Goal: Task Accomplishment & Management: Use online tool/utility

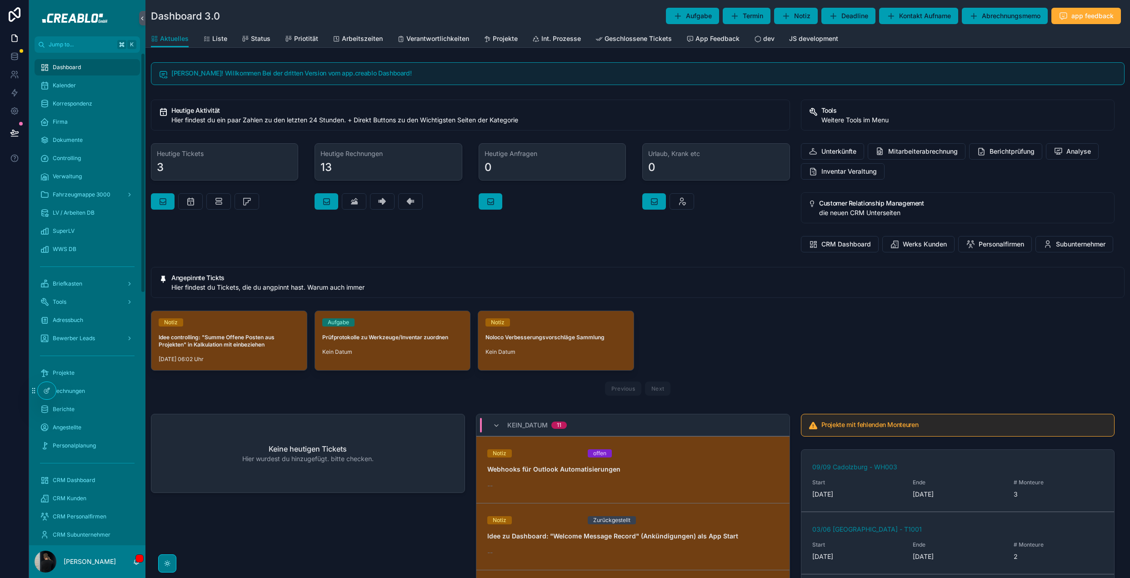
click at [165, 570] on div "scrollable content" at bounding box center [167, 563] width 18 height 18
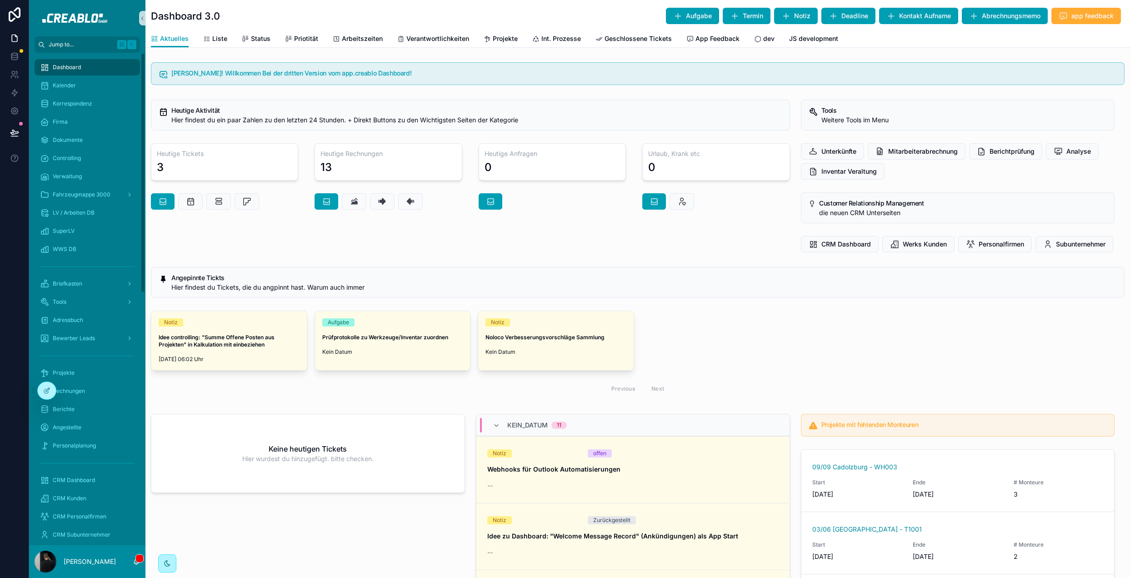
click at [84, 40] on button "Jump to... K" at bounding box center [87, 44] width 105 height 16
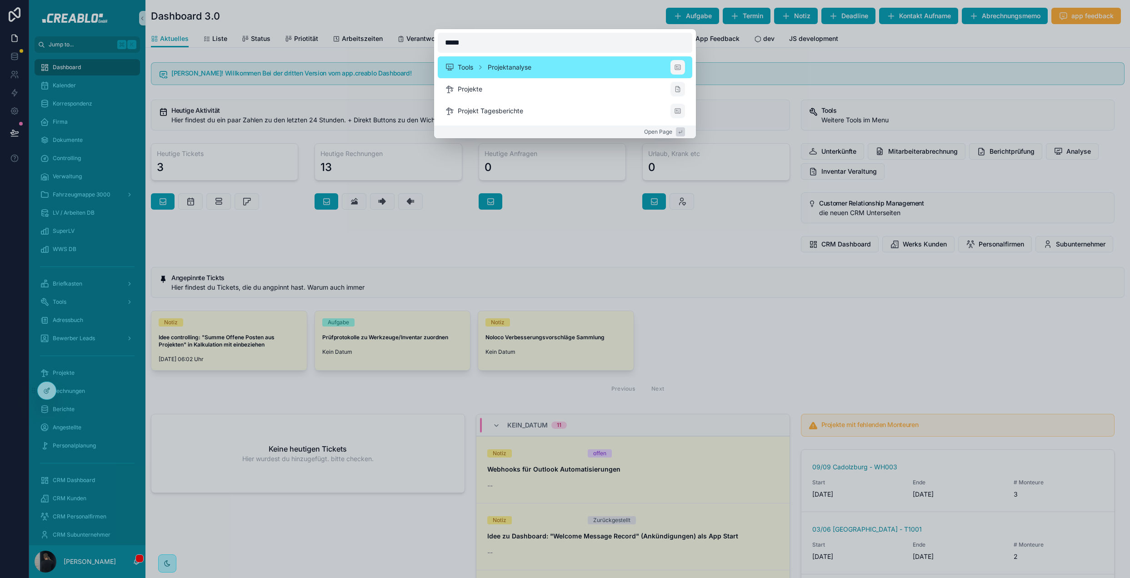
type input "******"
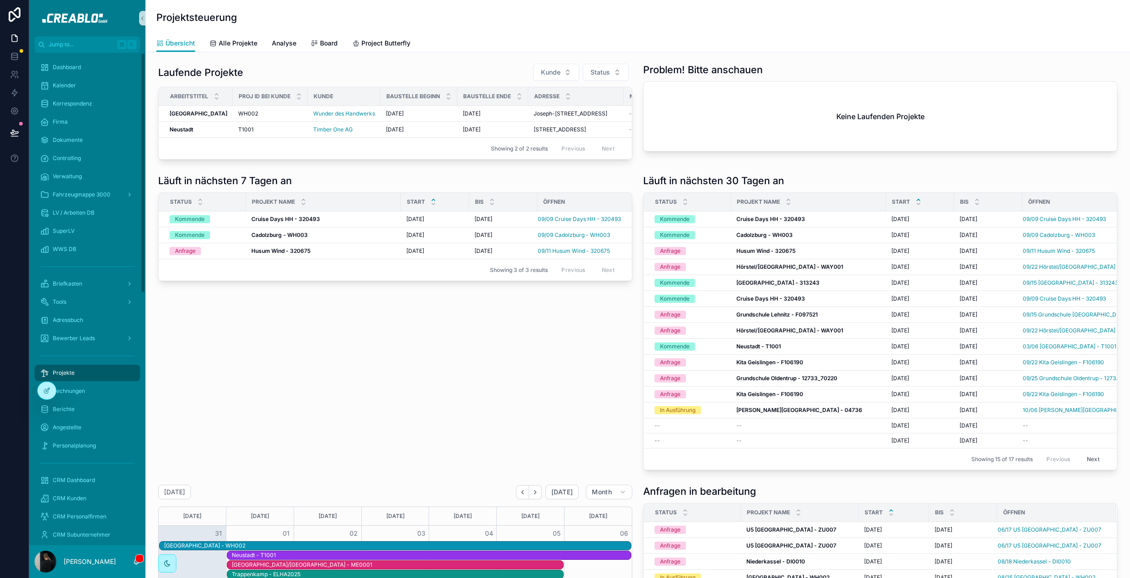
click at [406, 70] on div "Laufende Projekte Kunde Status" at bounding box center [395, 72] width 474 height 18
click at [212, 133] on div "Neustadt Neustadt" at bounding box center [199, 129] width 58 height 7
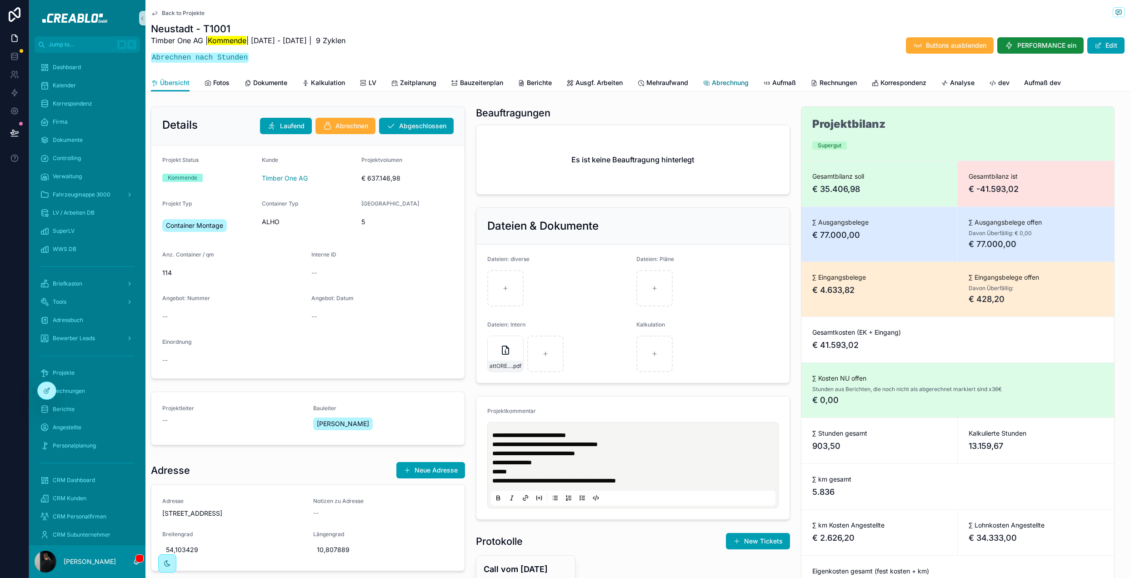
click at [748, 85] on span "Abrechnung" at bounding box center [730, 82] width 37 height 9
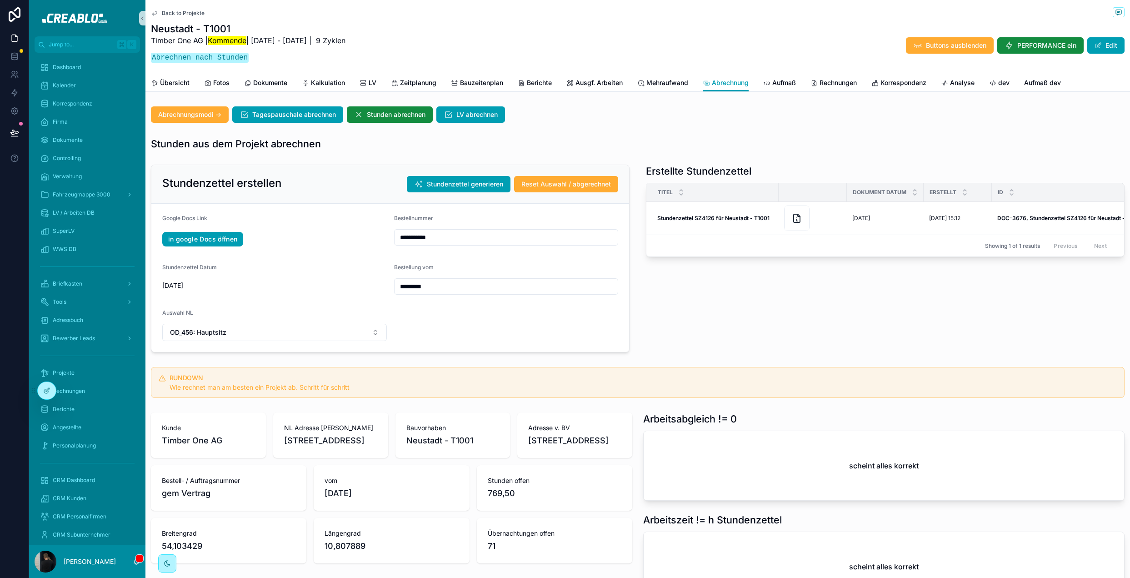
click at [467, 189] on button "Stundenzettel generieren" at bounding box center [459, 184] width 104 height 16
click at [601, 142] on div "Stunden aus dem Projekt abrechnen" at bounding box center [637, 143] width 973 height 13
click at [468, 188] on button "Stundenzettel generieren" at bounding box center [459, 184] width 104 height 16
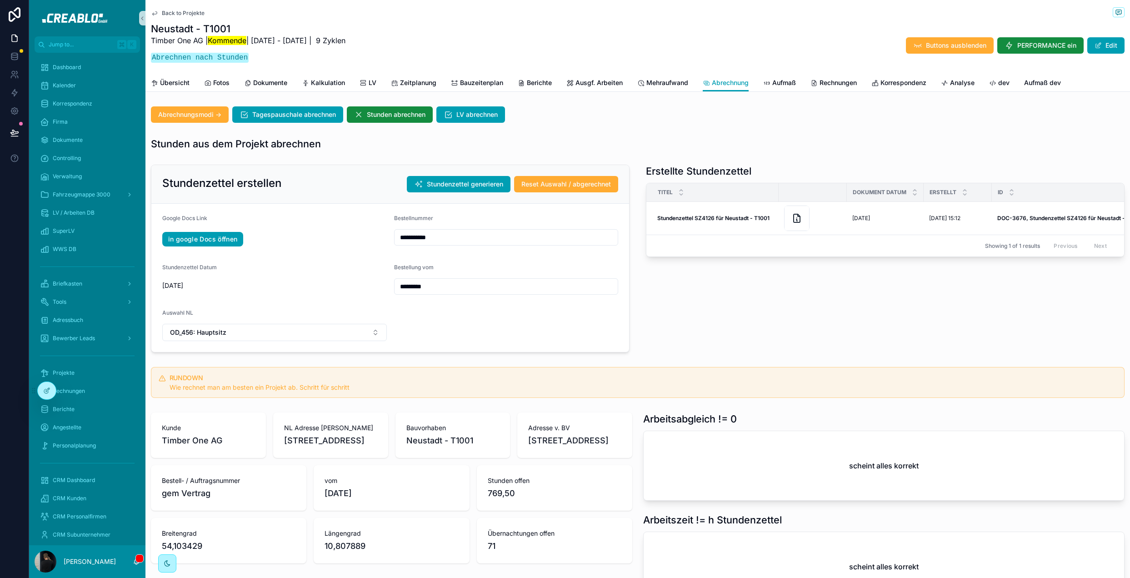
click at [195, 10] on span "Back to Projekte" at bounding box center [183, 13] width 43 height 7
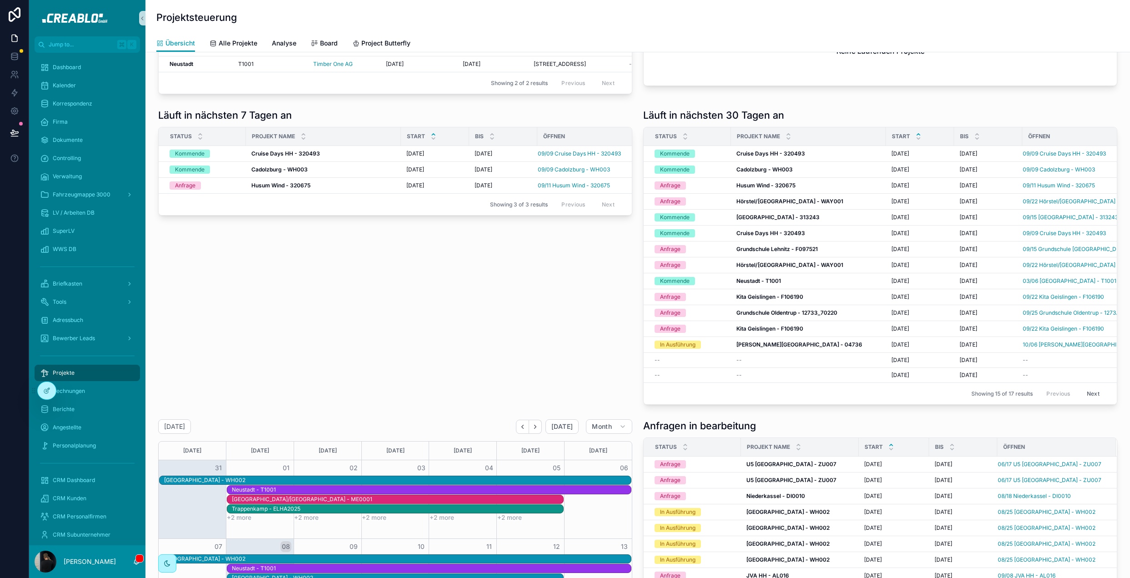
scroll to position [168, 0]
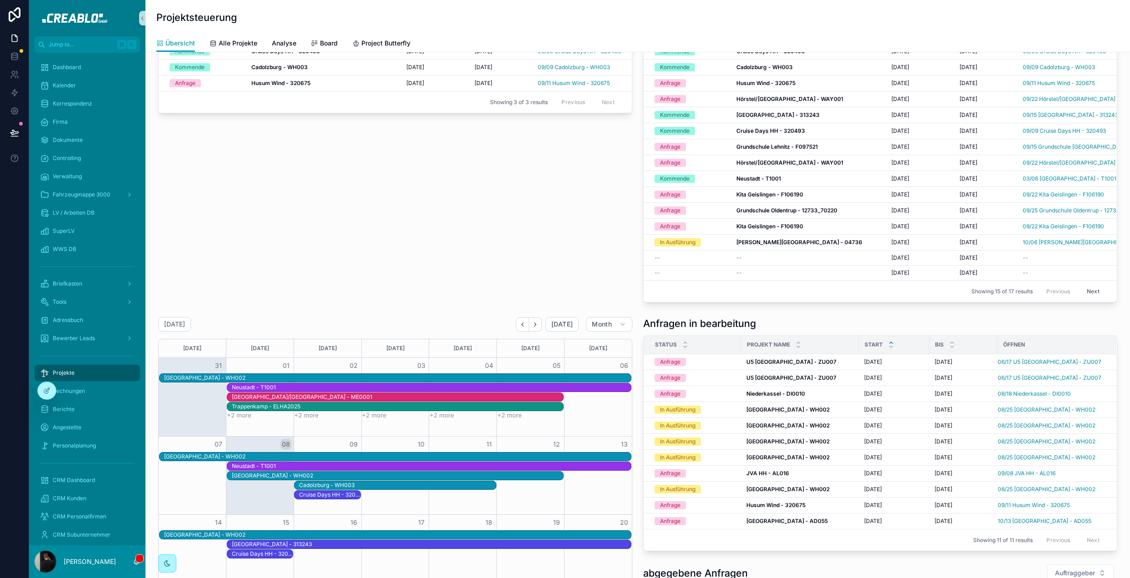
drag, startPoint x: 92, startPoint y: 371, endPoint x: 117, endPoint y: 351, distance: 32.0
click at [92, 371] on div "Projekte" at bounding box center [87, 372] width 95 height 15
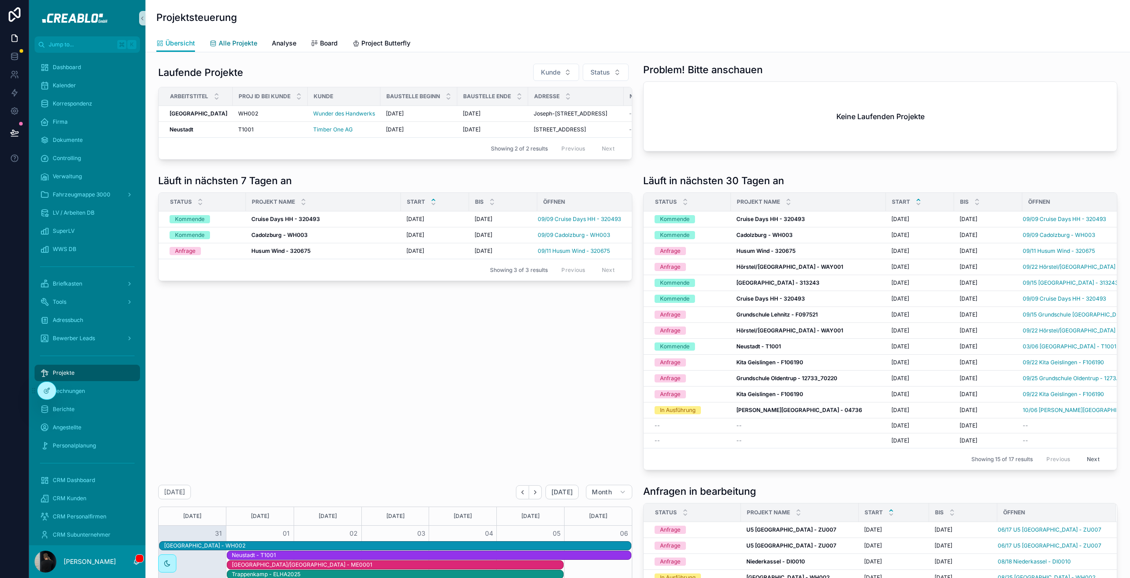
click at [223, 43] on span "Alle Projekte" at bounding box center [238, 43] width 39 height 9
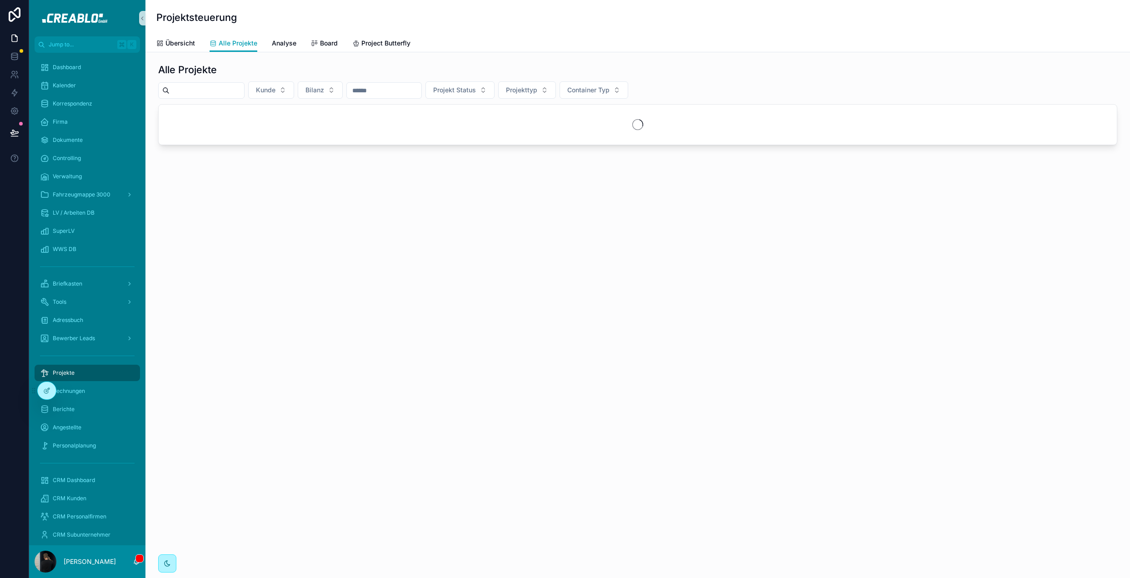
click at [198, 96] on input "scrollable content" at bounding box center [207, 90] width 75 height 13
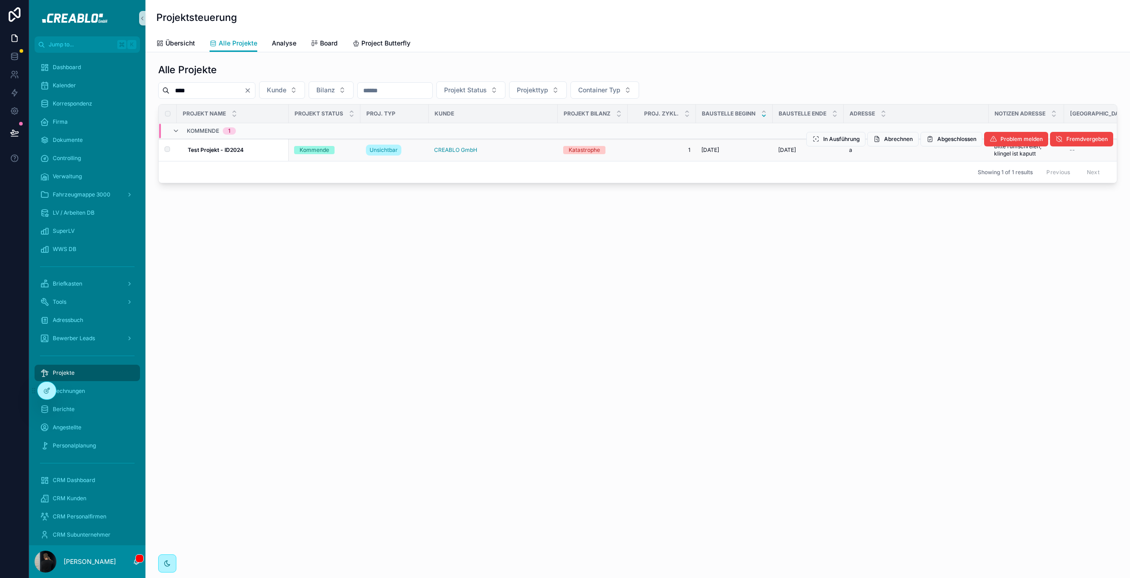
type input "****"
click at [242, 152] on strong "Test Projekt - ID2024" at bounding box center [216, 149] width 56 height 7
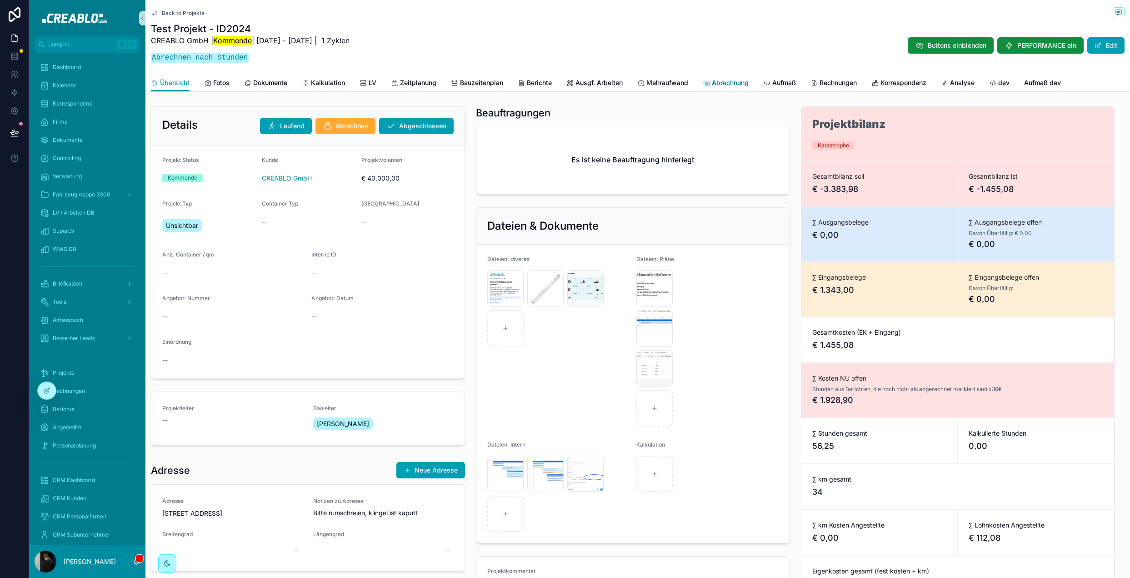
click at [724, 84] on span "Abrechnung" at bounding box center [730, 82] width 37 height 9
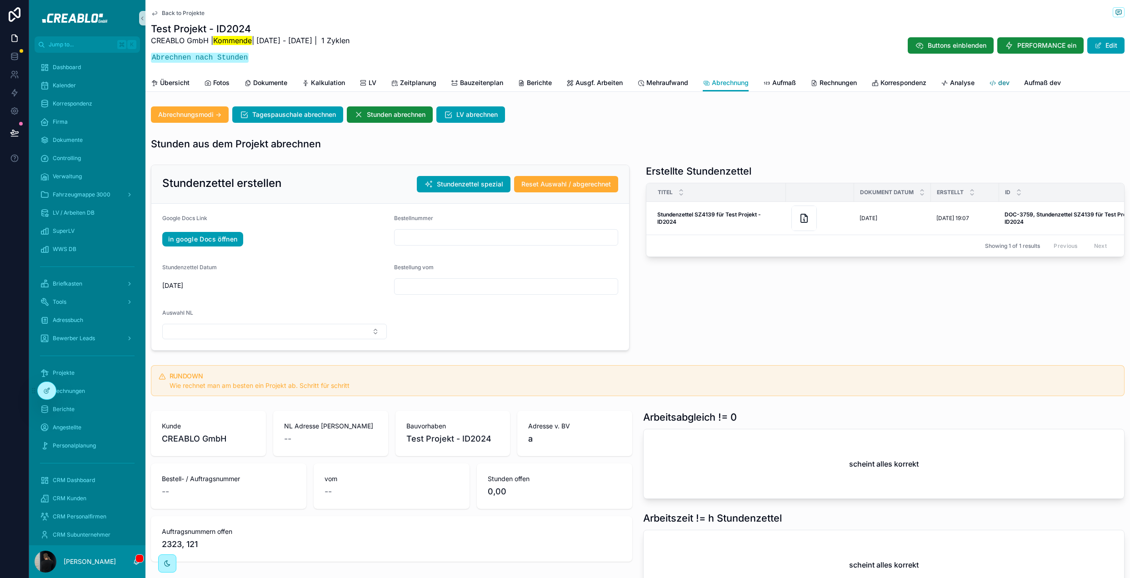
click at [1005, 85] on span "dev" at bounding box center [1003, 82] width 11 height 9
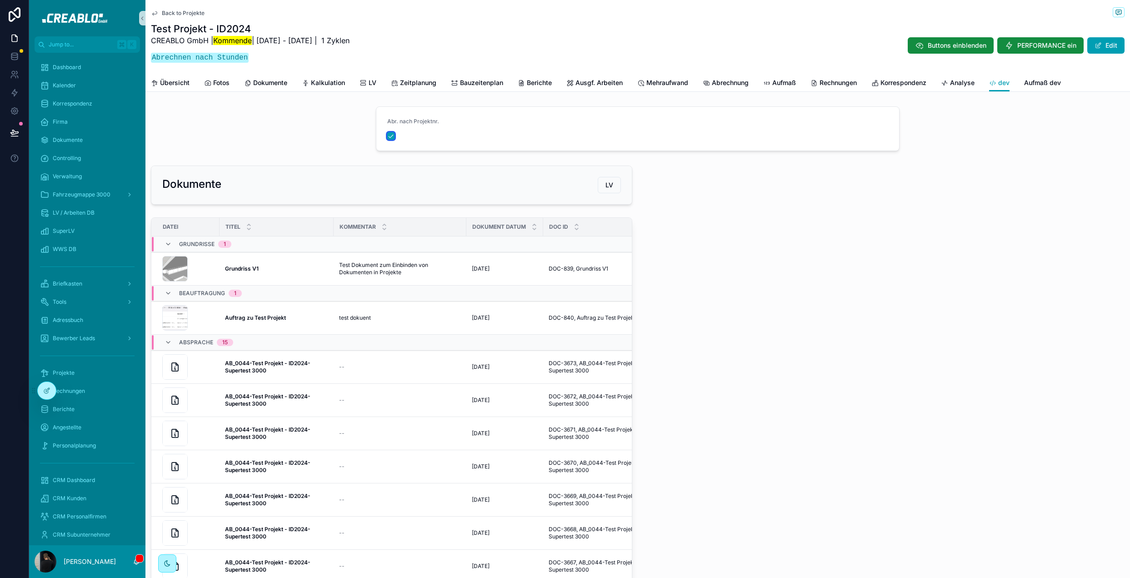
click at [389, 136] on button "scrollable content" at bounding box center [390, 135] width 7 height 7
click at [729, 83] on span "Abrechnung" at bounding box center [730, 82] width 37 height 9
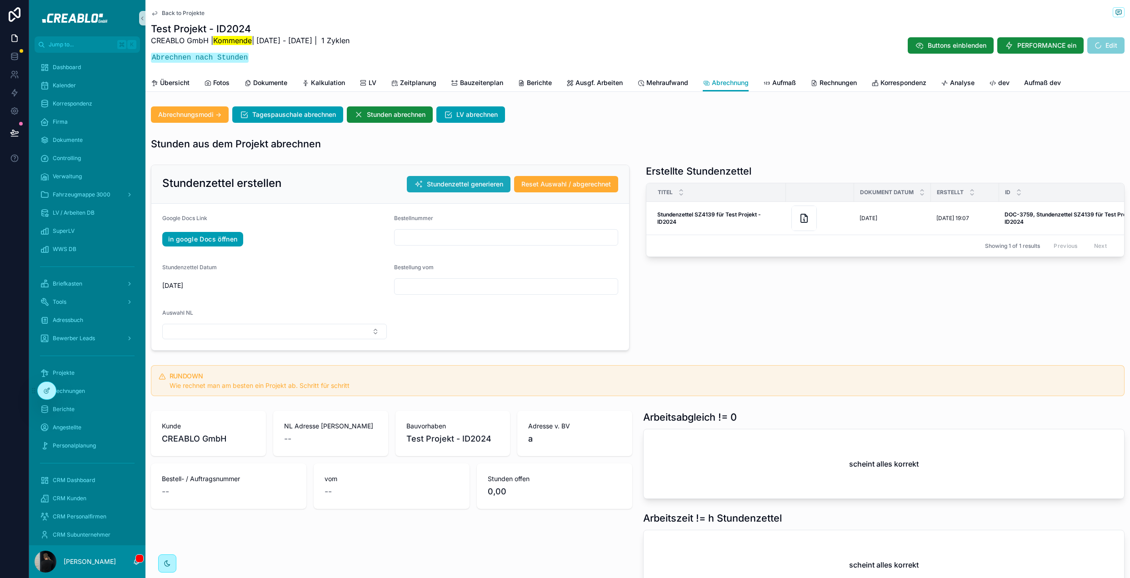
click at [467, 186] on span "Stundenzettel generieren" at bounding box center [465, 184] width 76 height 9
click at [319, 85] on span "Kalkulation" at bounding box center [328, 82] width 34 height 9
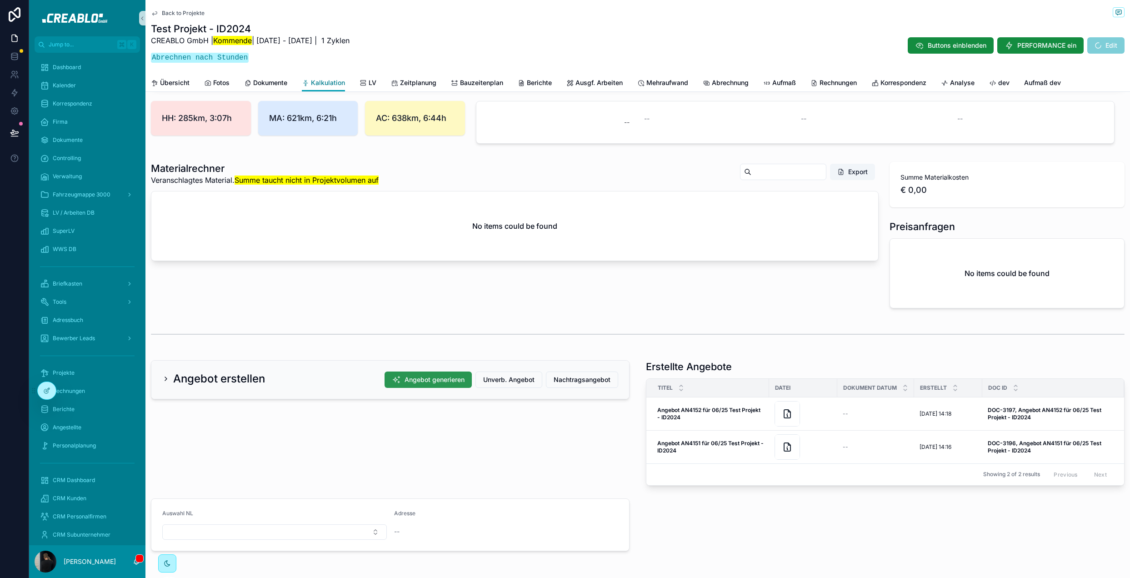
scroll to position [1444, 0]
click at [437, 384] on span "Angebot generieren" at bounding box center [434, 378] width 60 height 9
click at [170, 15] on span "Back to Projekte" at bounding box center [183, 13] width 43 height 7
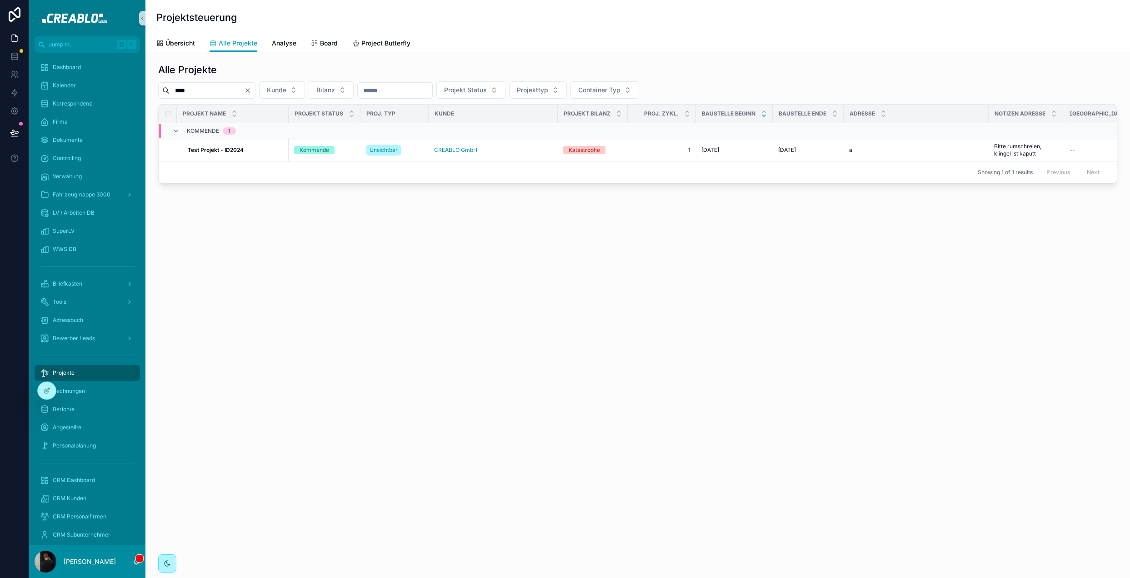
click at [196, 91] on input "****" at bounding box center [207, 90] width 75 height 13
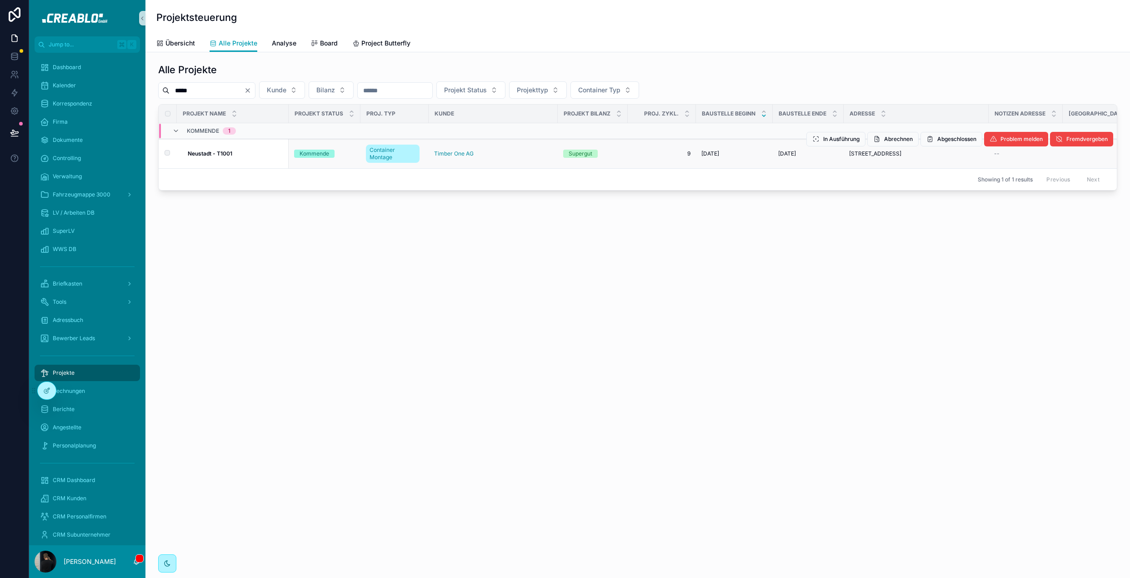
type input "*****"
click at [235, 151] on div "Neustadt - T1001 Neustadt - T1001" at bounding box center [235, 153] width 95 height 7
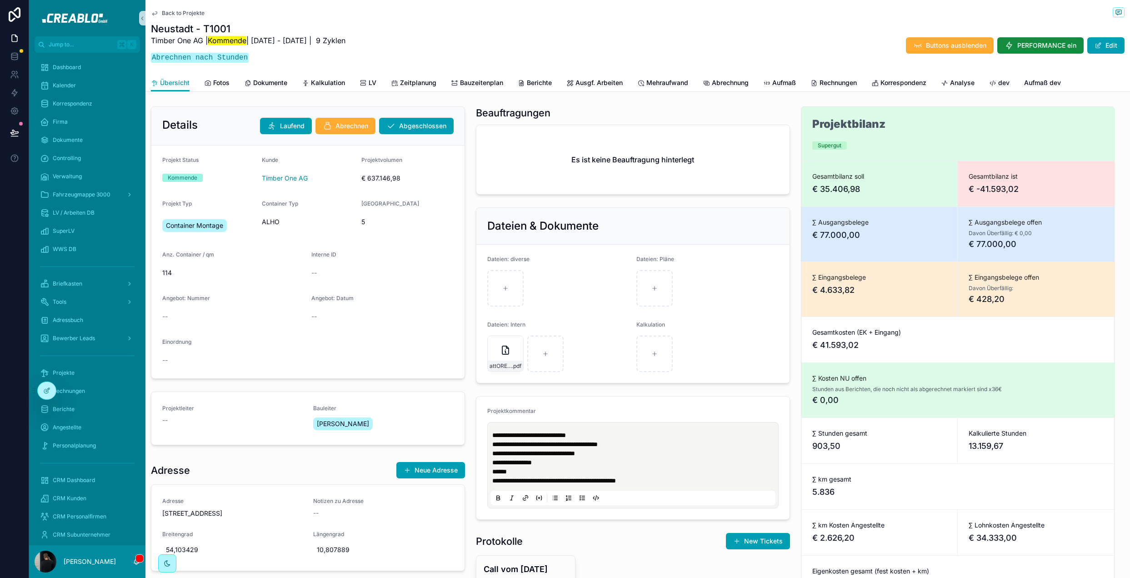
click at [729, 85] on span "Abrechnung" at bounding box center [730, 82] width 37 height 9
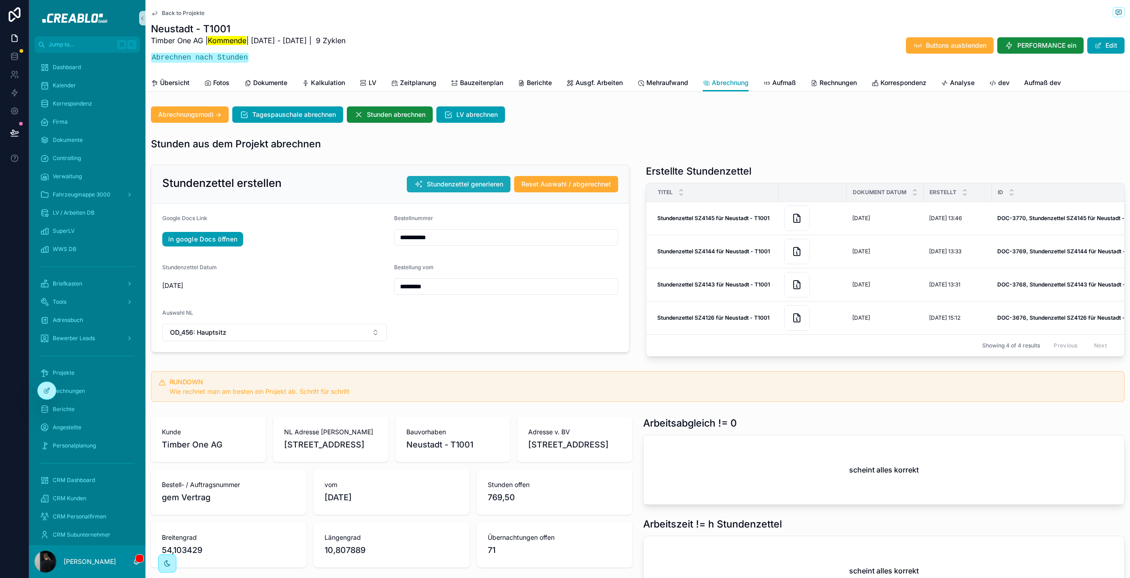
click at [469, 184] on span "Stundenzettel generieren" at bounding box center [465, 184] width 76 height 9
click at [473, 180] on span "Stundenzettel generieren" at bounding box center [465, 184] width 76 height 9
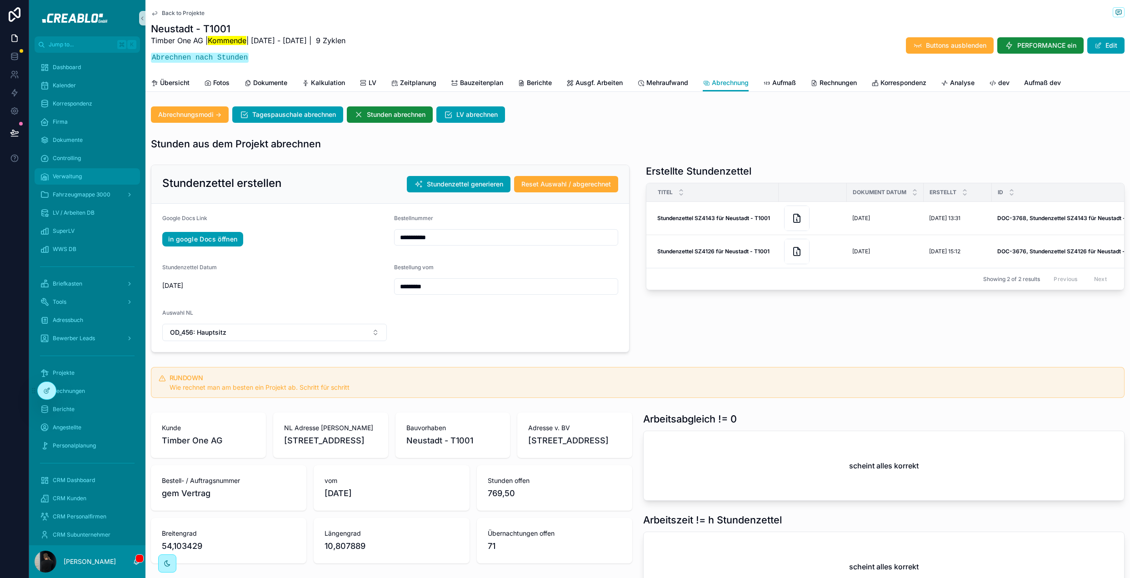
click at [79, 181] on div "Verwaltung" at bounding box center [87, 176] width 95 height 15
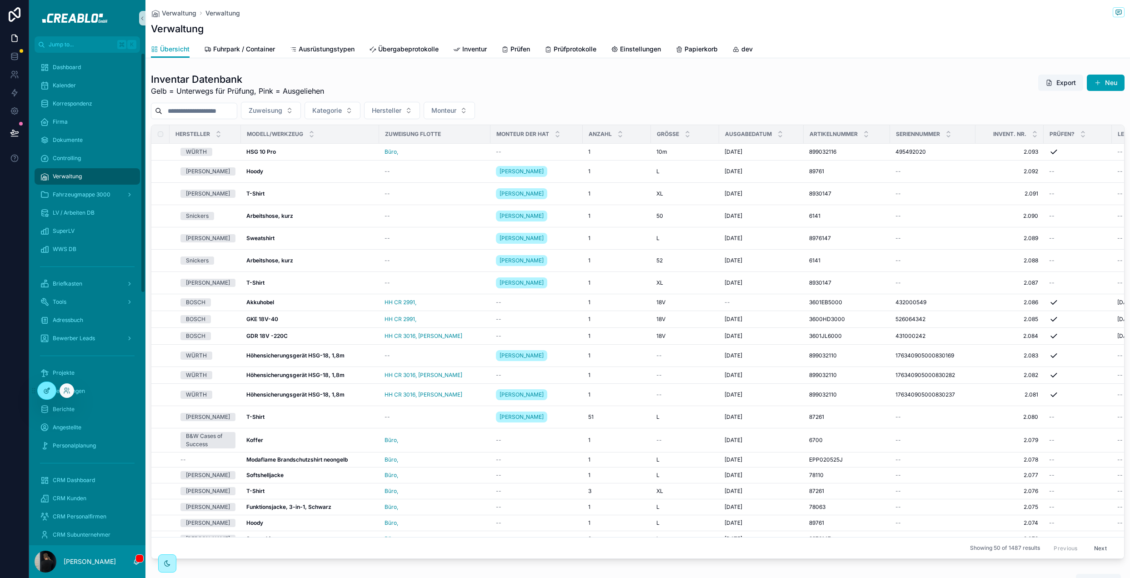
click at [50, 389] on div at bounding box center [47, 390] width 18 height 17
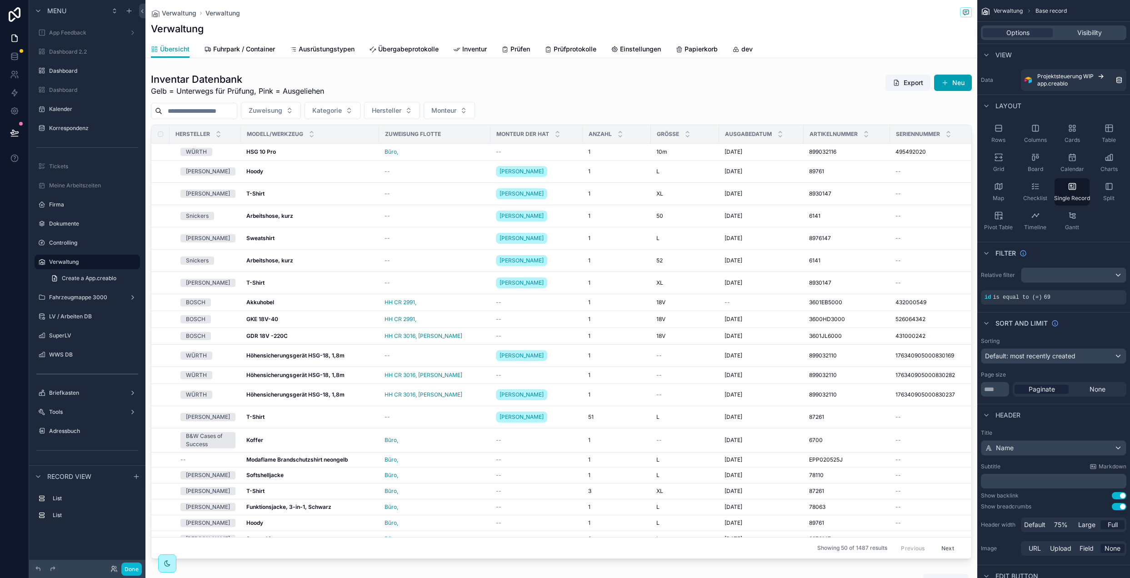
click at [296, 10] on div "Verwaltung Verwaltung" at bounding box center [561, 12] width 821 height 11
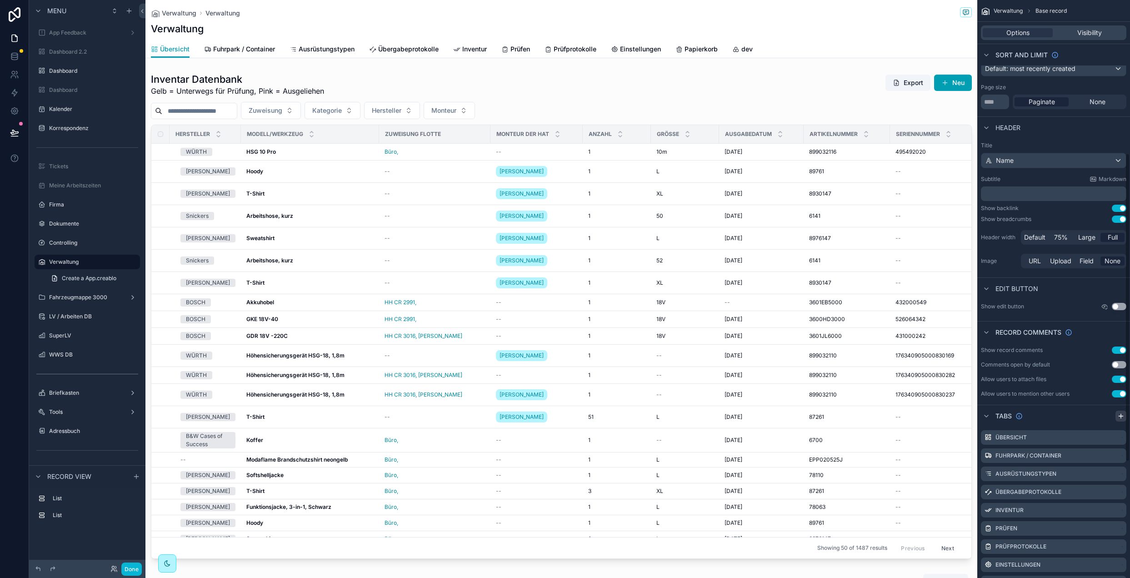
click at [1121, 418] on icon "scrollable content" at bounding box center [1120, 415] width 7 height 7
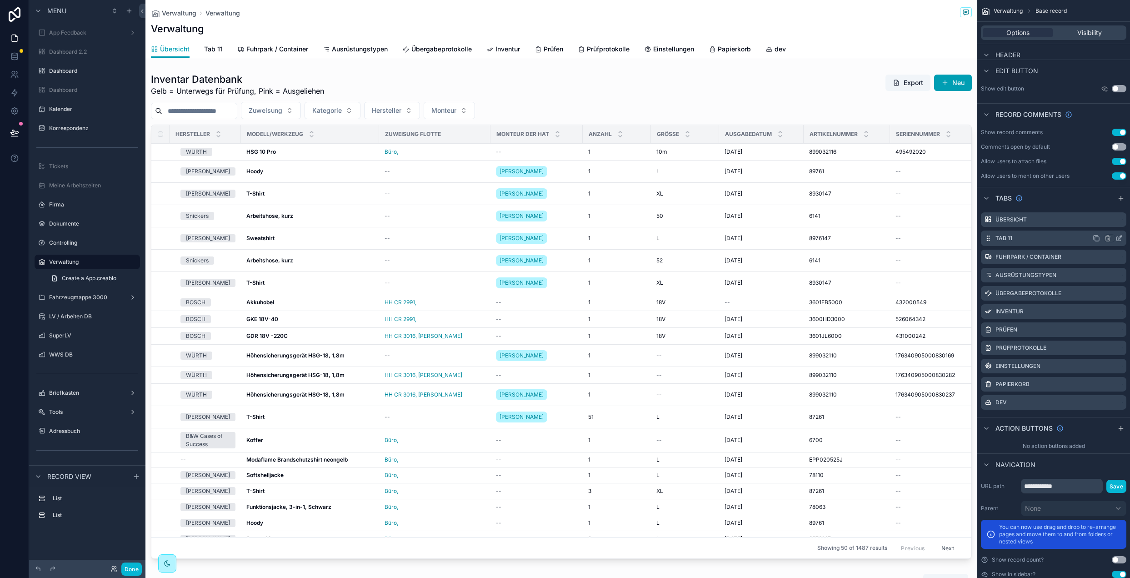
click at [1117, 237] on icon "scrollable content" at bounding box center [1119, 239] width 4 height 4
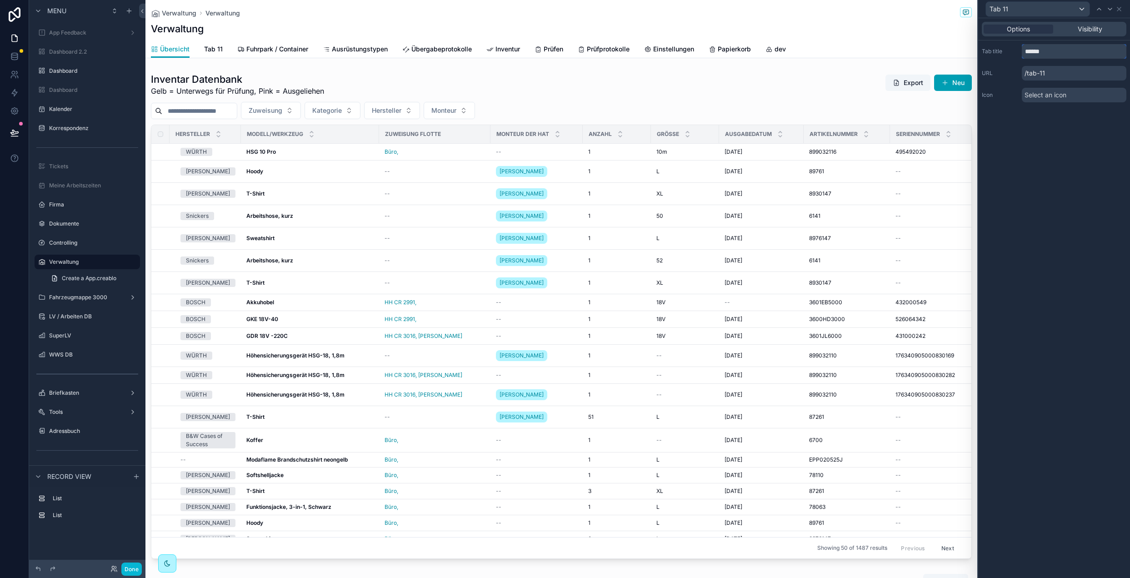
click at [1044, 50] on input "******" at bounding box center [1074, 51] width 105 height 15
click at [1050, 56] on input "********" at bounding box center [1074, 51] width 105 height 15
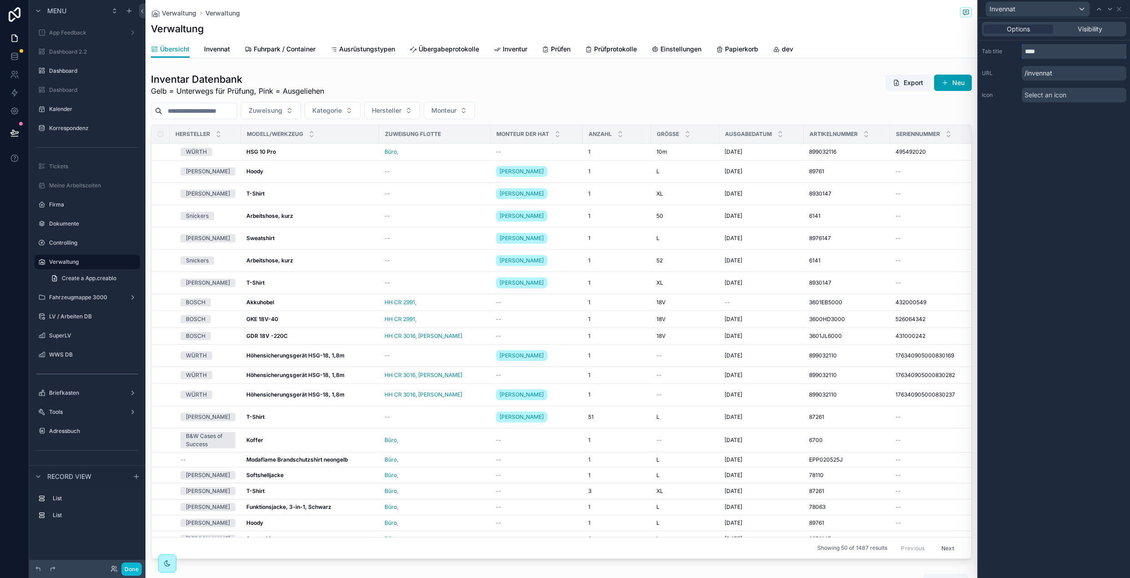
type input "*****"
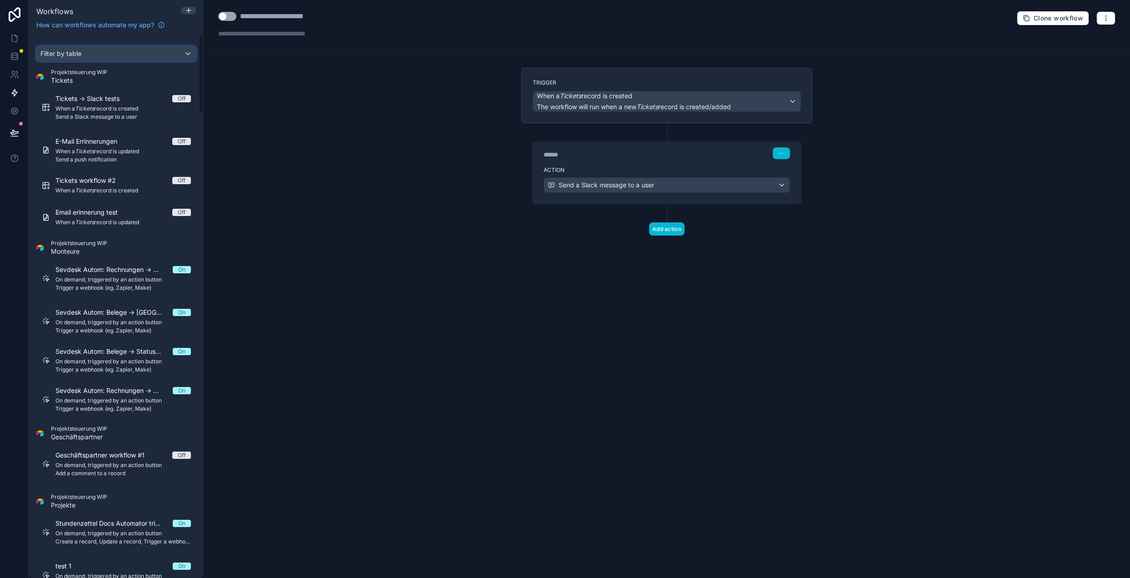
click at [110, 52] on div "Filter by table" at bounding box center [116, 53] width 159 height 15
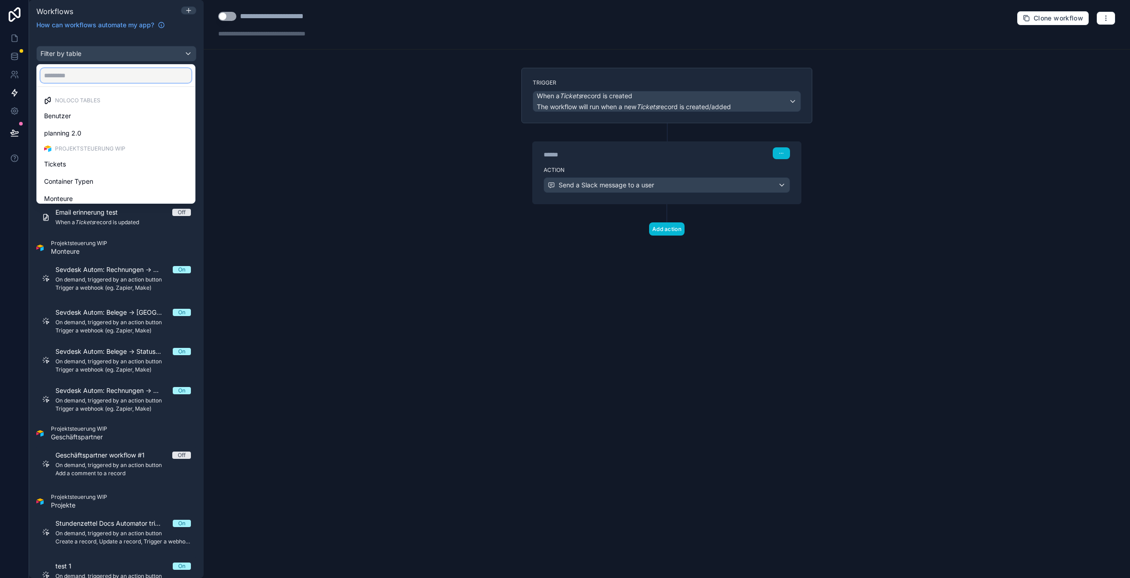
click at [100, 73] on input "text" at bounding box center [115, 75] width 151 height 15
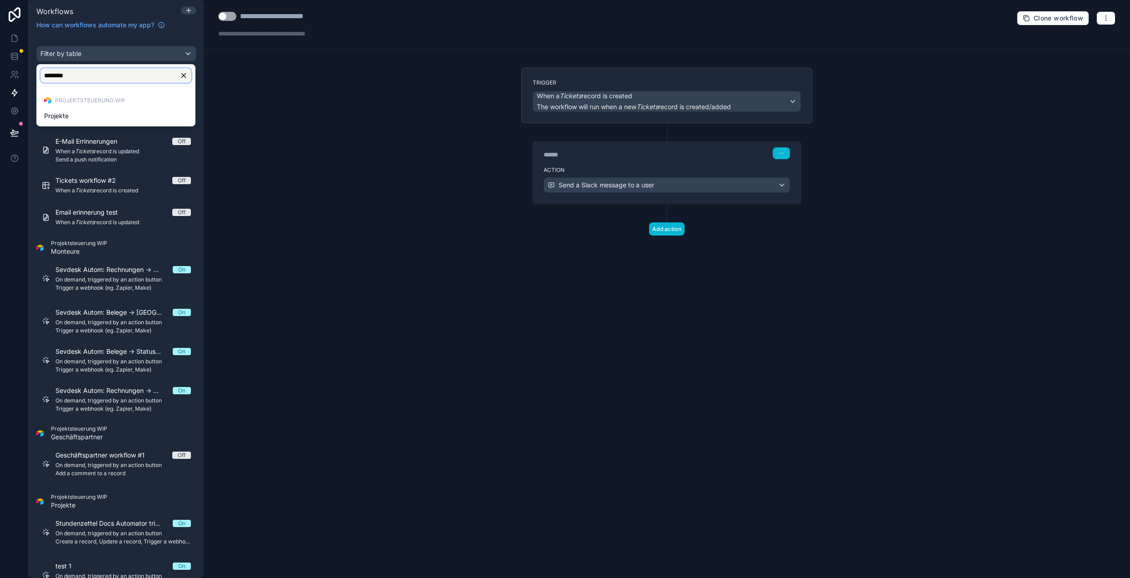
type input "********"
click at [90, 106] on div "Projektsteuerung WIP" at bounding box center [116, 100] width 155 height 13
click at [93, 113] on div "Projekte" at bounding box center [116, 115] width 144 height 11
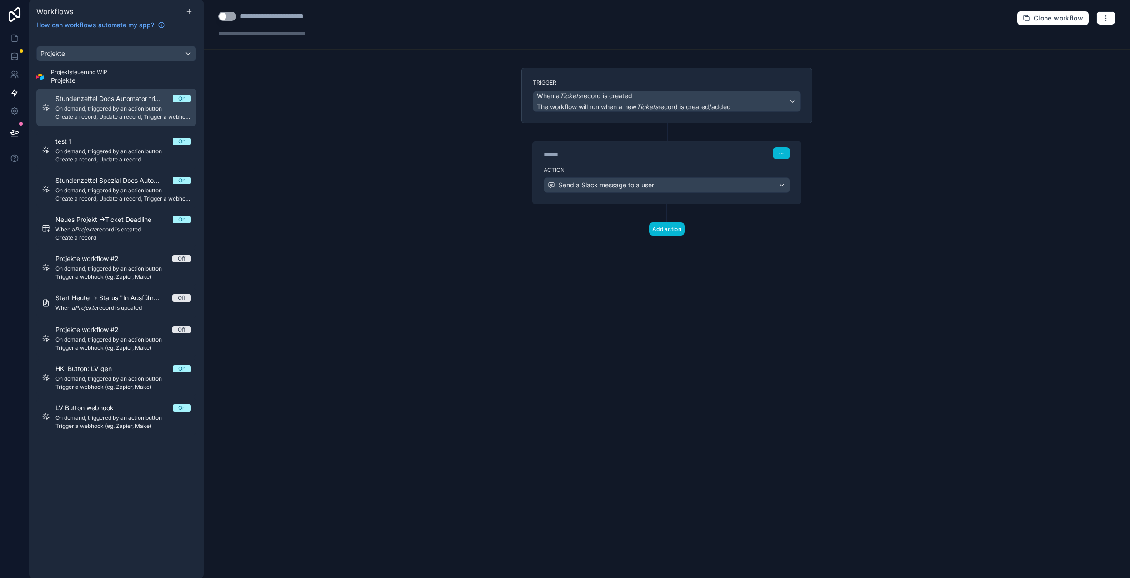
click at [114, 118] on span "Create a record, Update a record, Trigger a webhook (eg. Zapier, Make)" at bounding box center [122, 116] width 135 height 7
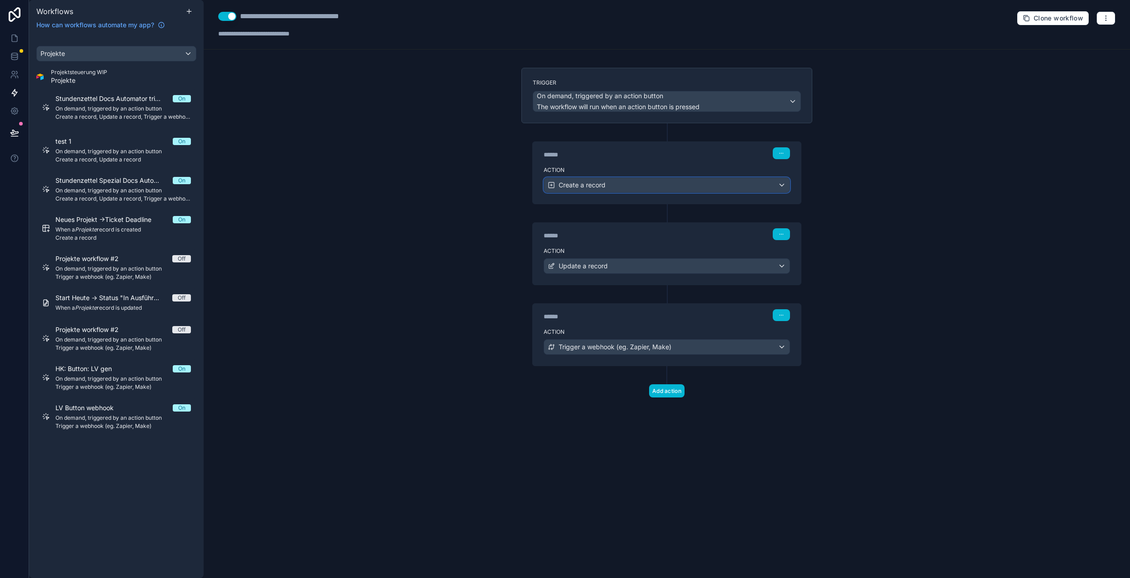
click at [597, 182] on span "Create a record" at bounding box center [582, 184] width 47 height 9
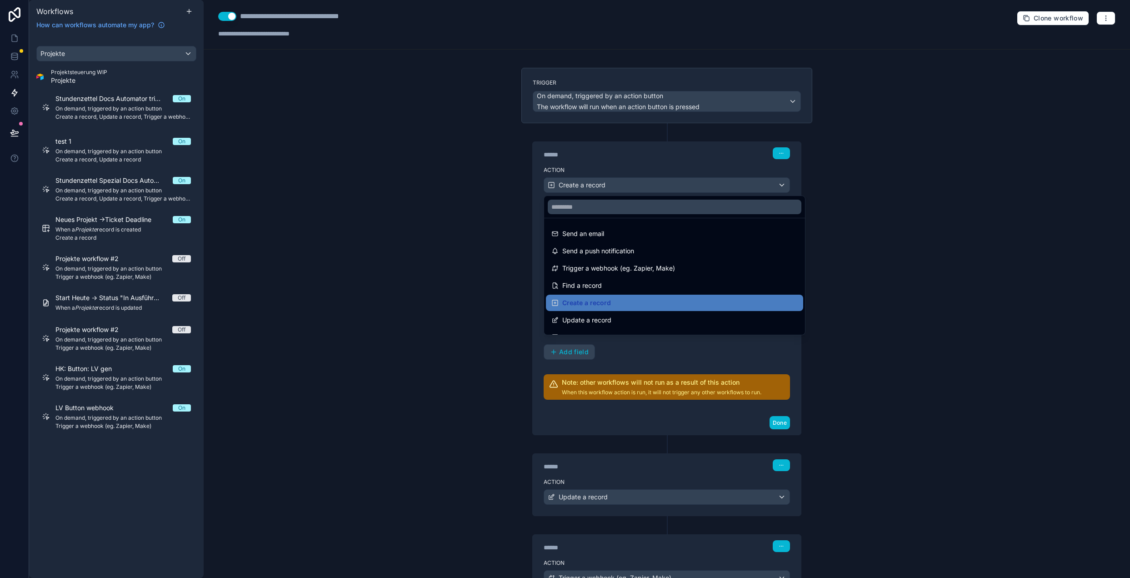
click at [506, 179] on div at bounding box center [565, 289] width 1130 height 578
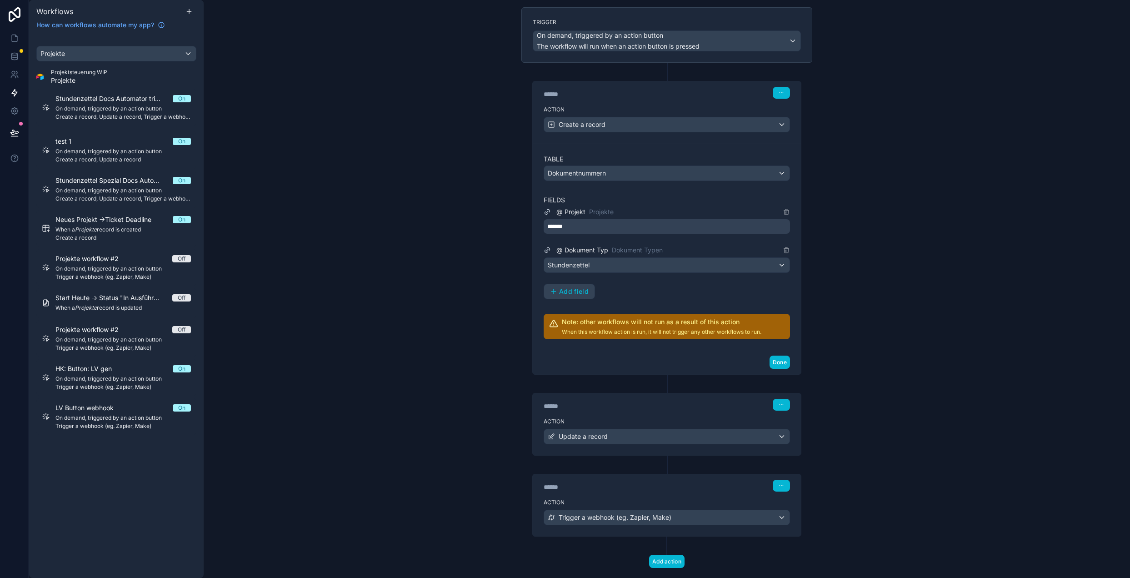
scroll to position [73, 0]
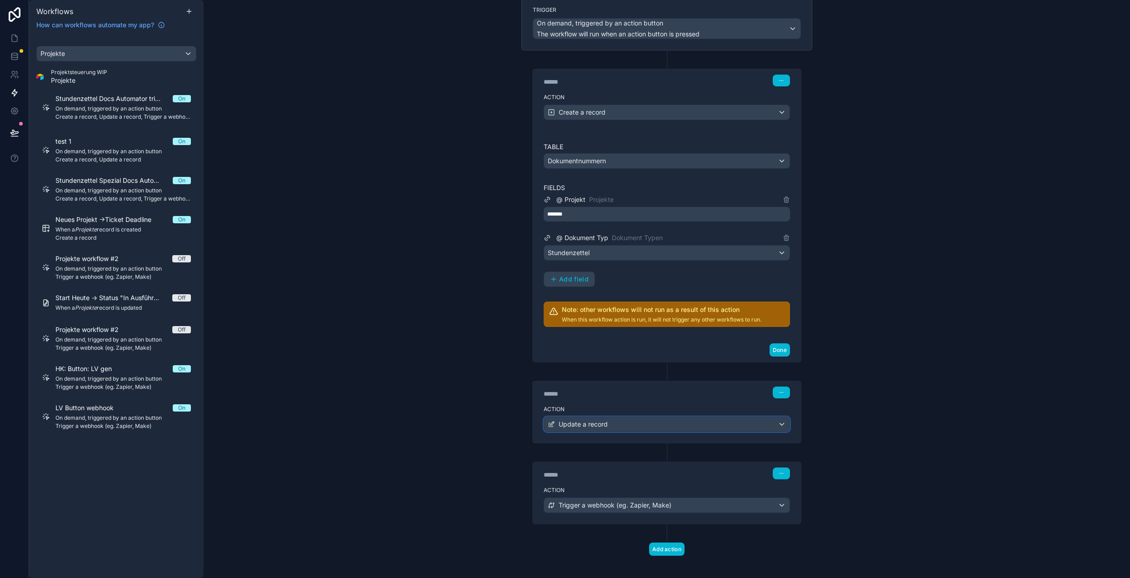
click at [584, 420] on span "Update a record" at bounding box center [583, 423] width 49 height 9
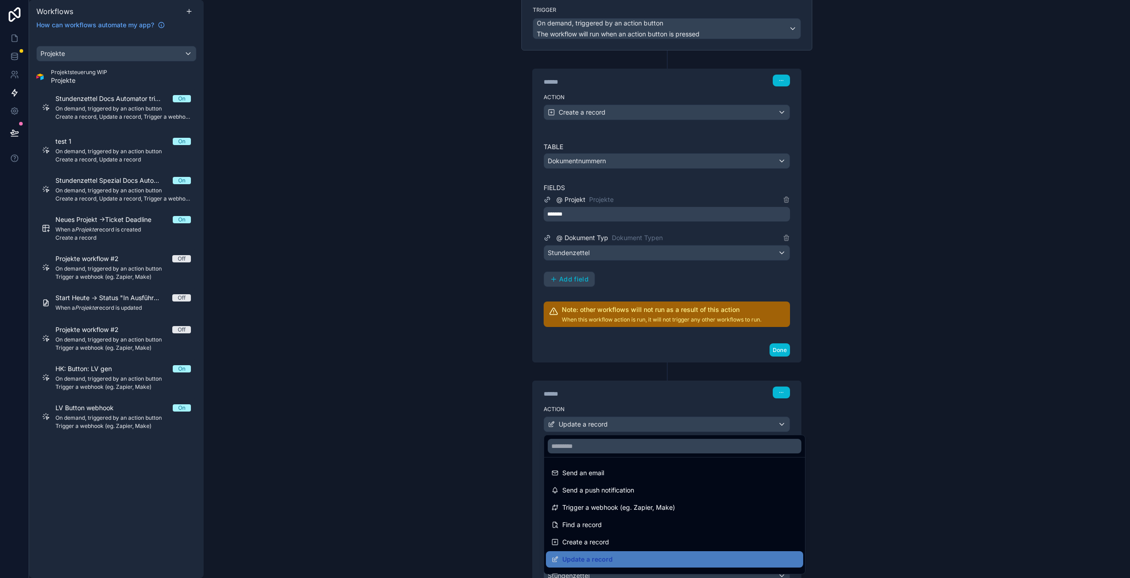
click at [457, 389] on div at bounding box center [565, 289] width 1130 height 578
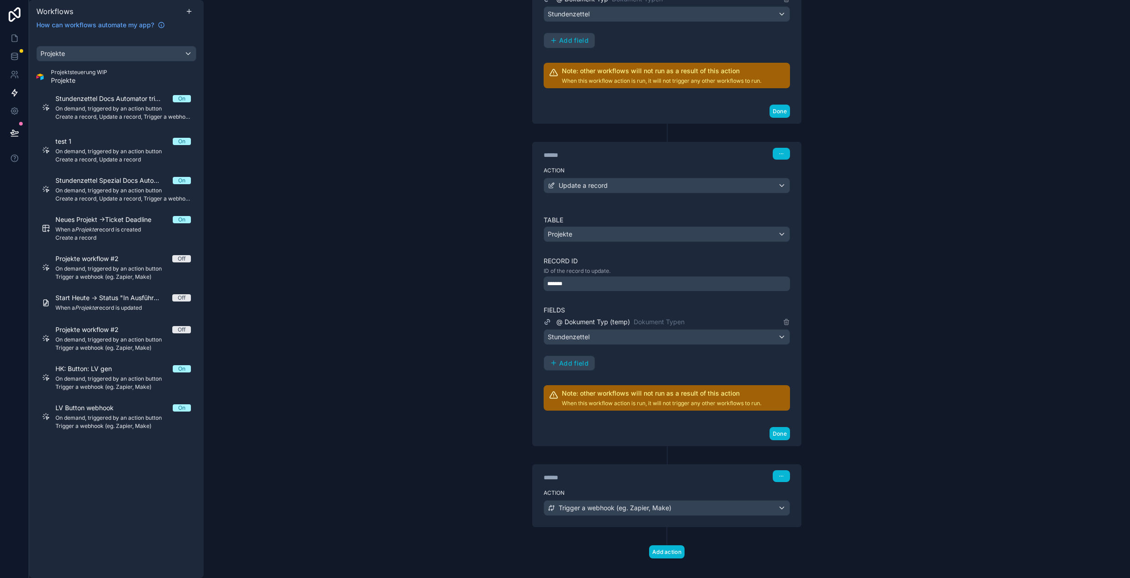
scroll to position [321, 0]
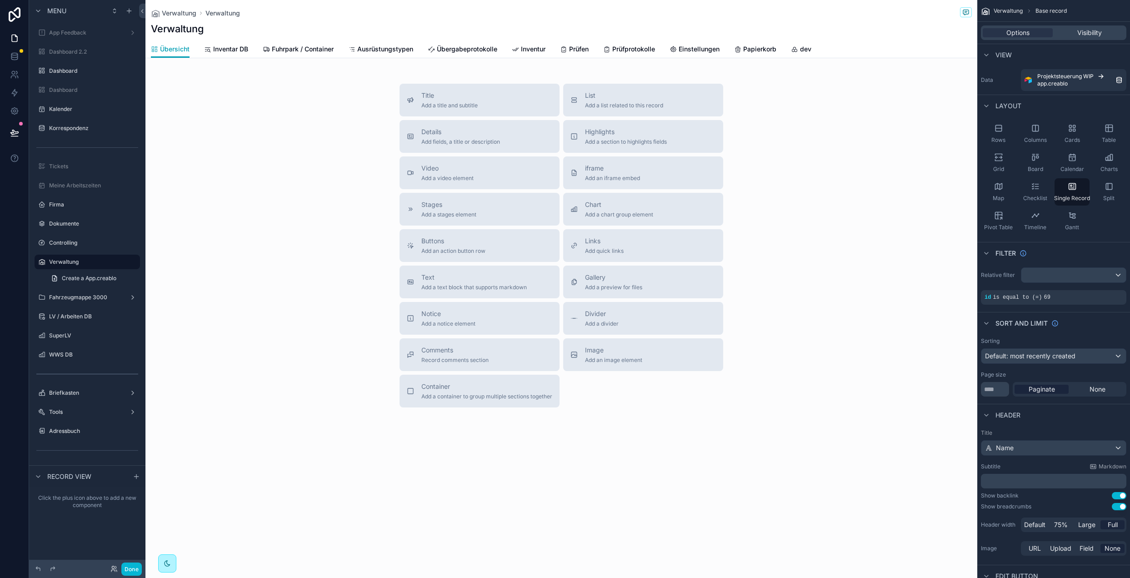
scroll to position [505, 0]
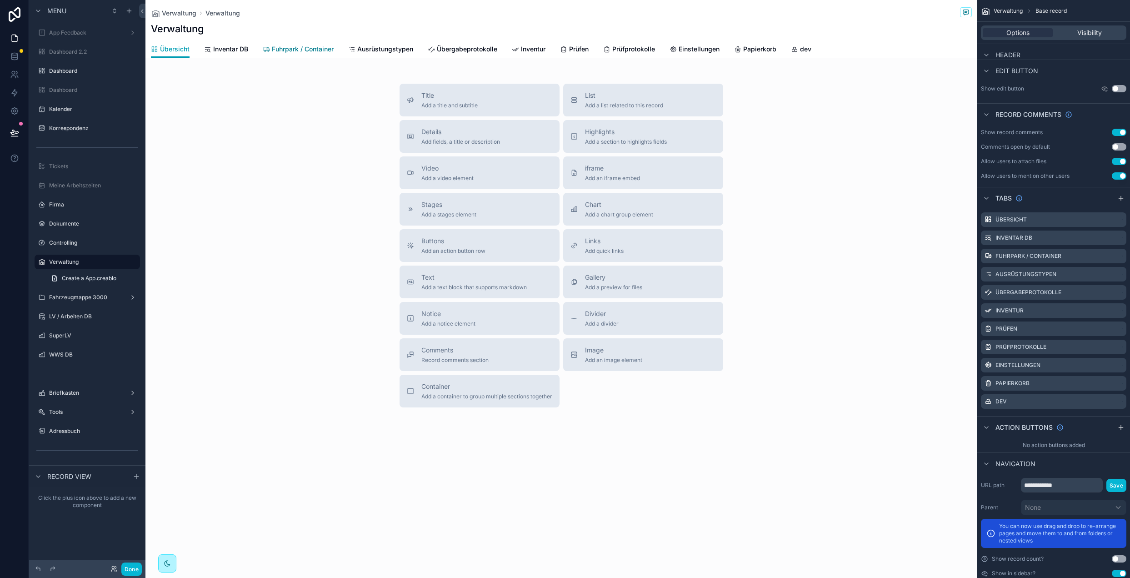
click at [311, 46] on span "Fuhrpark / Container" at bounding box center [303, 49] width 62 height 9
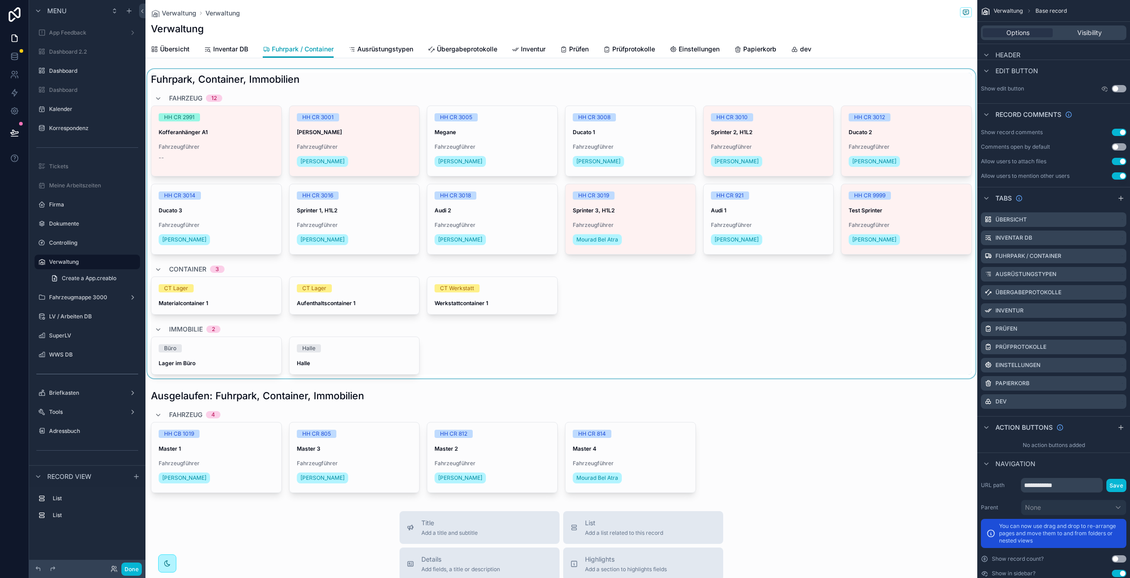
click at [373, 84] on div "scrollable content" at bounding box center [561, 223] width 832 height 309
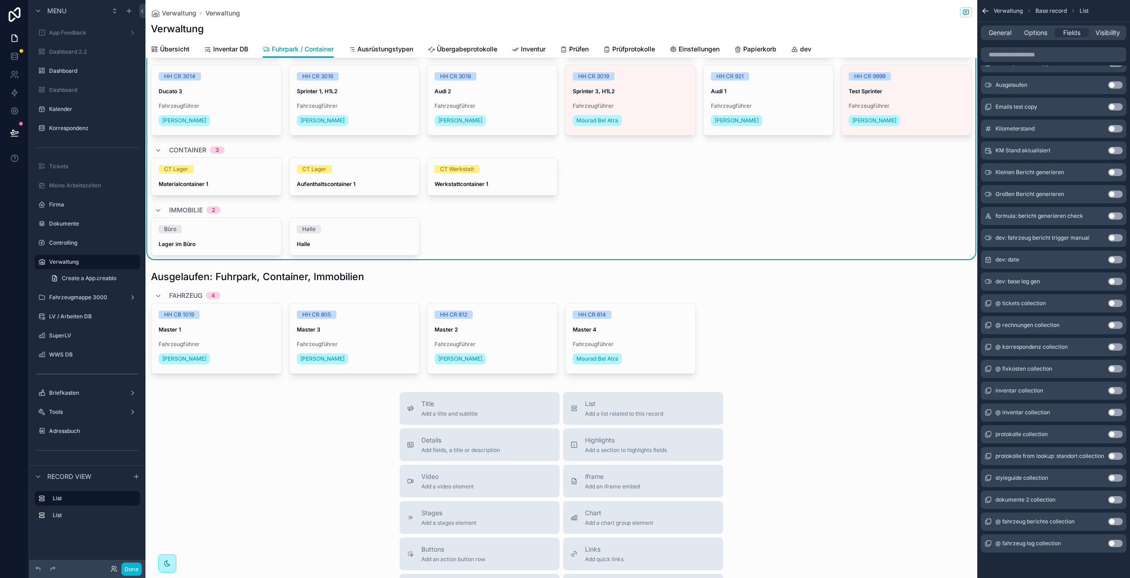
scroll to position [140, 0]
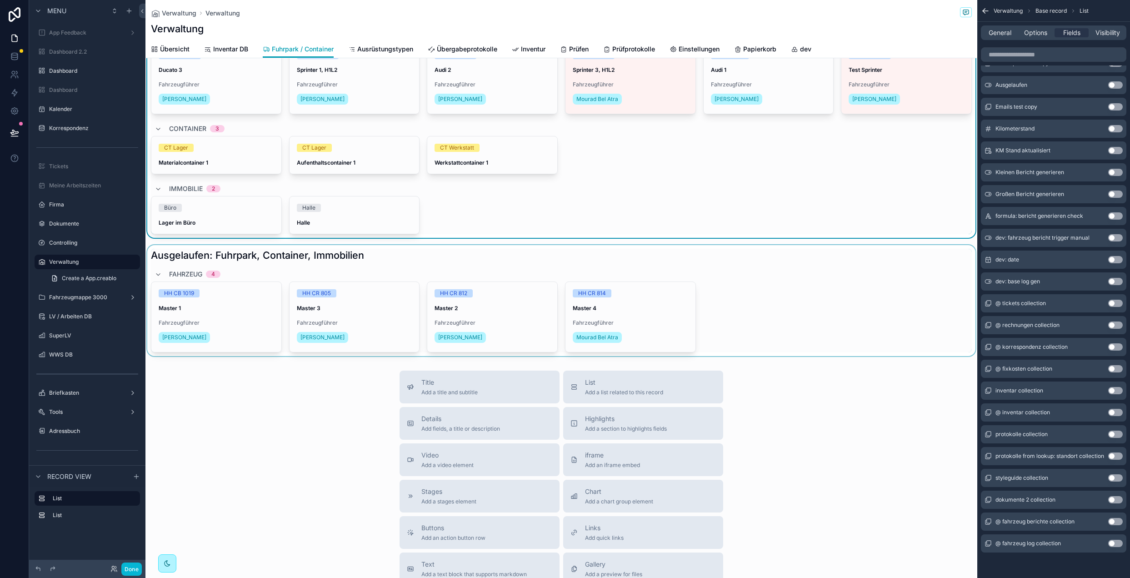
click at [435, 258] on div "scrollable content" at bounding box center [561, 300] width 832 height 111
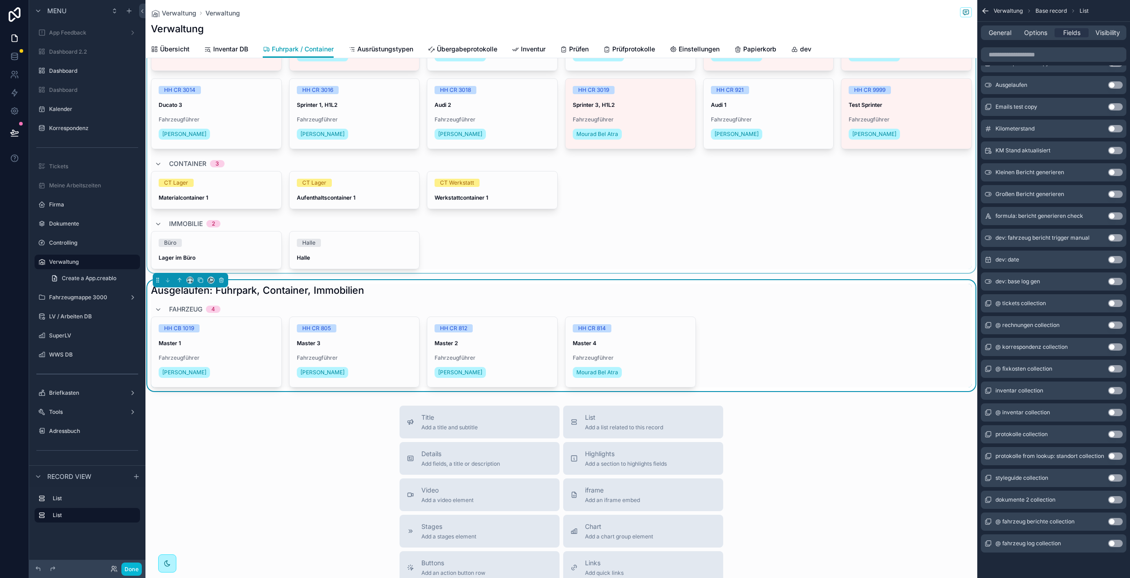
scroll to position [0, 0]
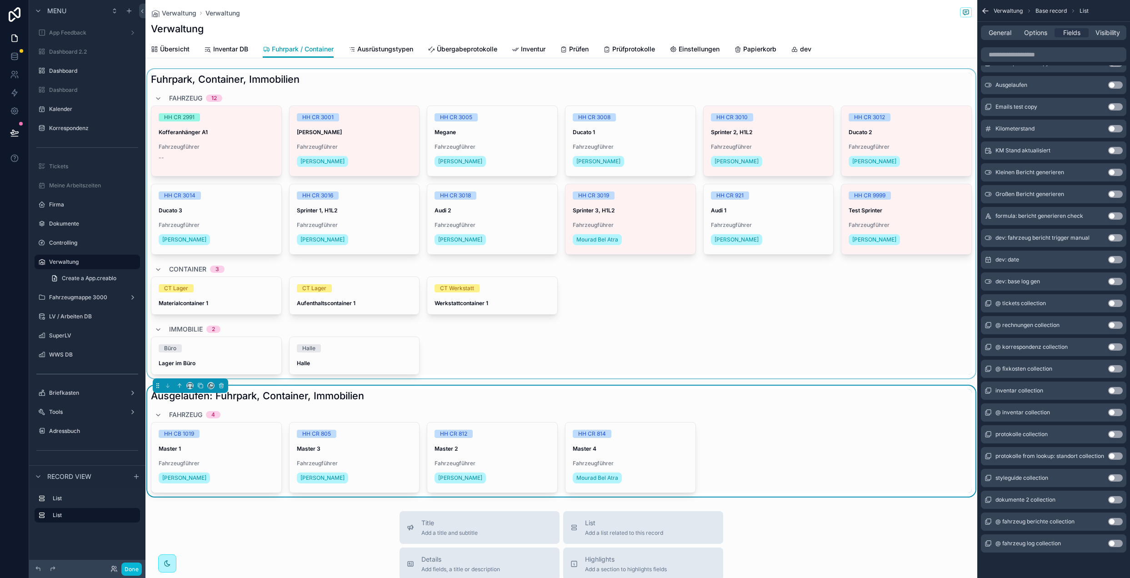
click at [714, 319] on div "scrollable content" at bounding box center [561, 223] width 832 height 309
click at [1024, 33] on span "Options" at bounding box center [1035, 32] width 23 height 9
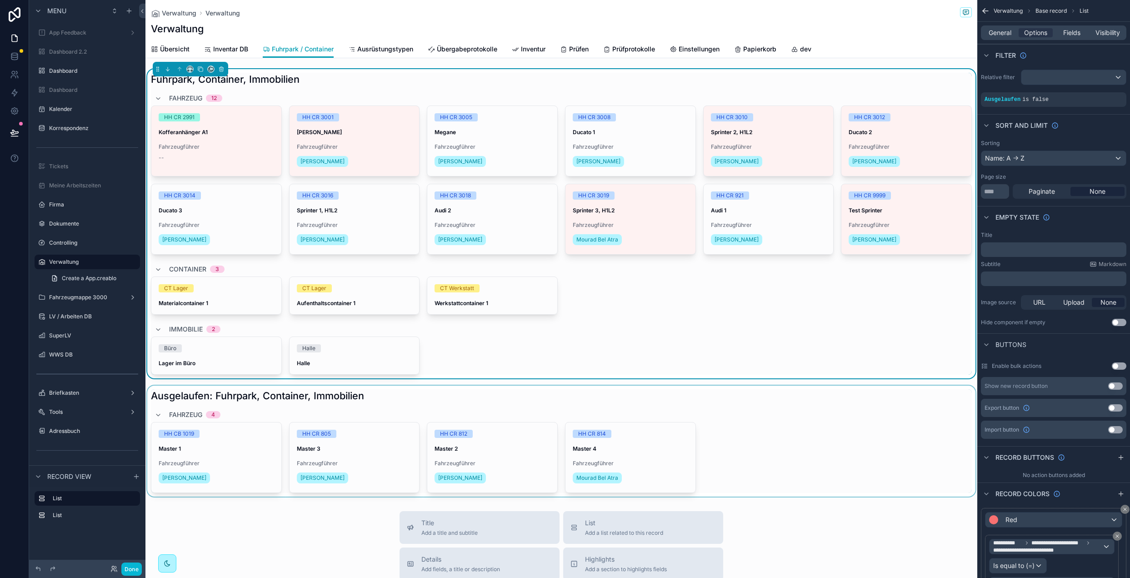
click at [998, 37] on div "General Options Fields Visibility" at bounding box center [1053, 32] width 145 height 15
click at [998, 35] on span "General" at bounding box center [999, 32] width 23 height 9
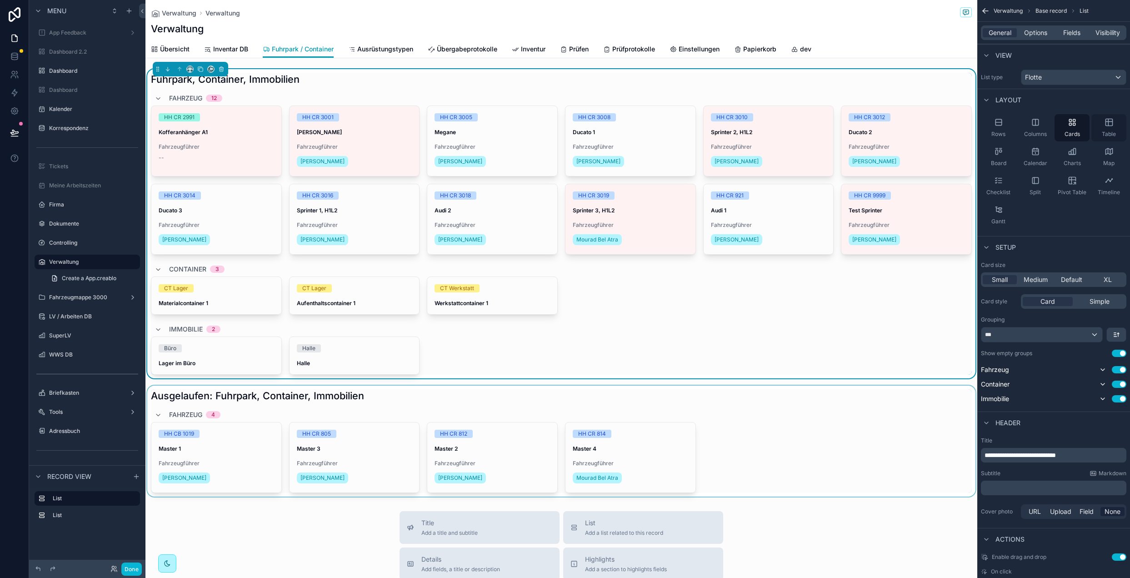
click at [1113, 127] on div "Table" at bounding box center [1108, 127] width 35 height 27
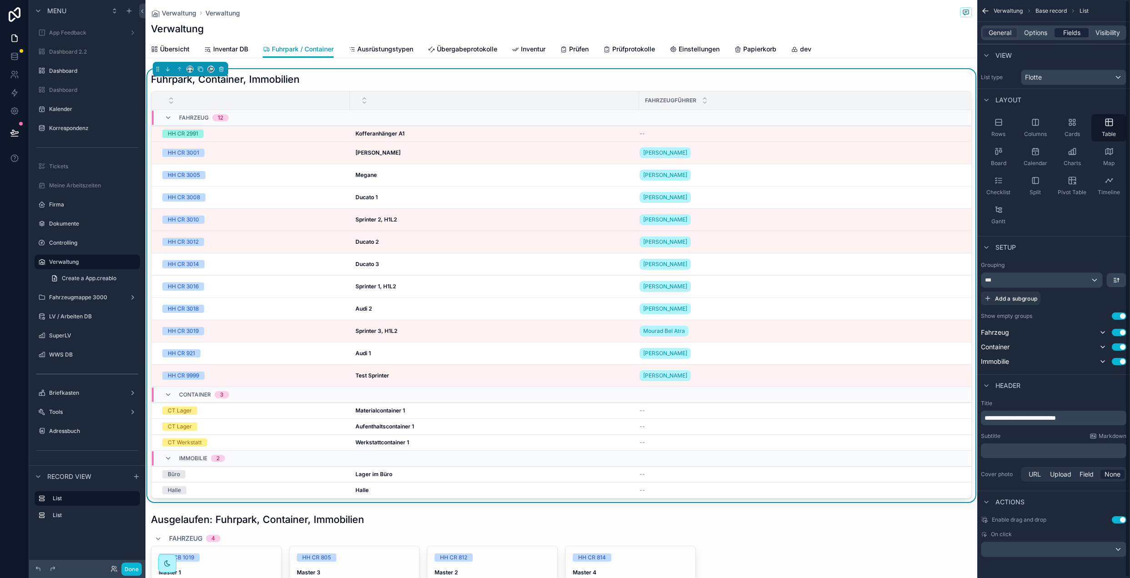
click at [1076, 32] on span "Fields" at bounding box center [1071, 32] width 17 height 9
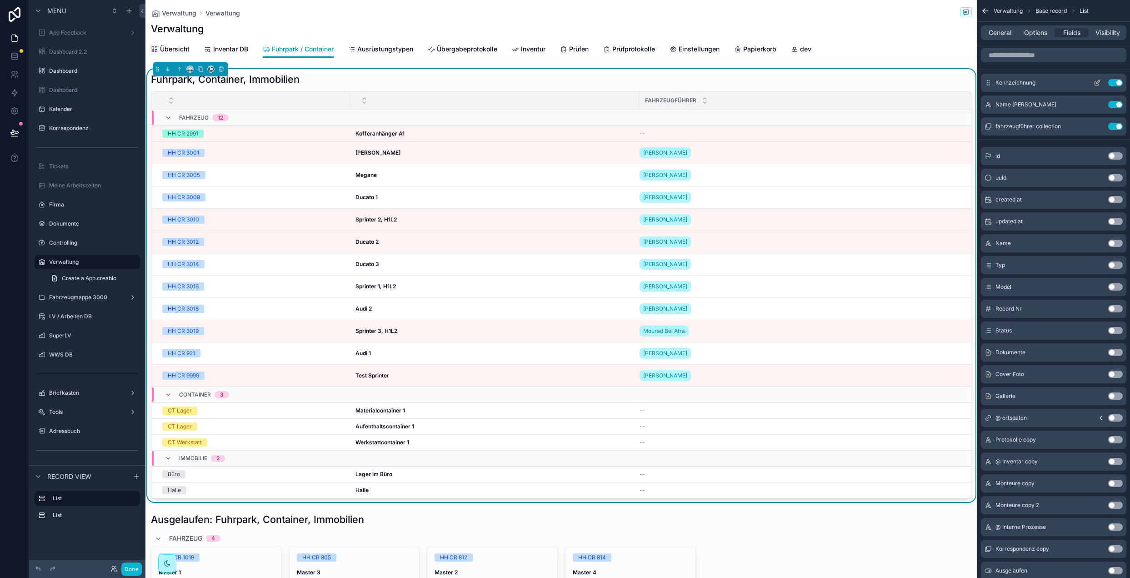
click at [1095, 83] on icon "scrollable content" at bounding box center [1096, 82] width 7 height 7
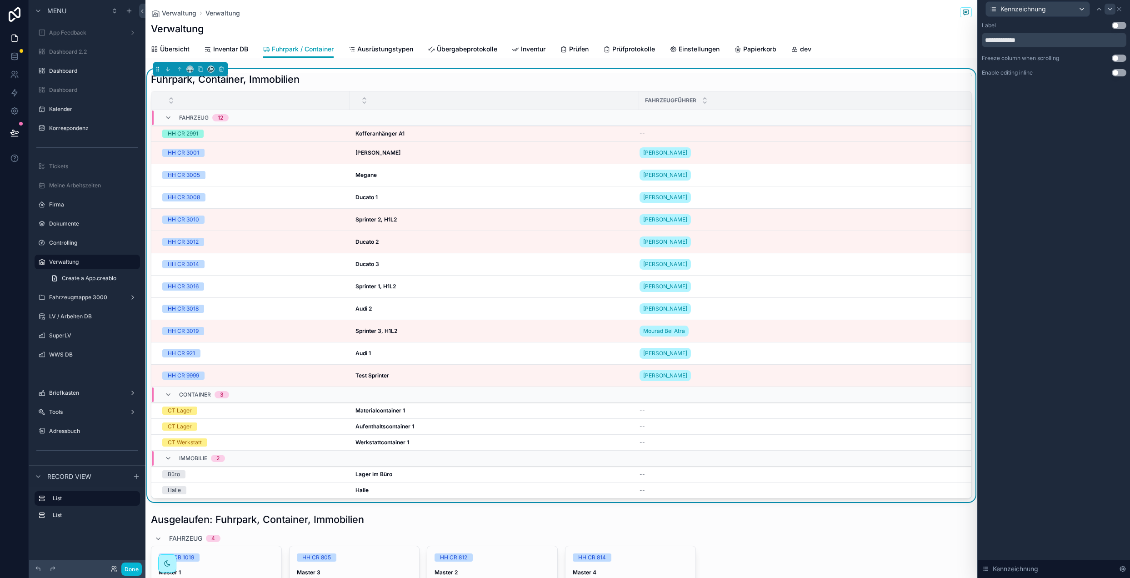
click at [1122, 26] on button "Use setting" at bounding box center [1119, 25] width 15 height 7
click at [1110, 9] on icon at bounding box center [1110, 9] width 4 height 2
click at [1122, 25] on button "Use setting" at bounding box center [1119, 25] width 15 height 7
click at [1109, 8] on icon at bounding box center [1109, 8] width 7 height 7
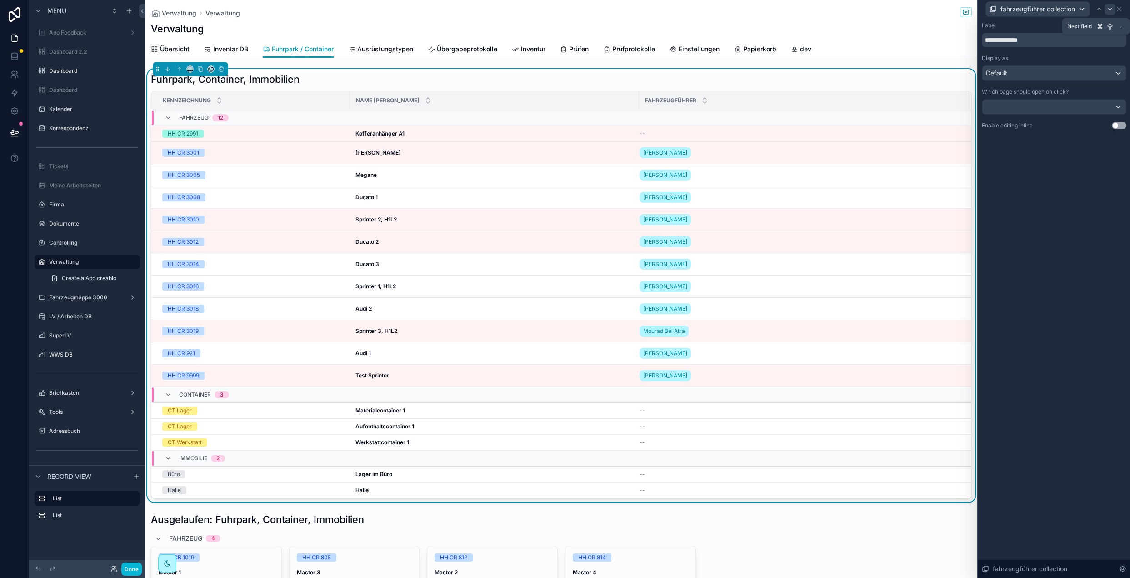
click at [1111, 10] on icon at bounding box center [1109, 8] width 7 height 7
click at [1111, 7] on icon at bounding box center [1109, 8] width 7 height 7
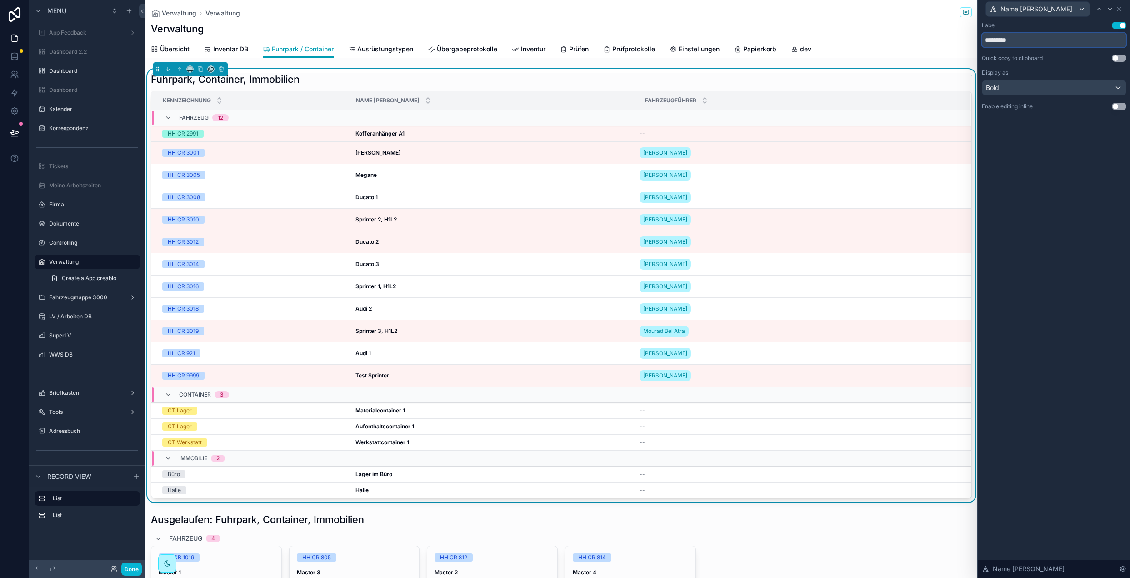
click at [1012, 40] on input "*********" at bounding box center [1054, 40] width 145 height 15
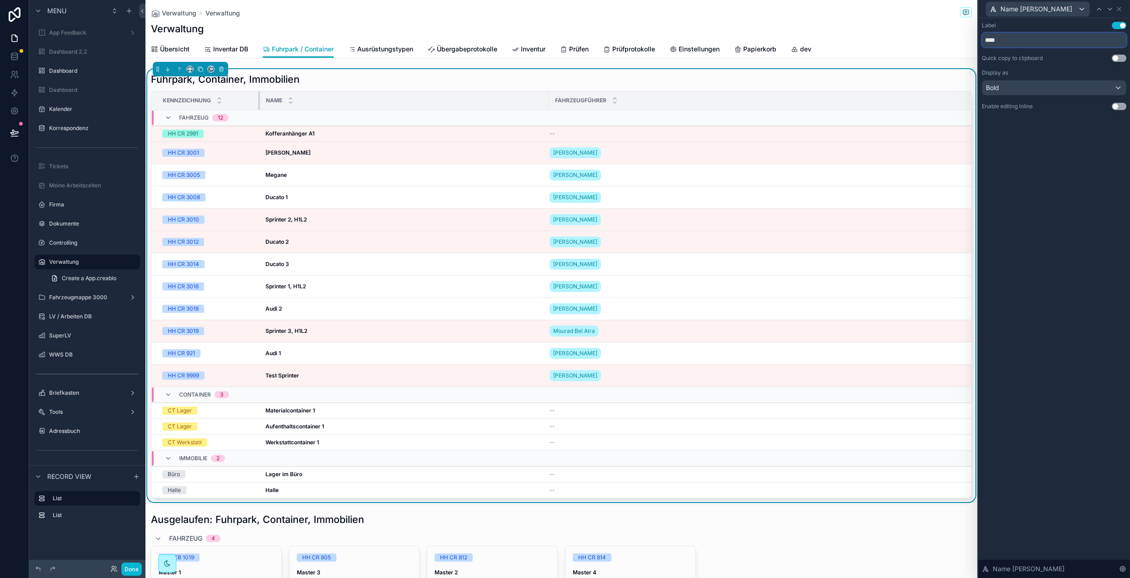
drag, startPoint x: 327, startPoint y: 97, endPoint x: 259, endPoint y: 107, distance: 69.0
click at [259, 108] on div "scrollable content" at bounding box center [260, 100] width 4 height 18
type input "****"
click at [546, 100] on tr "Kennzeichnung Name Fahrzeugführer" at bounding box center [561, 100] width 820 height 19
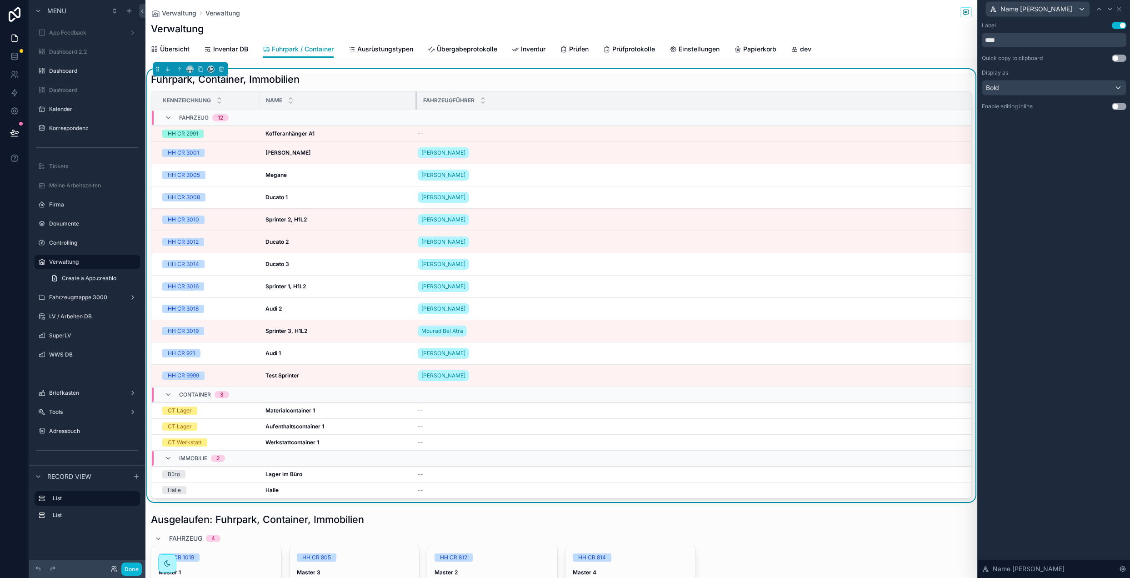
drag, startPoint x: 547, startPoint y: 100, endPoint x: 415, endPoint y: 112, distance: 132.3
click at [415, 112] on table "Kennzeichnung Name Fahrzeugführer Fahrzeug 12 HH CR 2991 Kofferanhänger A1 Koff…" at bounding box center [561, 294] width 820 height 406
click at [180, 49] on span "Übersicht" at bounding box center [175, 49] width 30 height 9
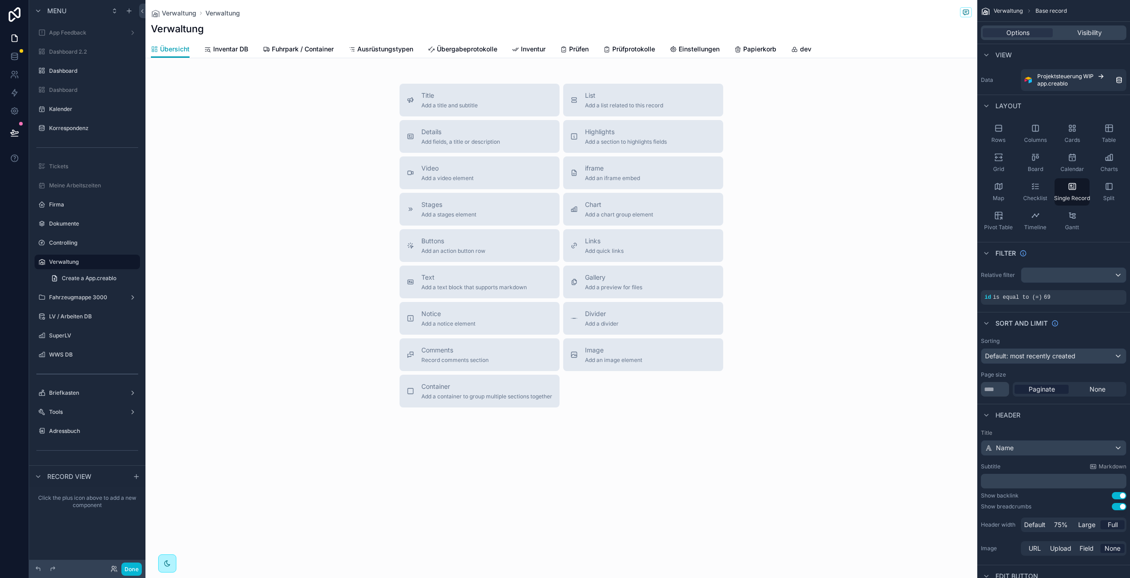
click at [331, 208] on div "Title Add a title and subtitle List Add a list related to this record Details A…" at bounding box center [561, 246] width 832 height 324
click at [614, 101] on div "List Add a list related to this record" at bounding box center [624, 100] width 78 height 18
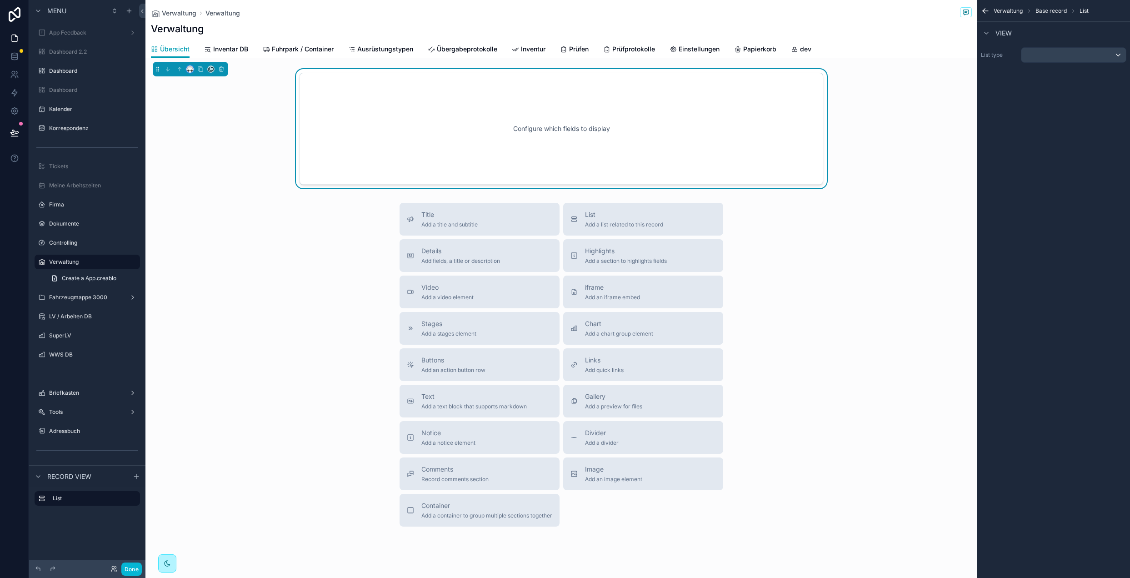
click at [186, 69] on button "scrollable content" at bounding box center [189, 68] width 7 height 7
click at [211, 168] on span "Full width" at bounding box center [208, 165] width 28 height 11
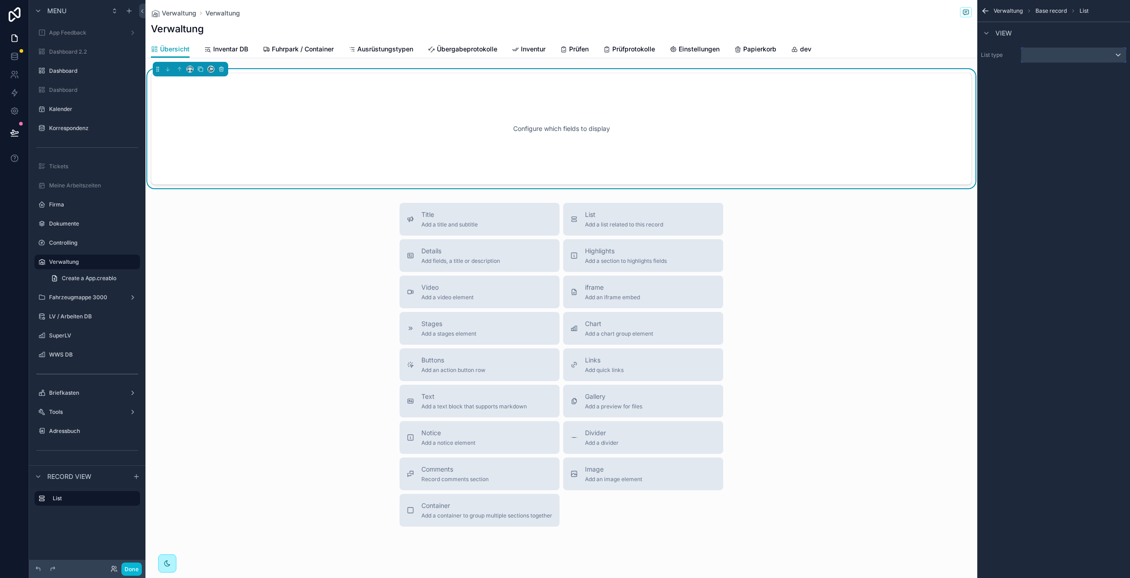
click at [1068, 57] on div "scrollable content" at bounding box center [1073, 55] width 105 height 15
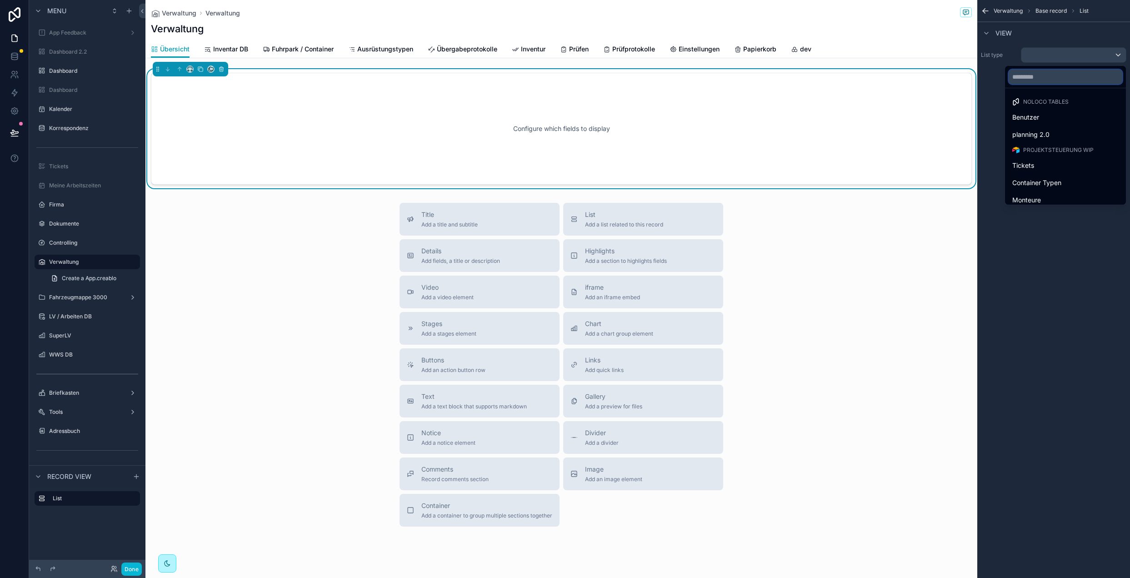
click at [1044, 74] on input "text" at bounding box center [1065, 77] width 114 height 15
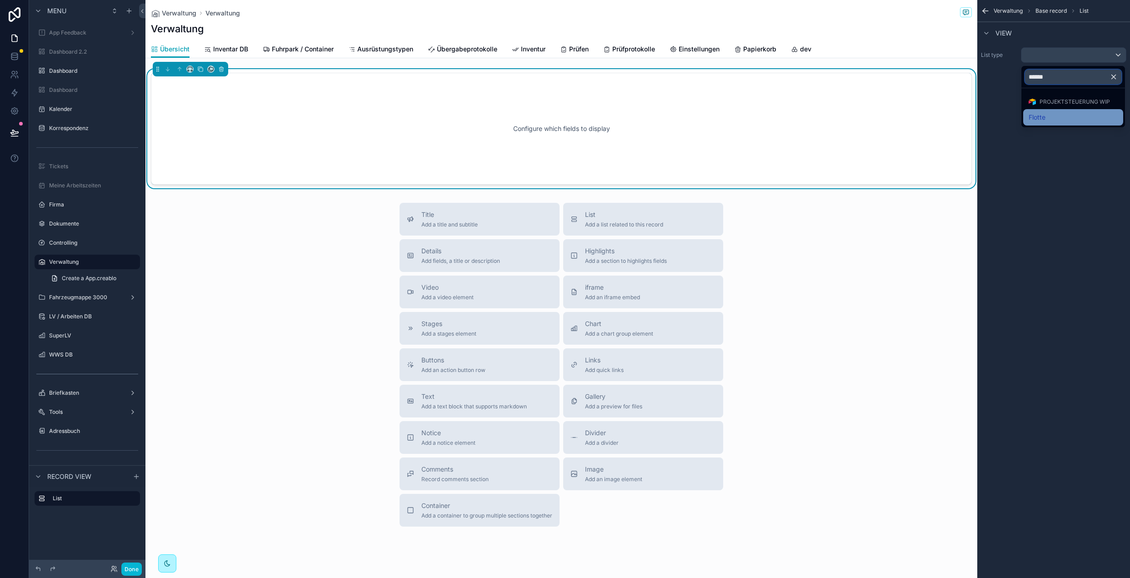
type input "******"
click at [1050, 110] on div "Flotte" at bounding box center [1073, 117] width 100 height 16
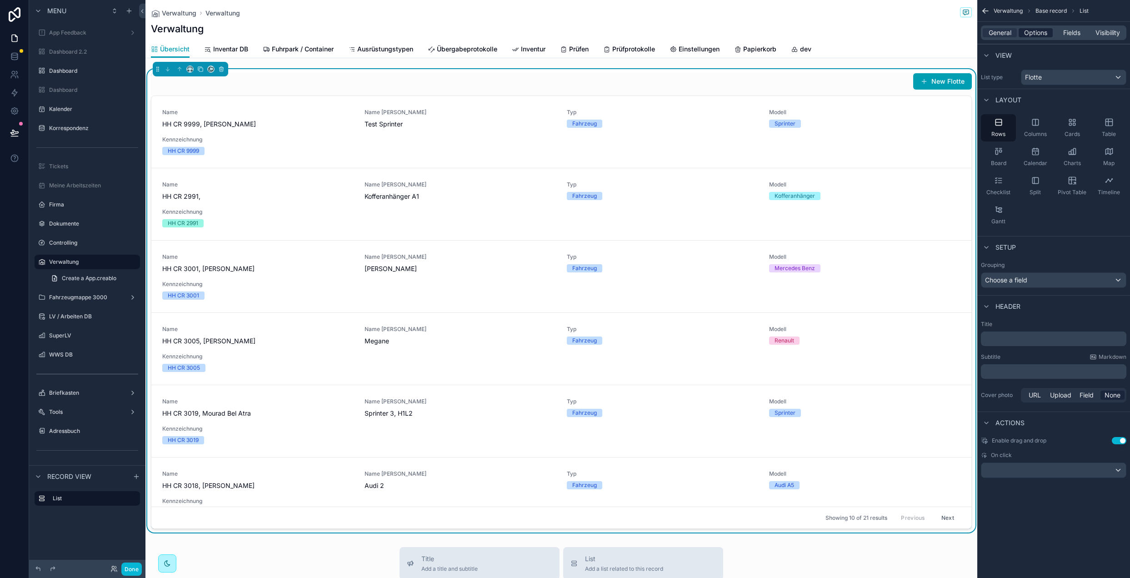
click at [1036, 28] on span "Options" at bounding box center [1035, 32] width 23 height 9
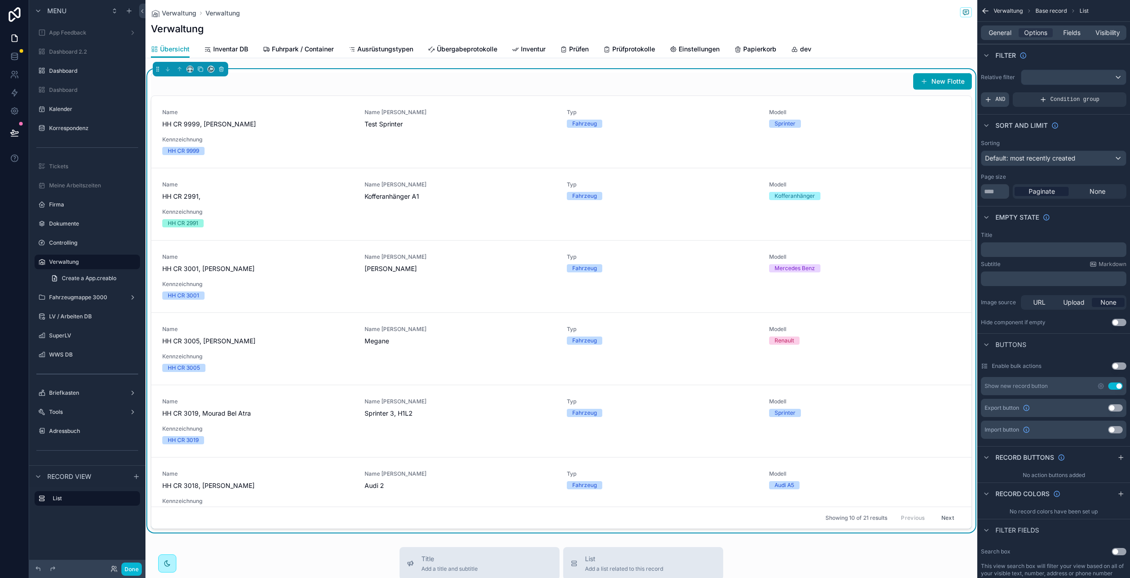
click at [994, 100] on div "AND" at bounding box center [995, 99] width 28 height 15
click at [1104, 94] on icon "scrollable content" at bounding box center [1103, 92] width 5 height 5
click at [885, 90] on div "Select a field" at bounding box center [893, 86] width 54 height 15
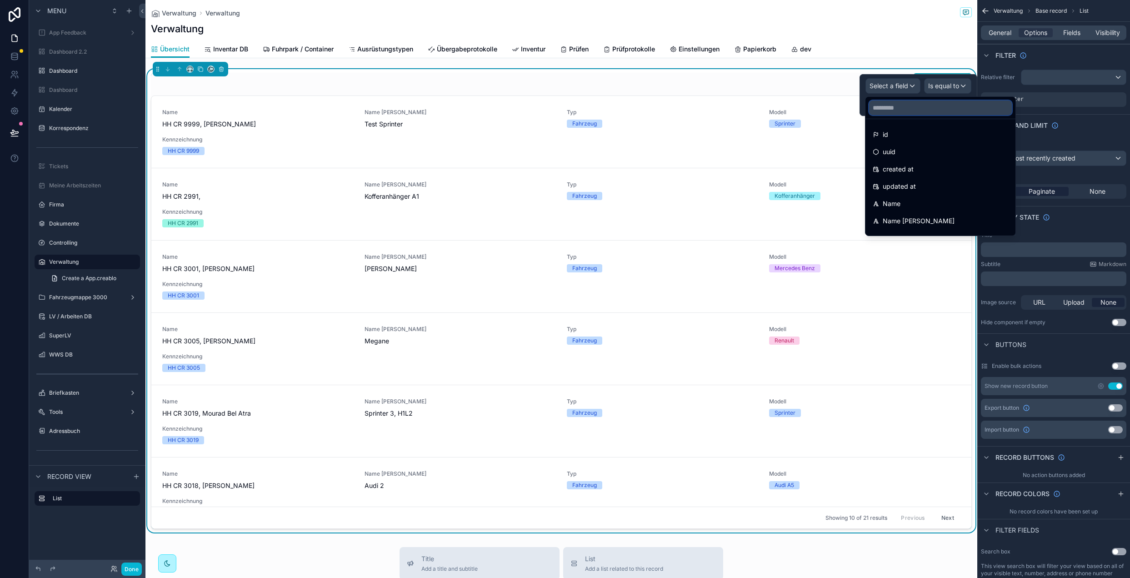
click at [893, 100] on input "text" at bounding box center [940, 107] width 143 height 15
click at [896, 107] on input "*" at bounding box center [940, 107] width 143 height 15
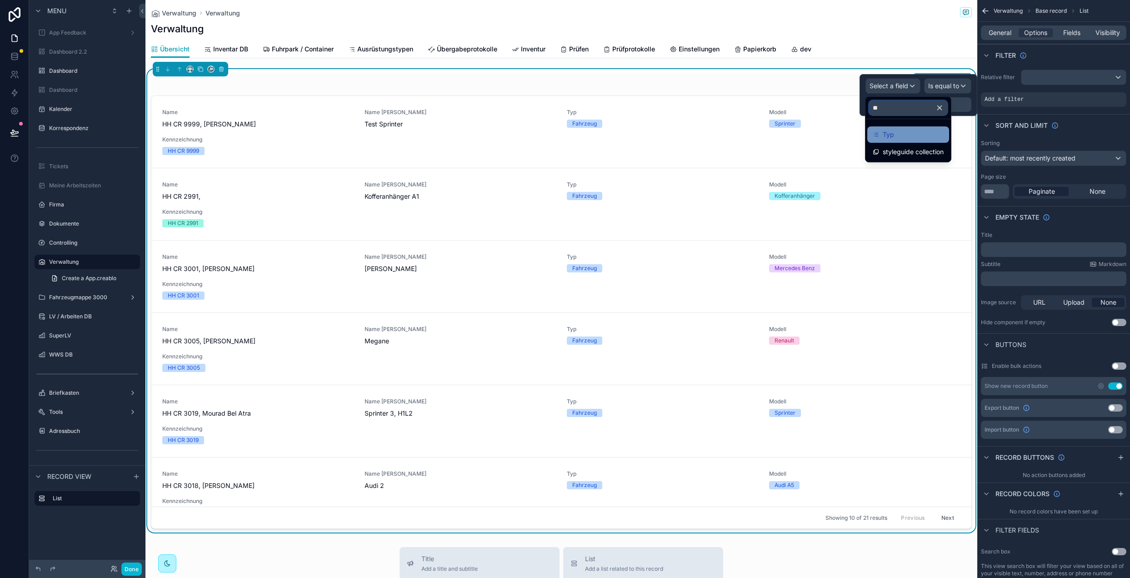
type input "**"
click at [901, 129] on div "Typ" at bounding box center [908, 134] width 71 height 11
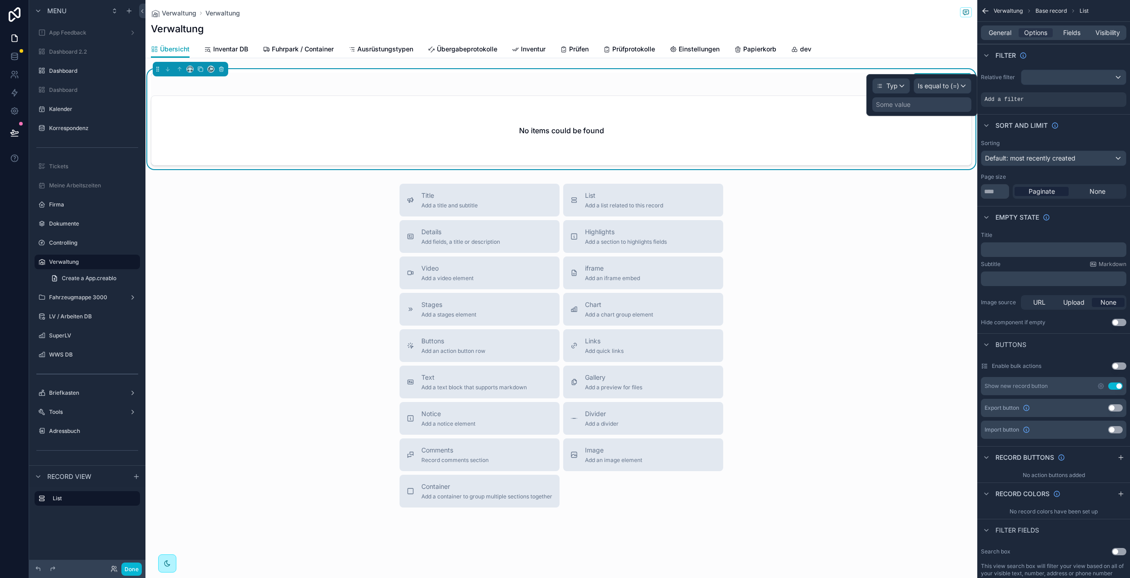
click at [913, 110] on div "Some value" at bounding box center [921, 104] width 99 height 15
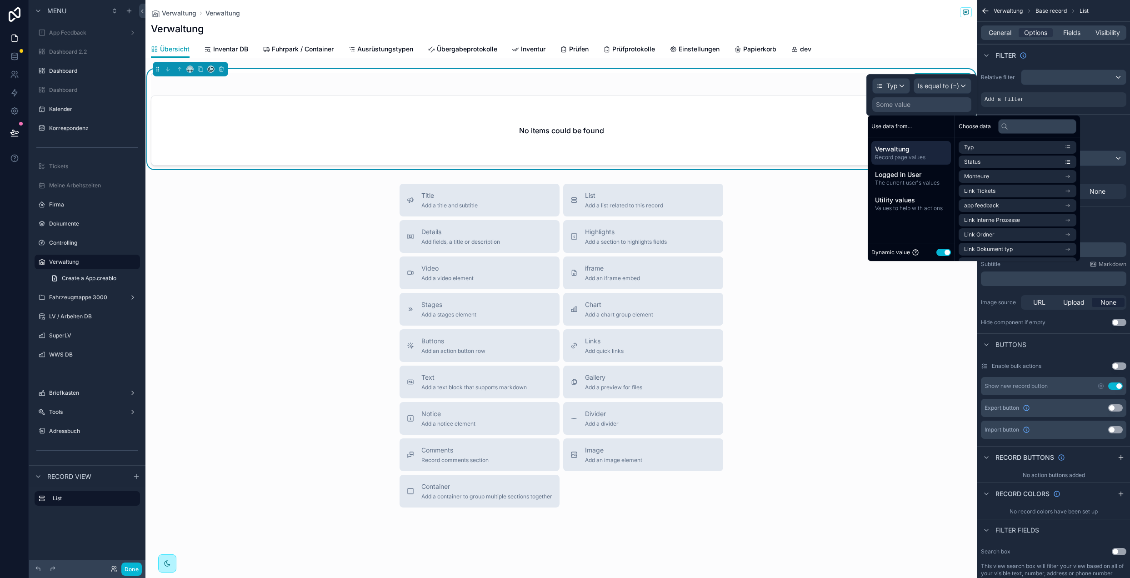
click at [944, 254] on button "Use setting" at bounding box center [943, 252] width 15 height 7
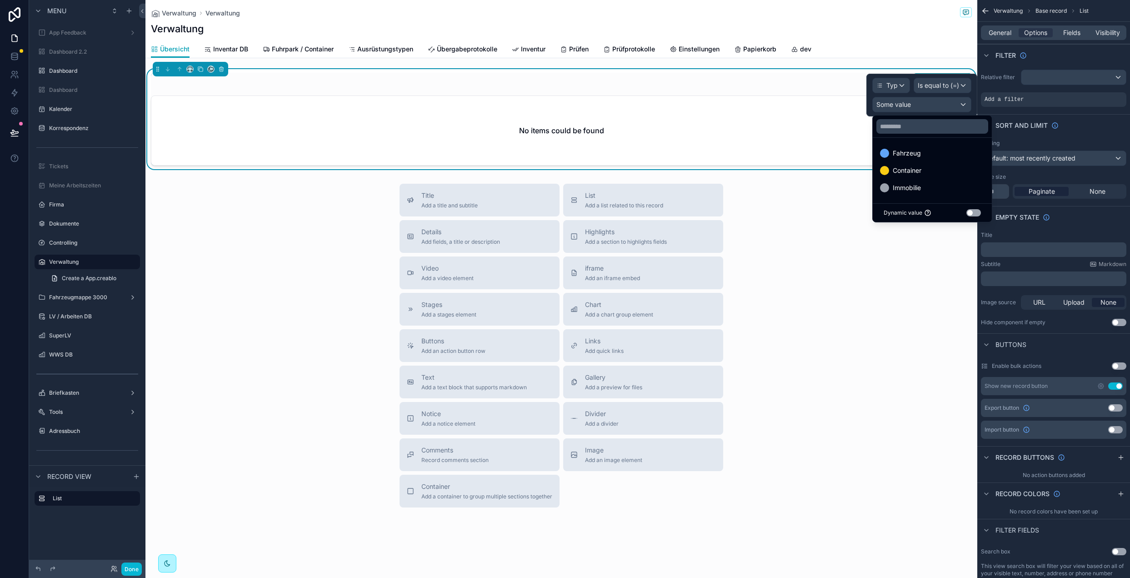
click at [927, 153] on div "Fahrzeug" at bounding box center [932, 153] width 105 height 11
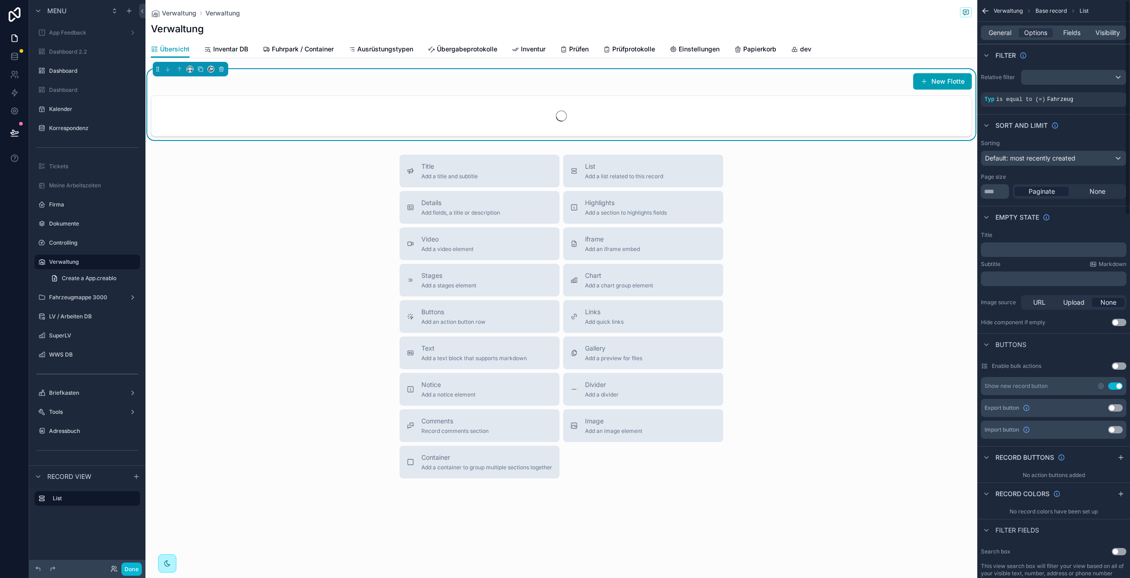
click at [1019, 81] on div "Relative filter" at bounding box center [1053, 77] width 145 height 15
click at [1072, 91] on div "Relative filter Typ is equal to (=) Fahrzeug" at bounding box center [1053, 88] width 153 height 45
click at [1076, 93] on icon "scrollable content" at bounding box center [1077, 92] width 5 height 5
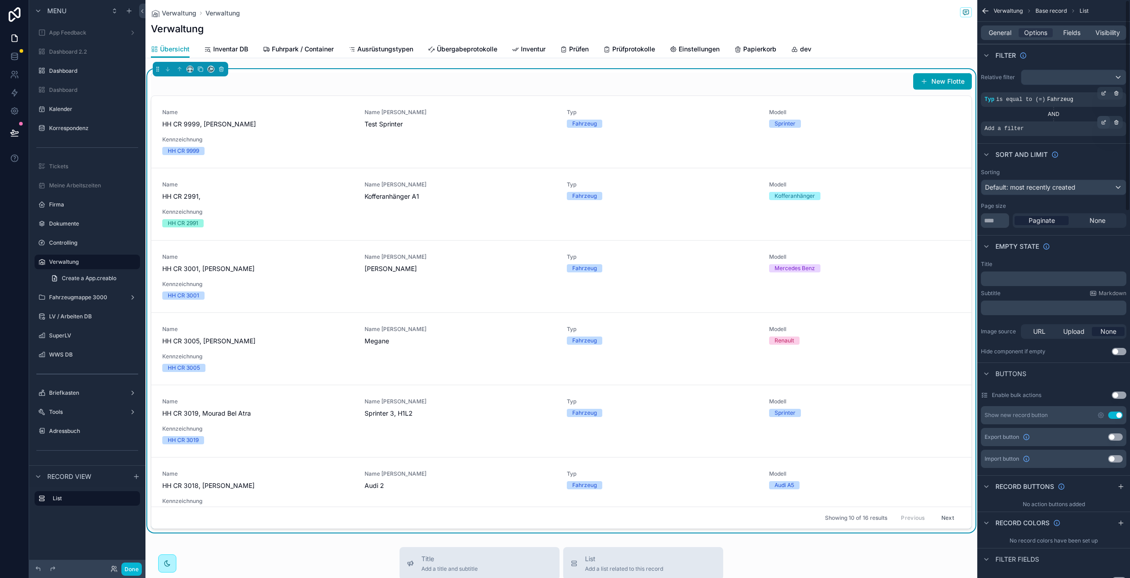
click at [1103, 121] on icon "scrollable content" at bounding box center [1103, 122] width 5 height 5
click at [889, 115] on span "Select a field" at bounding box center [888, 115] width 39 height 8
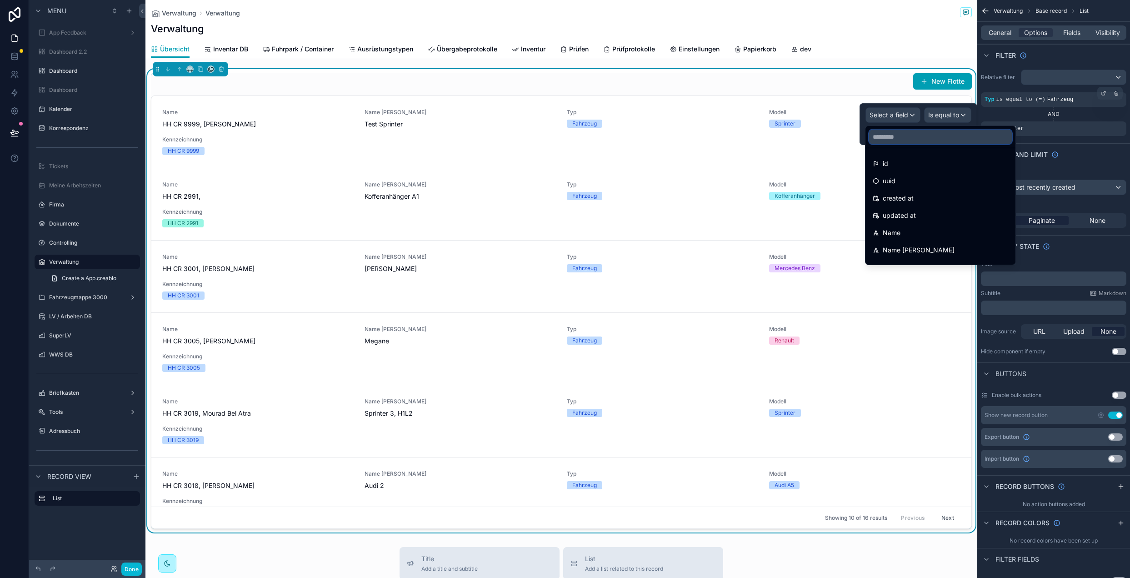
click at [932, 141] on input "text" at bounding box center [940, 137] width 143 height 15
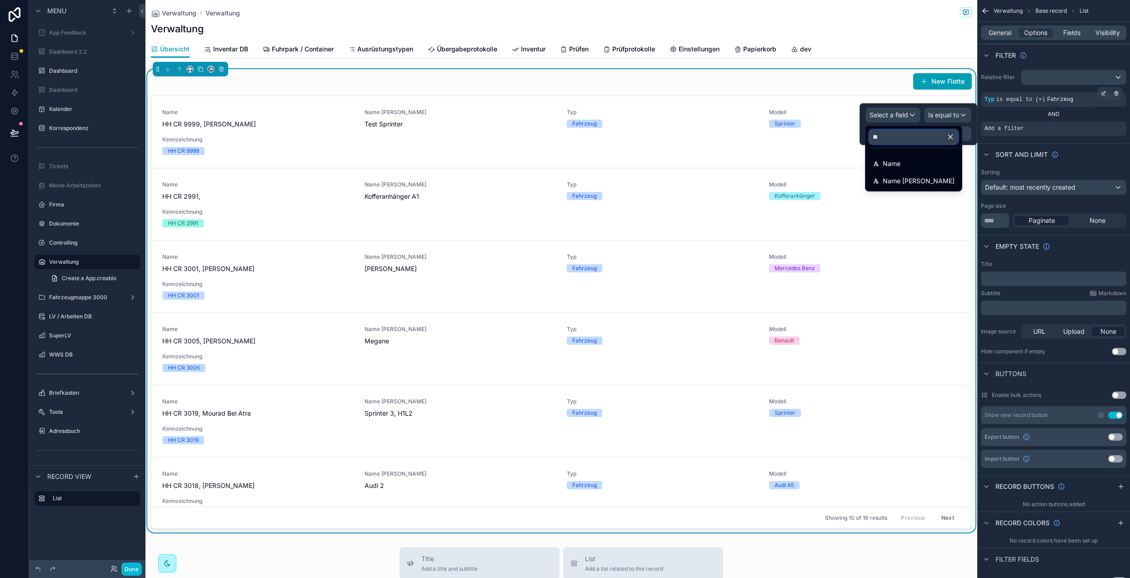
type input "*"
type input "**"
click at [914, 160] on span "Ausgelaufen" at bounding box center [901, 163] width 37 height 11
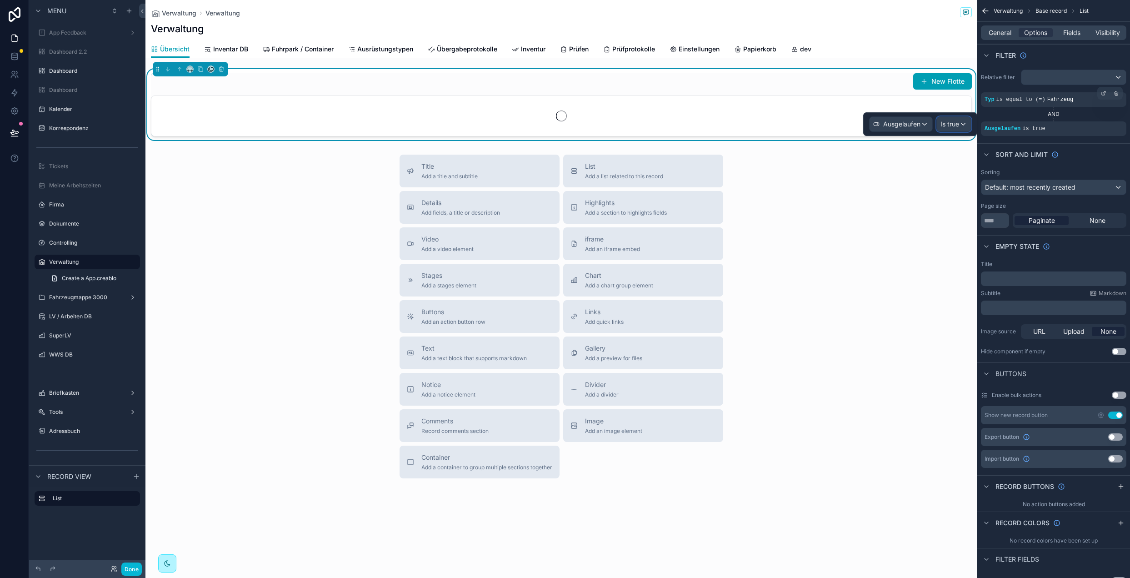
click at [951, 130] on div "Is true" at bounding box center [954, 124] width 34 height 15
click at [968, 188] on div "Is false" at bounding box center [977, 190] width 67 height 11
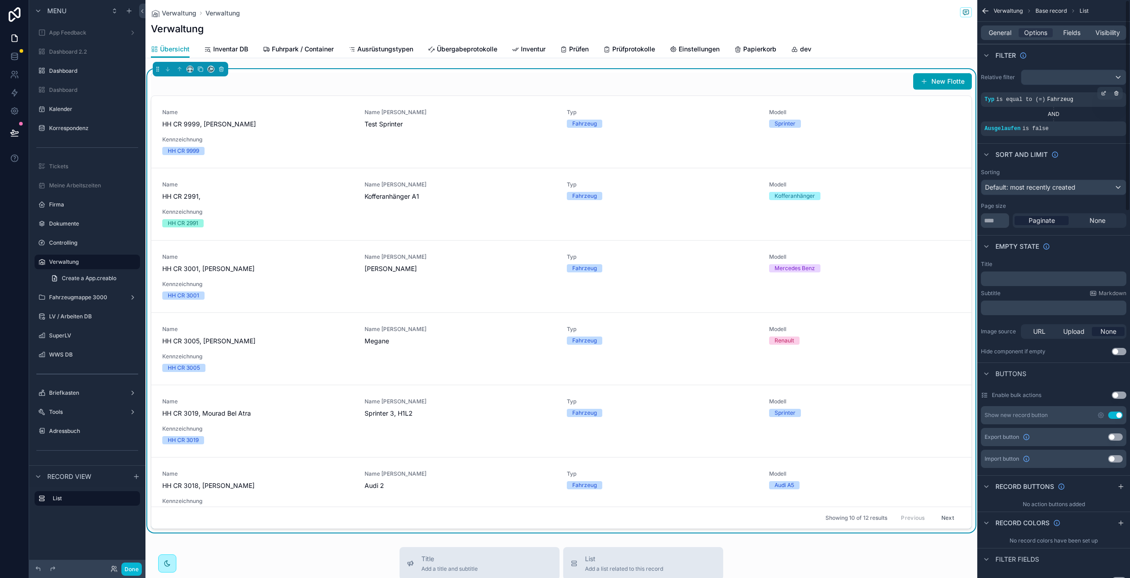
click at [1037, 49] on div "Filter" at bounding box center [1053, 55] width 153 height 22
click at [991, 28] on span "General" at bounding box center [999, 32] width 23 height 9
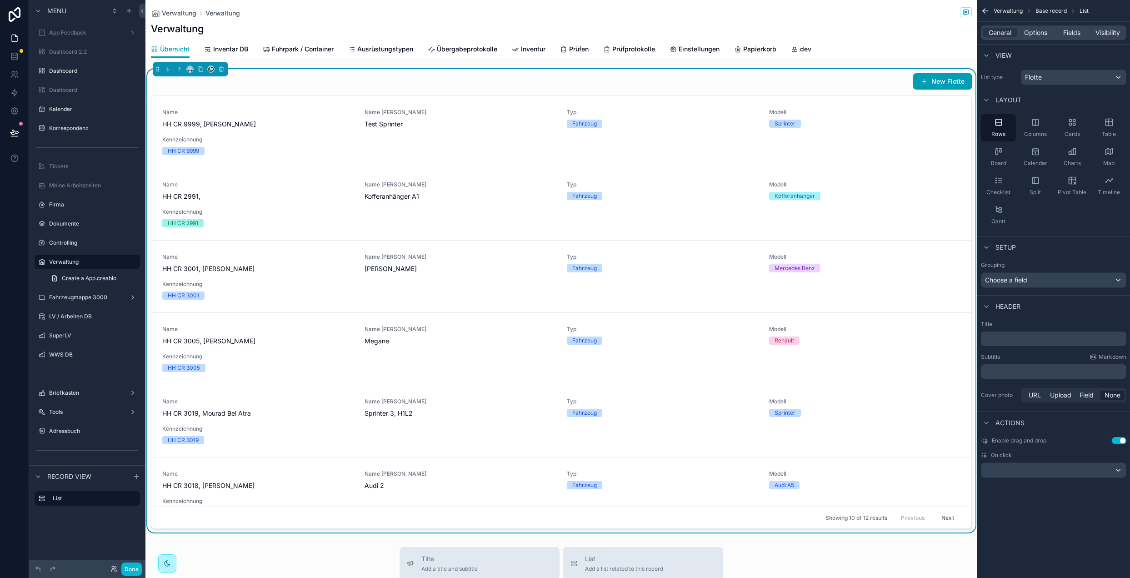
click at [1070, 125] on icon "scrollable content" at bounding box center [1070, 124] width 2 height 2
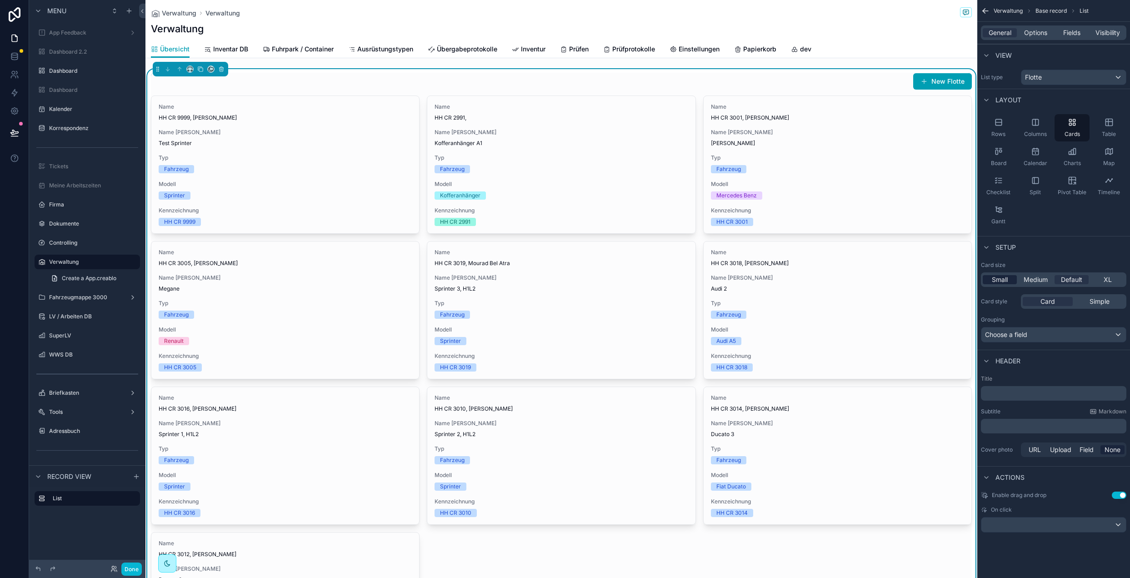
click at [986, 279] on div "Small" at bounding box center [1000, 279] width 34 height 9
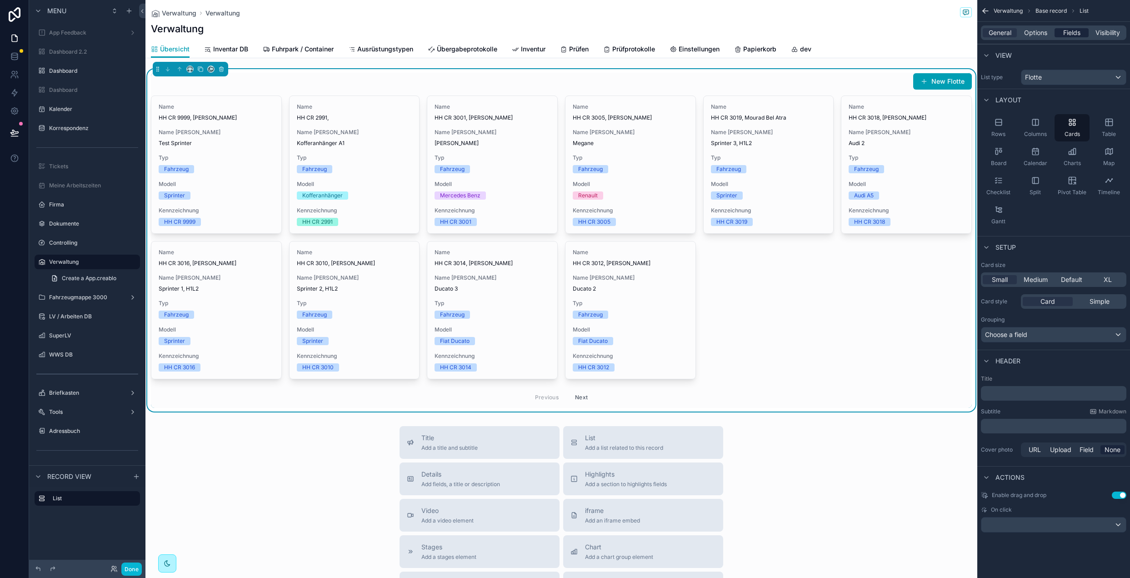
click at [1077, 30] on span "Fields" at bounding box center [1071, 32] width 17 height 9
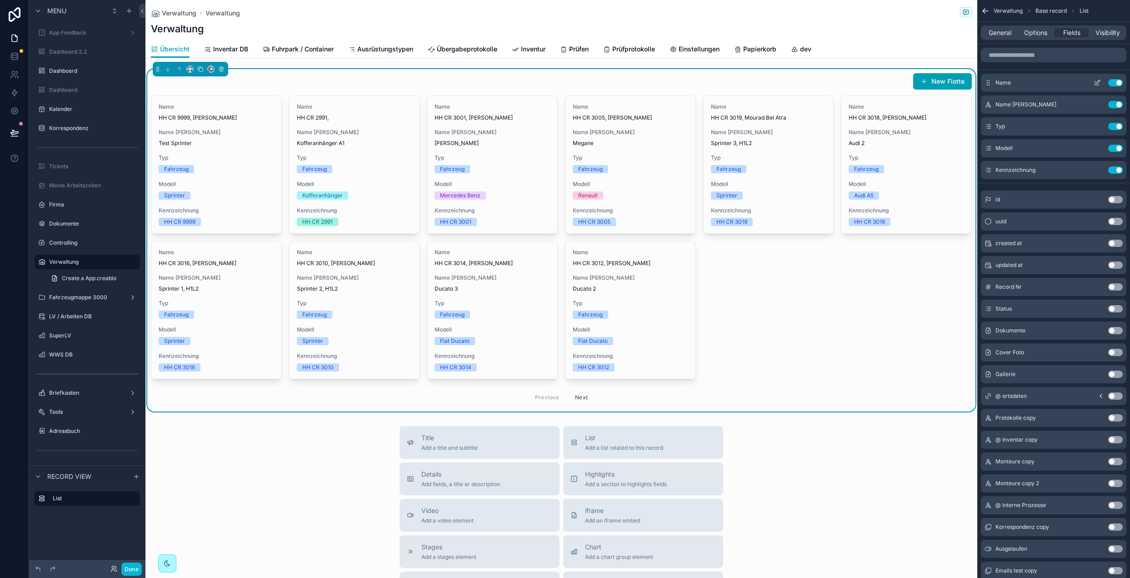
click at [1099, 82] on icon "scrollable content" at bounding box center [1098, 82] width 4 height 4
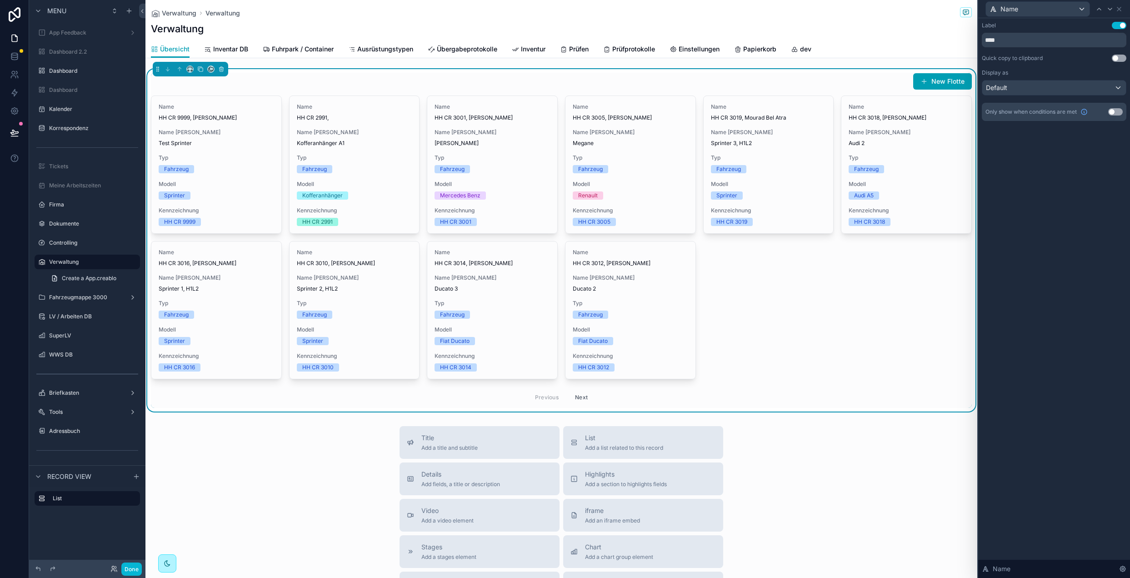
click at [1119, 25] on button "Use setting" at bounding box center [1119, 25] width 15 height 7
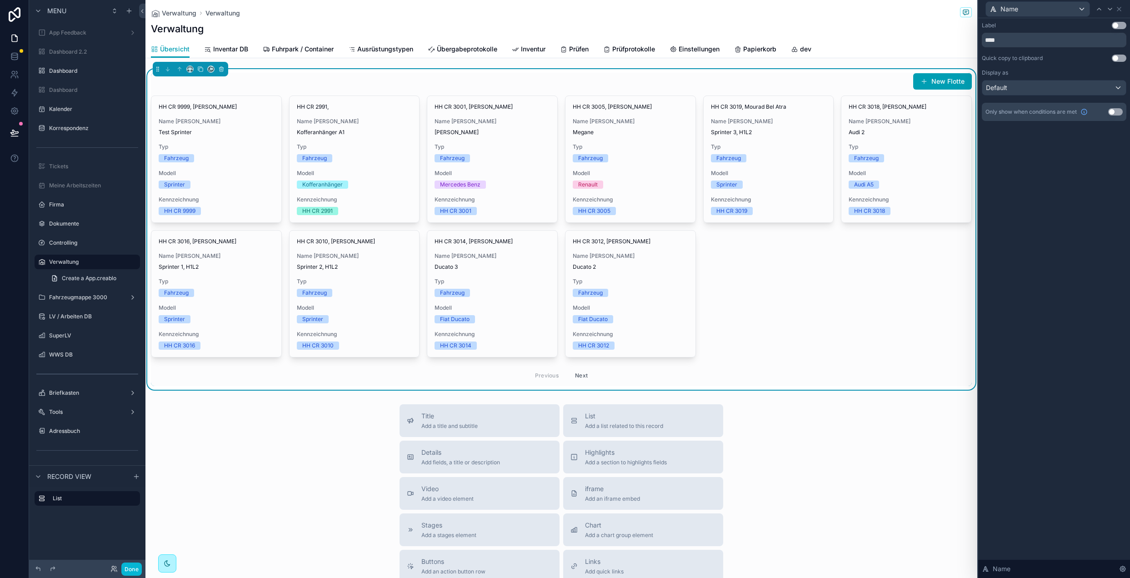
click at [1040, 79] on div "Display as Default" at bounding box center [1054, 82] width 145 height 26
click at [1039, 84] on div "Default" at bounding box center [1054, 87] width 144 height 15
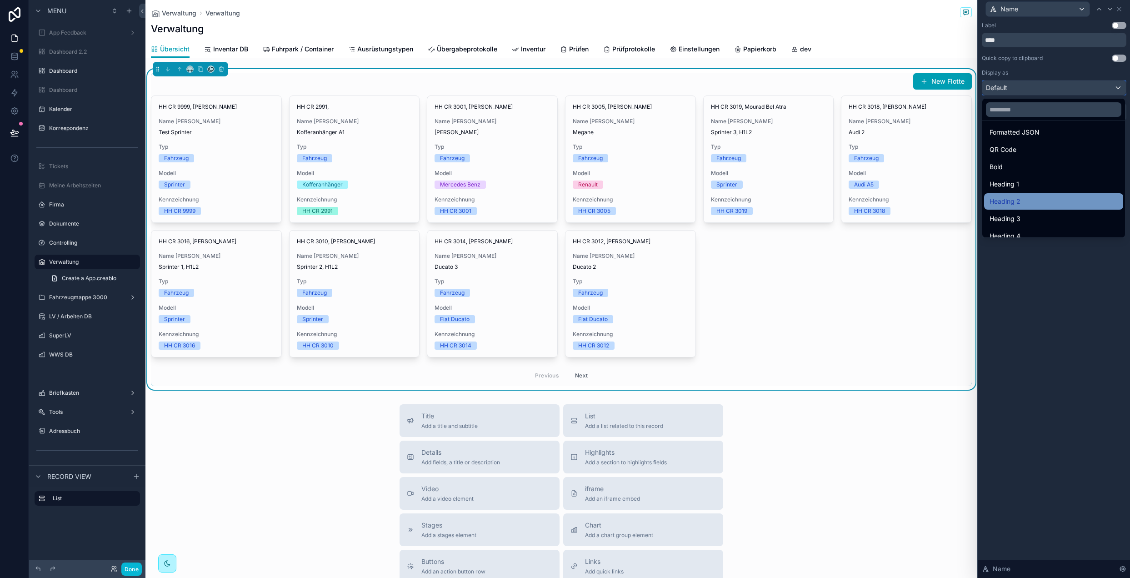
scroll to position [99, 0]
drag, startPoint x: 1020, startPoint y: 161, endPoint x: 1023, endPoint y: 135, distance: 26.0
click at [1020, 161] on div "Bold" at bounding box center [1053, 158] width 128 height 11
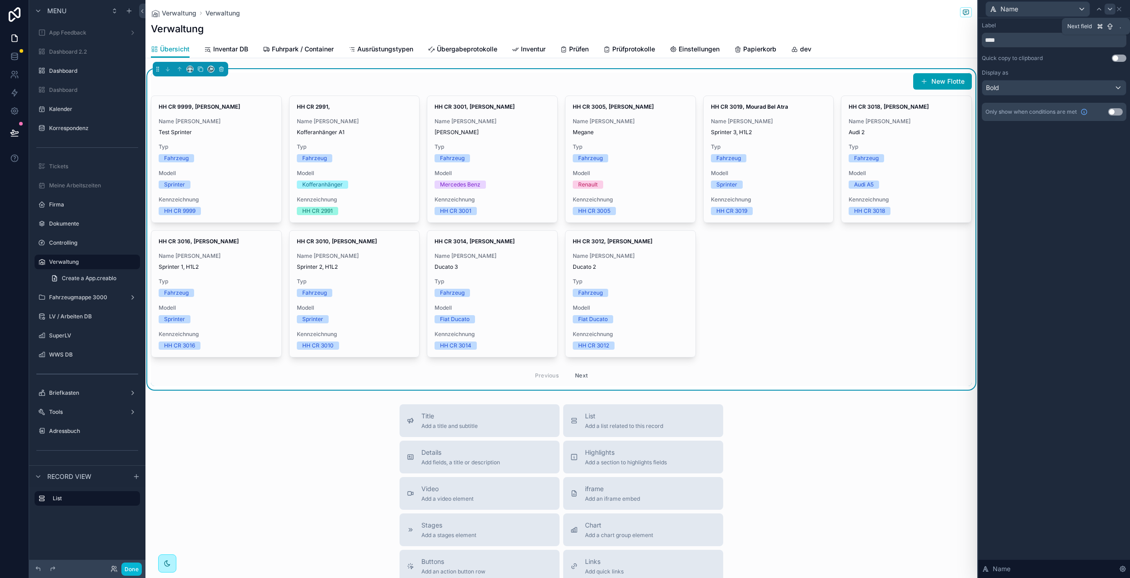
click at [1110, 9] on icon at bounding box center [1109, 8] width 7 height 7
click at [1114, 24] on button "Use setting" at bounding box center [1119, 25] width 15 height 7
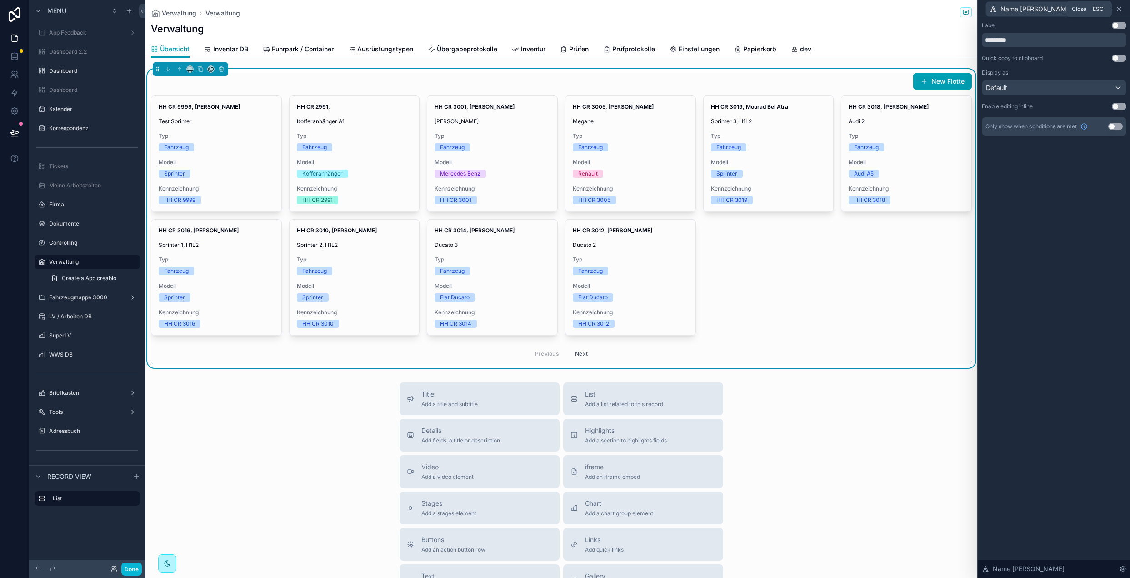
click at [1120, 10] on icon at bounding box center [1118, 8] width 7 height 7
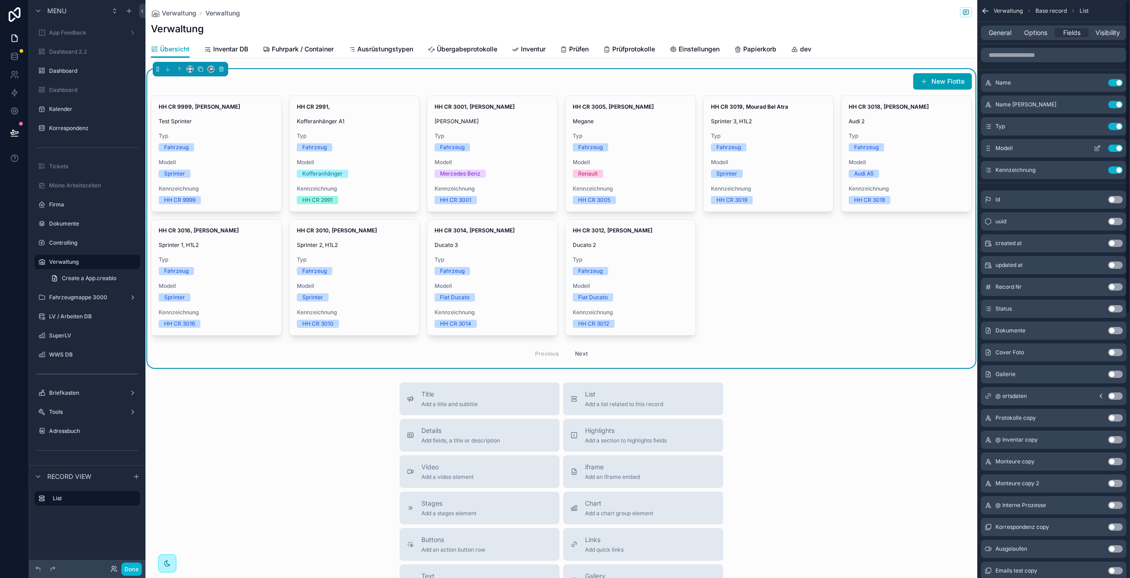
click at [1116, 125] on button "Use setting" at bounding box center [1115, 126] width 15 height 7
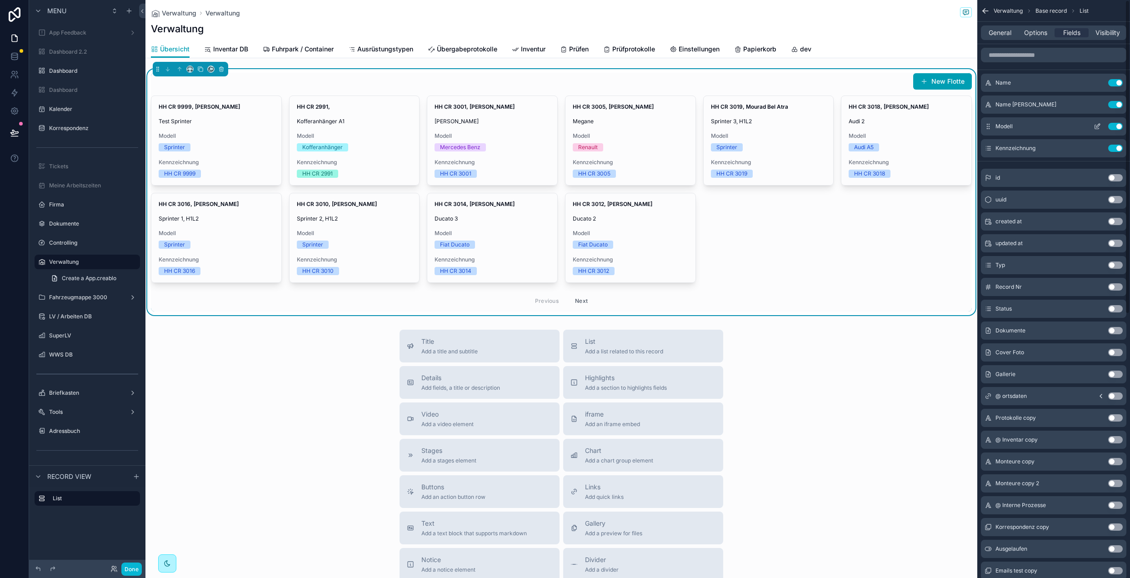
click at [1117, 125] on button "Use setting" at bounding box center [1115, 126] width 15 height 7
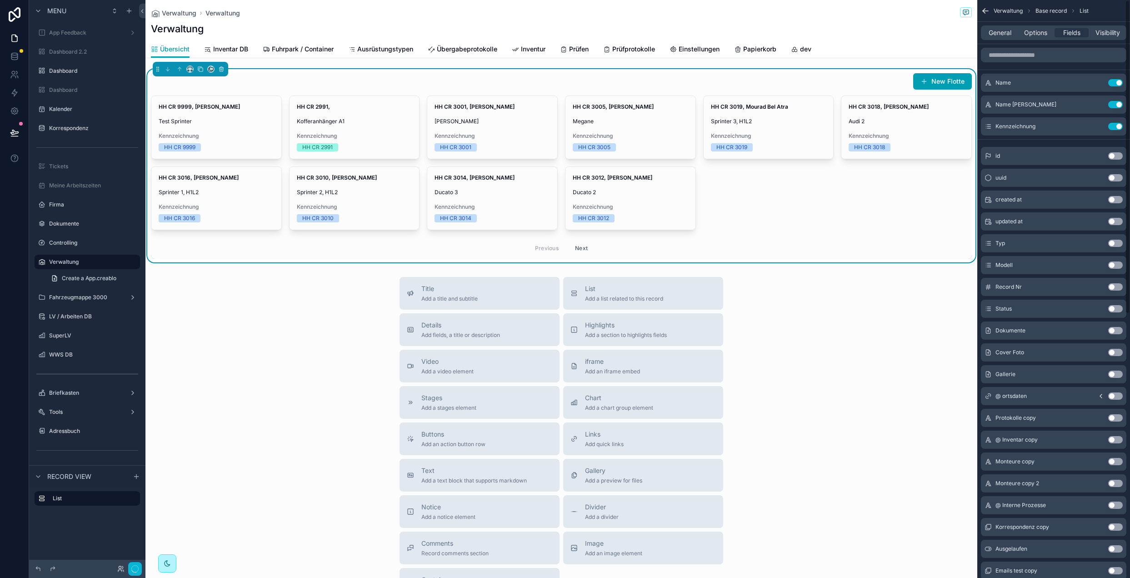
click at [1117, 125] on button "Use setting" at bounding box center [1115, 126] width 15 height 7
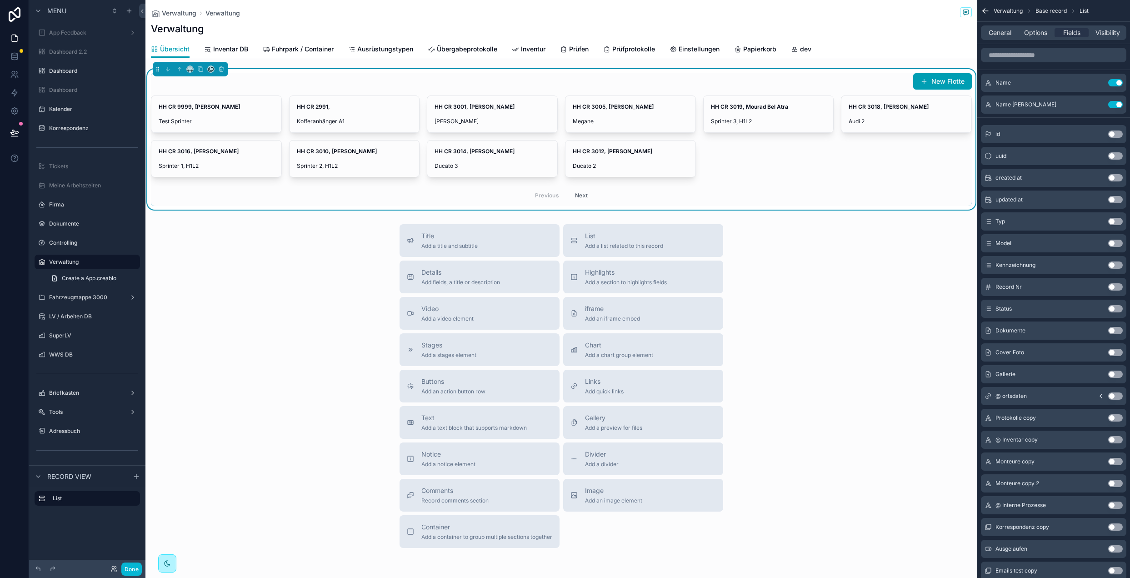
click at [264, 291] on div "Title Add a title and subtitle List Add a list related to this record Details A…" at bounding box center [561, 386] width 832 height 324
click at [296, 85] on div "New Flotte" at bounding box center [561, 81] width 821 height 17
click at [1033, 35] on span "Options" at bounding box center [1035, 32] width 23 height 9
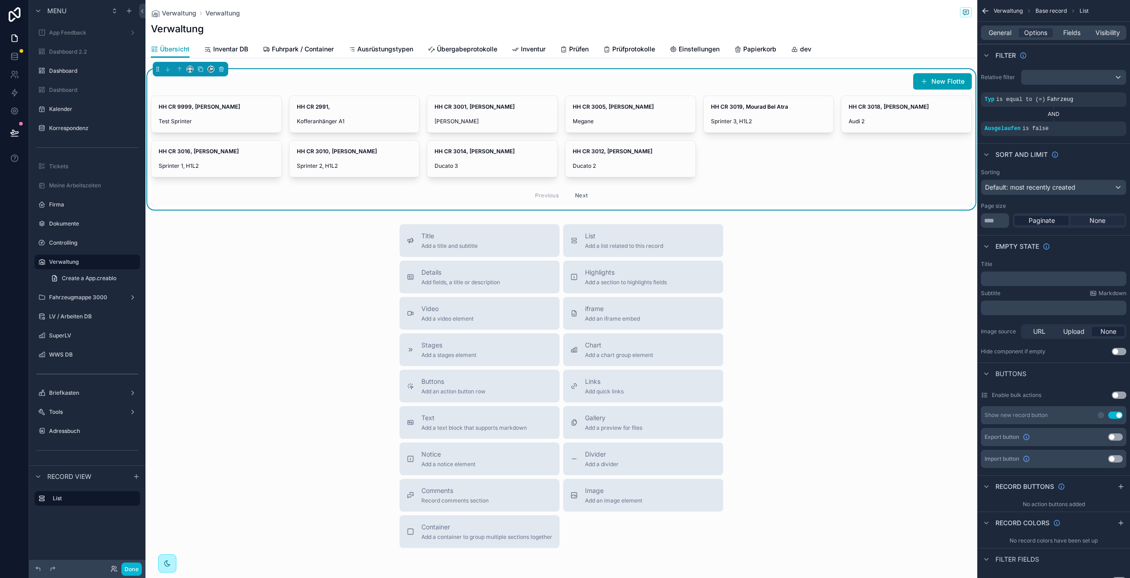
click at [1103, 220] on span "None" at bounding box center [1097, 220] width 16 height 9
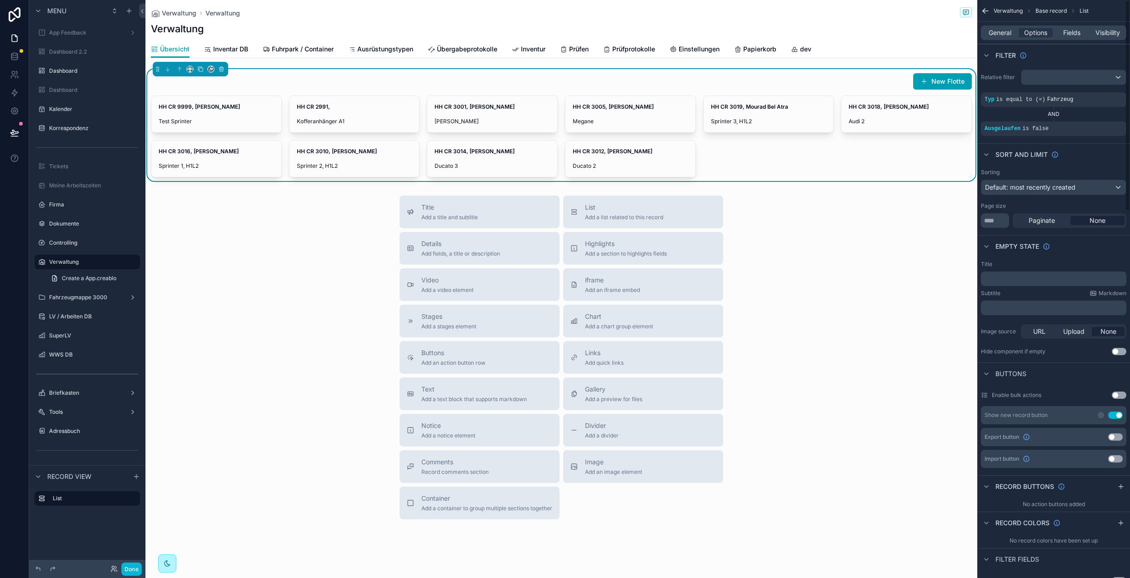
drag, startPoint x: 1114, startPoint y: 412, endPoint x: 1019, endPoint y: 60, distance: 365.2
click at [1114, 413] on button "Use setting" at bounding box center [1115, 414] width 15 height 7
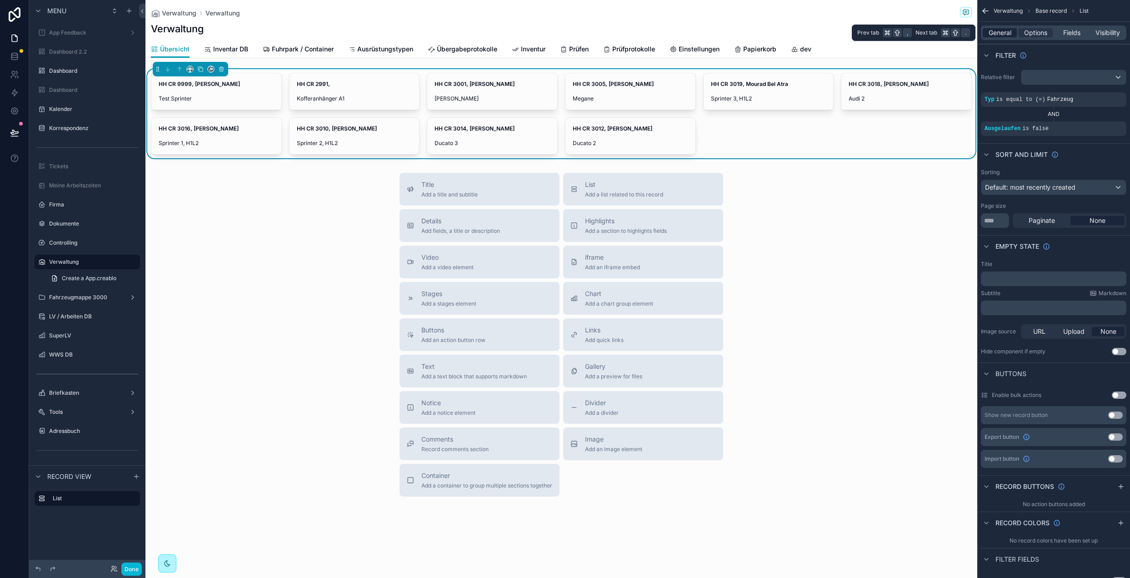
click at [1002, 31] on span "General" at bounding box center [999, 32] width 23 height 9
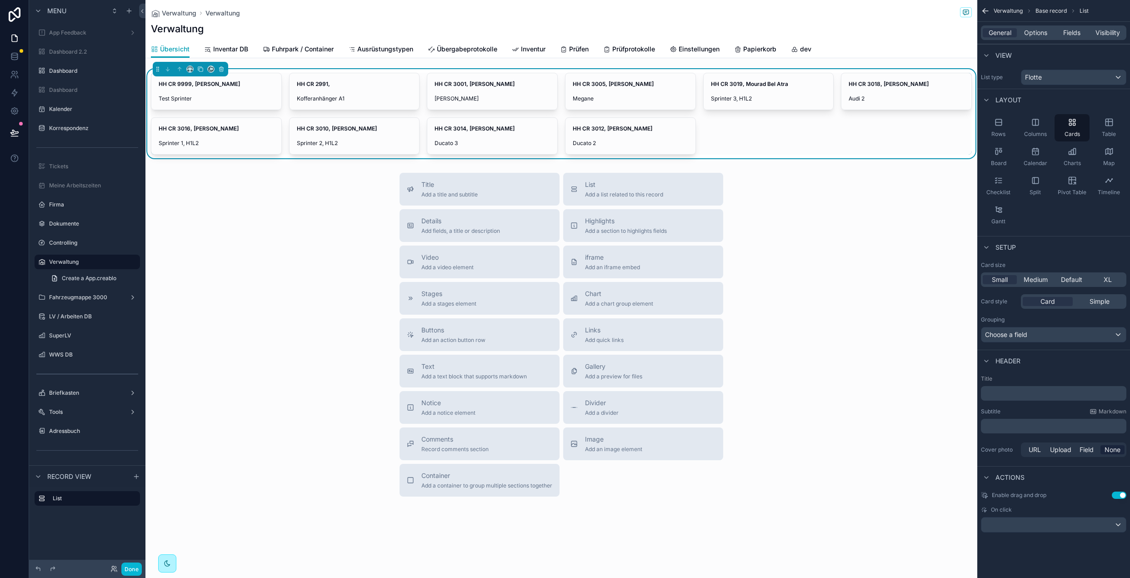
click at [1017, 426] on p "﻿" at bounding box center [1054, 425] width 140 height 9
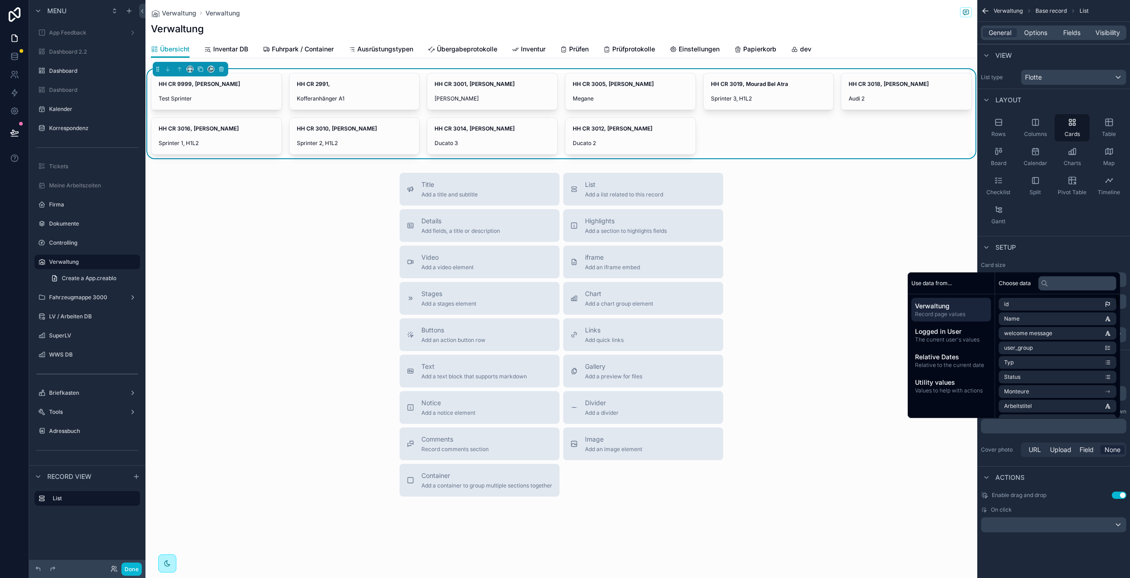
click at [1028, 236] on div "Setup" at bounding box center [1053, 247] width 153 height 22
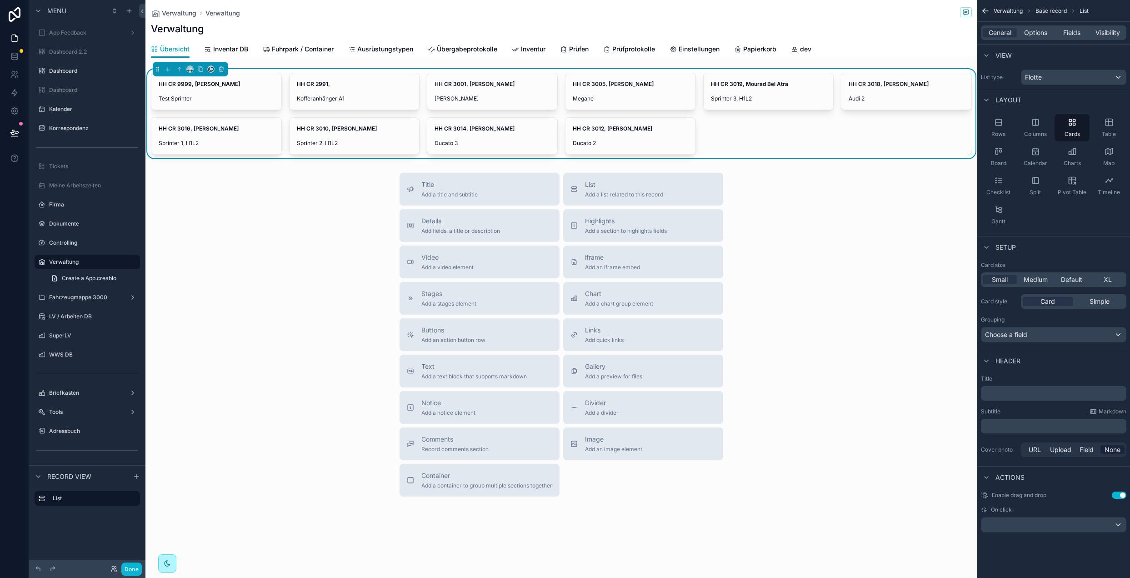
click at [1014, 395] on p "﻿" at bounding box center [1054, 393] width 140 height 9
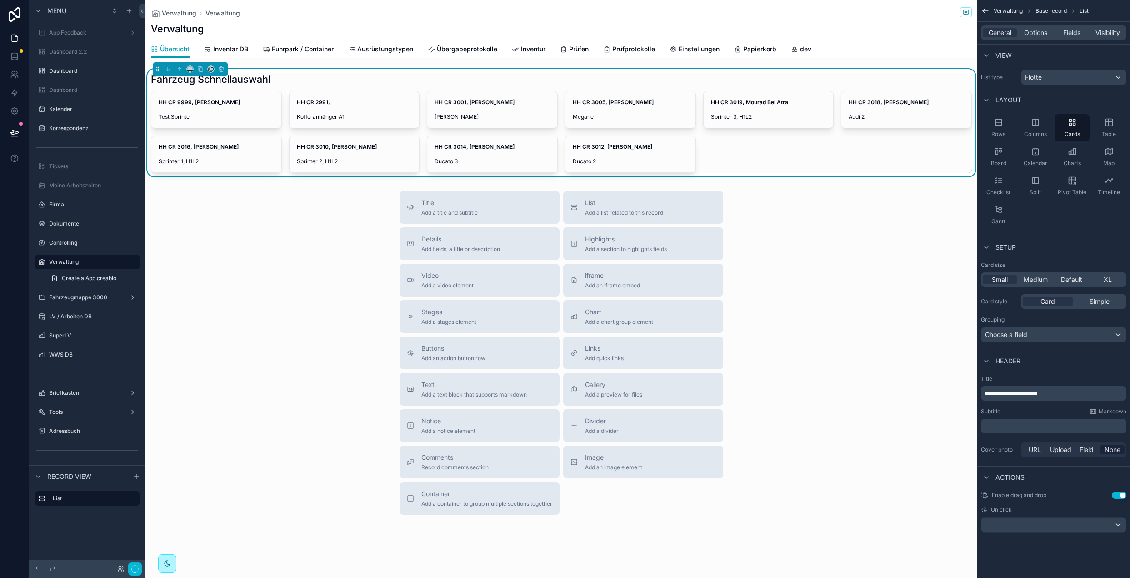
click at [301, 310] on div "Title Add a title and subtitle List Add a list related to this record Details A…" at bounding box center [561, 353] width 832 height 324
click at [634, 206] on span "List" at bounding box center [624, 202] width 78 height 9
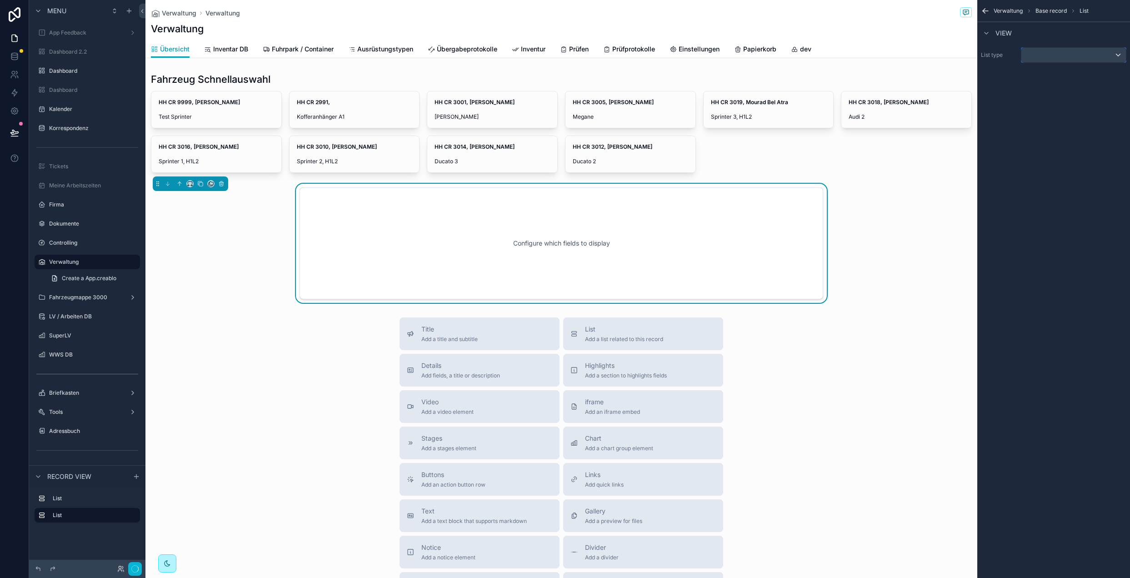
click at [1083, 61] on div "scrollable content" at bounding box center [1073, 55] width 105 height 15
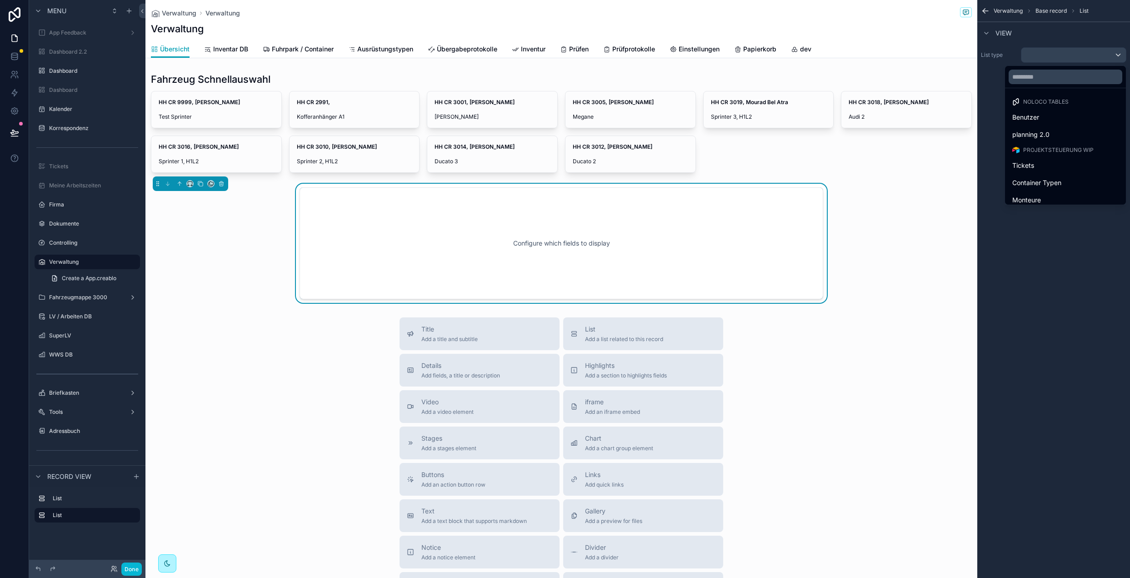
drag, startPoint x: 1056, startPoint y: 90, endPoint x: 1058, endPoint y: 80, distance: 10.2
click at [1056, 90] on ul "Noloco tables Benutzer planning 2.0 Projektsteuerung WIP Tickets Container Type…" at bounding box center [1065, 146] width 121 height 116
click at [1058, 80] on input "text" at bounding box center [1065, 77] width 114 height 15
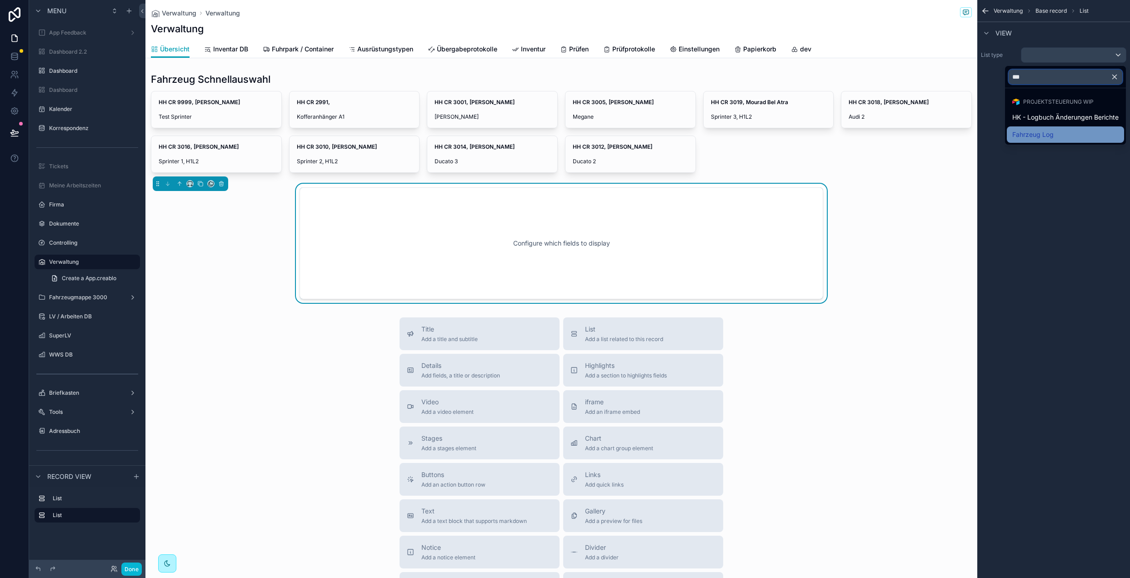
type input "***"
click at [1047, 134] on span "Fahrzeug Log" at bounding box center [1032, 134] width 41 height 11
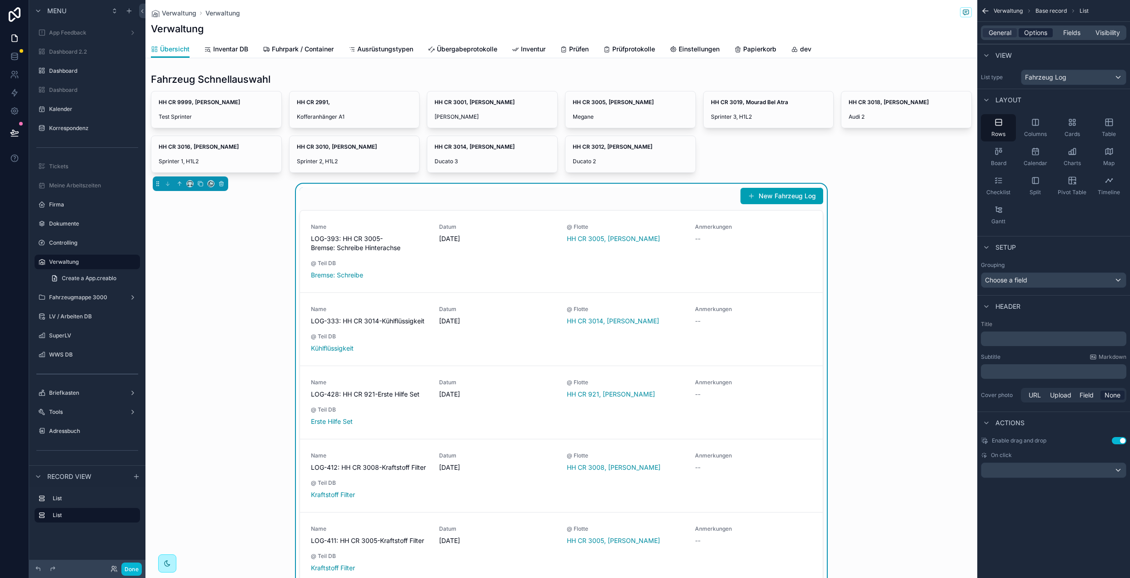
click at [1047, 35] on span "Options" at bounding box center [1035, 32] width 23 height 9
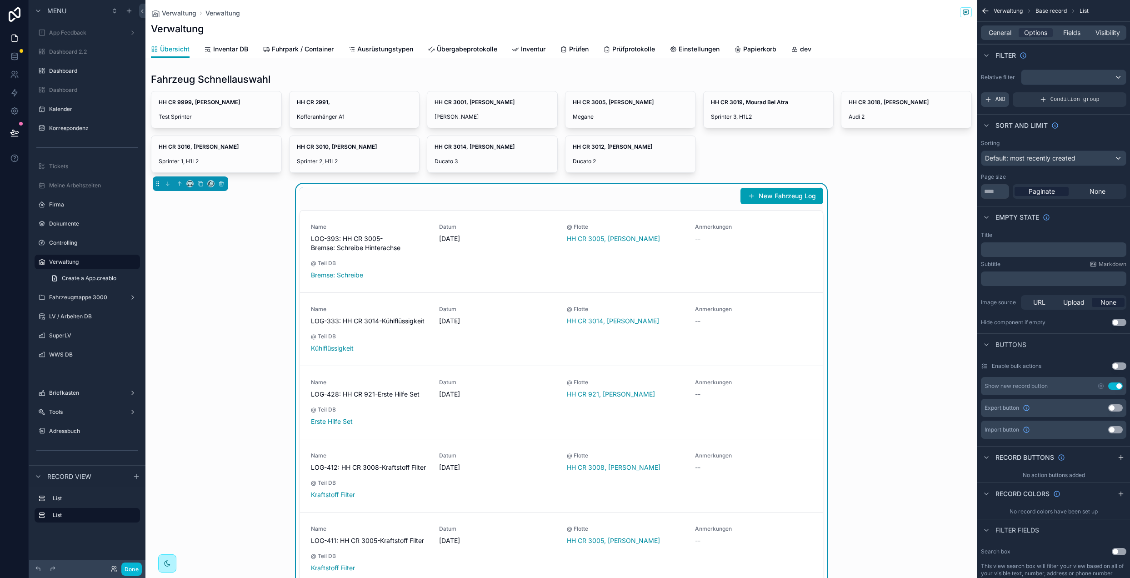
click at [1004, 99] on span "AND" at bounding box center [1000, 99] width 10 height 7
click at [1096, 94] on div "Add a filter" at bounding box center [1053, 99] width 145 height 15
click at [1101, 93] on icon "scrollable content" at bounding box center [1103, 92] width 5 height 5
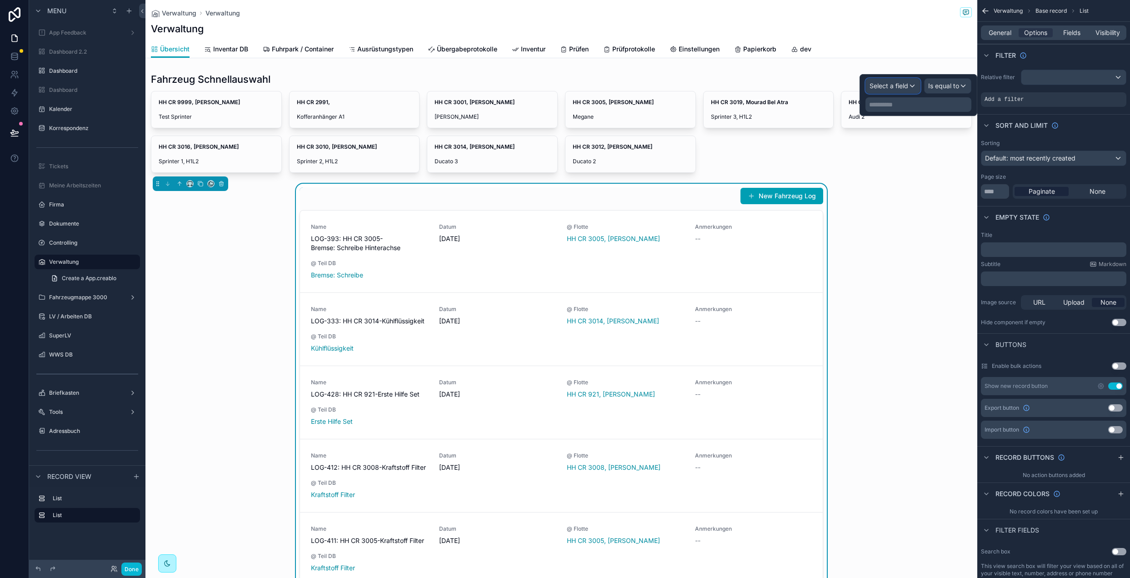
click at [916, 86] on div "Select a field" at bounding box center [893, 86] width 54 height 15
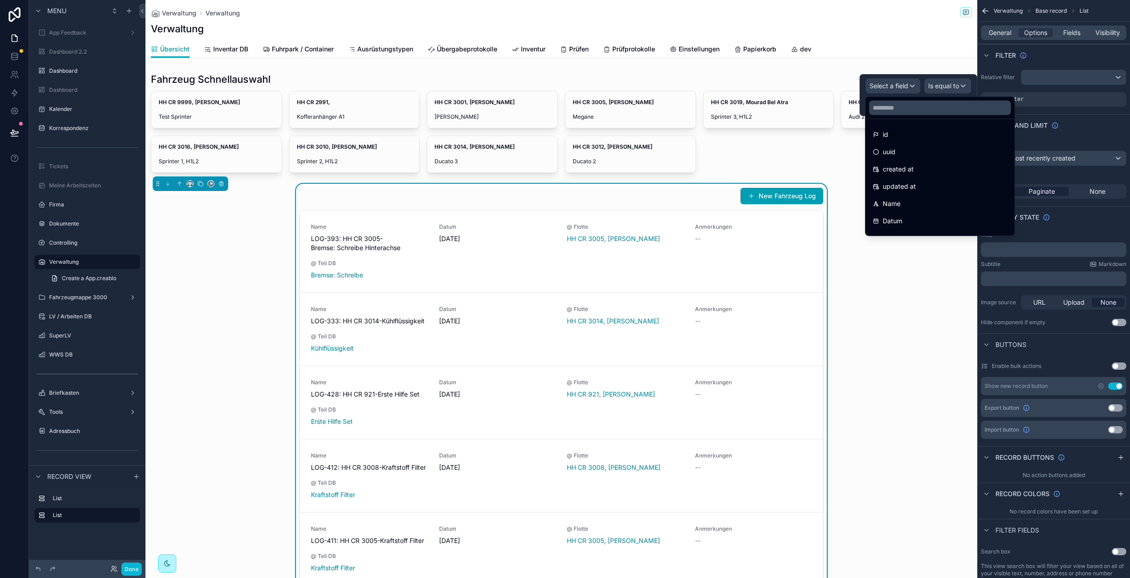
click at [909, 115] on div at bounding box center [939, 108] width 149 height 22
click at [907, 111] on input "text" at bounding box center [940, 107] width 142 height 15
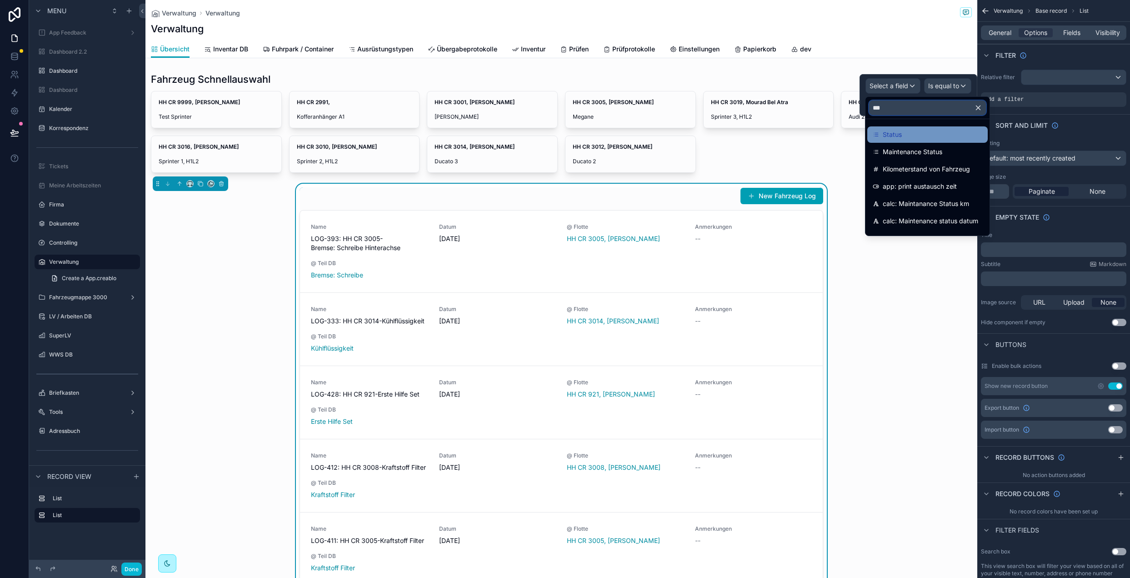
type input "***"
click at [905, 131] on div "Status" at bounding box center [928, 134] width 110 height 11
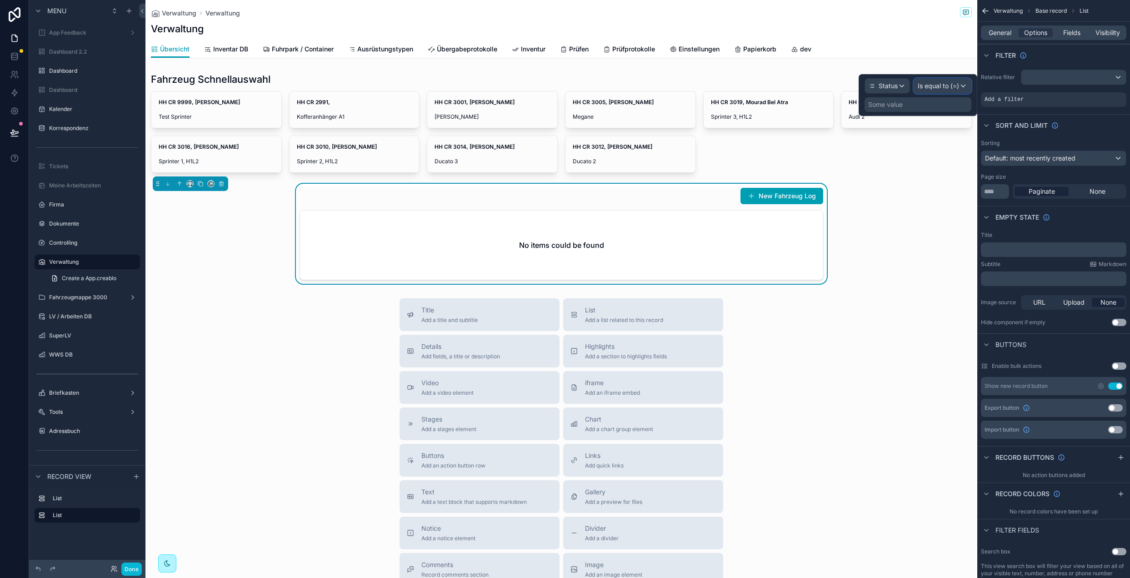
click at [943, 86] on span "Is equal to (=)" at bounding box center [938, 85] width 41 height 9
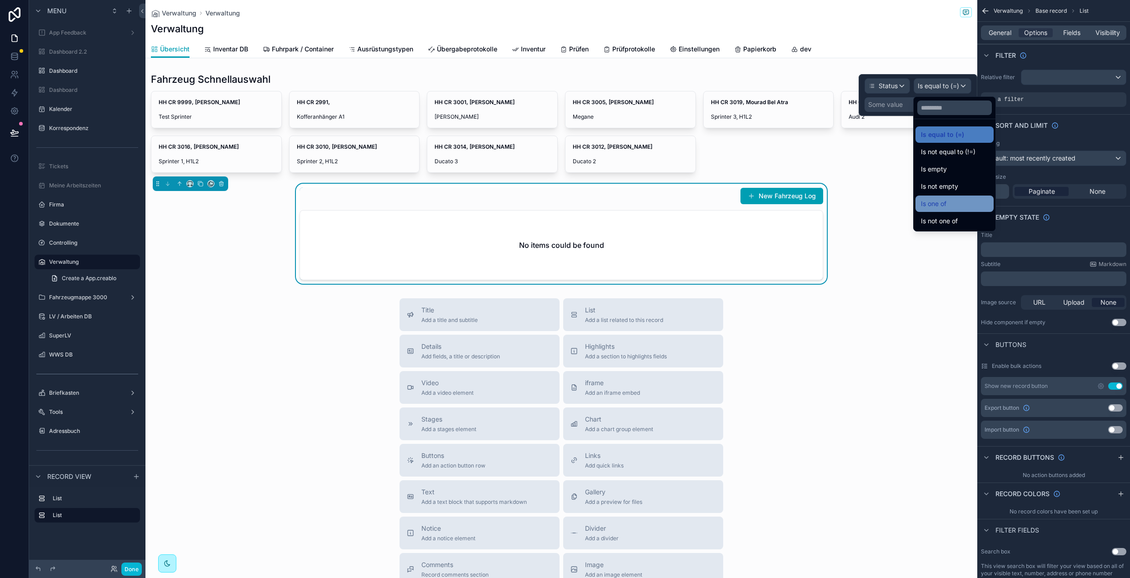
click at [956, 199] on div "Is one of" at bounding box center [954, 203] width 67 height 11
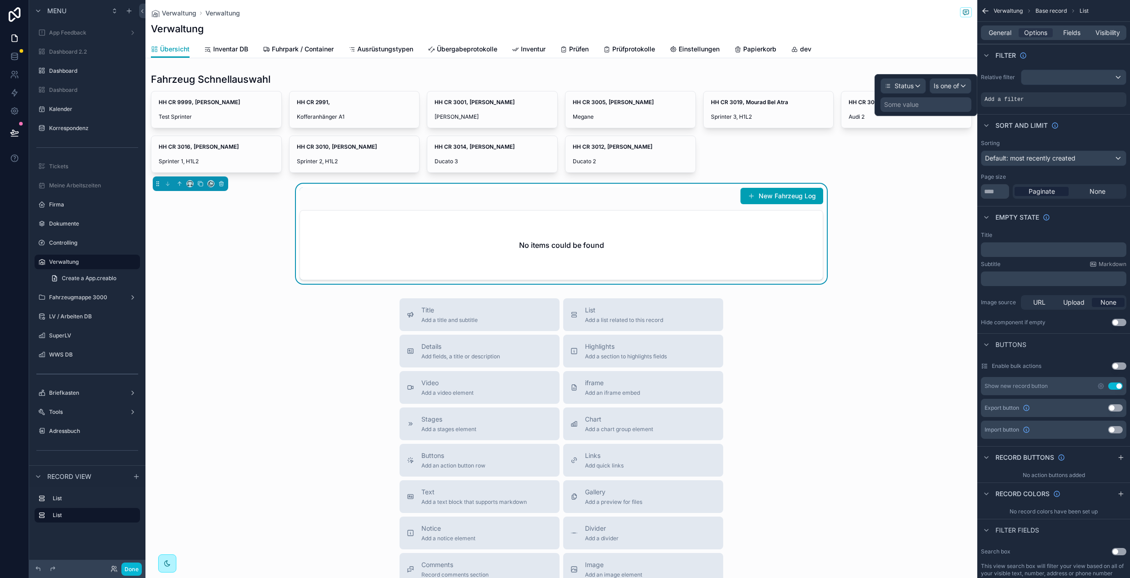
click at [906, 105] on div "Some value" at bounding box center [901, 104] width 35 height 9
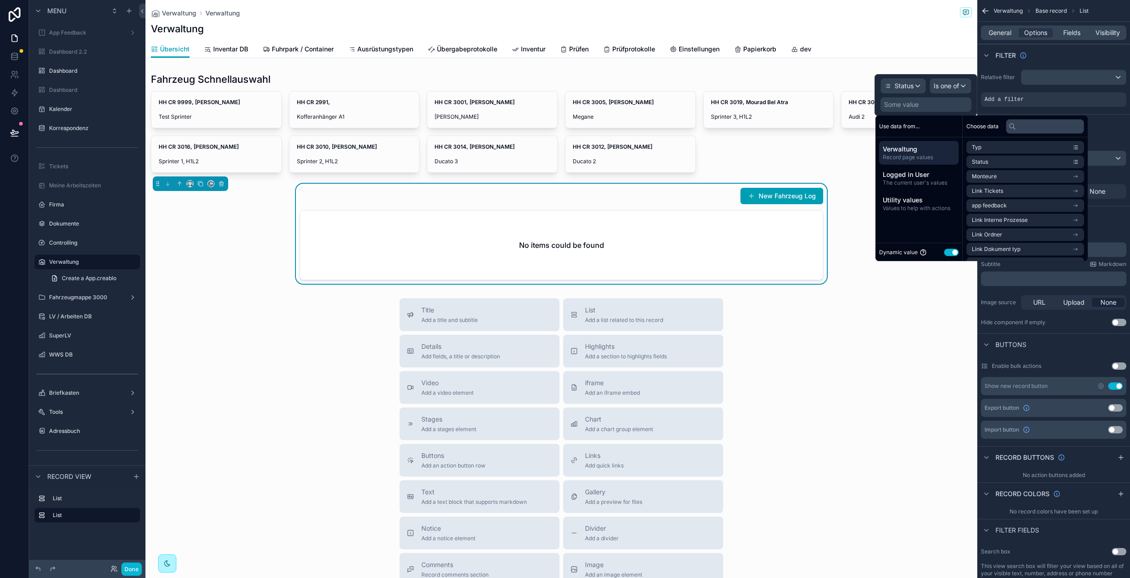
click at [949, 253] on button "Use setting" at bounding box center [951, 252] width 15 height 7
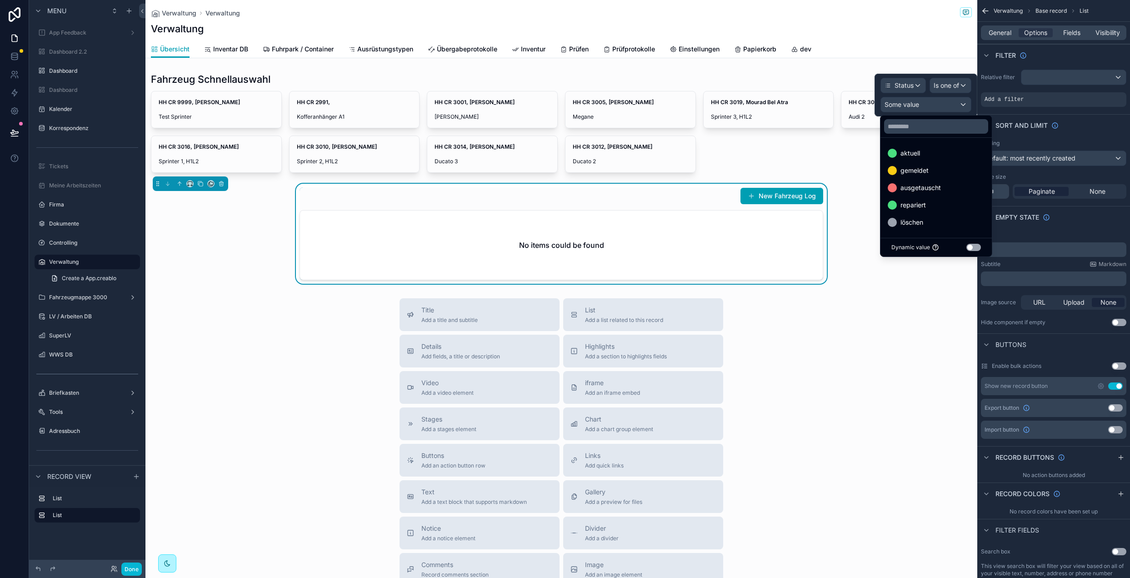
click at [917, 93] on div at bounding box center [925, 95] width 103 height 43
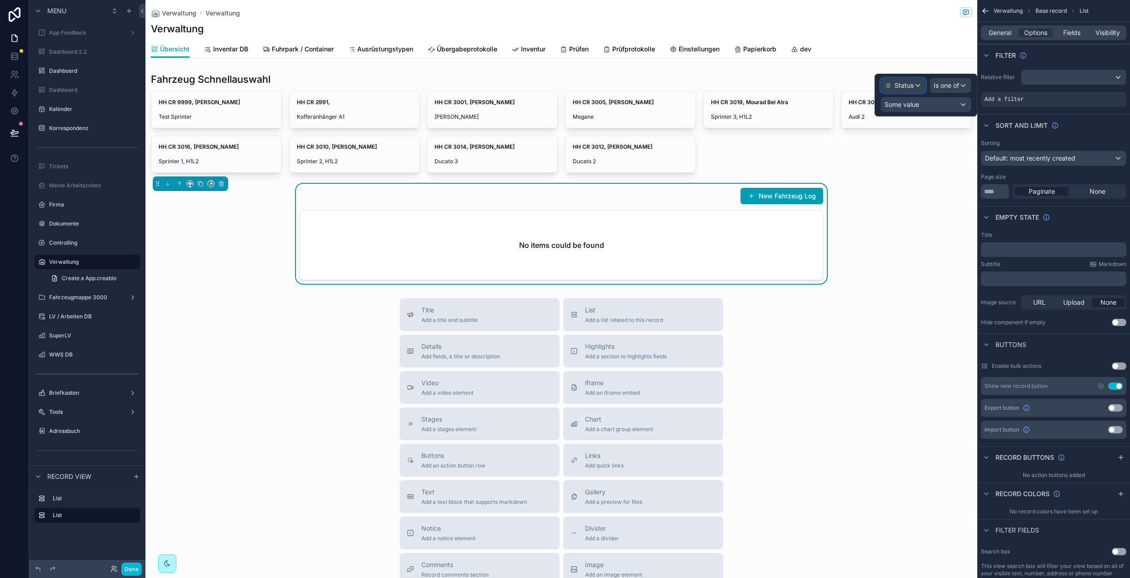
click at [916, 86] on div "Status" at bounding box center [903, 85] width 45 height 15
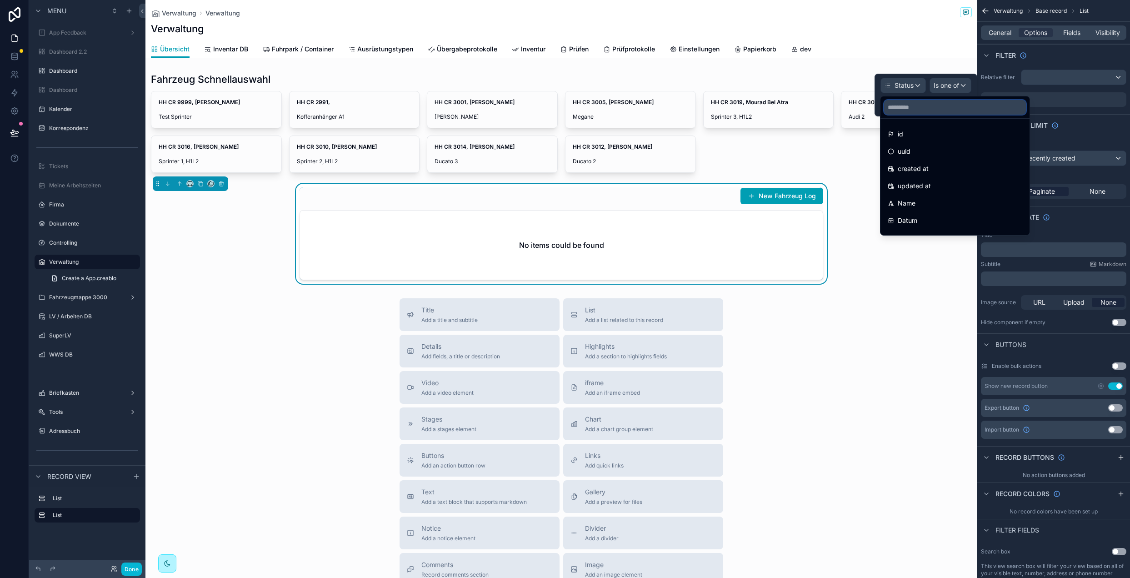
click at [917, 109] on input "text" at bounding box center [955, 107] width 142 height 15
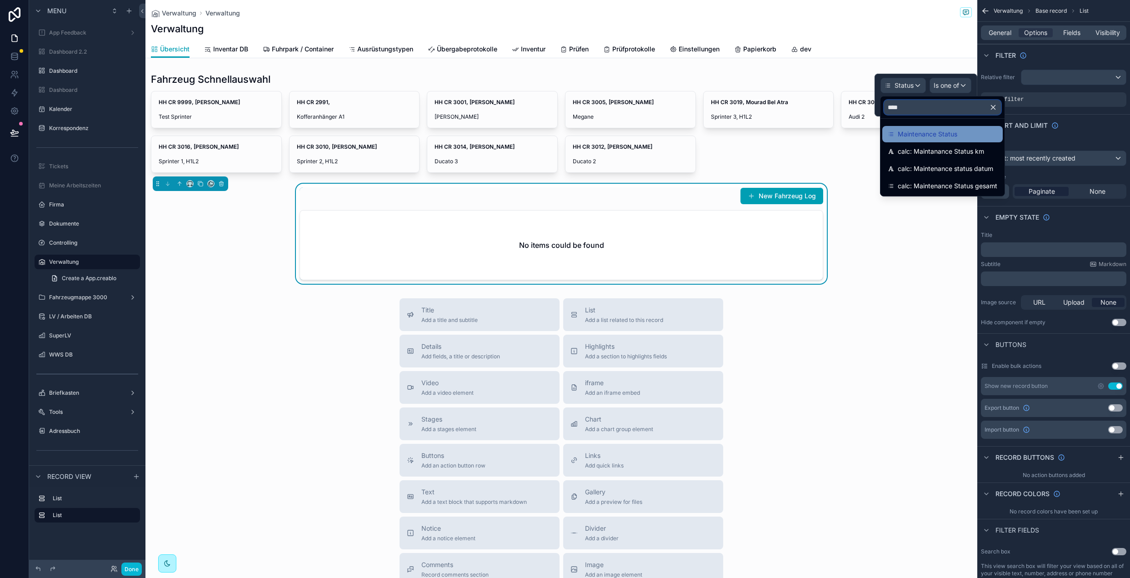
type input "****"
click at [909, 133] on span "Maintenance Status" at bounding box center [928, 134] width 60 height 11
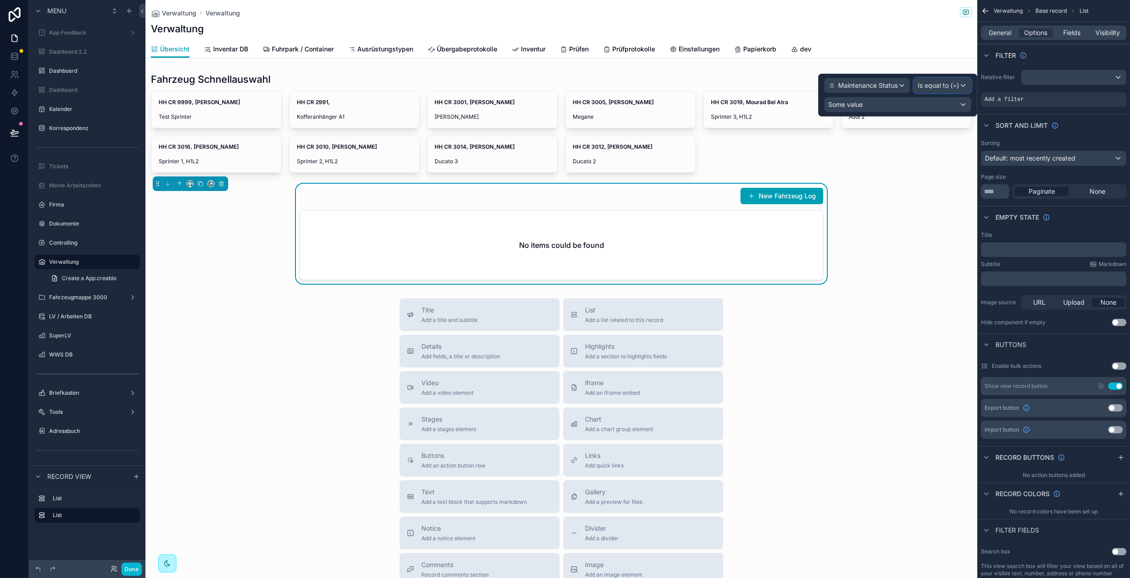
click at [934, 90] on span "Is equal to (=)" at bounding box center [938, 85] width 41 height 9
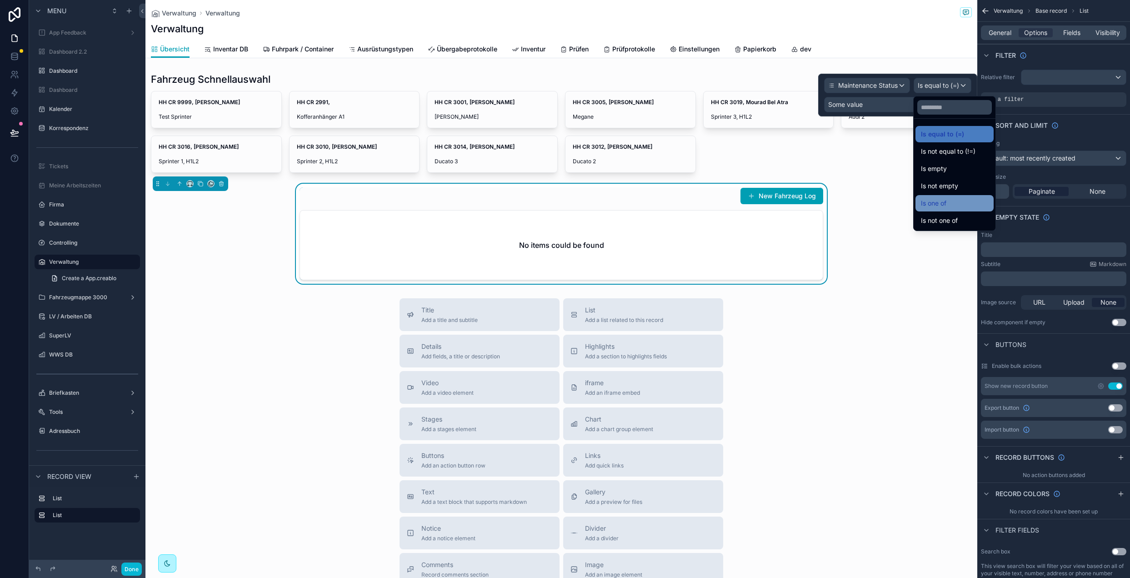
click at [953, 207] on div "Is one of" at bounding box center [954, 203] width 67 height 11
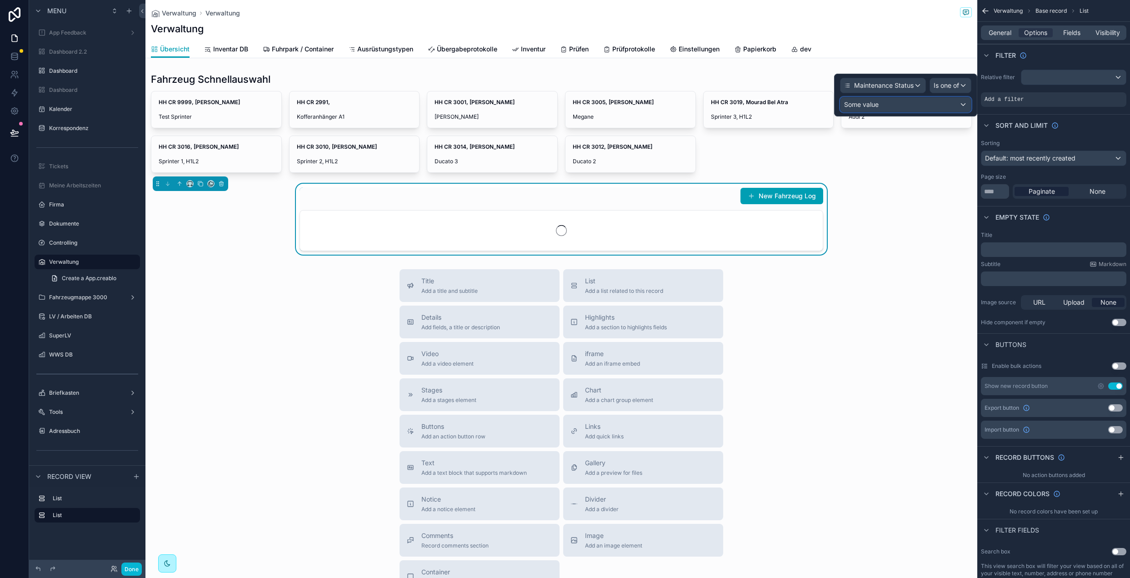
click at [895, 103] on div "Some value" at bounding box center [905, 104] width 130 height 15
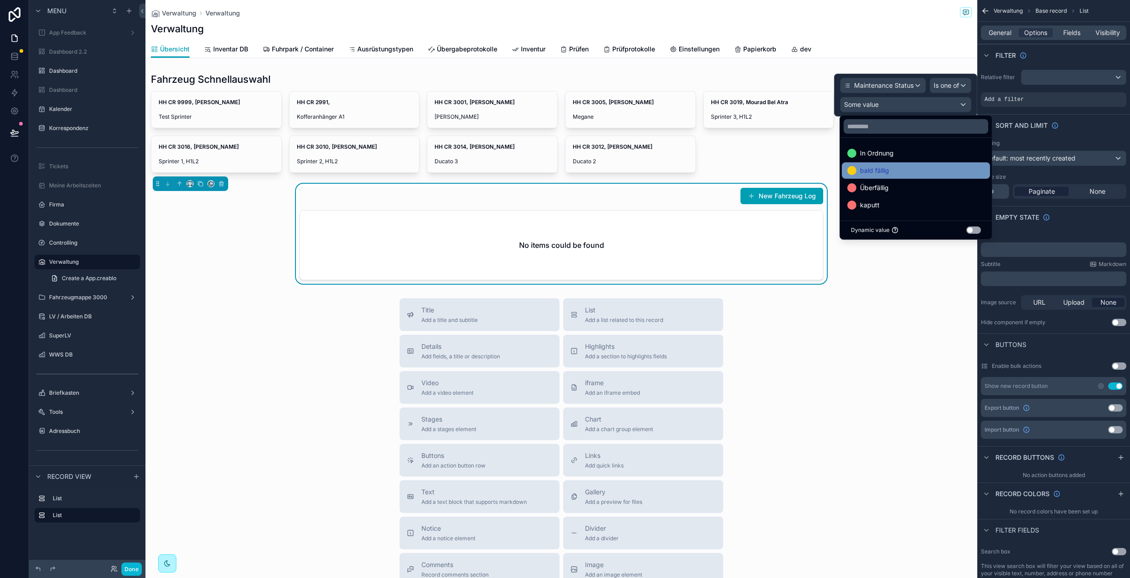
click at [896, 171] on div "bald fällig" at bounding box center [915, 170] width 137 height 11
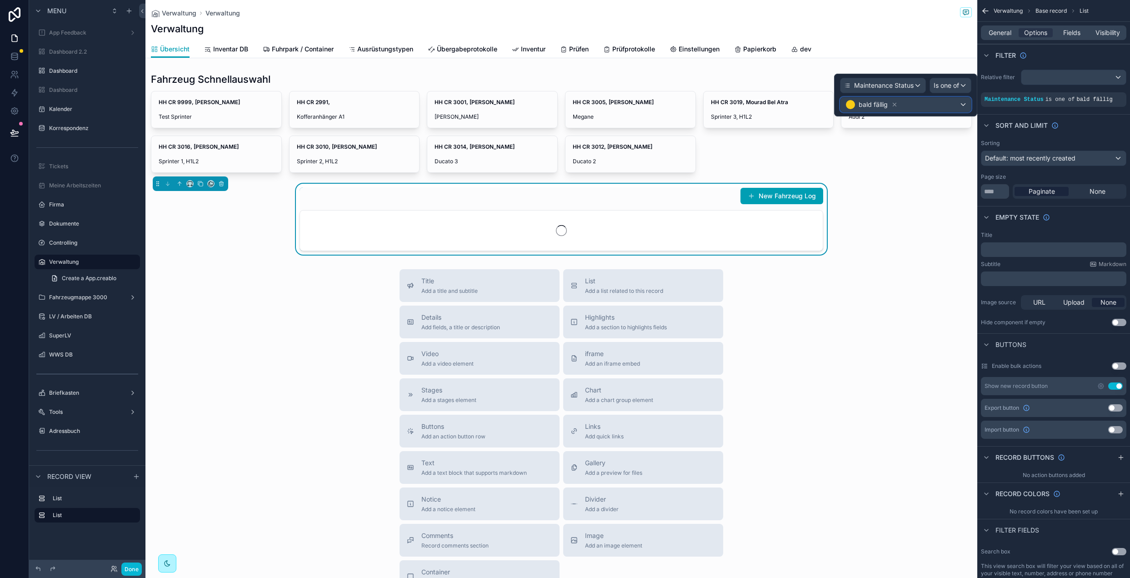
click at [925, 101] on div "bald fällig" at bounding box center [905, 104] width 130 height 15
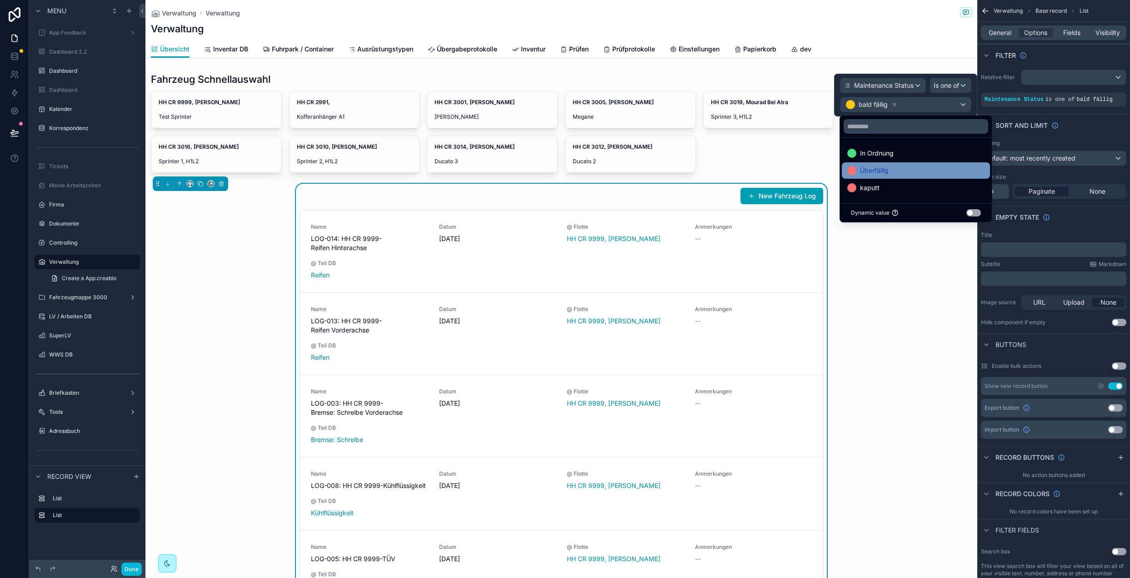
click at [883, 172] on span "Überfällig" at bounding box center [874, 170] width 29 height 11
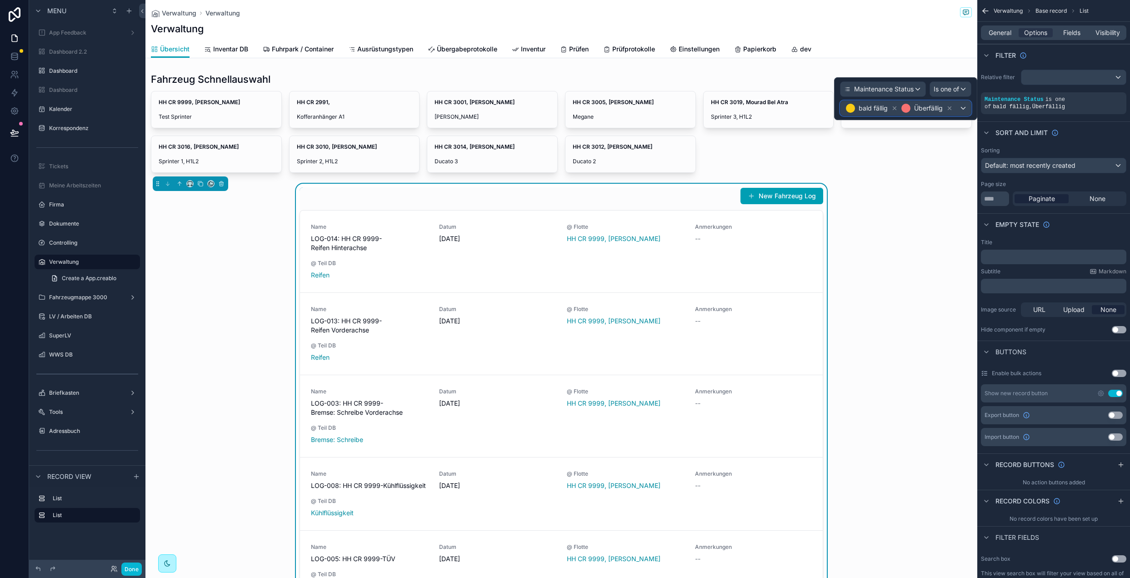
click at [958, 109] on div "bald fällig Überfällig" at bounding box center [905, 108] width 130 height 15
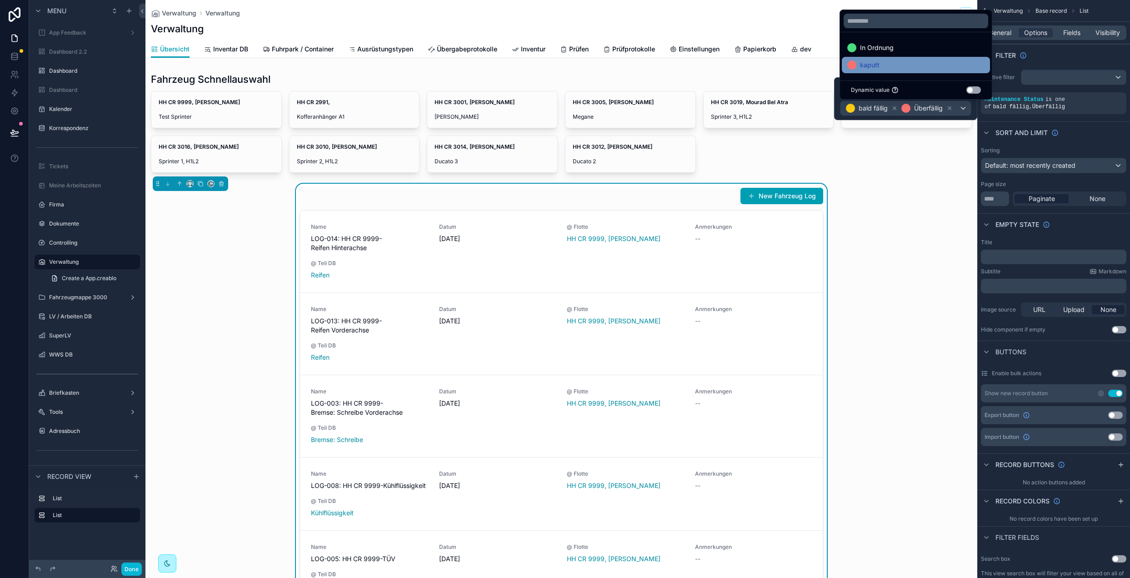
click at [894, 65] on div "kaputt" at bounding box center [915, 65] width 137 height 11
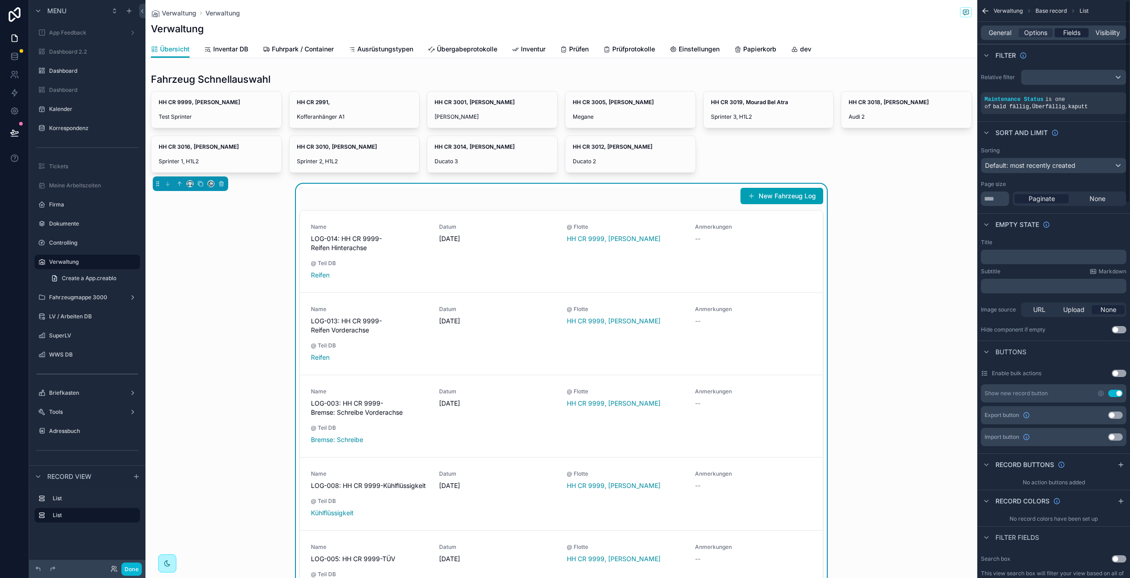
click at [1072, 34] on span "Fields" at bounding box center [1071, 32] width 17 height 9
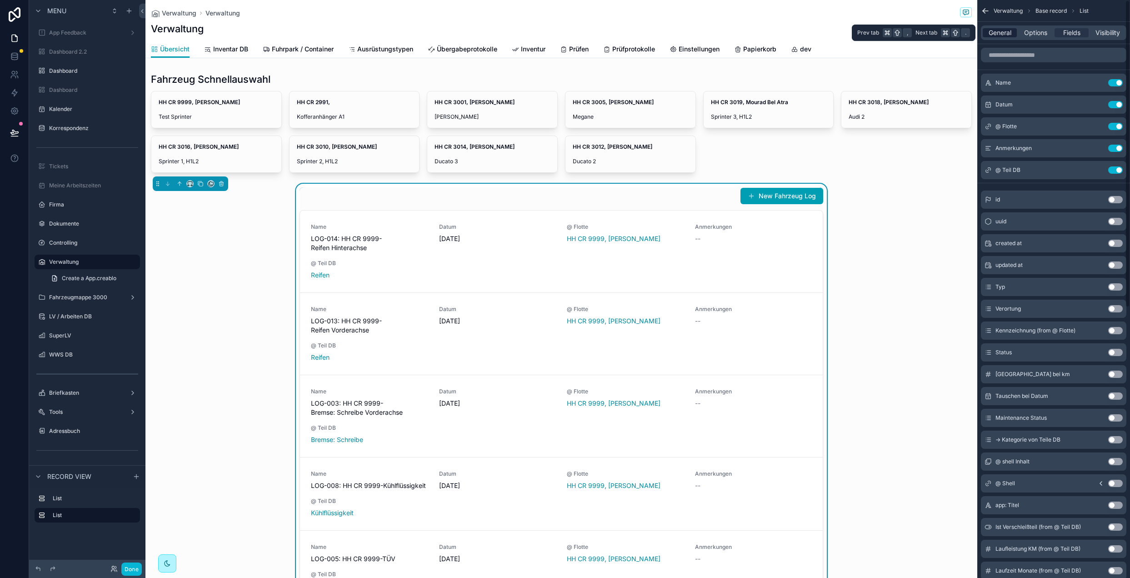
click at [1000, 35] on span "General" at bounding box center [999, 32] width 23 height 9
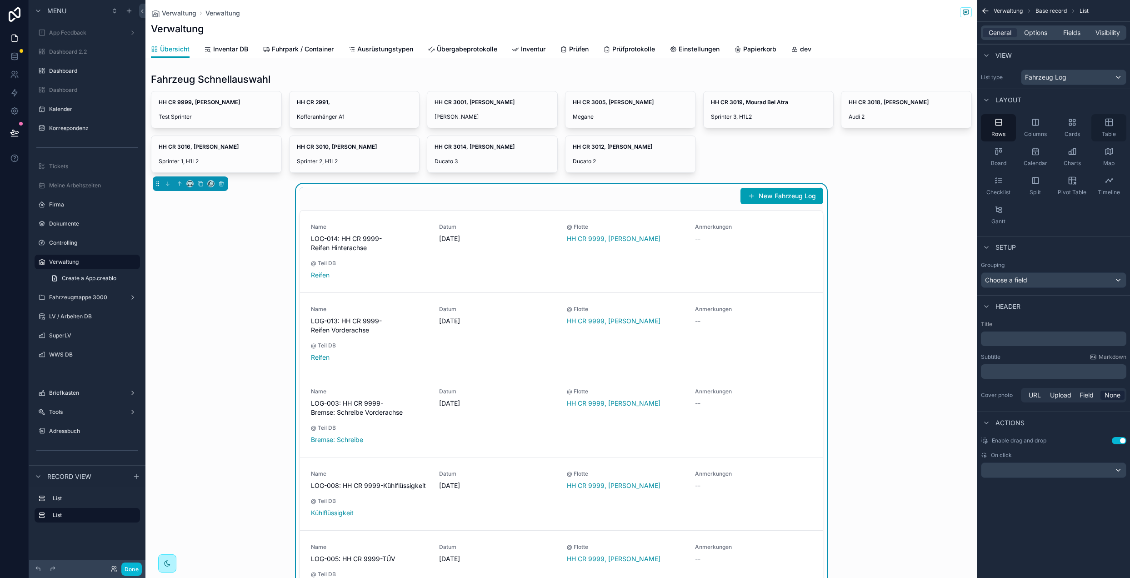
click at [1117, 126] on div "Table" at bounding box center [1108, 127] width 35 height 27
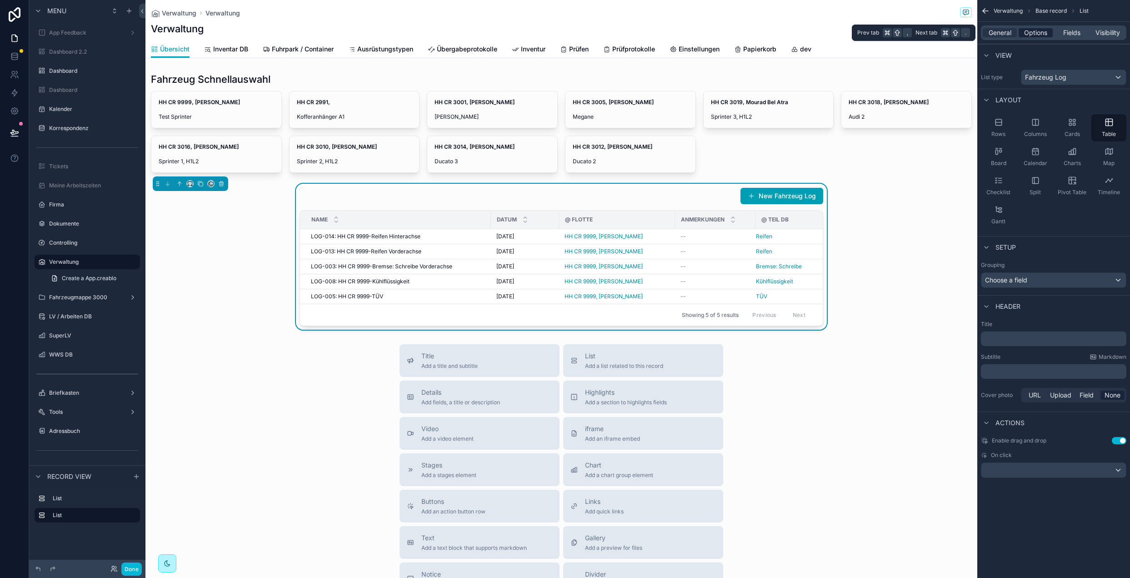
click at [1043, 33] on span "Options" at bounding box center [1035, 32] width 23 height 9
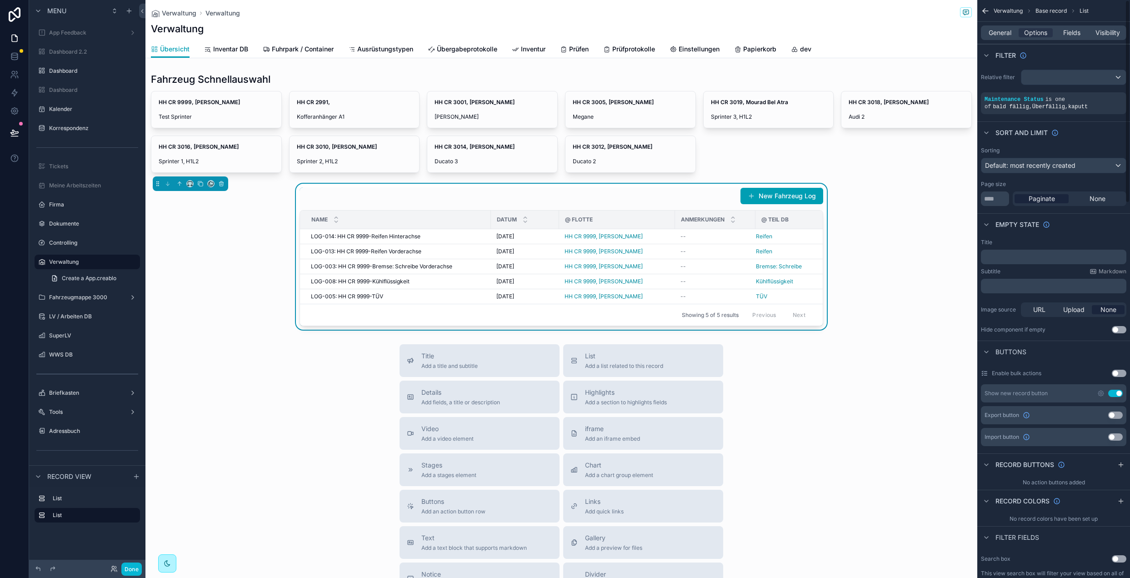
click at [1119, 391] on button "Use setting" at bounding box center [1115, 392] width 15 height 7
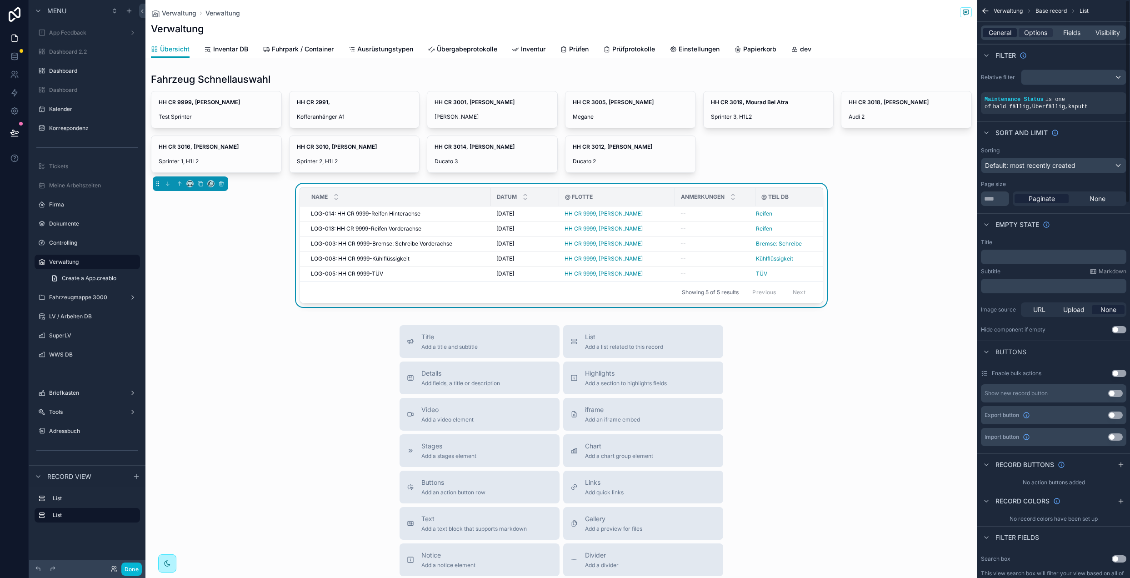
click at [1006, 34] on span "General" at bounding box center [999, 32] width 23 height 9
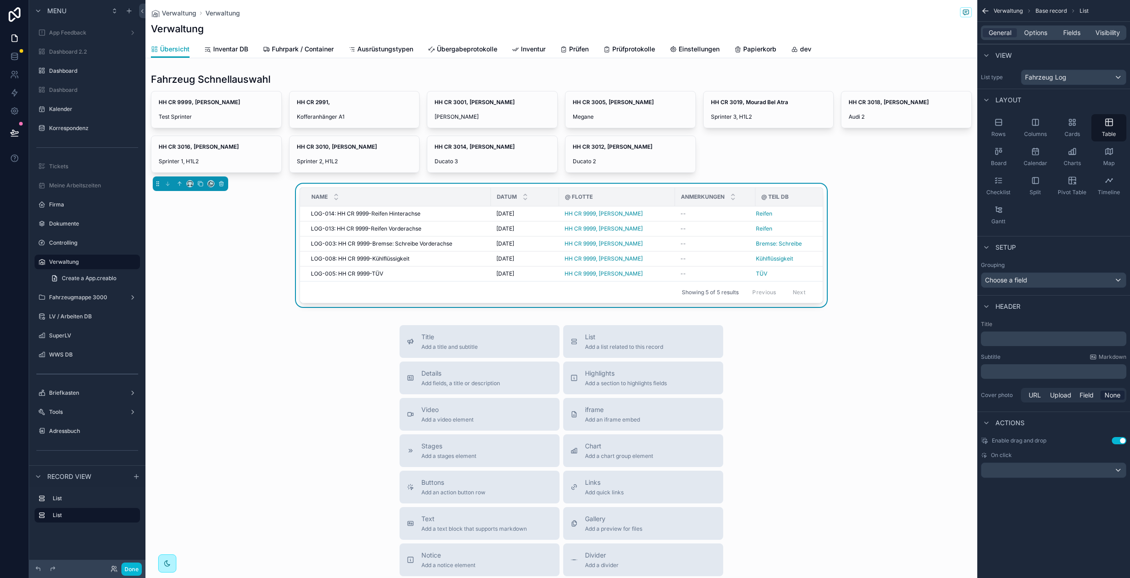
click at [1016, 336] on p "﻿" at bounding box center [1054, 338] width 140 height 9
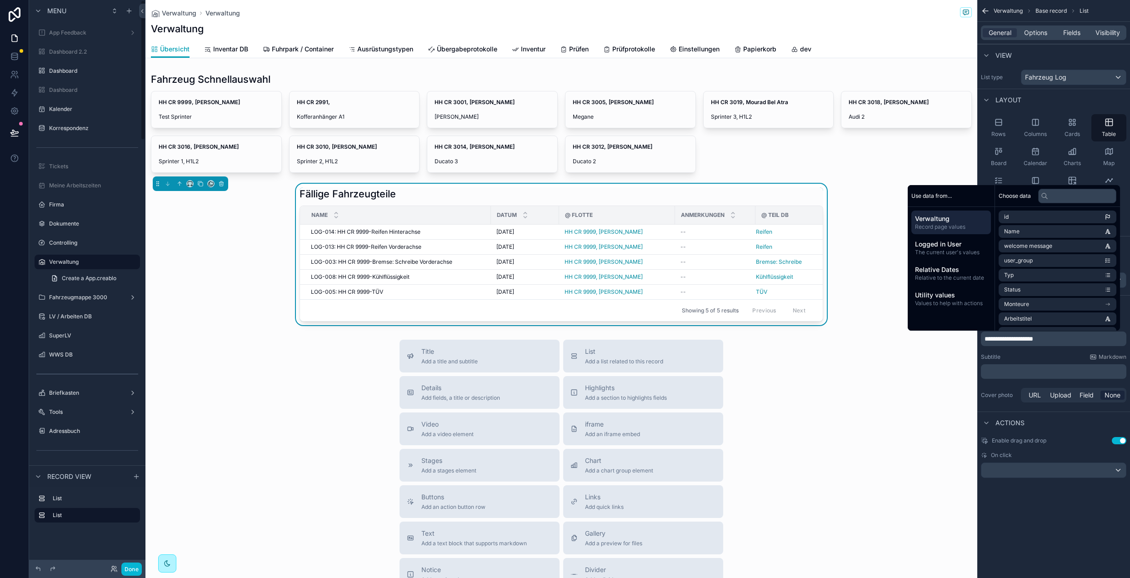
click at [258, 283] on div "Fällige Fahrzeugteile Name Datum @ Flotte Anmerkungen @ Teil DB LOG-014: HH CR …" at bounding box center [561, 254] width 832 height 141
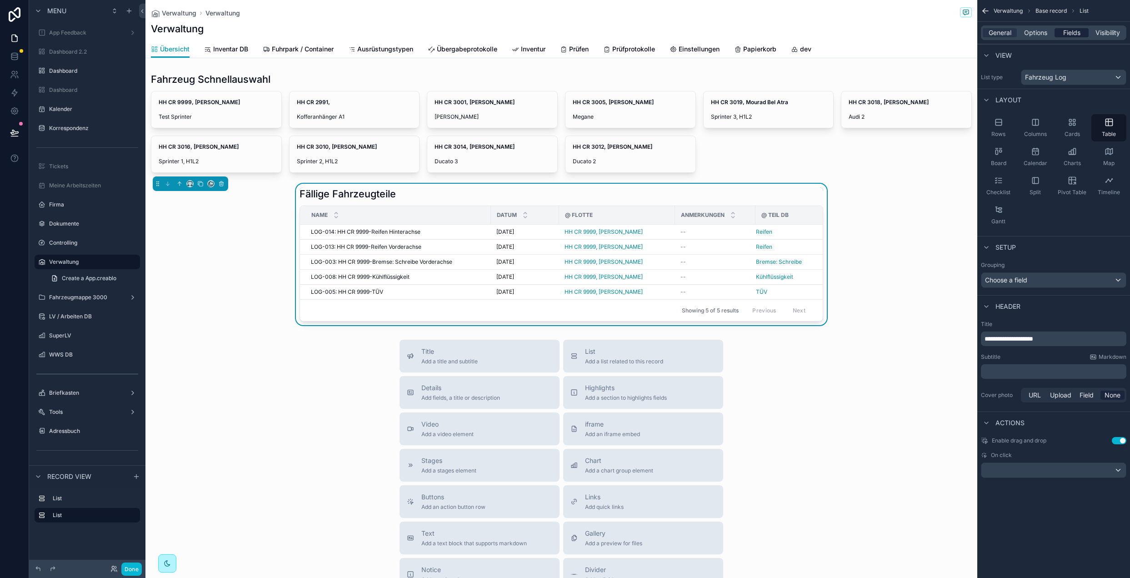
click at [1071, 33] on span "Fields" at bounding box center [1071, 32] width 17 height 9
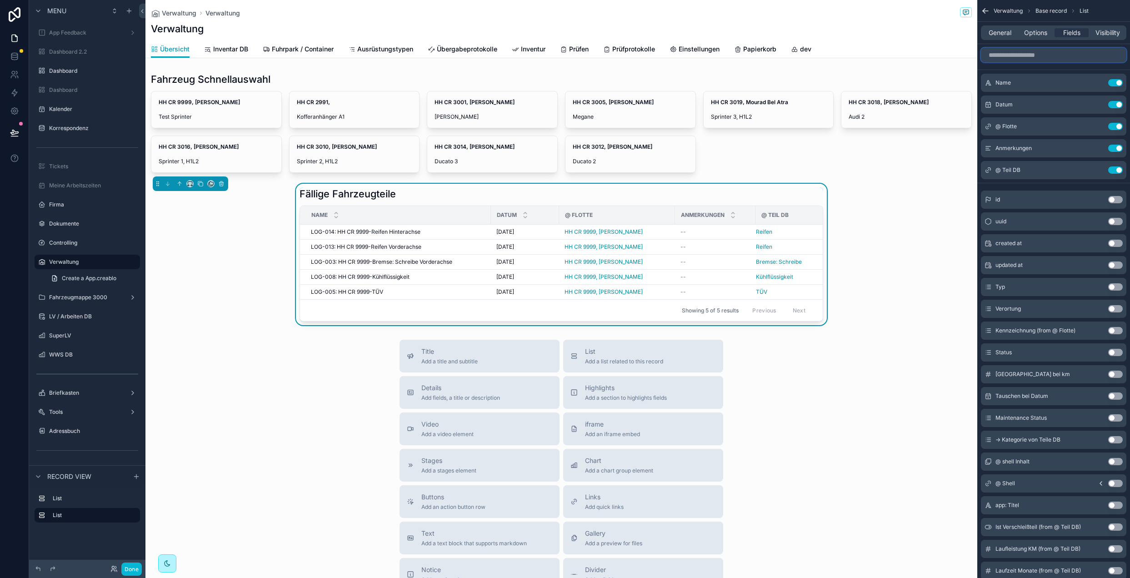
click at [1030, 55] on input "scrollable content" at bounding box center [1053, 55] width 145 height 15
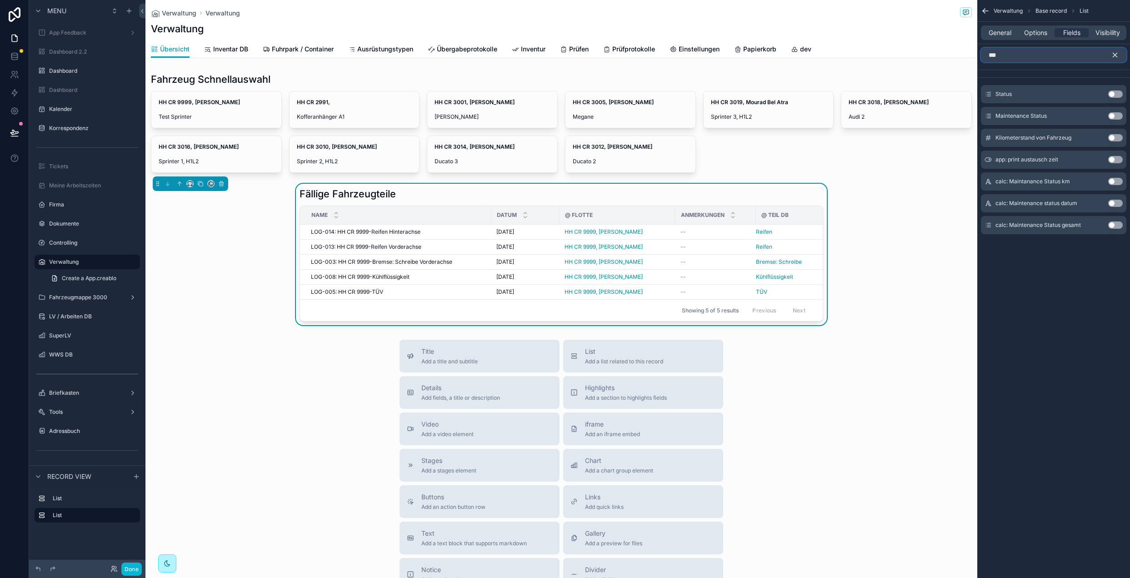
type input "***"
drag, startPoint x: 1120, startPoint y: 115, endPoint x: 1097, endPoint y: 122, distance: 23.7
click at [1120, 115] on button "Use setting" at bounding box center [1115, 115] width 15 height 7
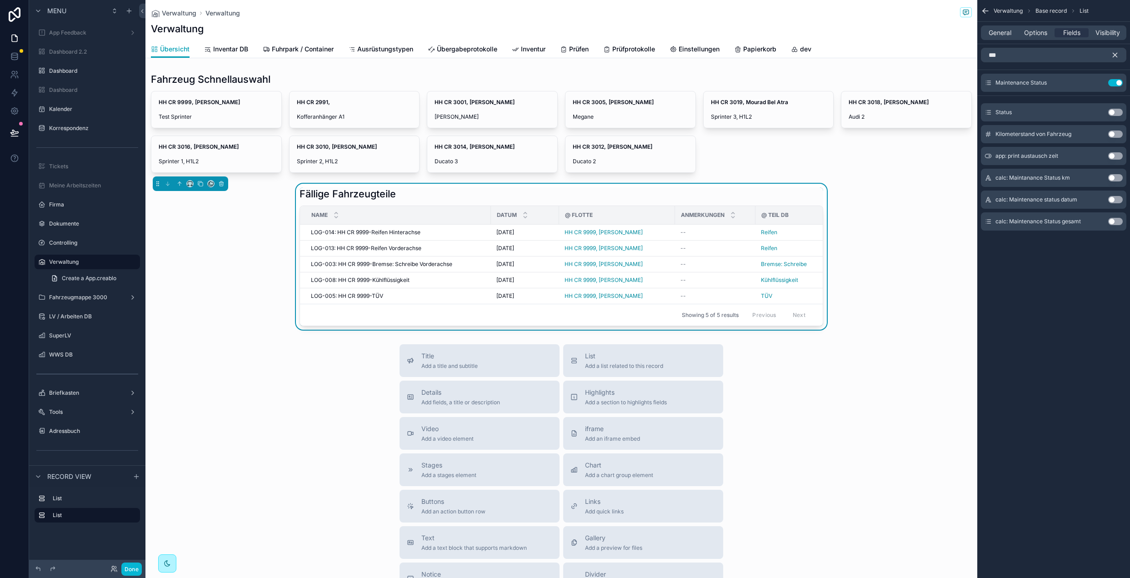
click at [1111, 55] on icon "scrollable content" at bounding box center [1115, 55] width 8 height 8
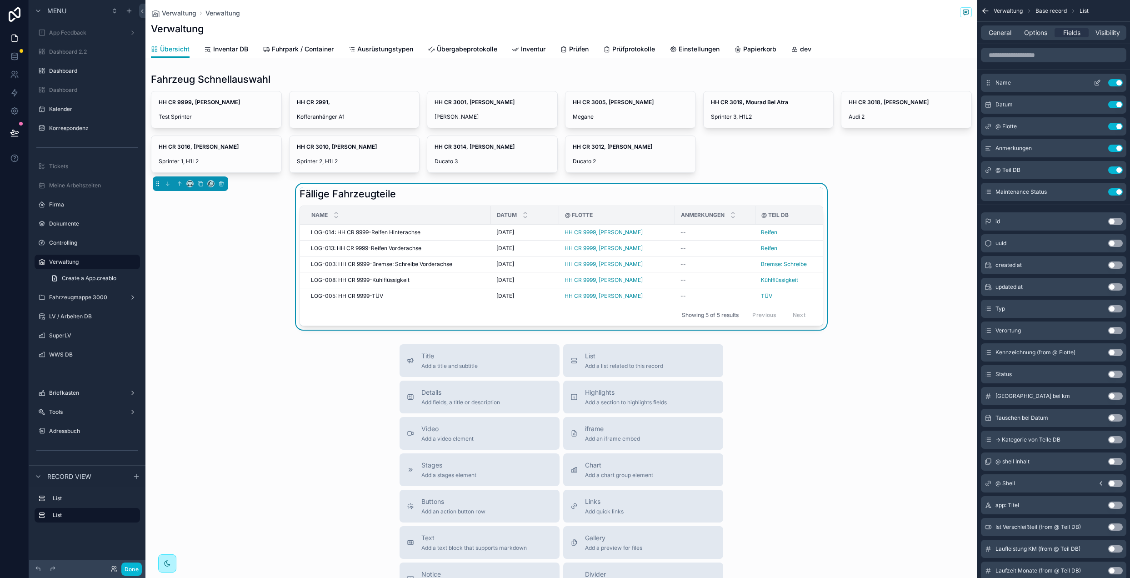
click at [1114, 83] on button "Use setting" at bounding box center [1115, 82] width 15 height 7
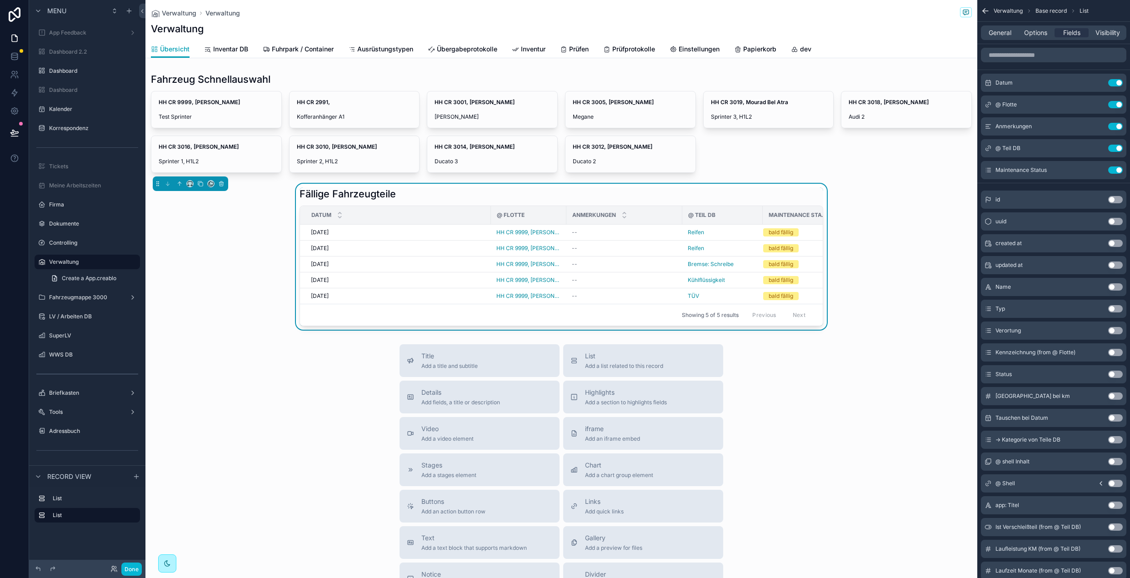
click at [1022, 64] on div "scrollable content" at bounding box center [1053, 55] width 153 height 22
click at [1023, 58] on input "scrollable content" at bounding box center [1053, 55] width 145 height 15
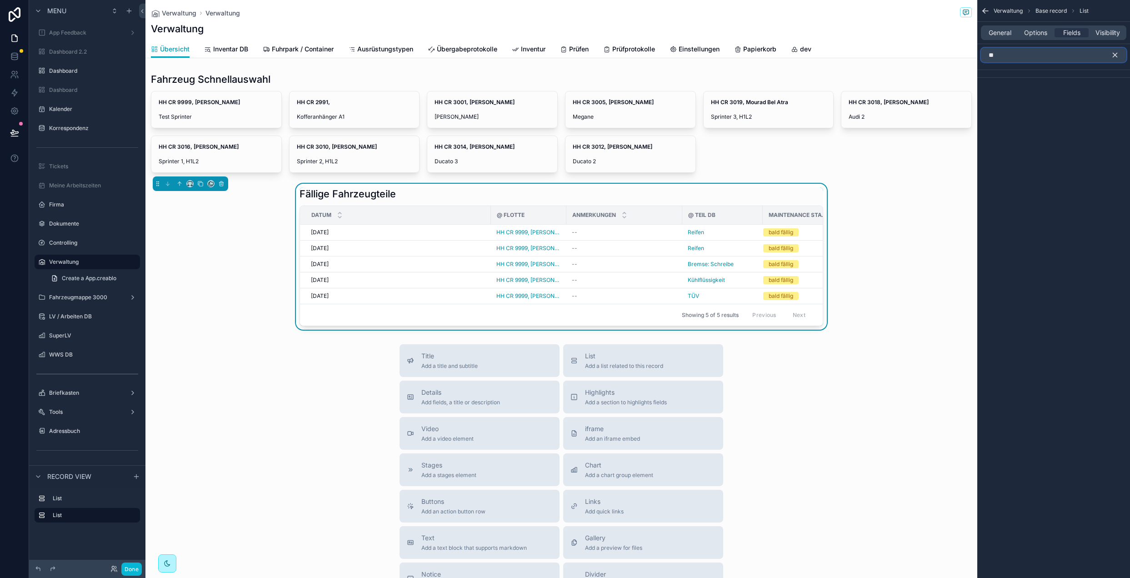
type input "*"
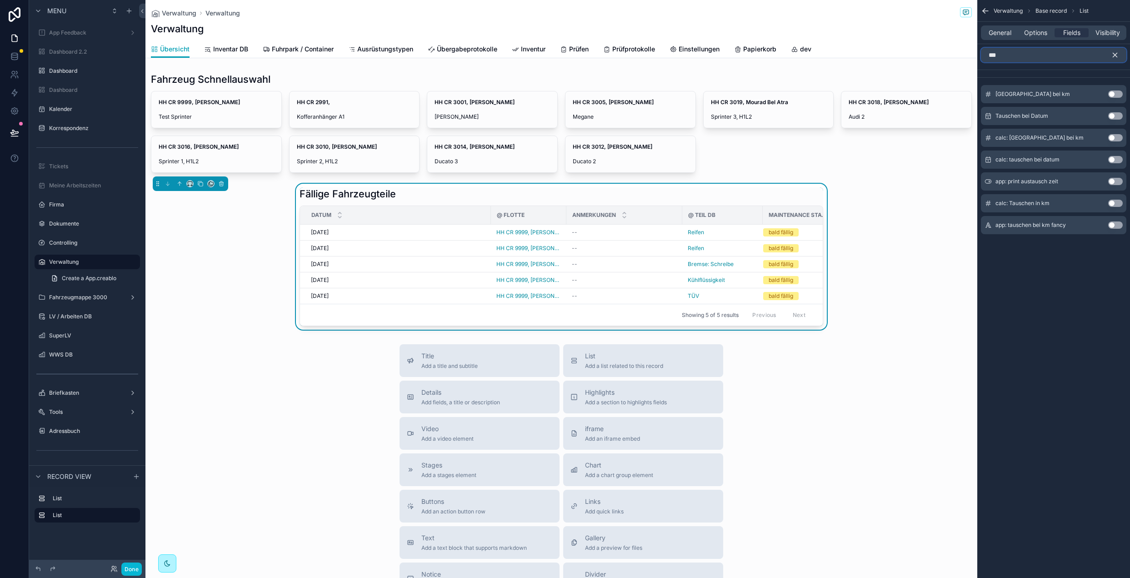
type input "***"
click at [1118, 225] on button "Use setting" at bounding box center [1115, 224] width 15 height 7
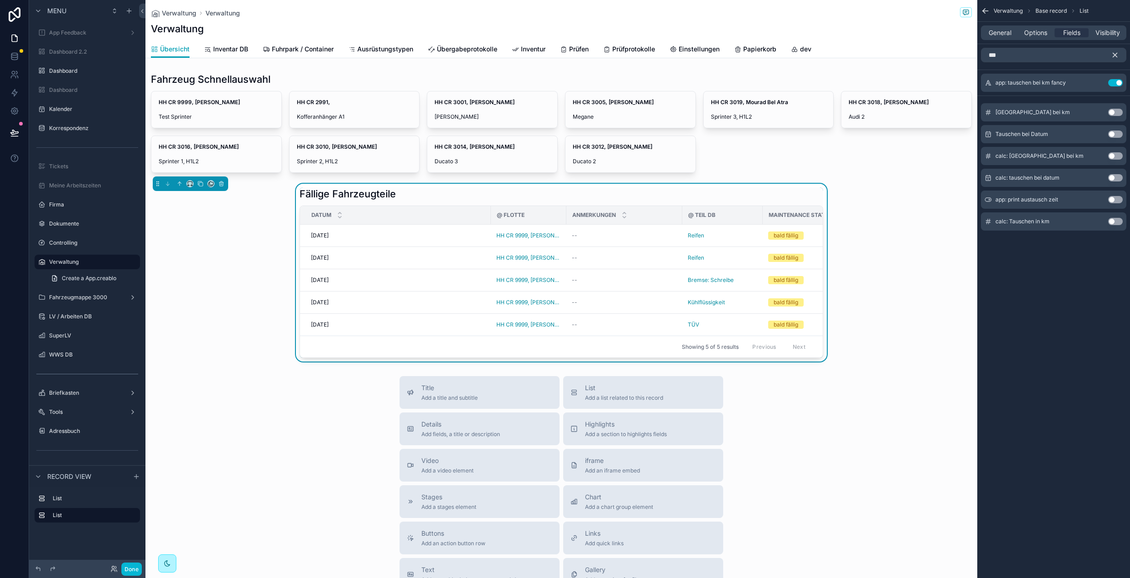
click at [1116, 132] on button "Use setting" at bounding box center [1115, 133] width 15 height 7
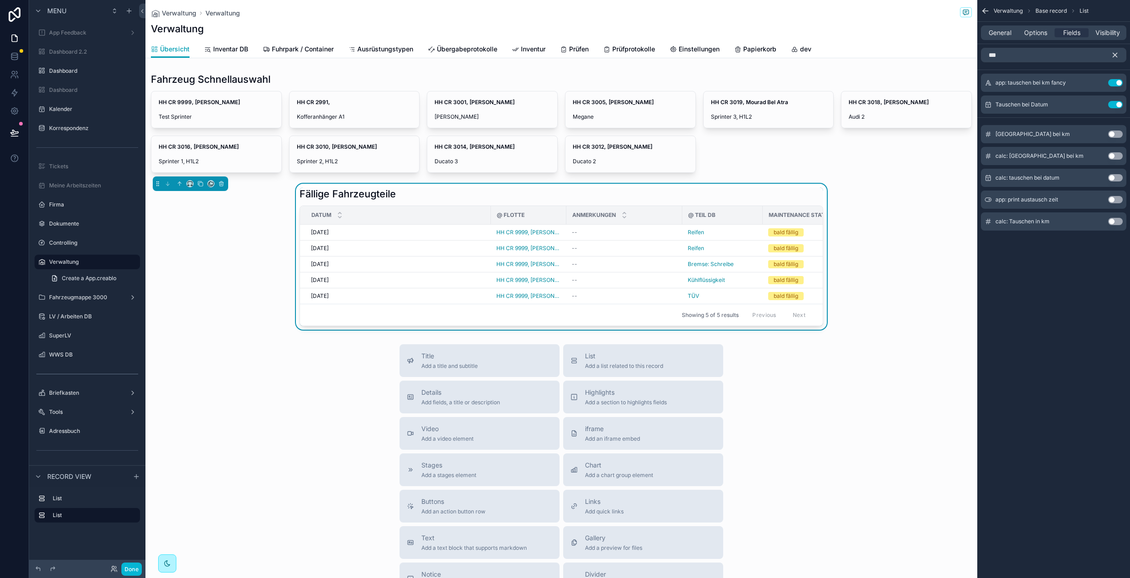
click at [1119, 55] on button "scrollable content" at bounding box center [1118, 55] width 15 height 15
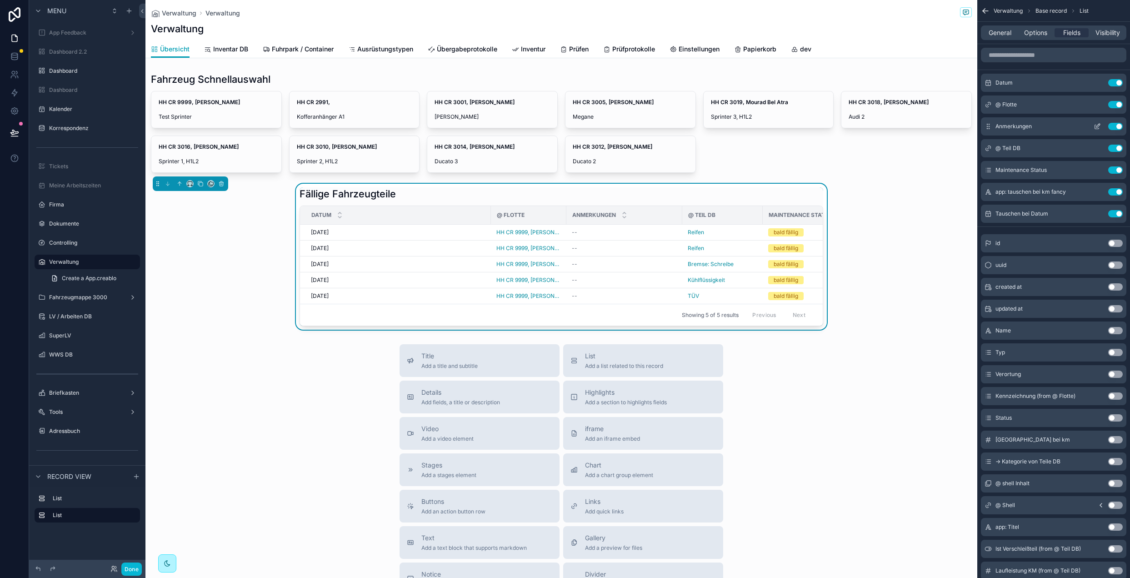
click at [1119, 102] on button "Use setting" at bounding box center [1115, 104] width 15 height 7
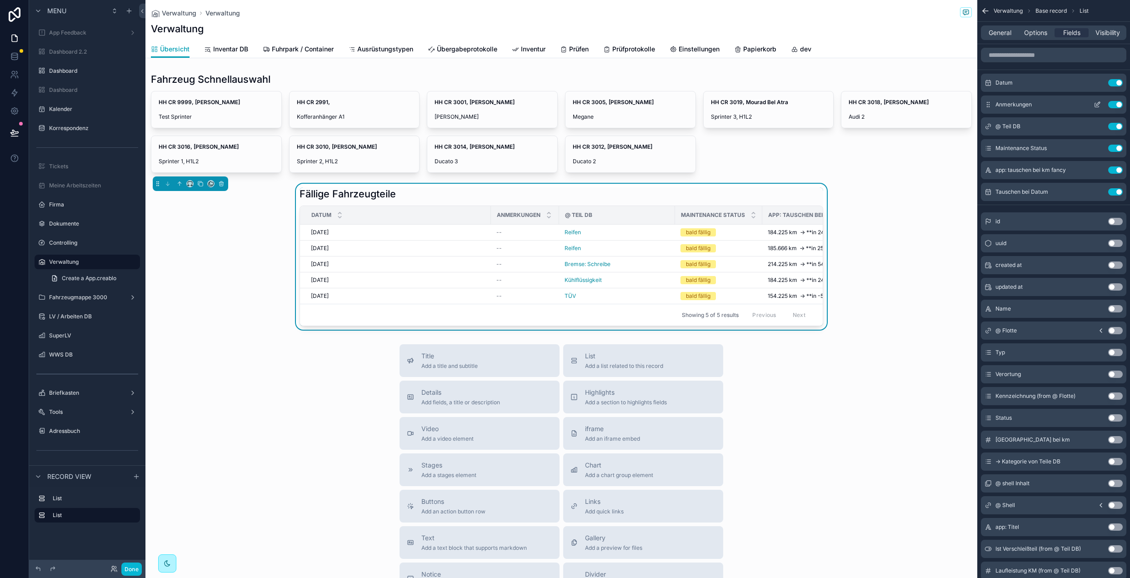
click at [1113, 104] on button "Use setting" at bounding box center [1115, 104] width 15 height 7
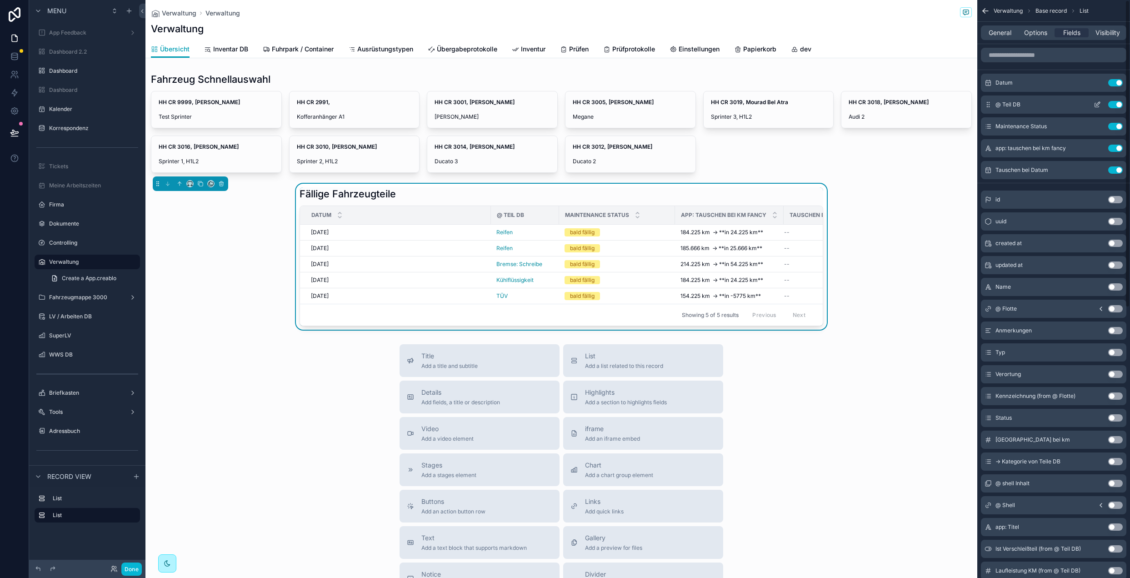
click at [1115, 104] on button "Use setting" at bounding box center [1115, 104] width 15 height 7
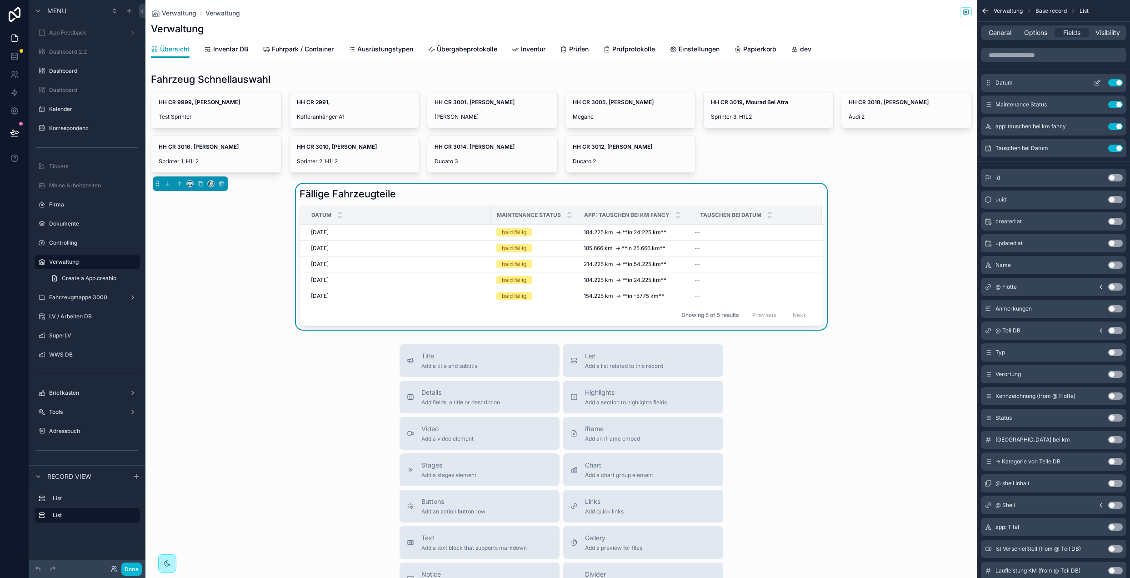
click at [1116, 81] on button "Use setting" at bounding box center [1115, 82] width 15 height 7
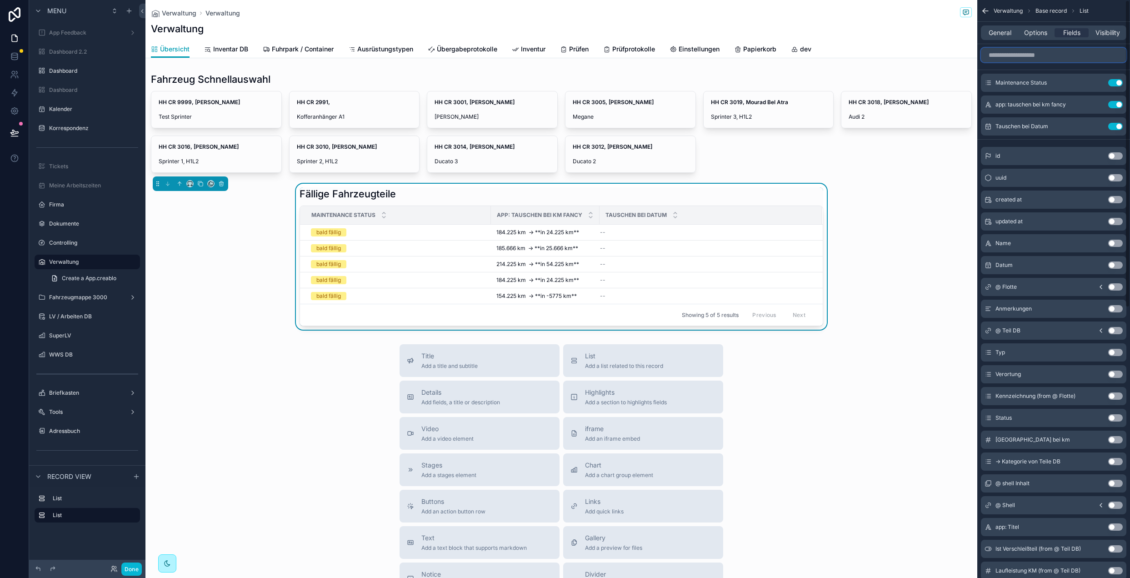
click at [1003, 53] on input "scrollable content" at bounding box center [1053, 55] width 145 height 15
click at [1098, 291] on div "@ Flotte Use setting" at bounding box center [1053, 287] width 145 height 18
click at [1098, 286] on icon "scrollable content" at bounding box center [1100, 286] width 7 height 7
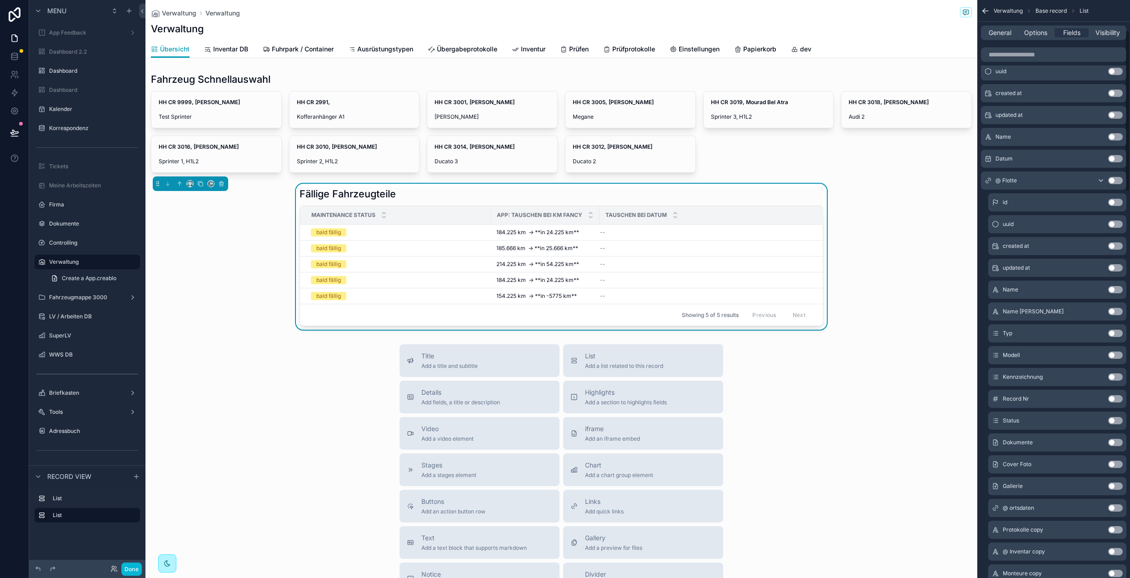
scroll to position [108, 0]
click at [1118, 373] on button "Use setting" at bounding box center [1115, 375] width 15 height 7
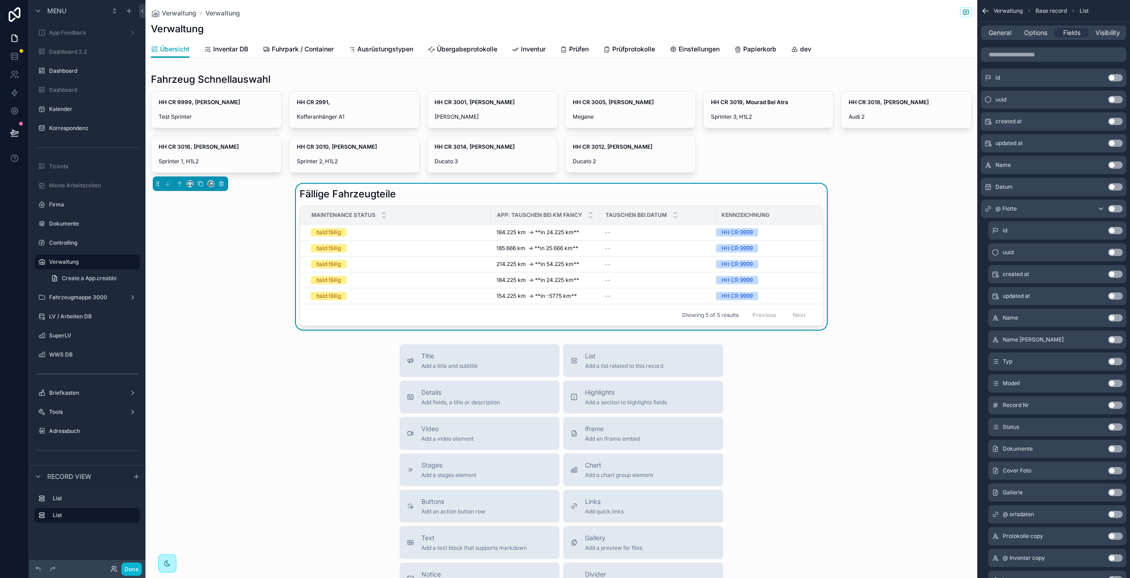
click at [1115, 341] on button "Use setting" at bounding box center [1115, 339] width 15 height 7
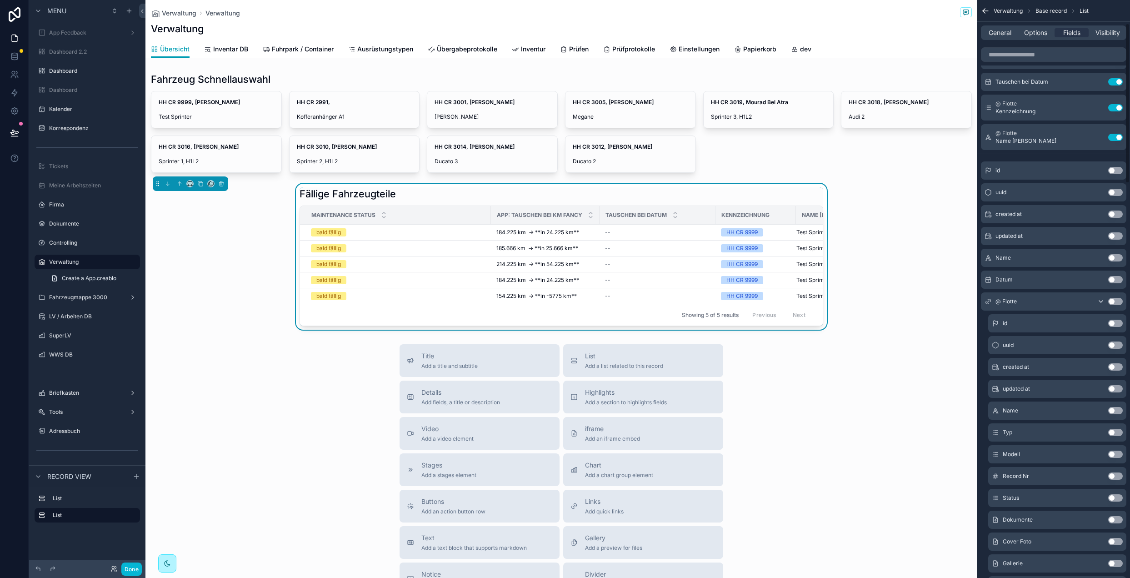
scroll to position [0, 0]
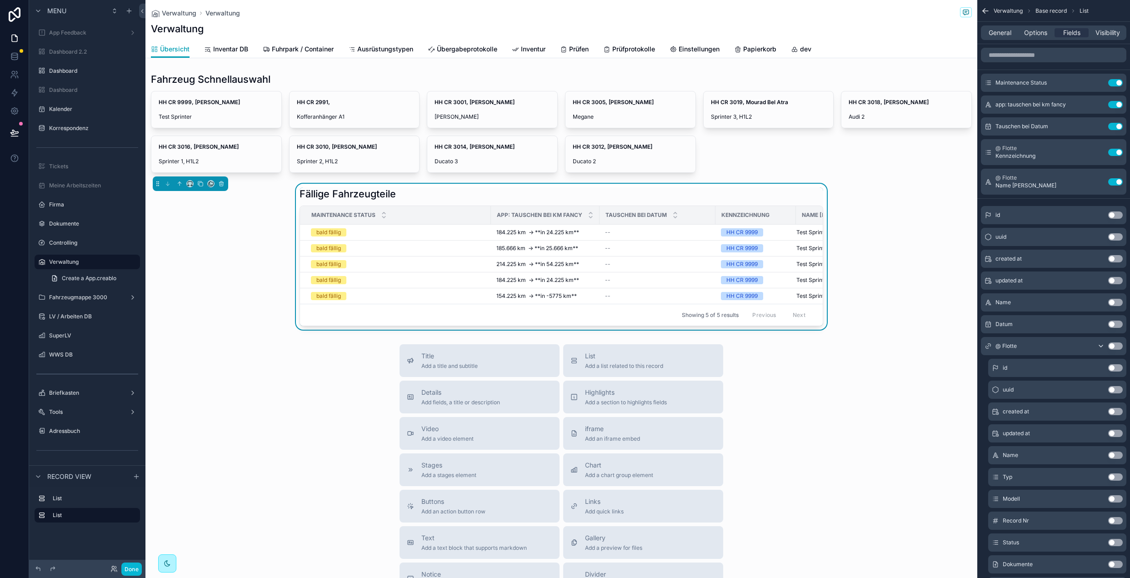
click at [1069, 38] on div "General Options Fields Visibility" at bounding box center [1053, 32] width 145 height 15
click at [1039, 53] on input "scrollable content" at bounding box center [1053, 55] width 145 height 15
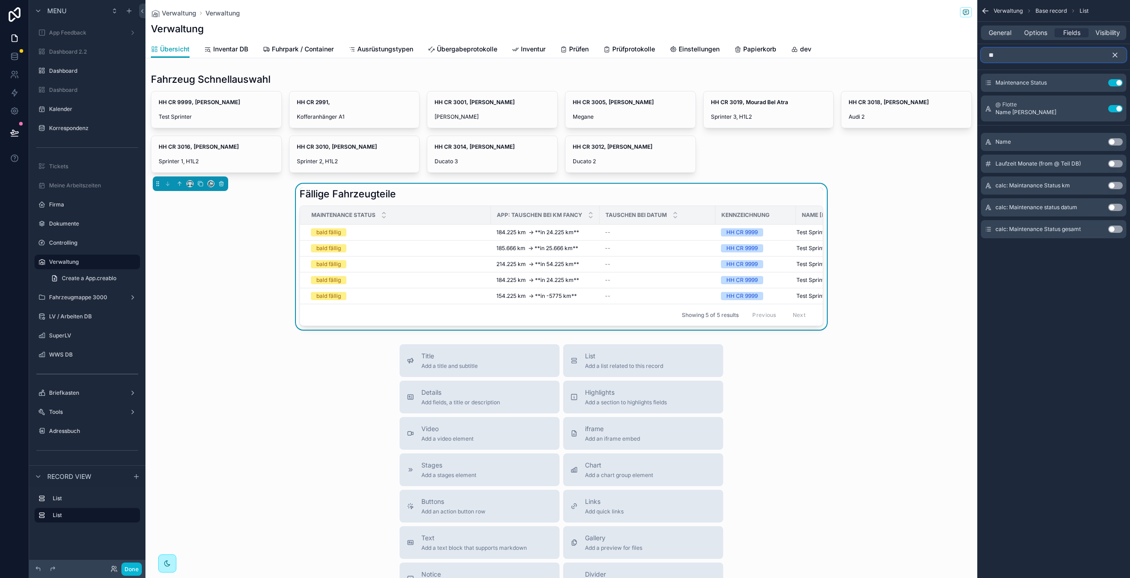
type input "**"
click at [1113, 140] on button "Use setting" at bounding box center [1115, 141] width 15 height 7
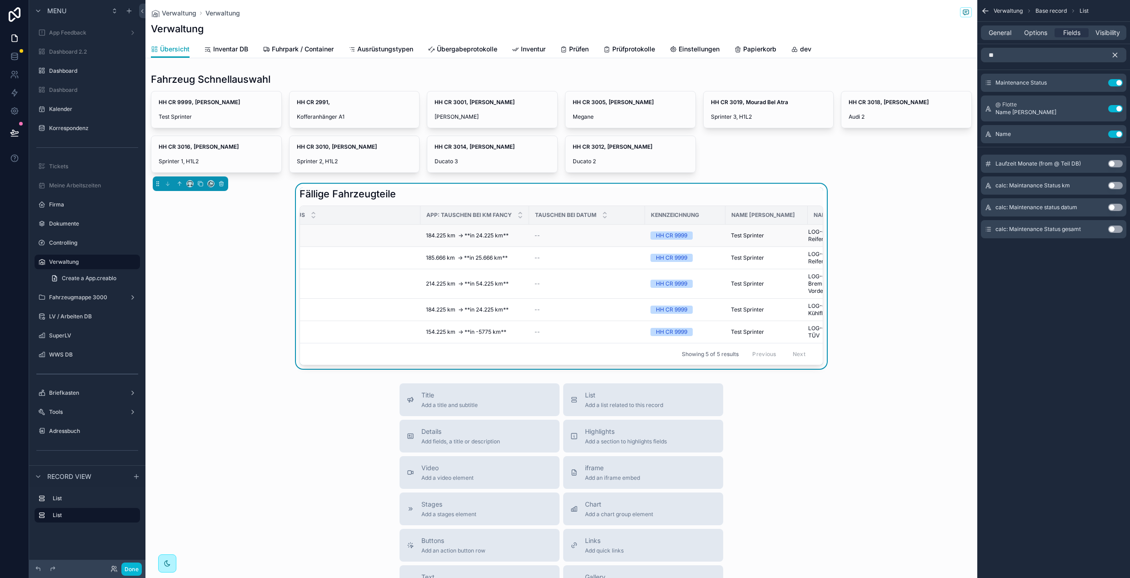
scroll to position [0, 131]
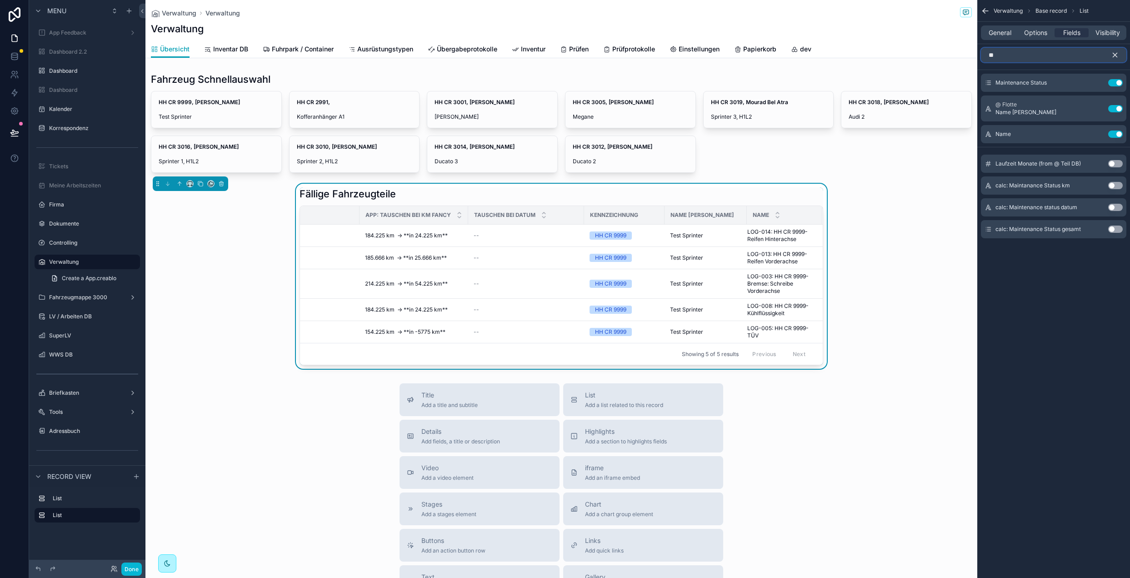
click at [1052, 53] on input "**" at bounding box center [1053, 55] width 145 height 15
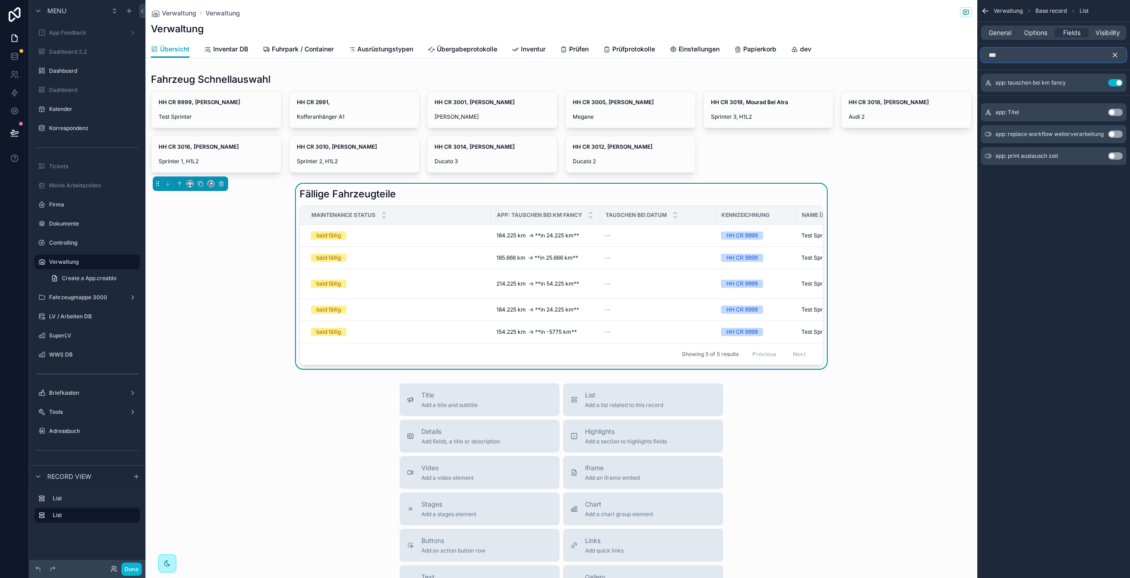
type input "***"
click at [1118, 109] on button "Use setting" at bounding box center [1115, 112] width 15 height 7
click at [1117, 51] on icon "scrollable content" at bounding box center [1115, 55] width 8 height 8
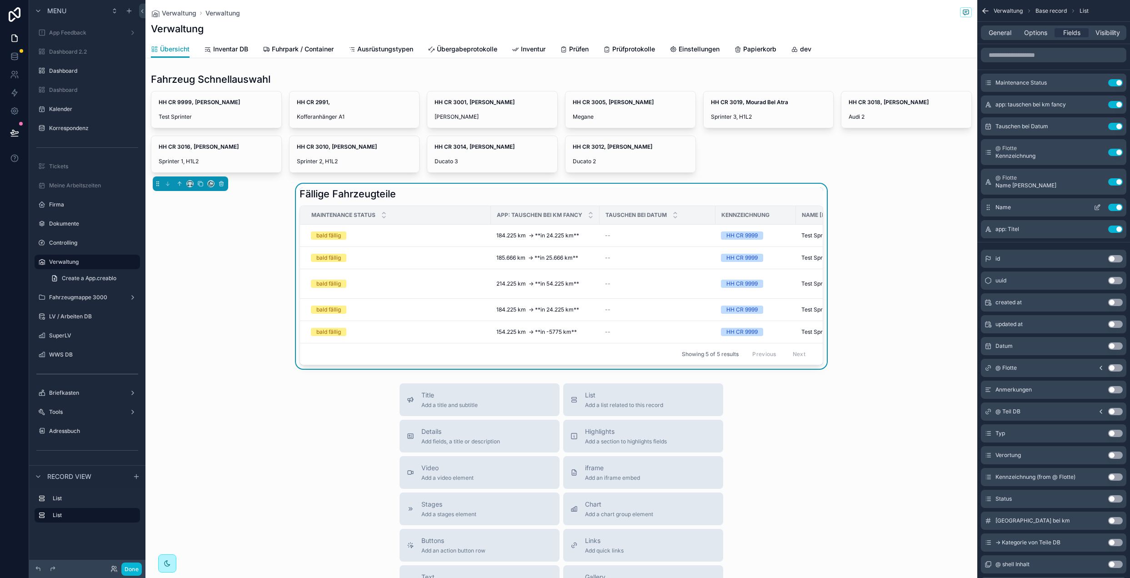
click at [1115, 204] on button "Use setting" at bounding box center [1115, 207] width 15 height 7
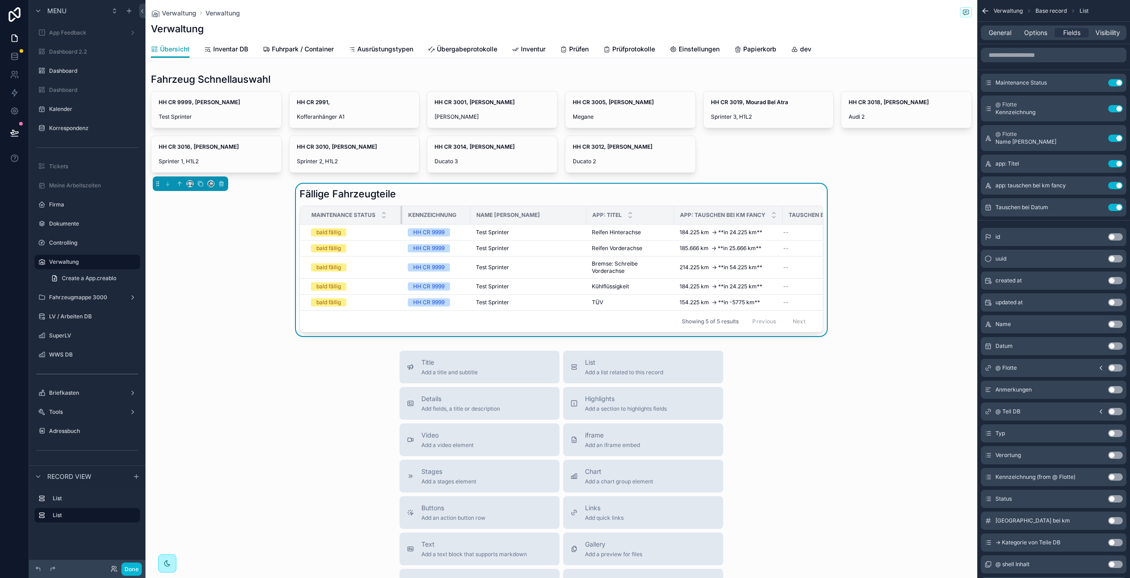
drag, startPoint x: 489, startPoint y: 214, endPoint x: 400, endPoint y: 221, distance: 88.9
click at [400, 221] on div "scrollable content" at bounding box center [402, 215] width 4 height 18
click at [465, 212] on div "scrollable content" at bounding box center [466, 215] width 4 height 18
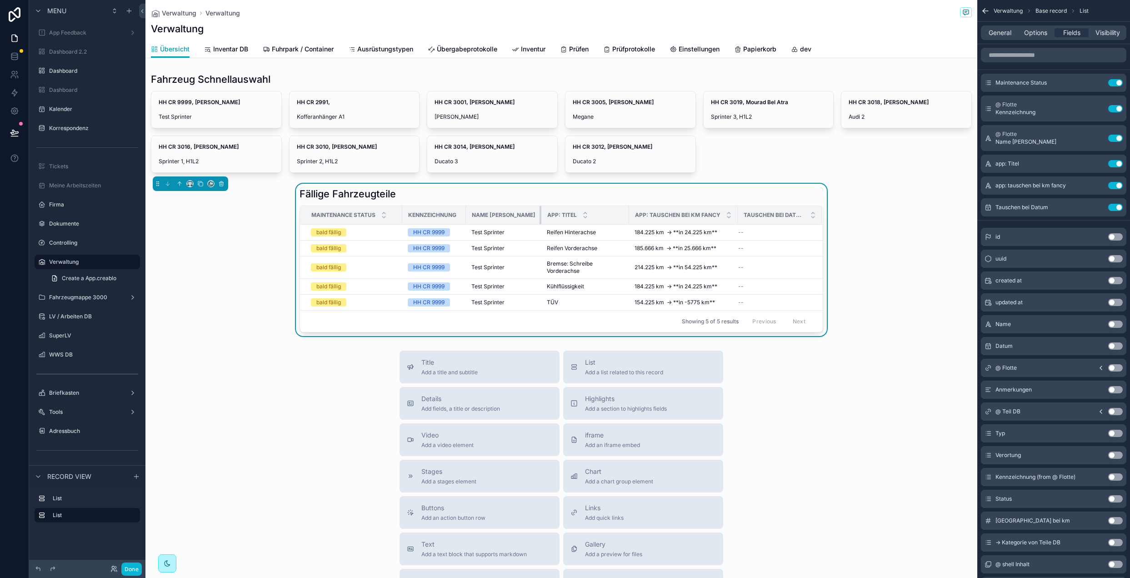
drag, startPoint x: 580, startPoint y: 217, endPoint x: 528, endPoint y: 219, distance: 52.3
click at [539, 219] on div "scrollable content" at bounding box center [541, 215] width 4 height 18
click at [1098, 185] on icon "scrollable content" at bounding box center [1098, 185] width 4 height 4
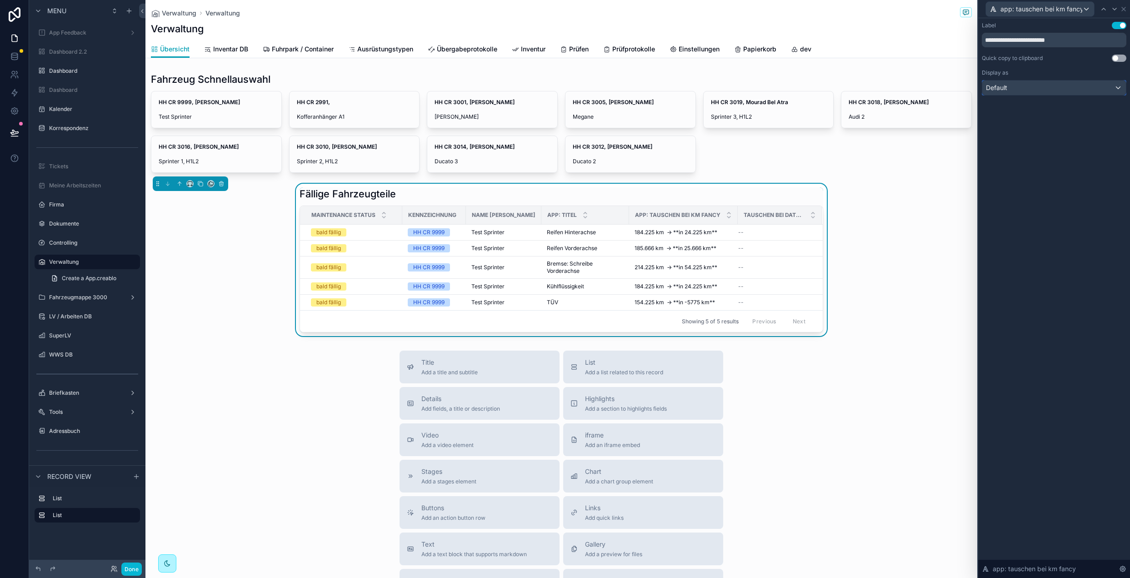
click at [1050, 84] on div "Default" at bounding box center [1054, 87] width 144 height 15
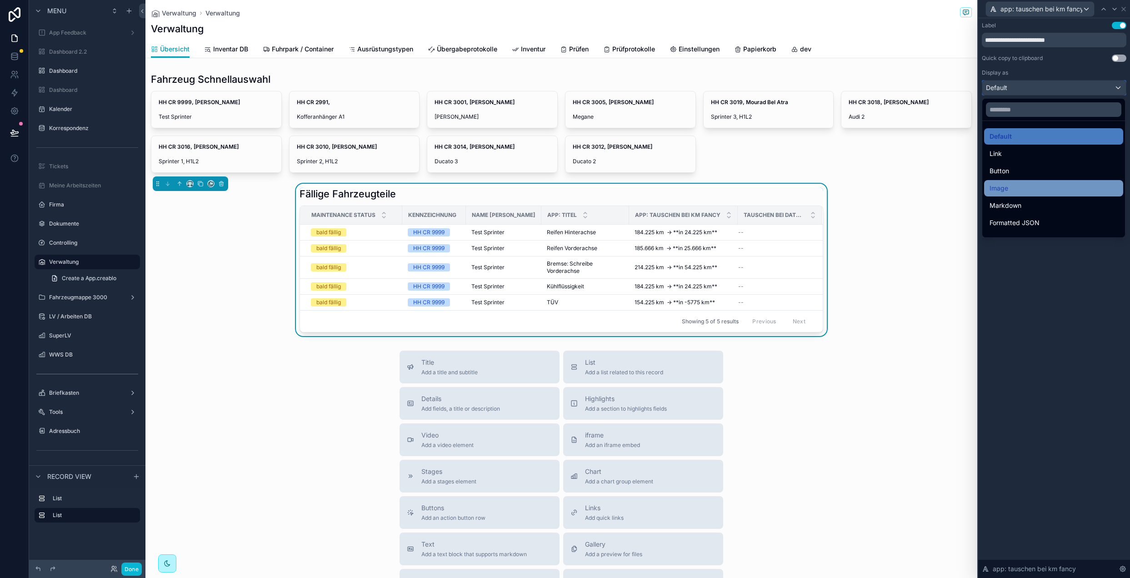
scroll to position [17, 0]
click at [1029, 188] on div "Markdown" at bounding box center [1053, 188] width 128 height 11
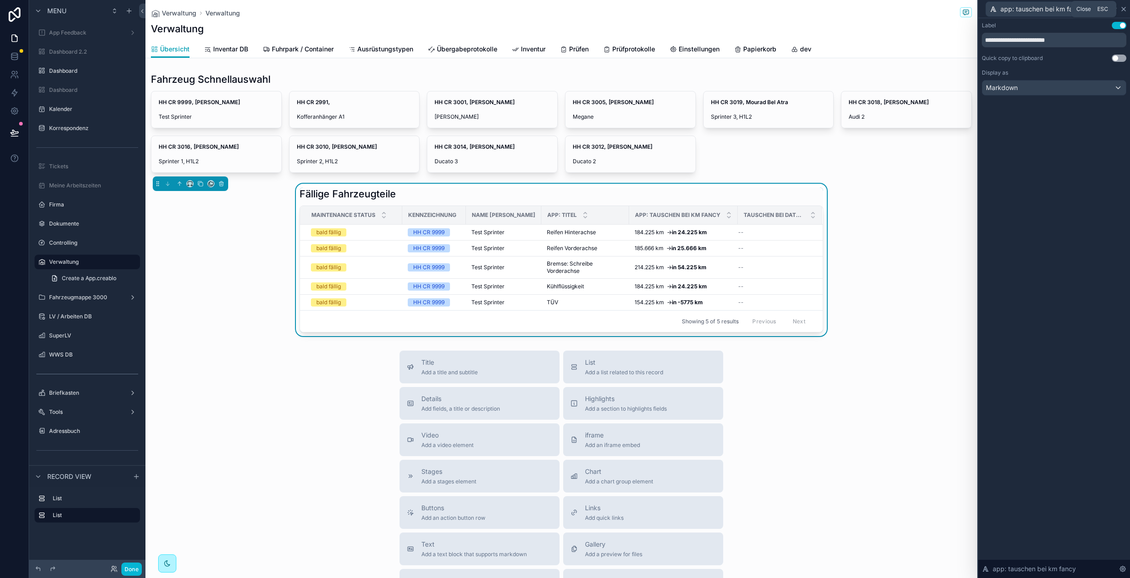
click at [1123, 7] on icon at bounding box center [1123, 8] width 7 height 7
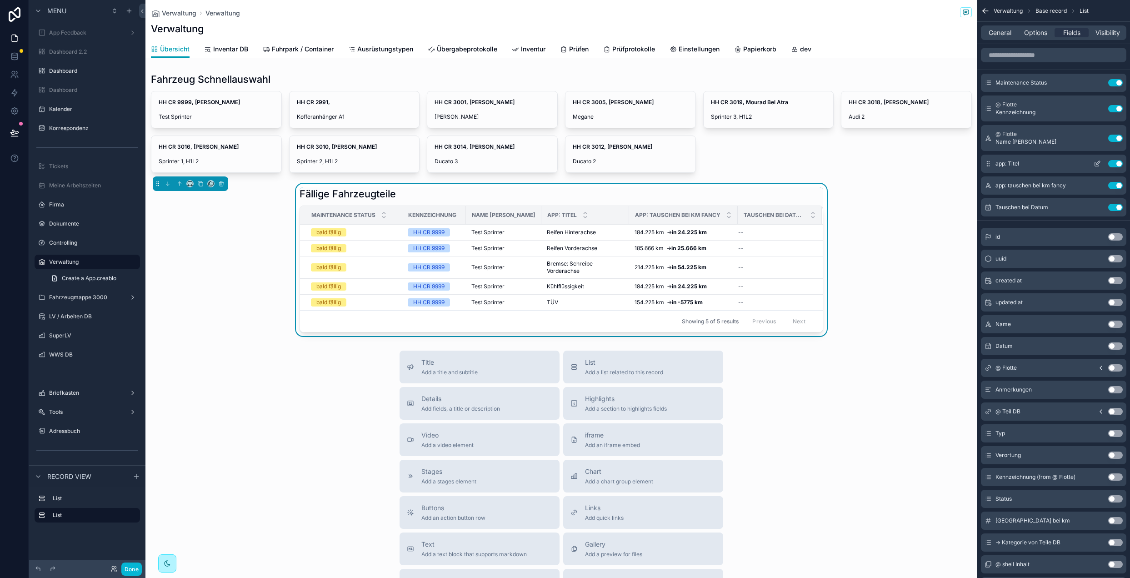
click at [1098, 163] on icon "scrollable content" at bounding box center [1096, 163] width 7 height 7
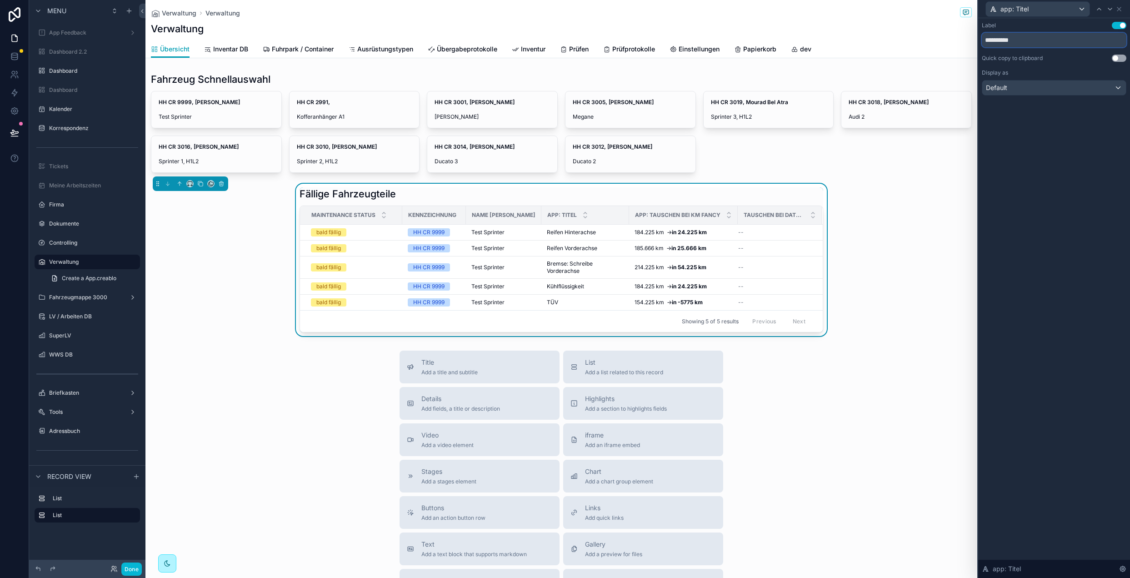
click at [1027, 38] on input "**********" at bounding box center [1054, 40] width 145 height 15
type input "****"
click at [1033, 140] on div "Label Use setting **** Quick copy to clipboard Use setting Display as Default a…" at bounding box center [1054, 297] width 152 height 559
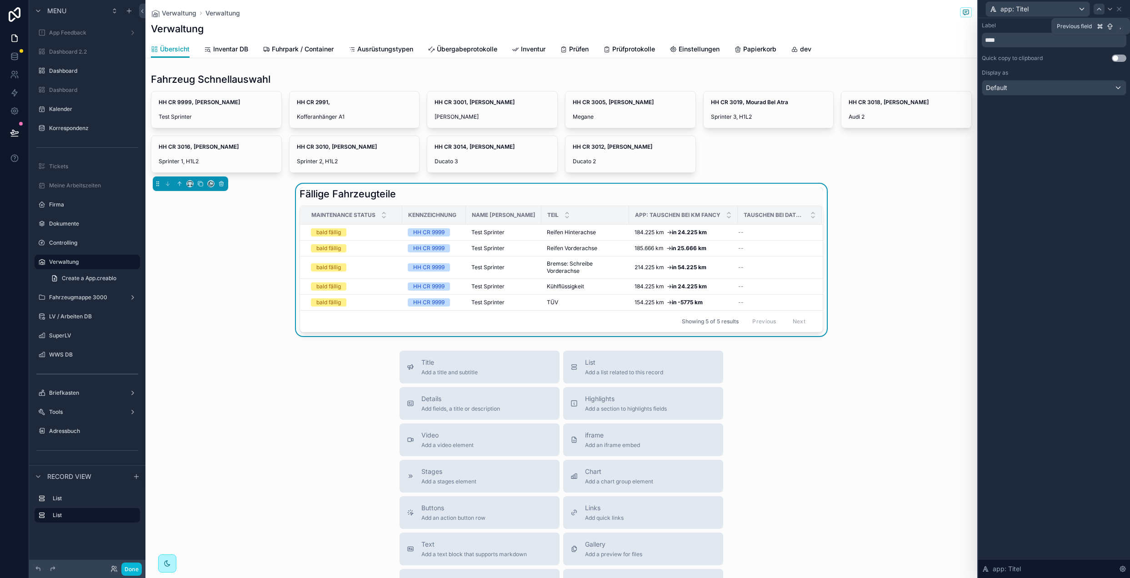
click at [1100, 9] on icon at bounding box center [1098, 8] width 7 height 7
click at [994, 44] on input "*********" at bounding box center [1054, 40] width 145 height 15
click at [994, 43] on input "*********" at bounding box center [1054, 40] width 145 height 15
type input "****"
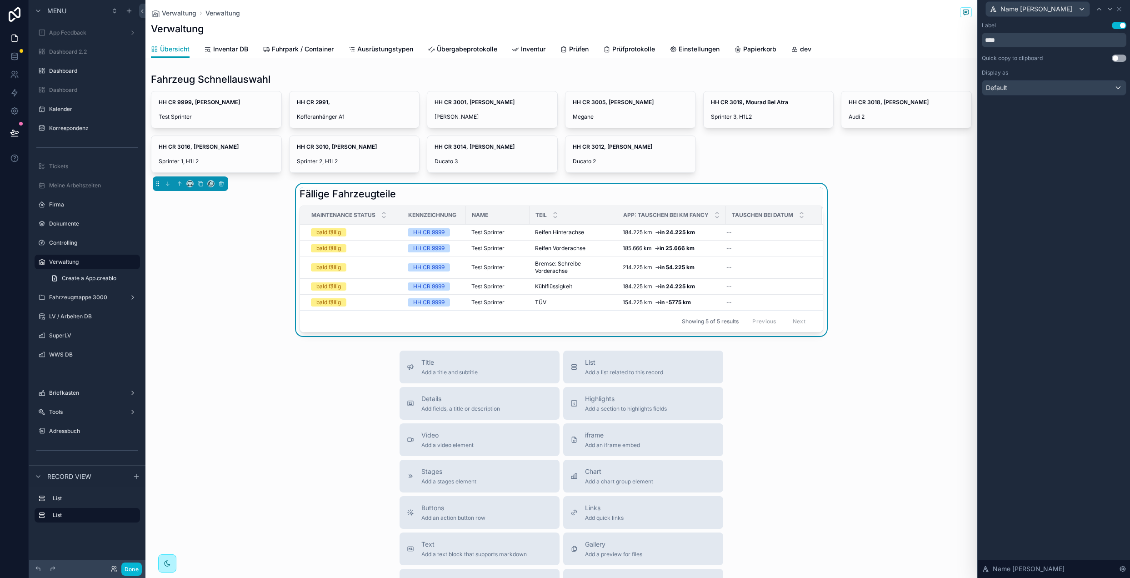
click at [1028, 174] on div "Label Use setting **** Quick copy to clipboard Use setting Display as Default N…" at bounding box center [1054, 297] width 152 height 559
click at [1121, 8] on icon at bounding box center [1118, 8] width 7 height 7
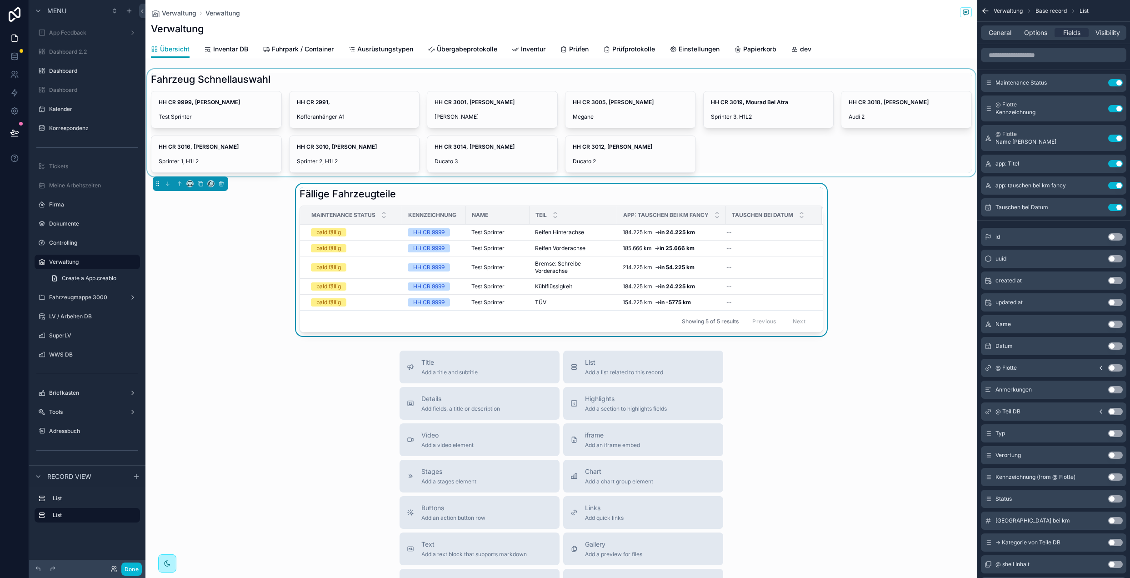
click at [285, 75] on div "scrollable content" at bounding box center [561, 122] width 832 height 107
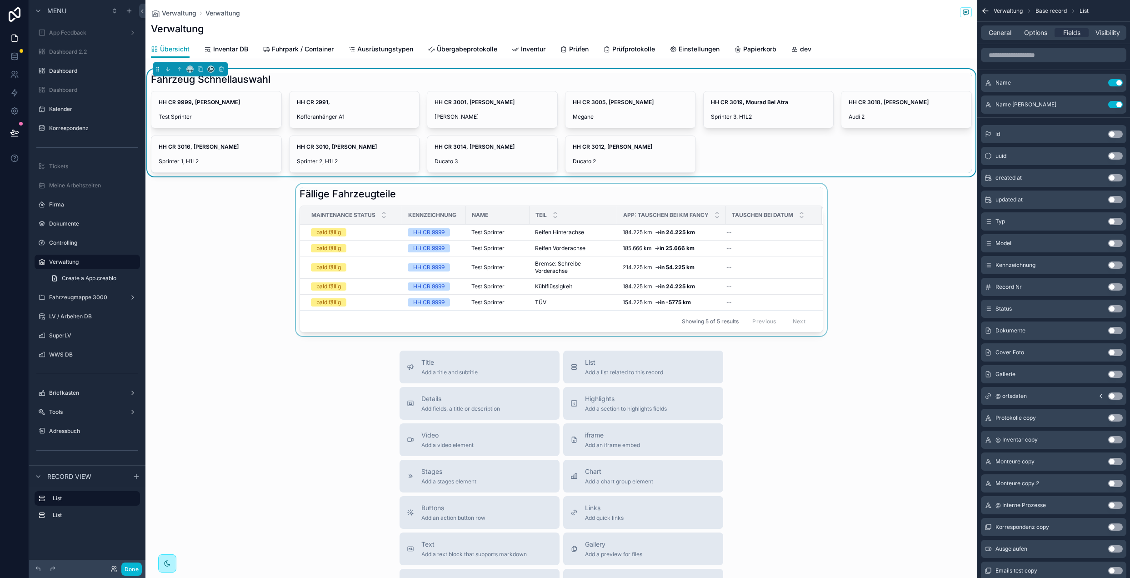
click at [442, 200] on div "scrollable content" at bounding box center [561, 260] width 832 height 152
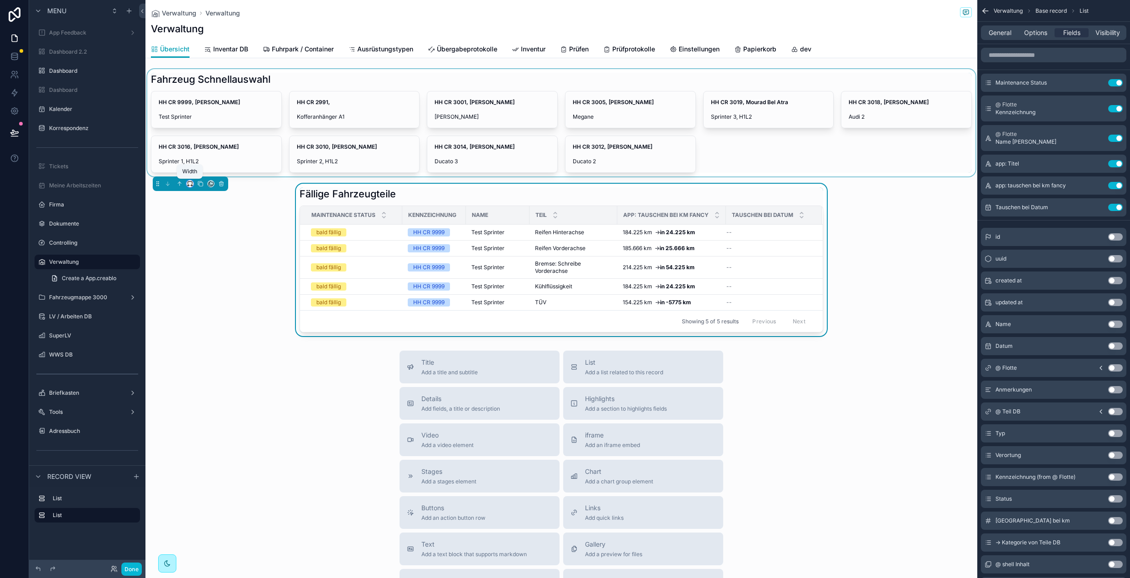
click at [187, 183] on icon "scrollable content" at bounding box center [190, 183] width 6 height 6
click at [211, 252] on div "50%" at bounding box center [208, 252] width 28 height 11
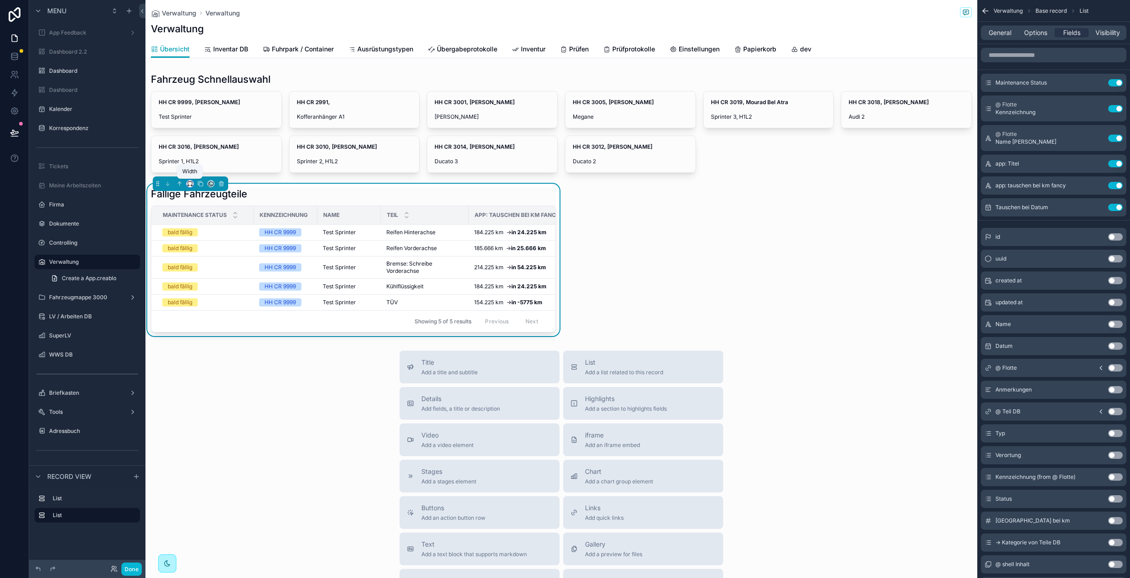
click at [192, 185] on icon "scrollable content" at bounding box center [191, 185] width 2 height 0
click at [211, 291] on span "Full width" at bounding box center [208, 291] width 28 height 11
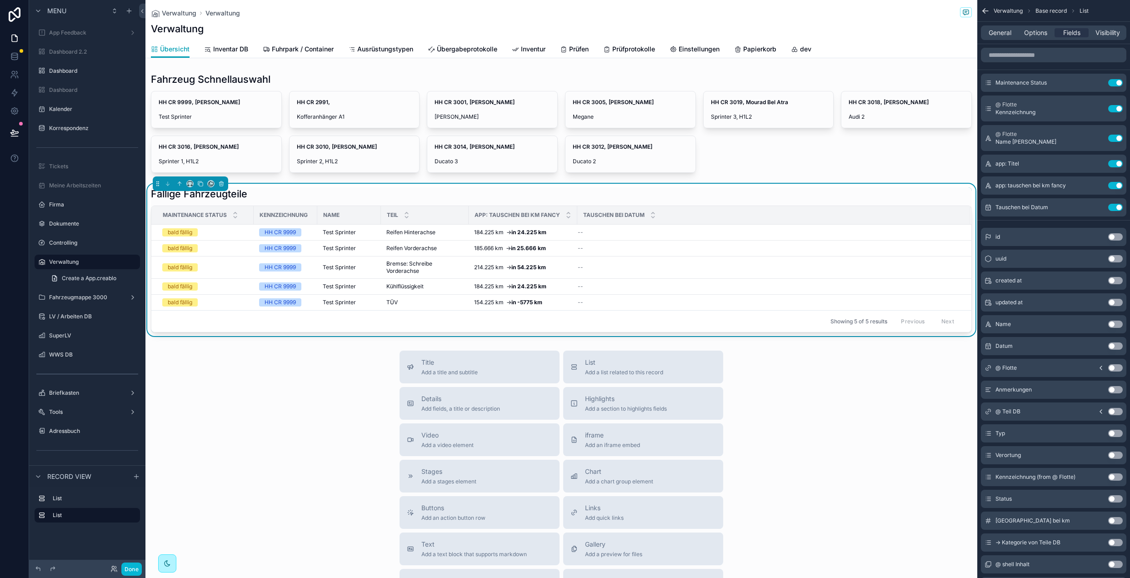
click at [247, 404] on div "Title Add a title and subtitle List Add a list related to this record Details A…" at bounding box center [561, 512] width 832 height 324
click at [263, 389] on div "Title Add a title and subtitle List Add a list related to this record Details A…" at bounding box center [561, 512] width 832 height 324
click at [254, 191] on div "Fällige Fahrzeugteile" at bounding box center [561, 193] width 821 height 13
click at [1115, 370] on button "Use setting" at bounding box center [1115, 367] width 15 height 7
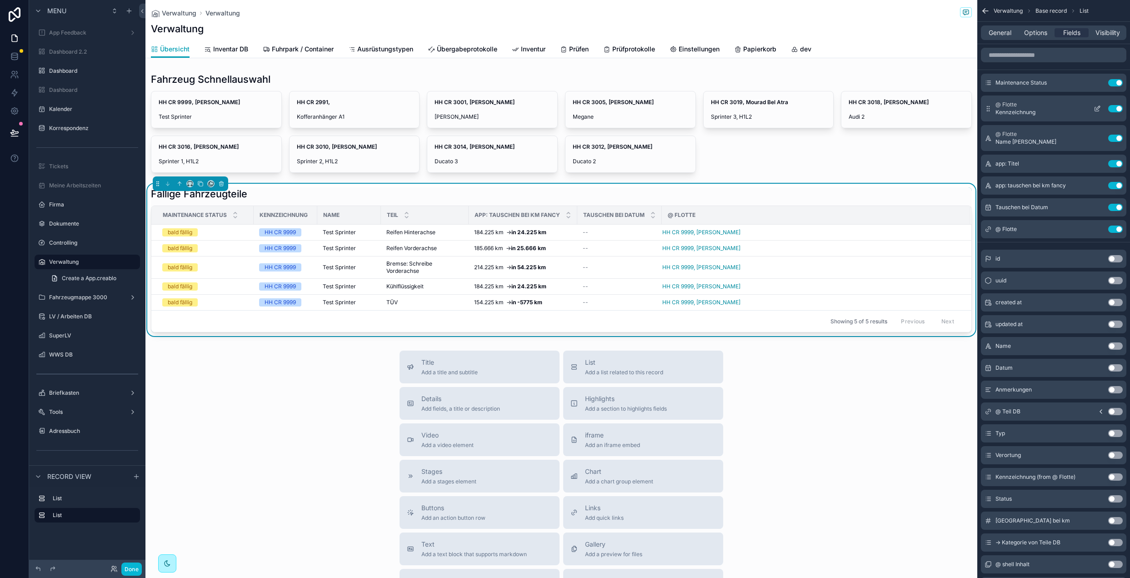
click at [1113, 106] on button "Use setting" at bounding box center [1115, 108] width 15 height 7
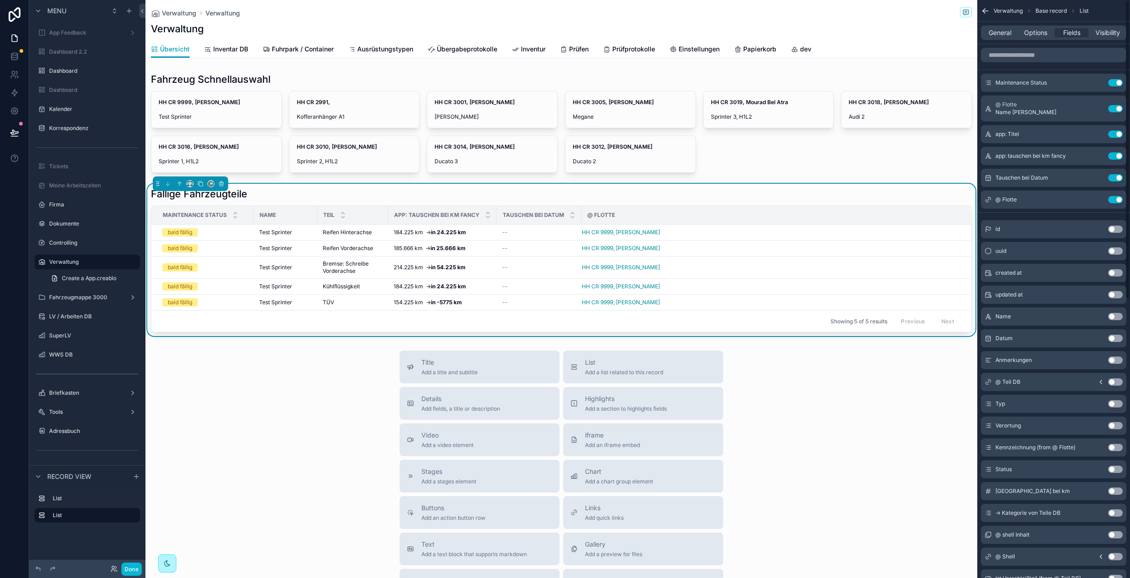
click at [1113, 106] on button "Use setting" at bounding box center [1115, 108] width 15 height 7
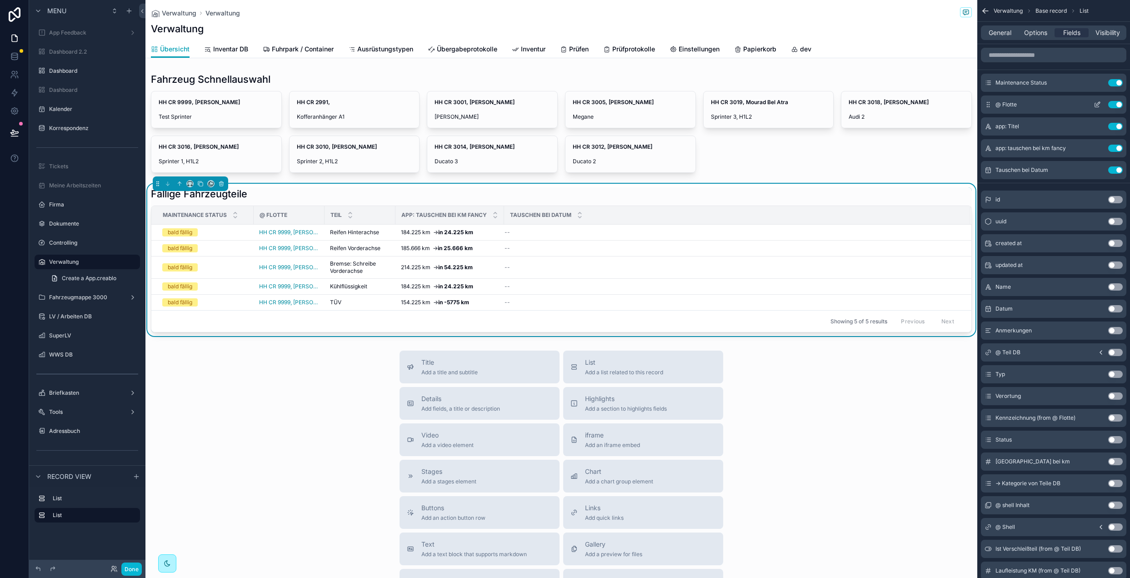
click at [1096, 105] on icon "scrollable content" at bounding box center [1096, 104] width 7 height 7
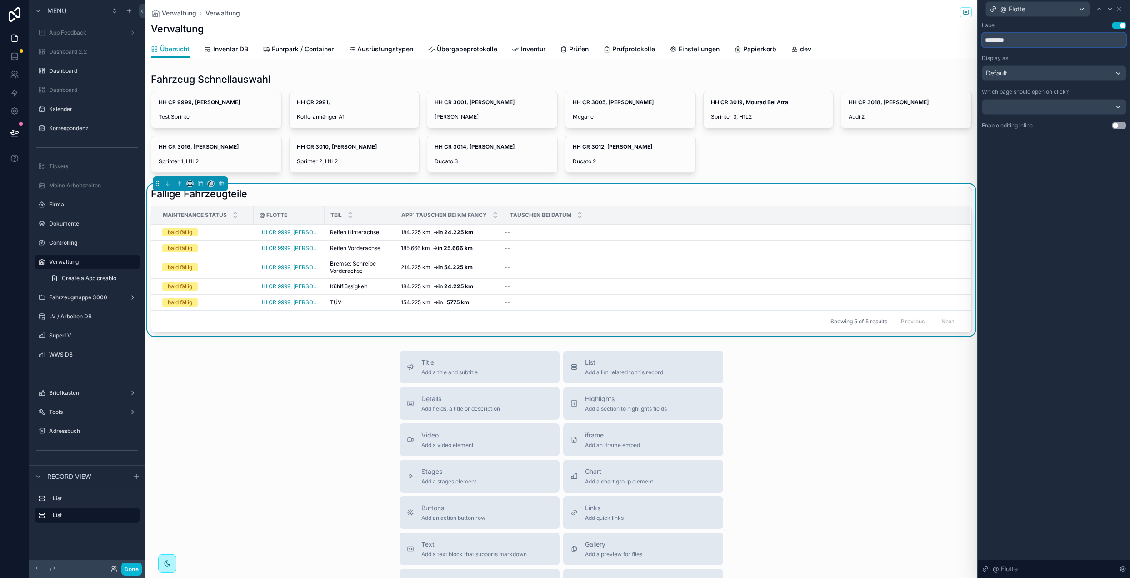
click at [1022, 37] on input "********" at bounding box center [1054, 40] width 145 height 15
type input "********"
click at [1044, 71] on div "Default" at bounding box center [1054, 73] width 144 height 15
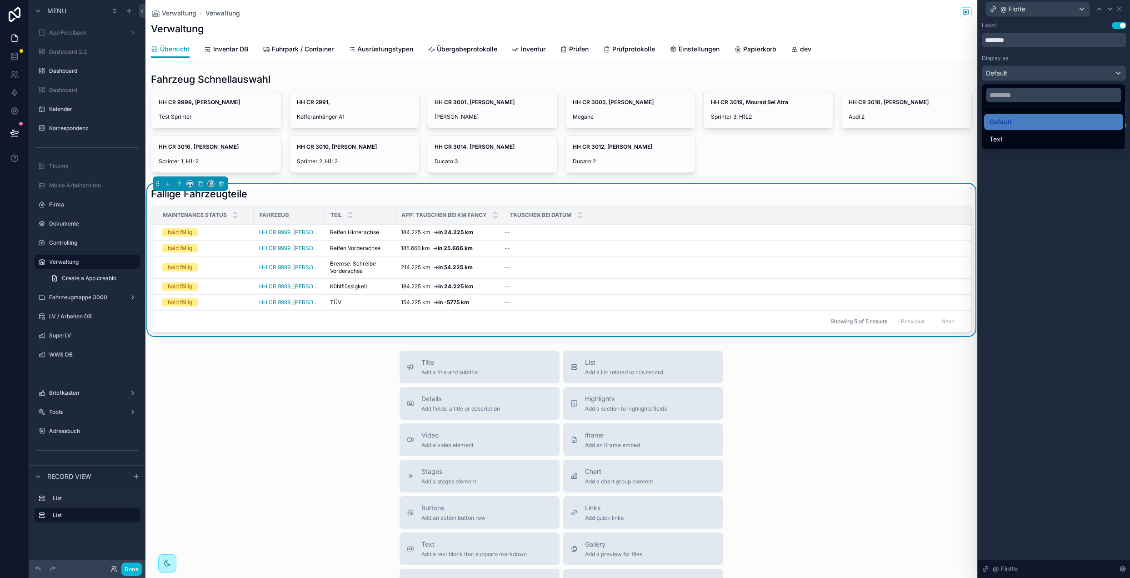
click at [1051, 207] on div at bounding box center [1054, 289] width 152 height 578
click at [1051, 109] on div at bounding box center [1054, 107] width 144 height 15
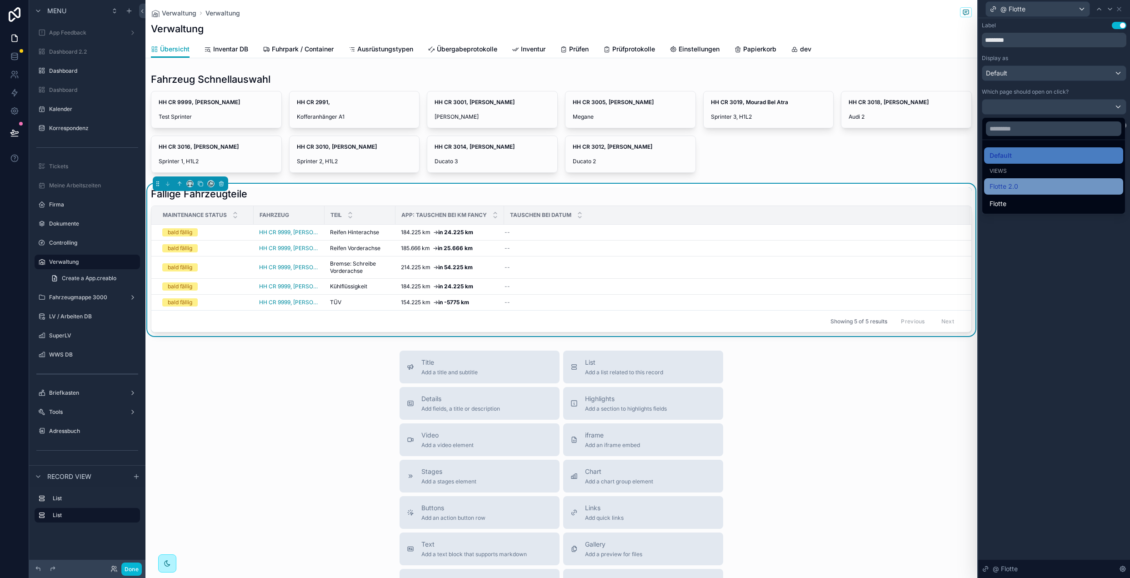
click at [1031, 185] on div "Flotte 2.0" at bounding box center [1053, 186] width 128 height 11
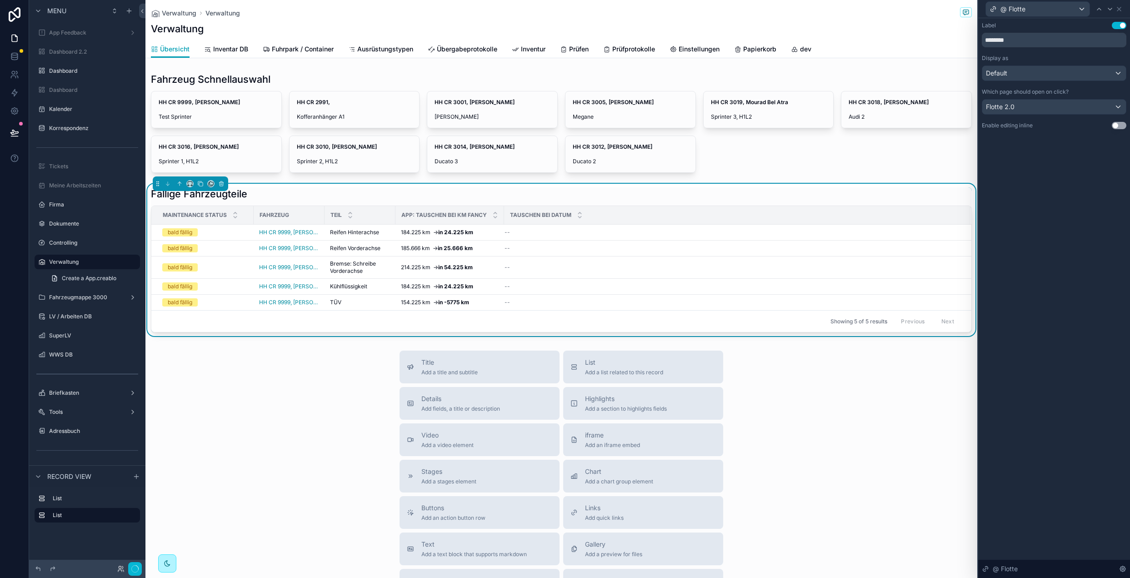
click at [1066, 254] on div "Label Use setting ******** Display as Default Which page should open on click? …" at bounding box center [1054, 297] width 152 height 559
drag, startPoint x: 253, startPoint y: 217, endPoint x: 244, endPoint y: 217, distance: 9.1
click at [243, 217] on tr "Maintenance Status Fahrzeug Teil App: tauschen bei km fancy Tauschen bei Datum" at bounding box center [561, 215] width 820 height 19
click at [1102, 9] on icon at bounding box center [1098, 8] width 7 height 7
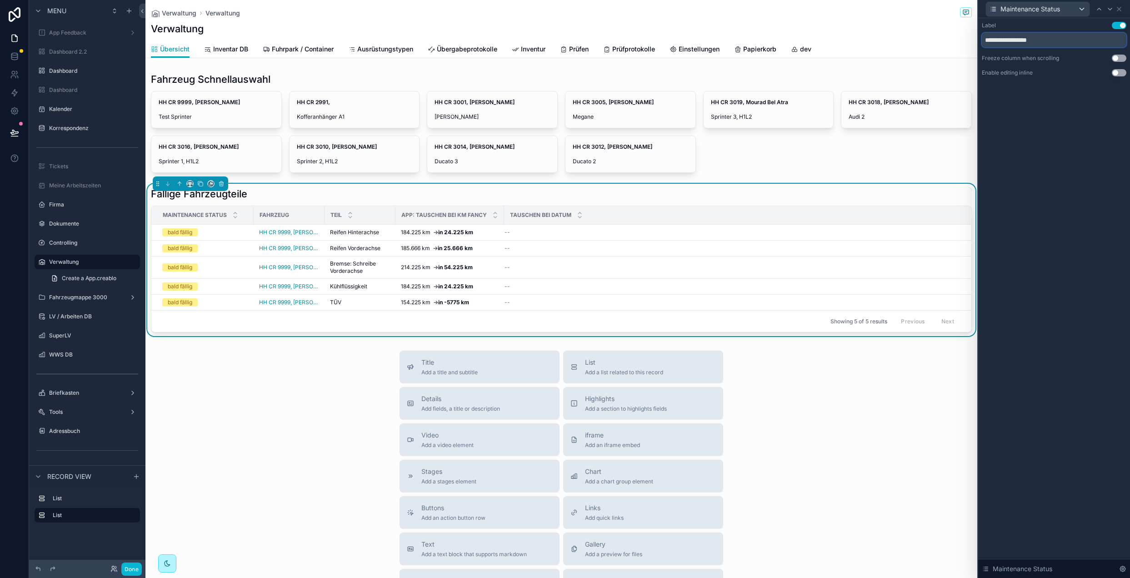
drag, startPoint x: 1024, startPoint y: 41, endPoint x: 814, endPoint y: 40, distance: 210.0
click at [883, 41] on div "**********" at bounding box center [565, 289] width 1130 height 578
click at [986, 40] on input "******" at bounding box center [1054, 40] width 145 height 15
type input "**********"
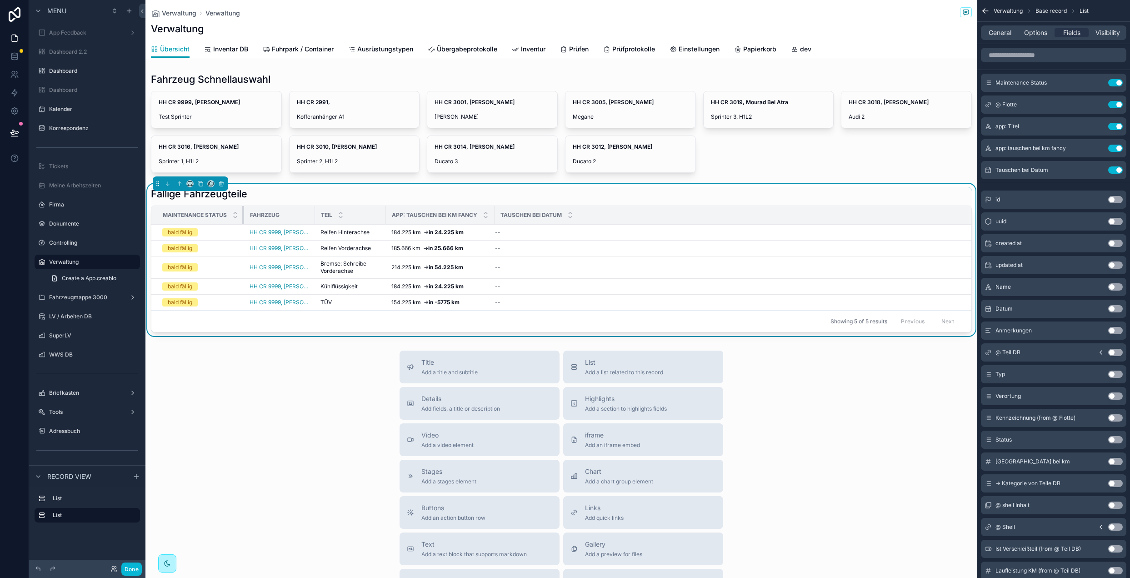
drag, startPoint x: 253, startPoint y: 215, endPoint x: 190, endPoint y: 215, distance: 62.3
click at [196, 218] on th "Maintenance Status" at bounding box center [197, 215] width 93 height 19
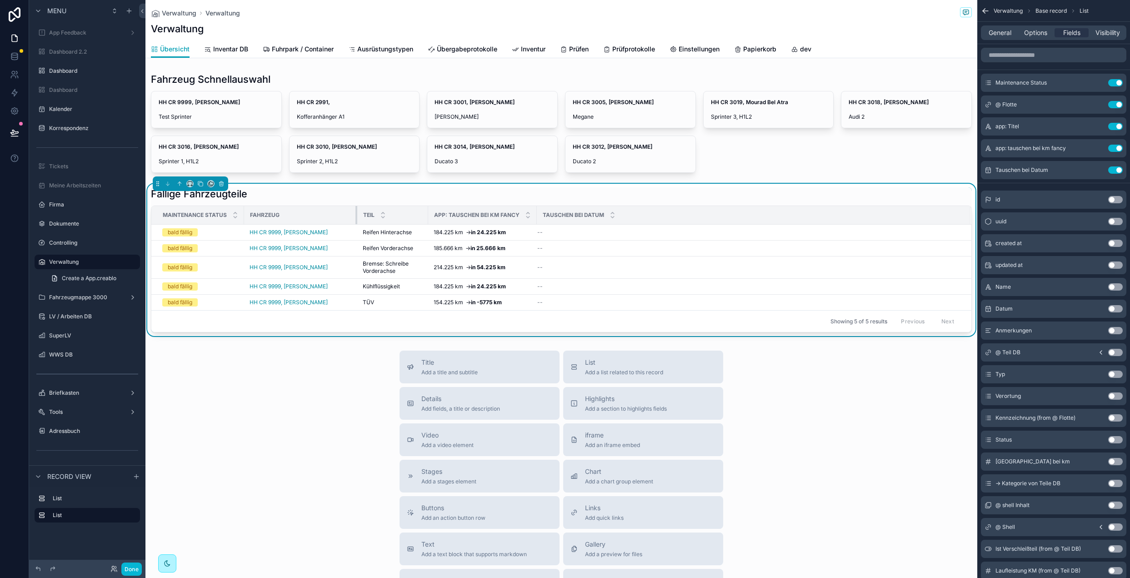
drag, startPoint x: 314, startPoint y: 214, endPoint x: 354, endPoint y: 210, distance: 40.6
click at [363, 215] on tr "Maintenance Status Fahrzeug Teil App: tauschen bei km fancy Tauschen bei Datum" at bounding box center [561, 215] width 820 height 19
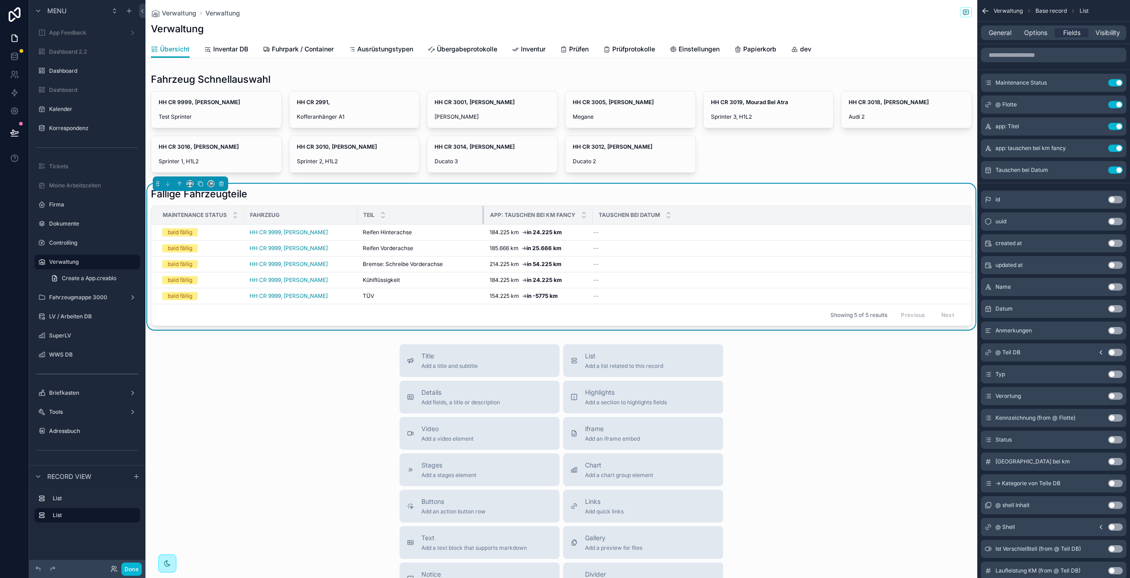
drag, startPoint x: 448, startPoint y: 215, endPoint x: 494, endPoint y: 217, distance: 45.9
click at [491, 217] on tr "Maintenance Status Fahrzeug Teil App: tauschen bei km fancy Tauschen bei Datum" at bounding box center [561, 215] width 820 height 19
click at [1101, 127] on button "scrollable content" at bounding box center [1097, 126] width 15 height 7
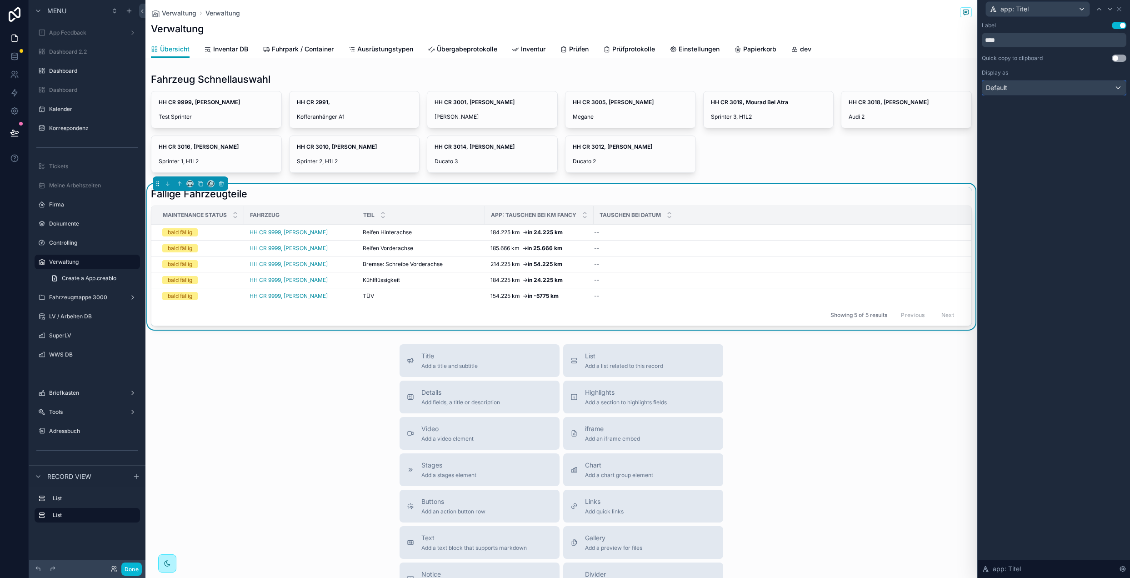
click at [1022, 88] on div "Default" at bounding box center [1054, 87] width 144 height 15
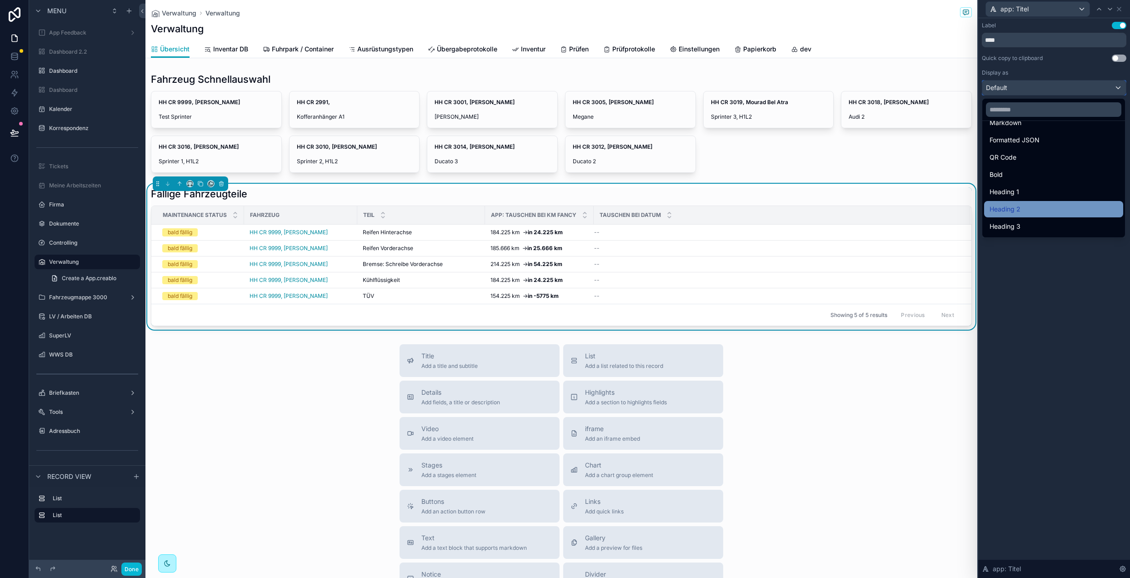
scroll to position [99, 0]
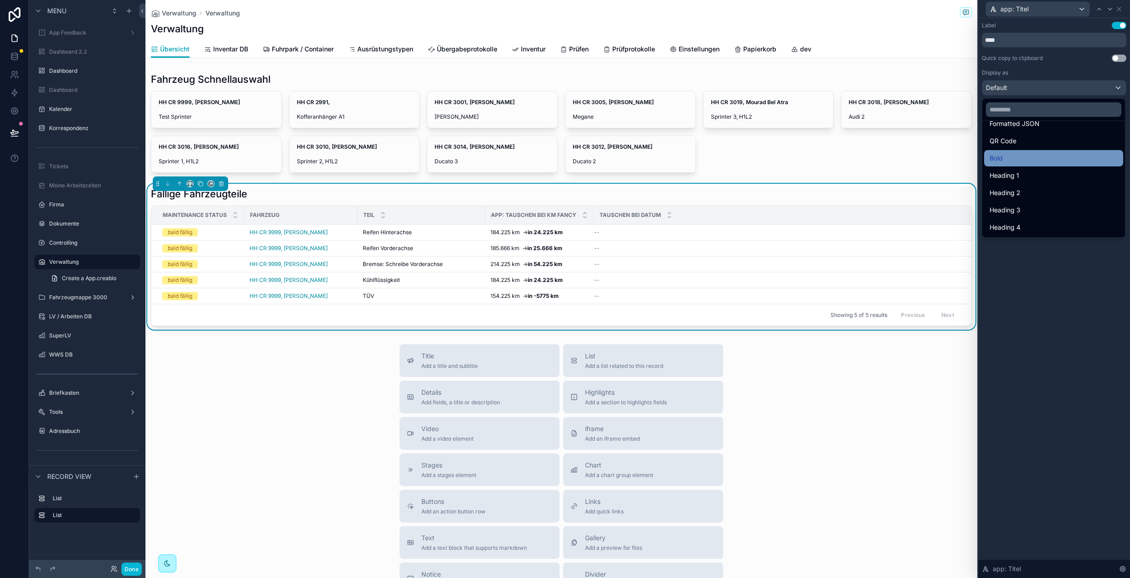
click at [1015, 158] on div "Bold" at bounding box center [1053, 158] width 128 height 11
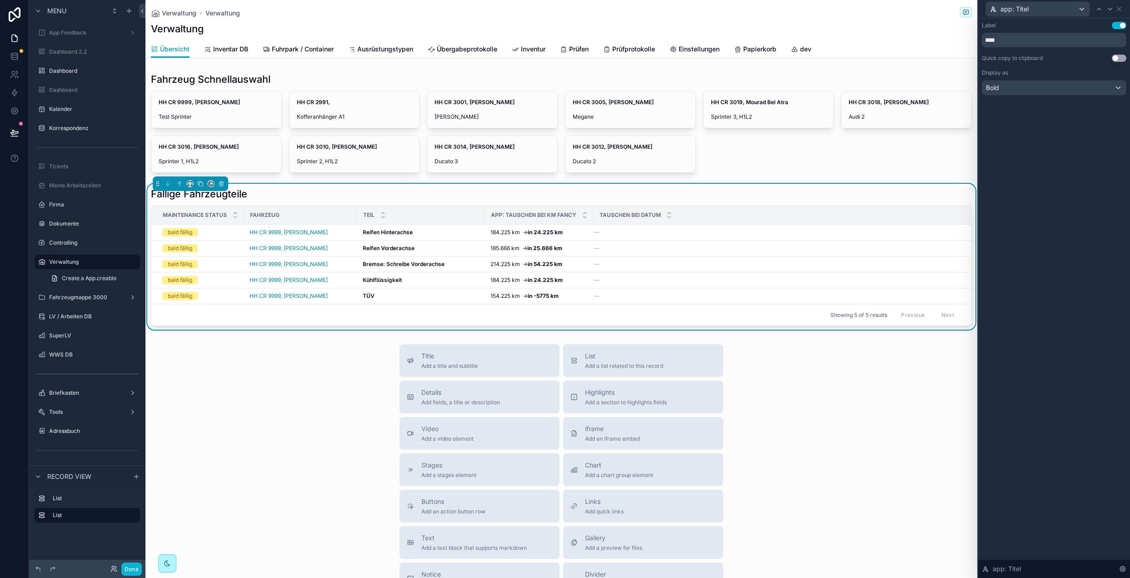
click at [287, 367] on div "Title Add a title and subtitle List Add a list related to this record Details A…" at bounding box center [561, 506] width 832 height 324
click at [298, 234] on span "HH CR 9999, [PERSON_NAME]" at bounding box center [289, 232] width 78 height 7
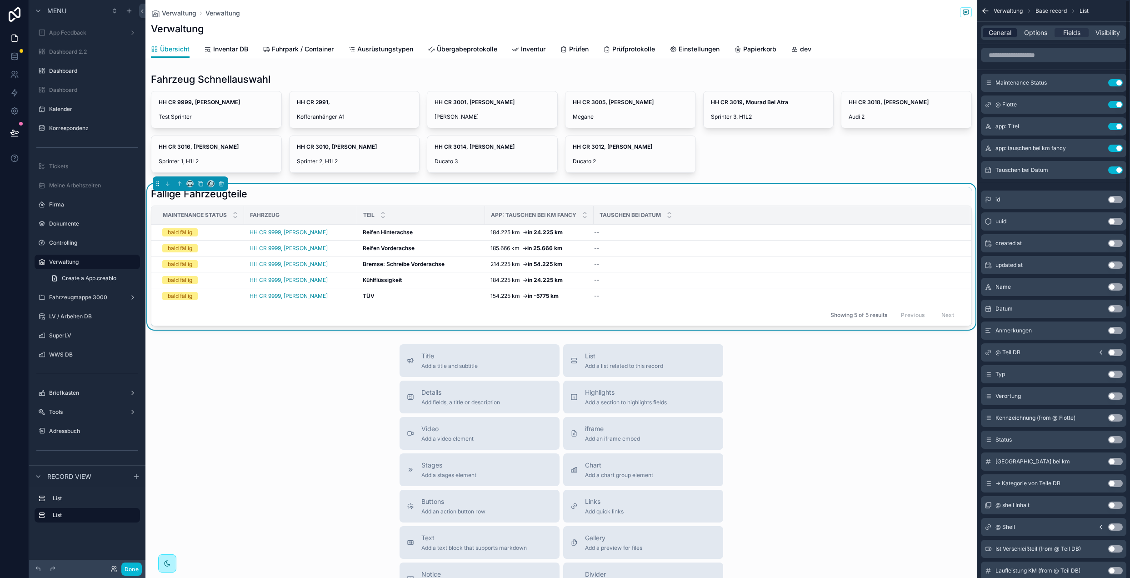
click at [1004, 36] on span "General" at bounding box center [999, 32] width 23 height 9
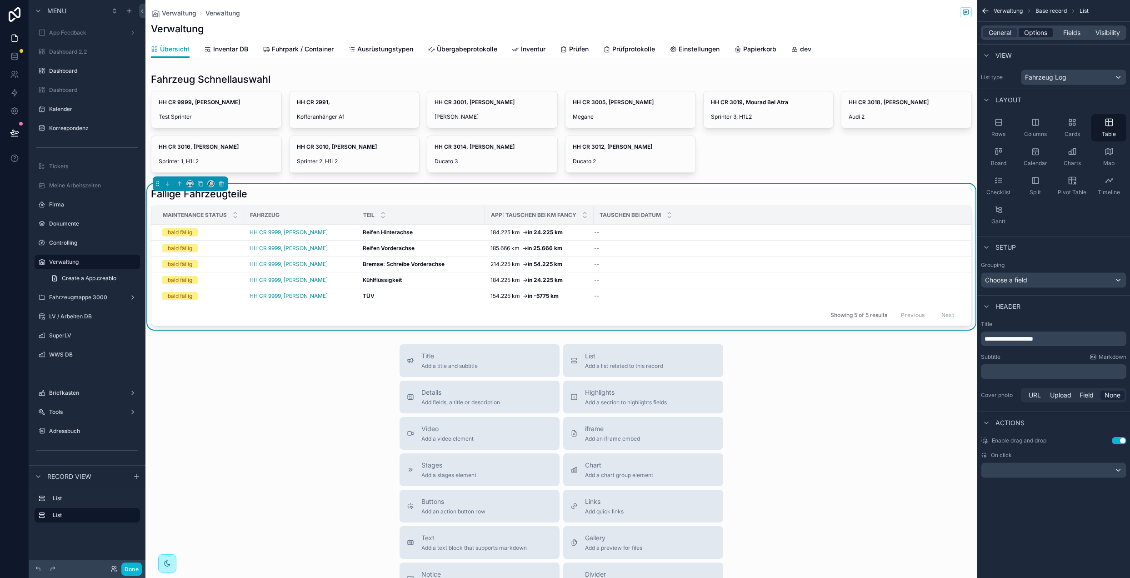
click at [1030, 28] on span "Options" at bounding box center [1035, 32] width 23 height 9
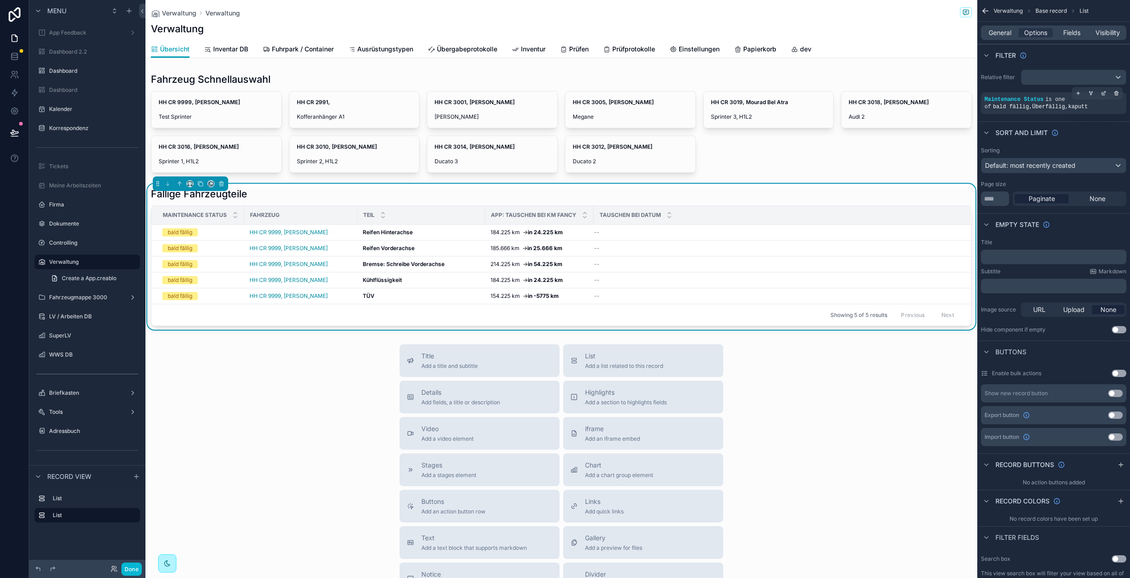
click at [1060, 110] on div "Maintenance Status is one of bald fällig , Überfällig , kaputt" at bounding box center [1053, 103] width 145 height 22
click at [1101, 93] on icon "scrollable content" at bounding box center [1103, 92] width 5 height 5
drag, startPoint x: 1039, startPoint y: 236, endPoint x: 1016, endPoint y: 217, distance: 30.4
click at [1039, 236] on div "Title ﻿ Subtitle Markdown ﻿ Image source URL Upload None Hide component if empt…" at bounding box center [1053, 286] width 153 height 102
click at [1000, 196] on input "**" at bounding box center [995, 198] width 28 height 15
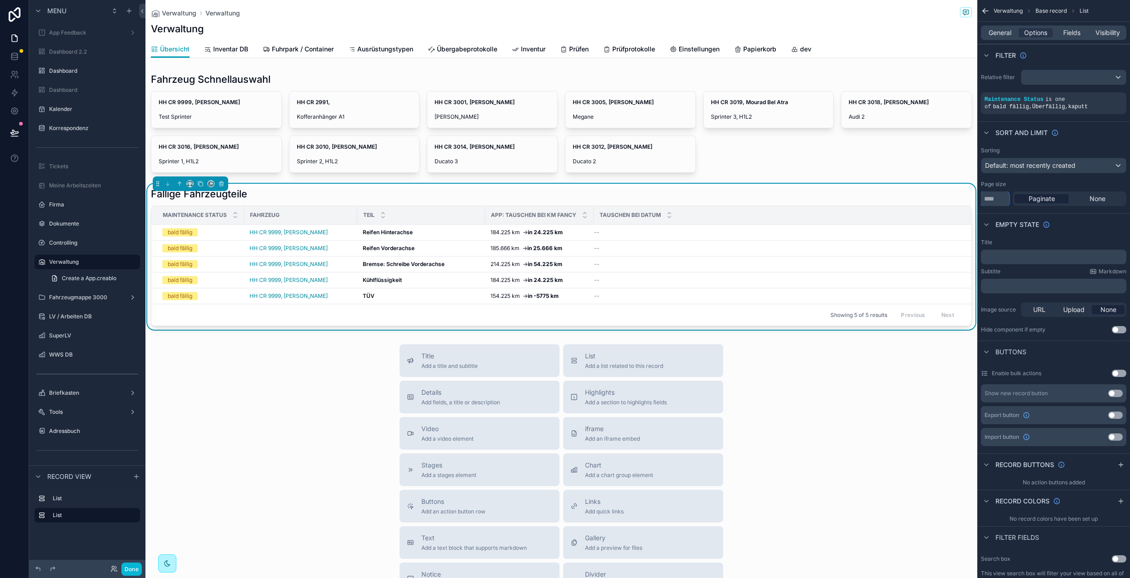
click at [1000, 196] on input "**" at bounding box center [995, 198] width 28 height 15
type input "**"
click at [1068, 226] on div "Empty state" at bounding box center [1053, 224] width 153 height 22
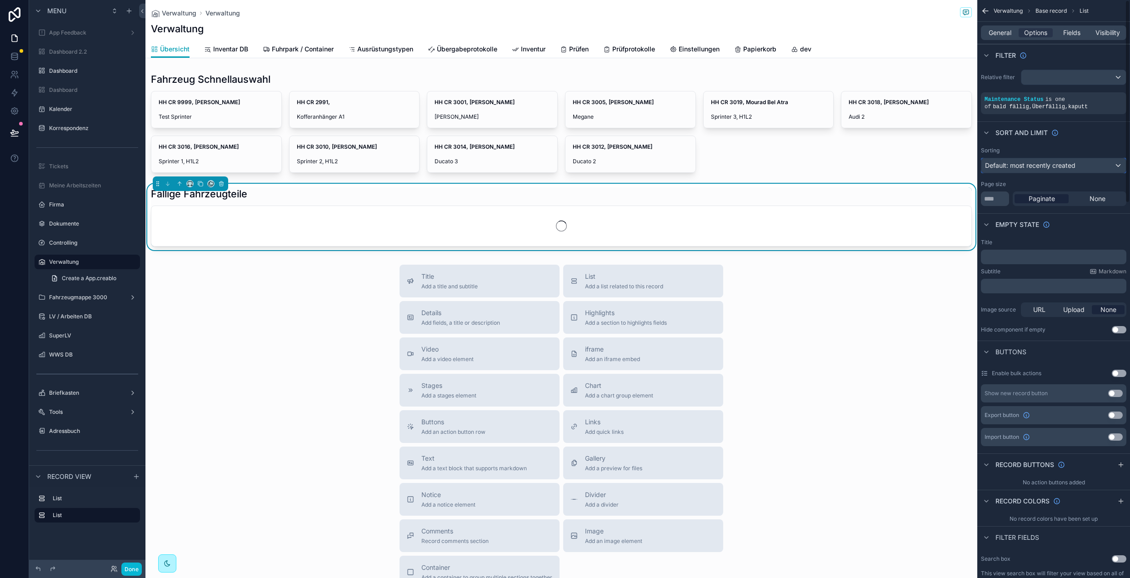
click at [1032, 159] on div "Default: most recently created" at bounding box center [1053, 165] width 145 height 15
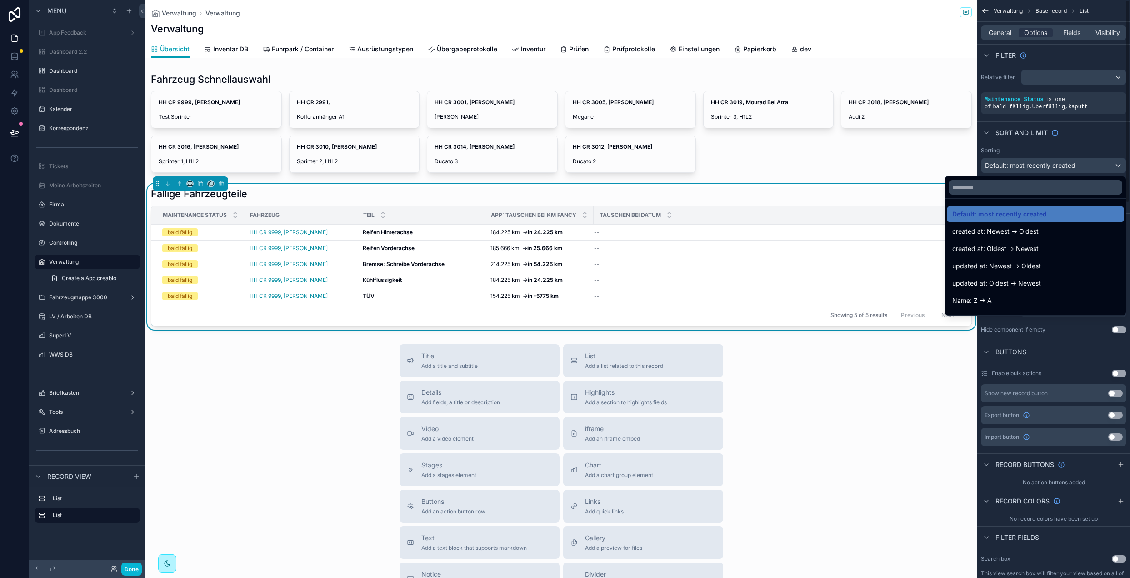
click at [1028, 164] on div "scrollable content" at bounding box center [565, 289] width 1130 height 578
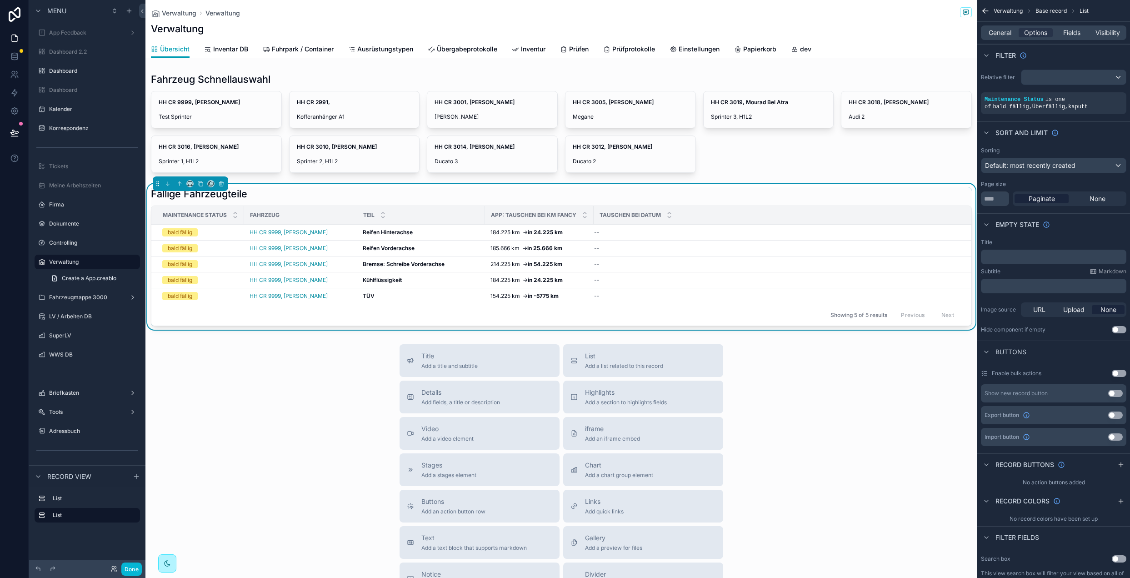
click at [309, 233] on span "HH CR 9999, [PERSON_NAME]" at bounding box center [289, 232] width 78 height 7
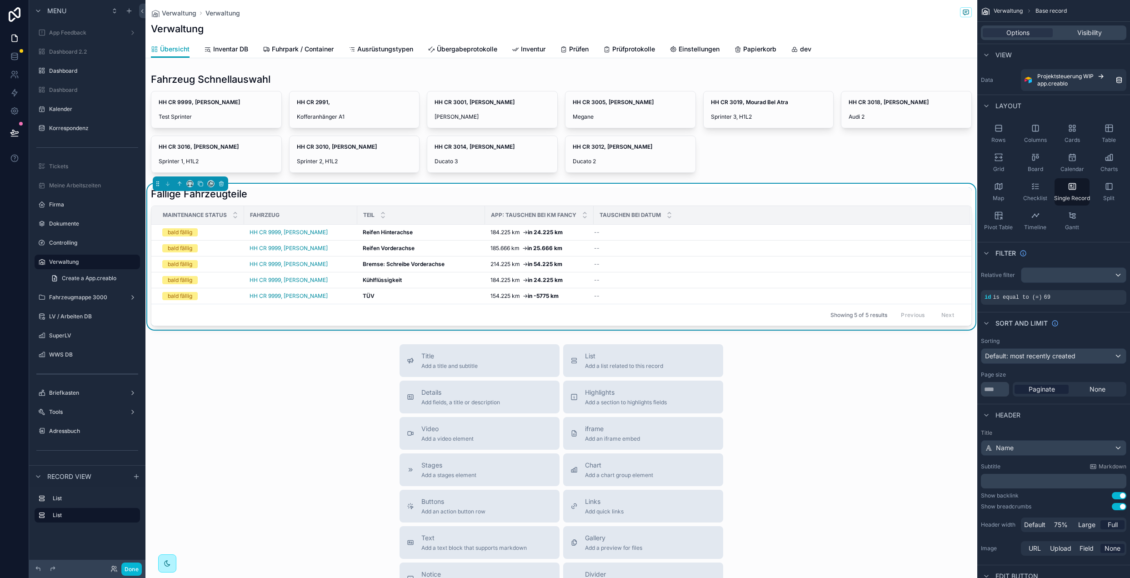
drag, startPoint x: 276, startPoint y: 188, endPoint x: 267, endPoint y: 189, distance: 9.6
click at [276, 188] on div "Fällige Fahrzeugteile" at bounding box center [561, 193] width 821 height 13
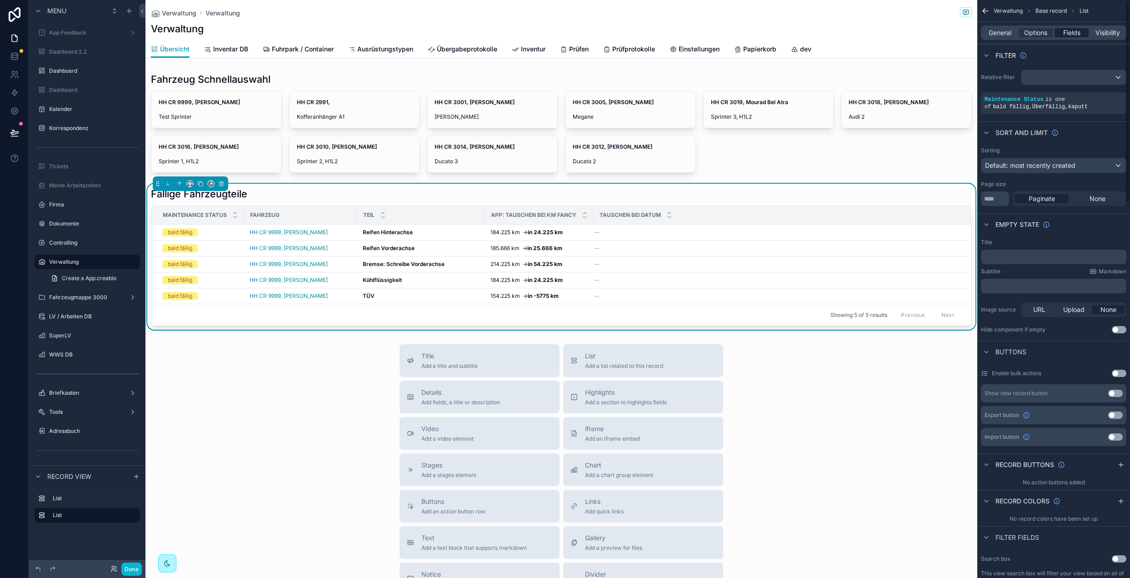
click at [1062, 35] on div "Fields" at bounding box center [1071, 32] width 34 height 9
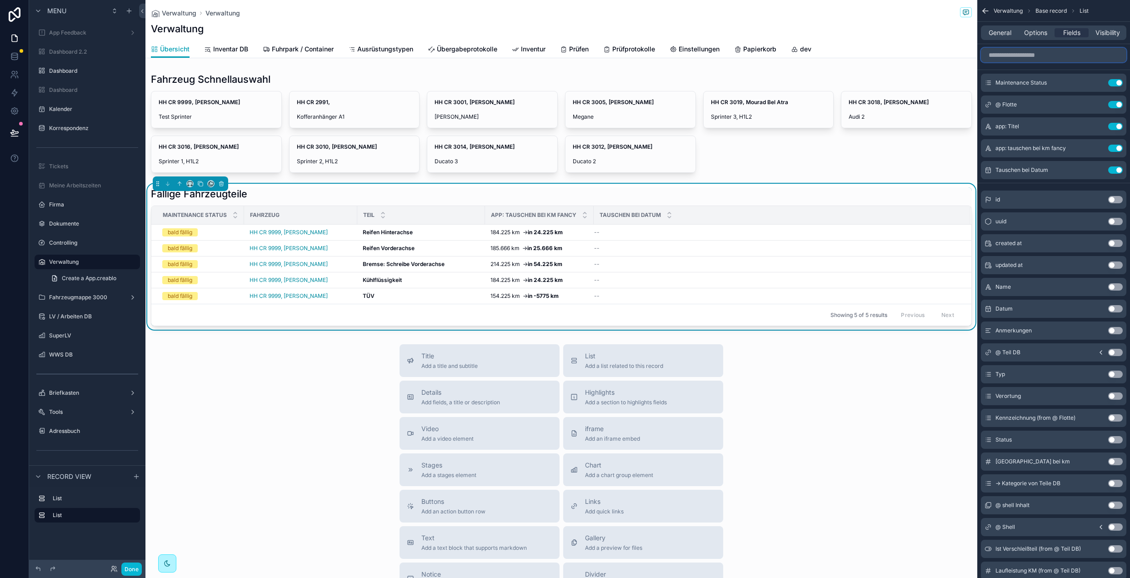
click at [1040, 52] on input "scrollable content" at bounding box center [1053, 55] width 145 height 15
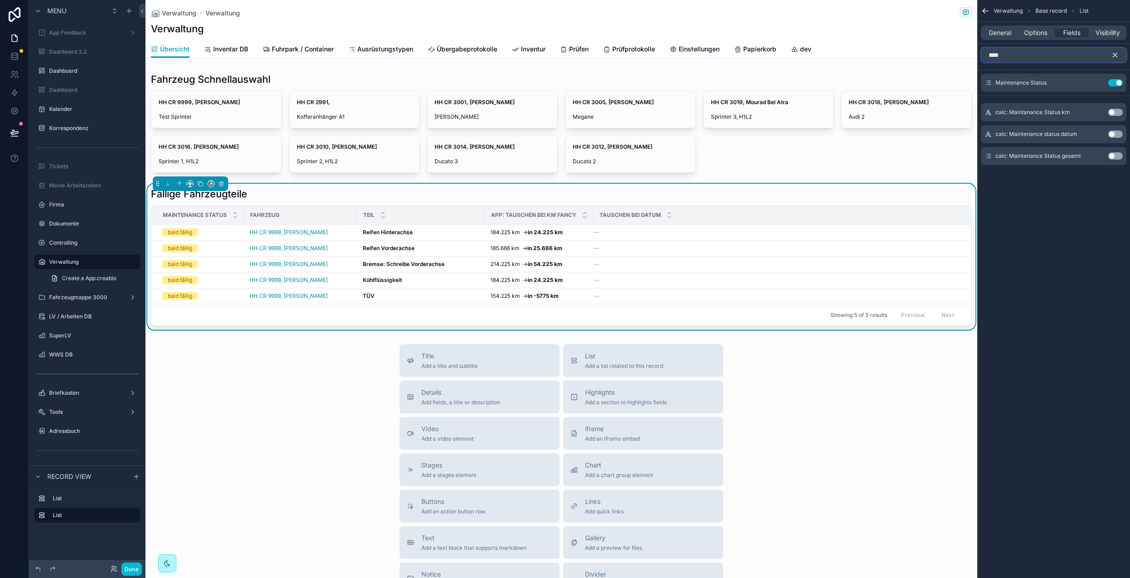
type input "****"
click at [1120, 155] on button "Use setting" at bounding box center [1115, 155] width 15 height 7
click at [1113, 84] on button "Use setting" at bounding box center [1115, 82] width 15 height 7
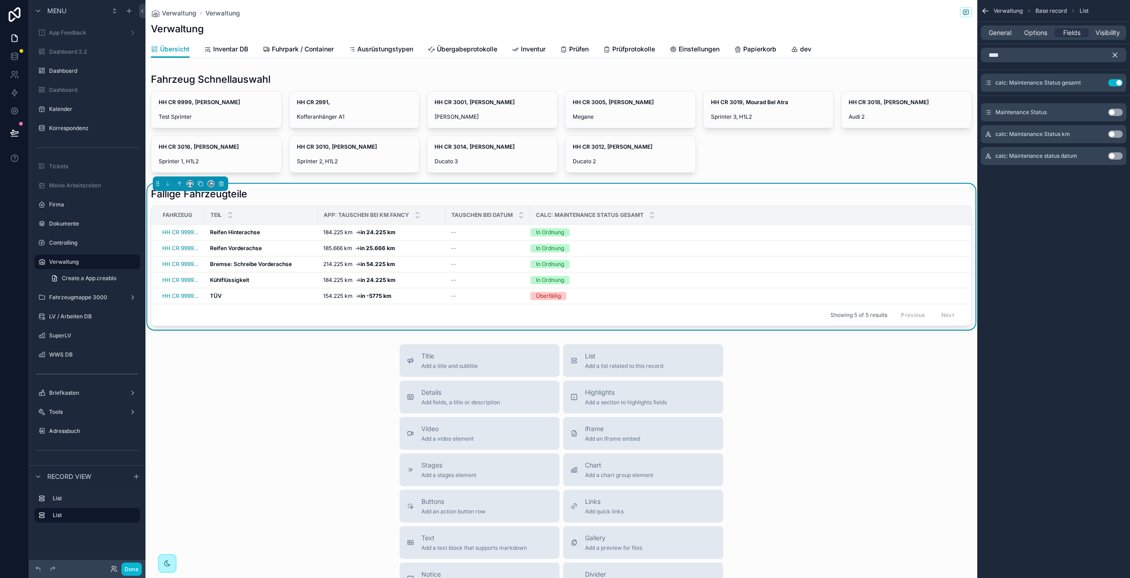
drag, startPoint x: 986, startPoint y: 159, endPoint x: 993, endPoint y: 141, distance: 18.4
click at [993, 141] on div "Maintenance Status Use setting calc: Maintanance Status km Use setting calc: Ma…" at bounding box center [1053, 132] width 153 height 65
click at [1116, 57] on icon "scrollable content" at bounding box center [1115, 55] width 8 height 8
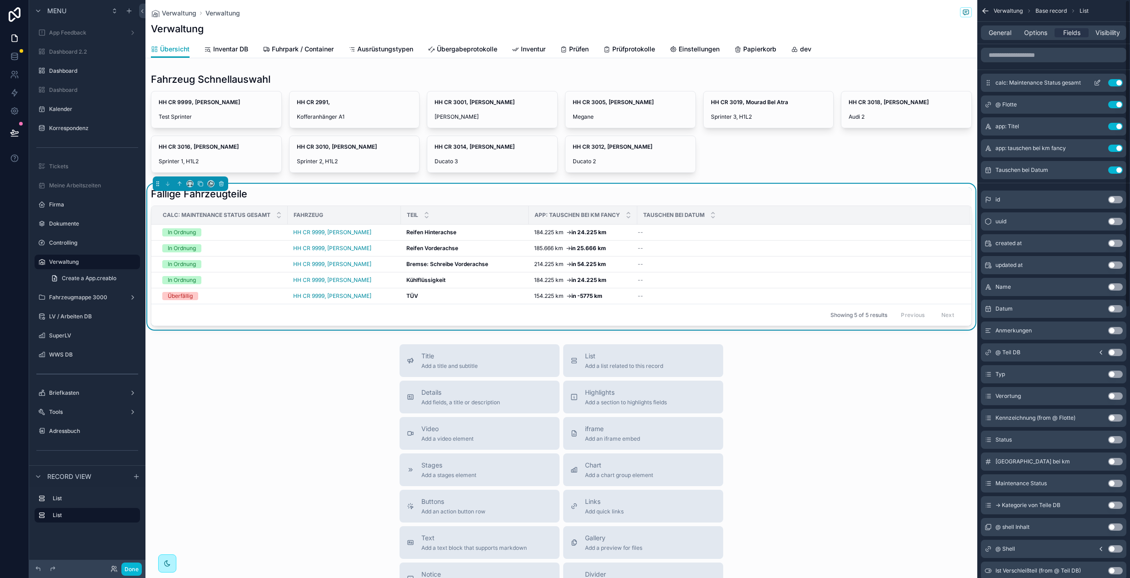
click at [1096, 82] on icon "scrollable content" at bounding box center [1098, 82] width 4 height 4
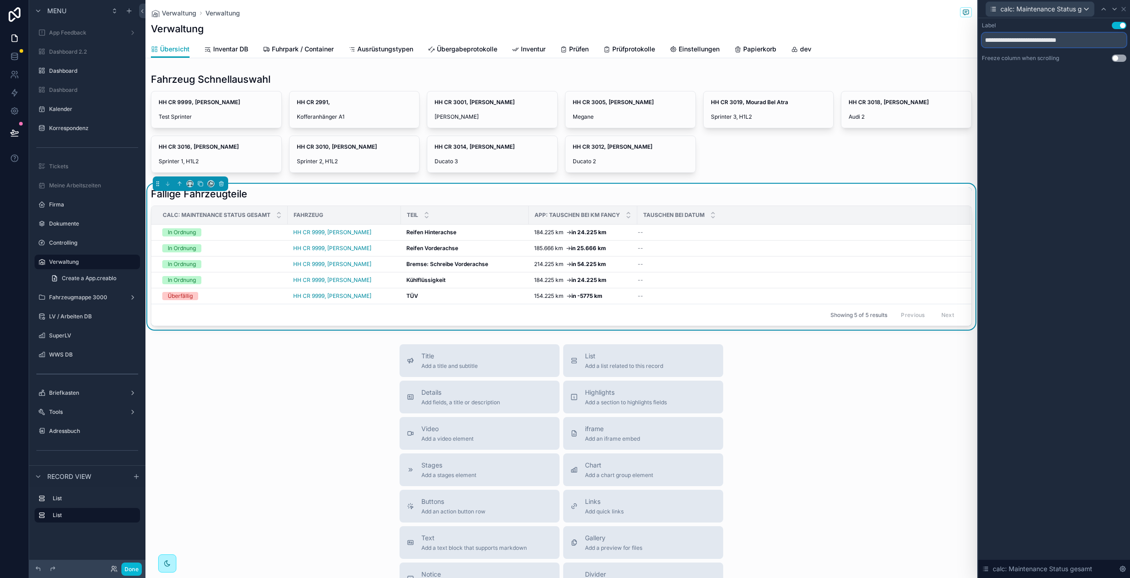
click at [1014, 35] on input "**********" at bounding box center [1054, 40] width 145 height 15
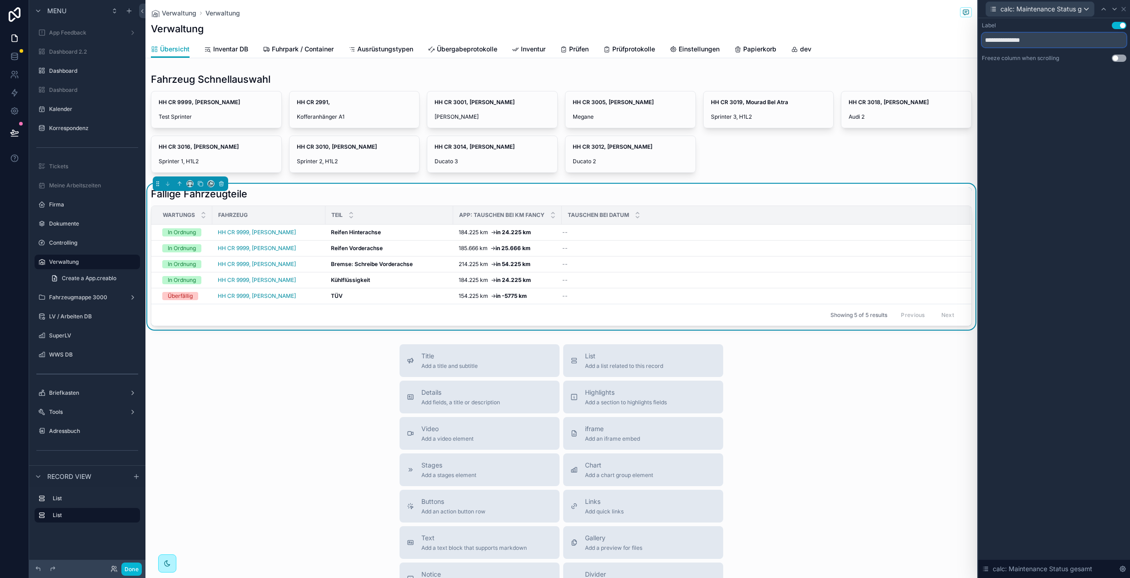
type input "**********"
click at [1058, 141] on div "**********" at bounding box center [1054, 297] width 152 height 559
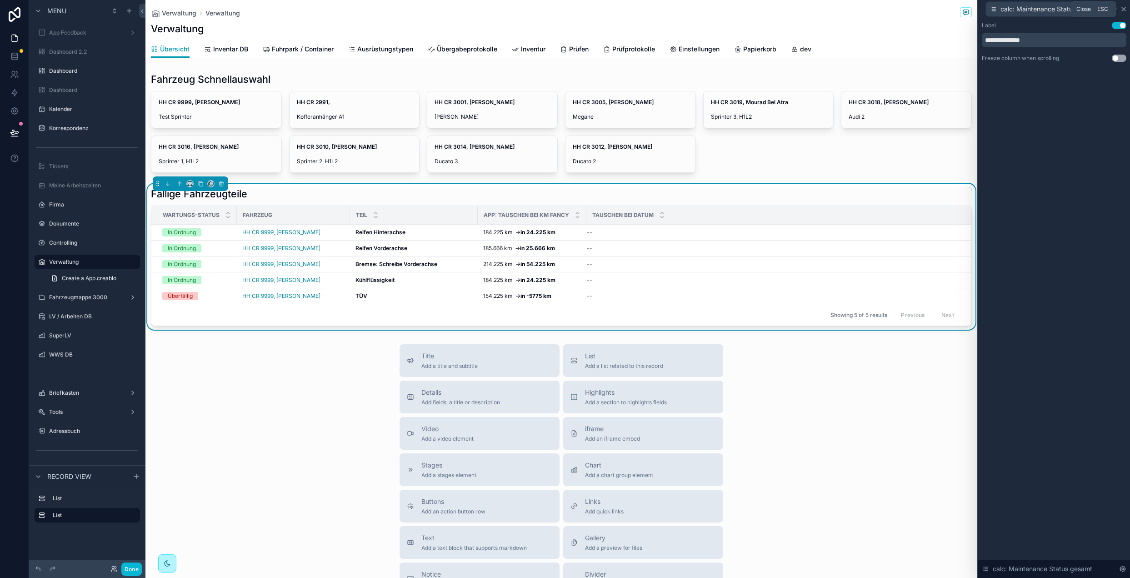
click at [1122, 10] on icon at bounding box center [1124, 9] width 4 height 4
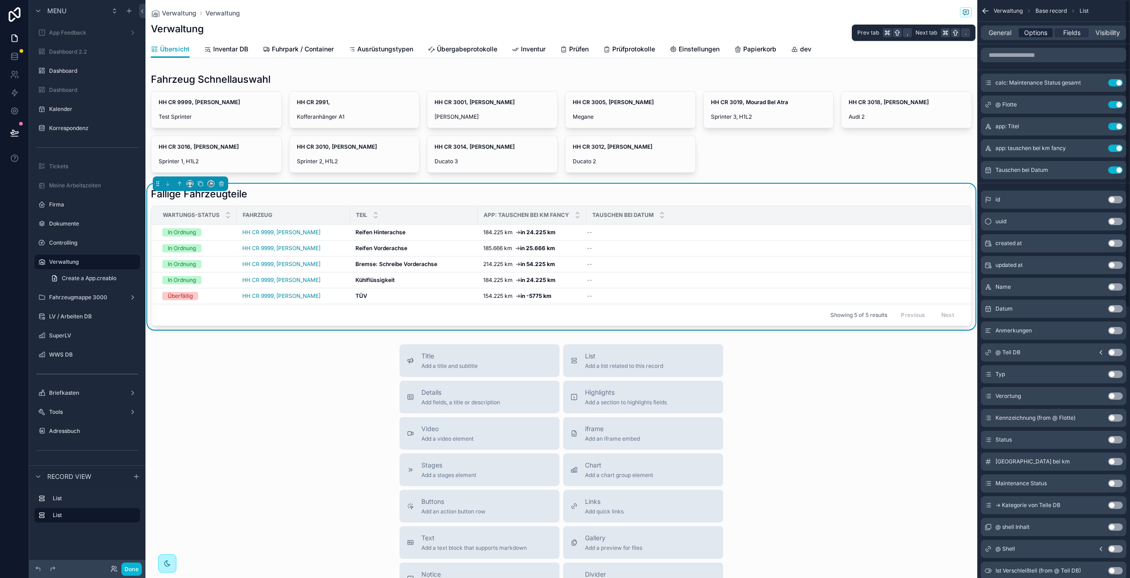
click at [1036, 32] on span "Options" at bounding box center [1035, 32] width 23 height 9
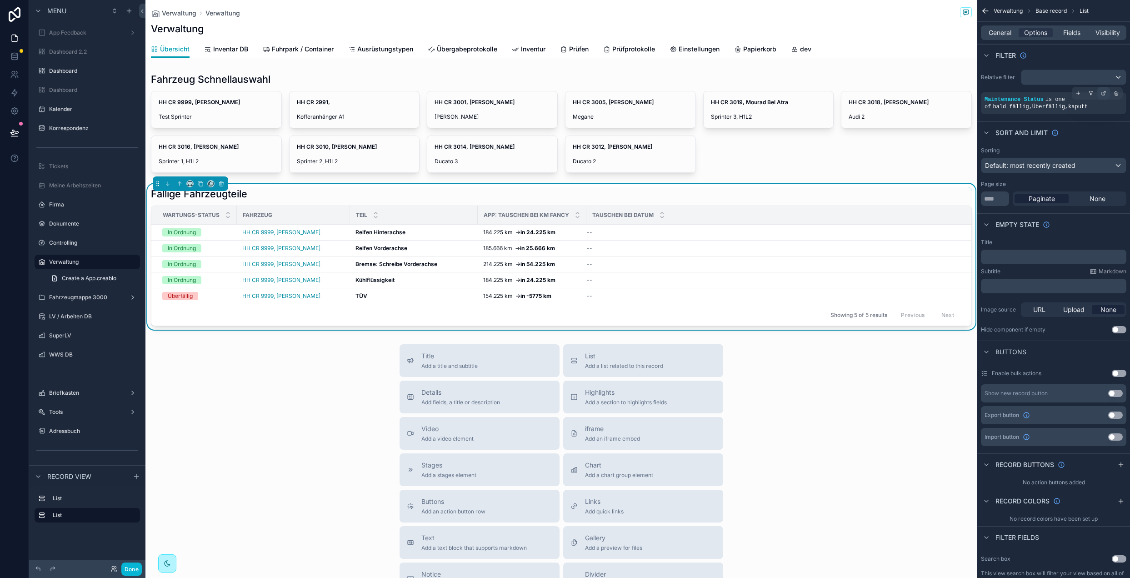
click at [1102, 95] on icon "scrollable content" at bounding box center [1103, 92] width 5 height 5
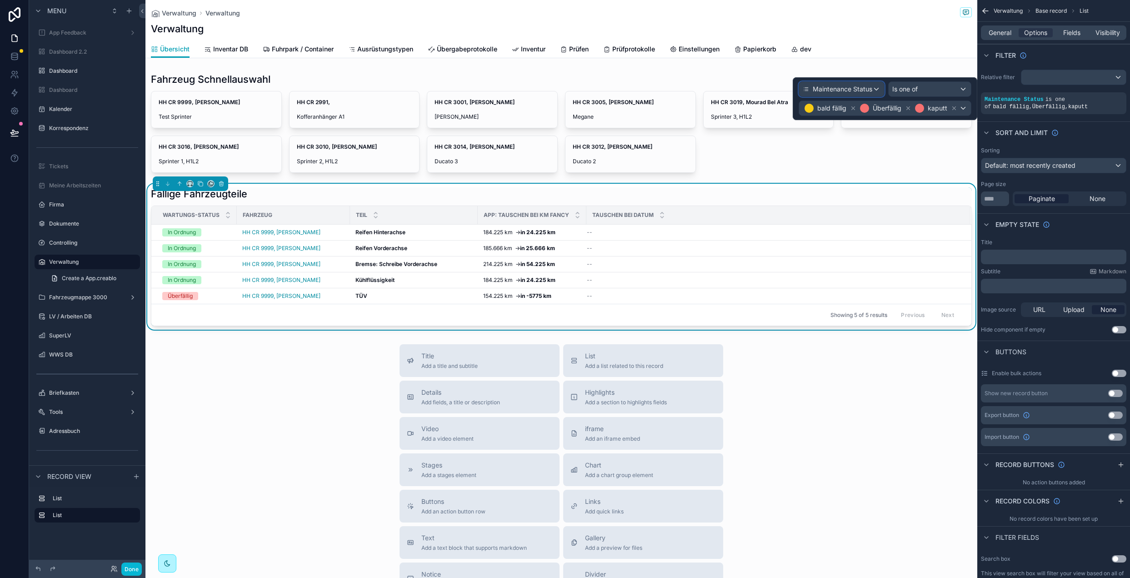
click at [843, 91] on span "Maintenance Status" at bounding box center [843, 89] width 60 height 9
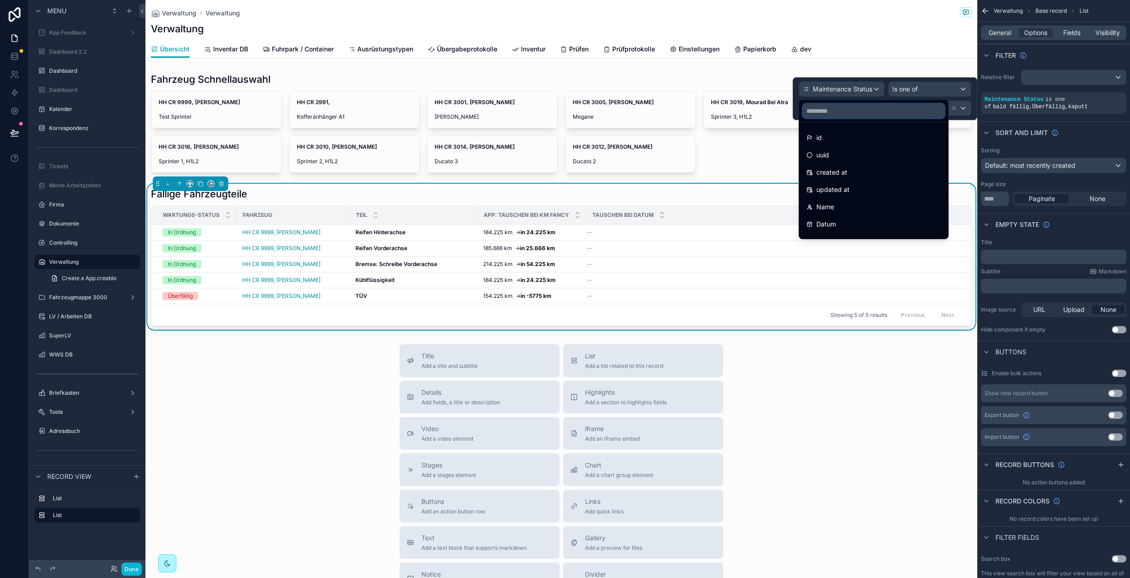
click at [835, 113] on input "text" at bounding box center [874, 111] width 142 height 15
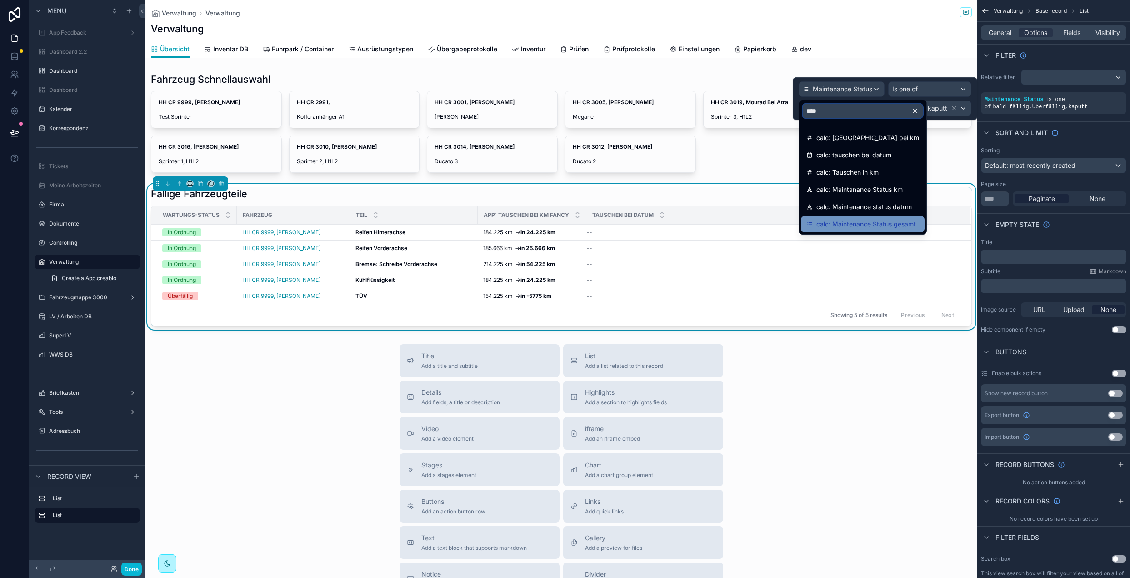
type input "****"
click at [888, 228] on span "calc: Maintenance Status gesamt" at bounding box center [866, 224] width 100 height 11
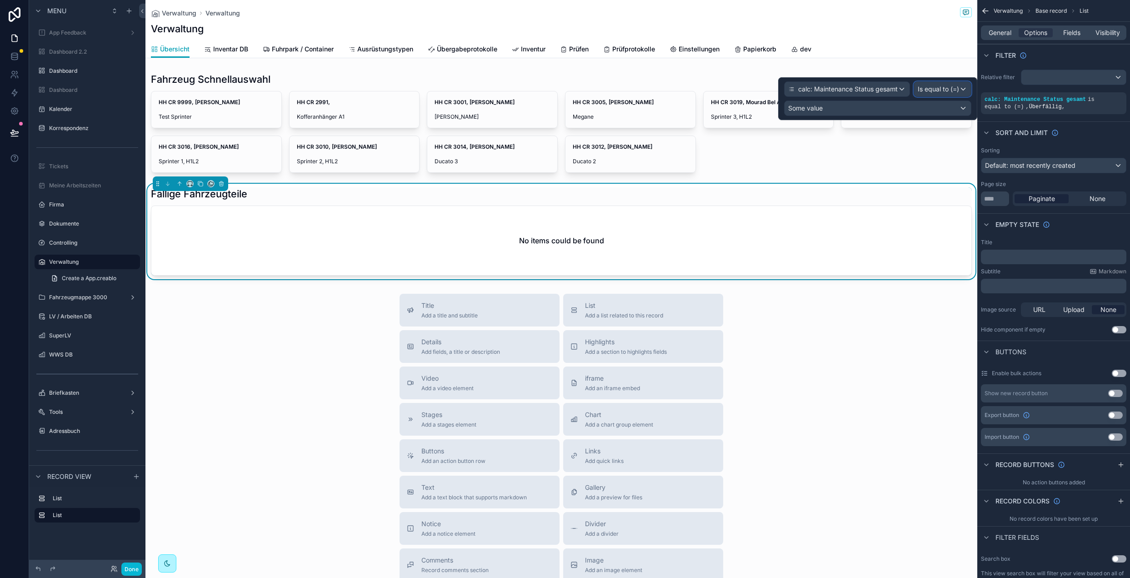
click at [963, 90] on div "Is equal to (=)" at bounding box center [942, 89] width 57 height 15
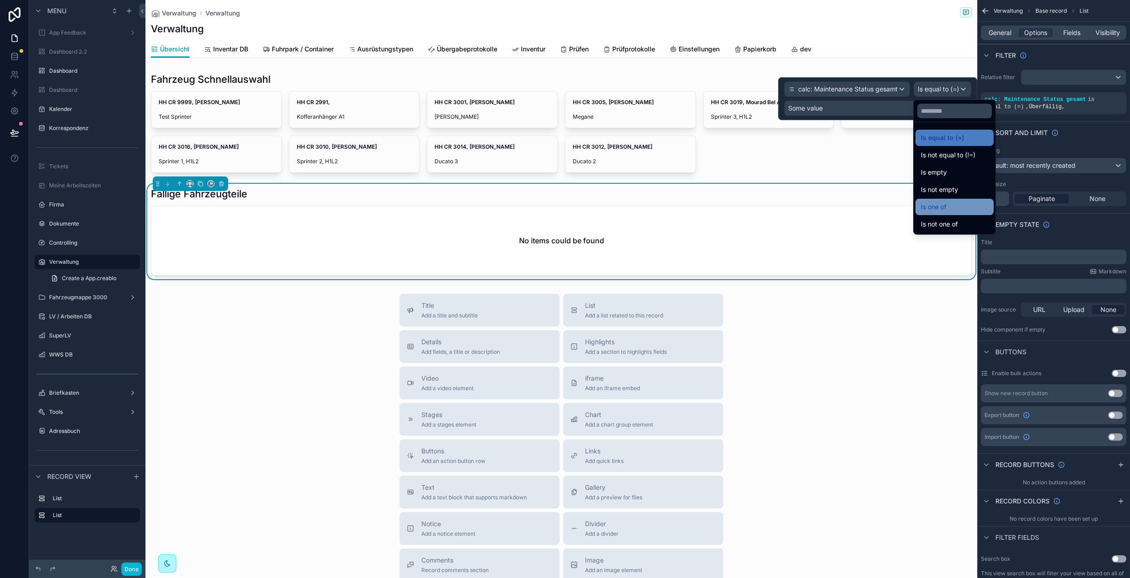
click at [961, 209] on div "Is one of" at bounding box center [954, 206] width 67 height 11
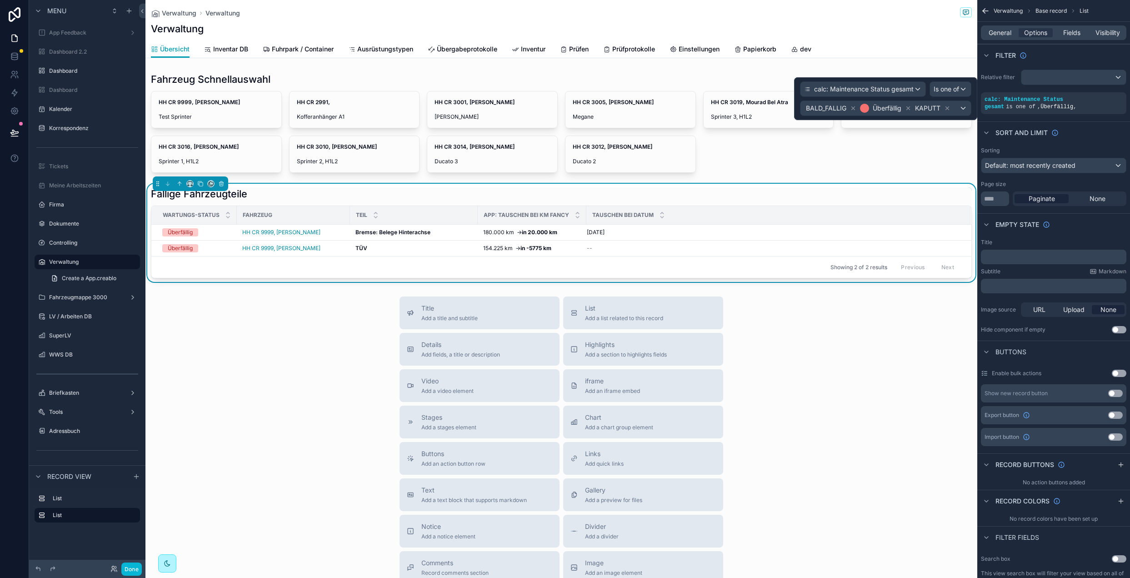
click at [853, 107] on icon at bounding box center [853, 108] width 6 height 6
click at [887, 107] on div "KAPUTT" at bounding box center [878, 108] width 37 height 11
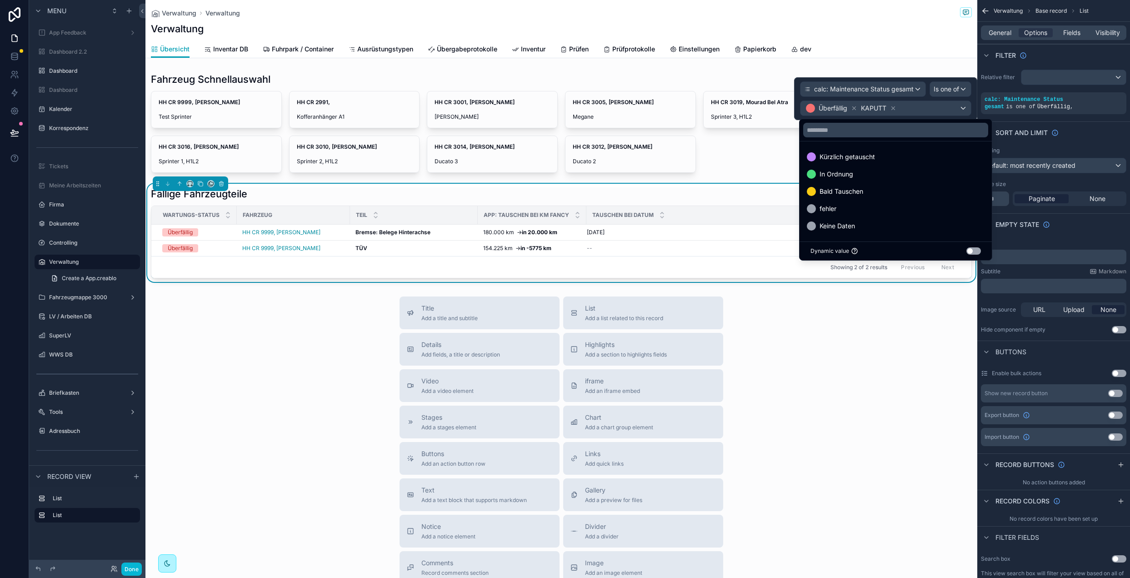
click at [892, 107] on div at bounding box center [885, 98] width 183 height 43
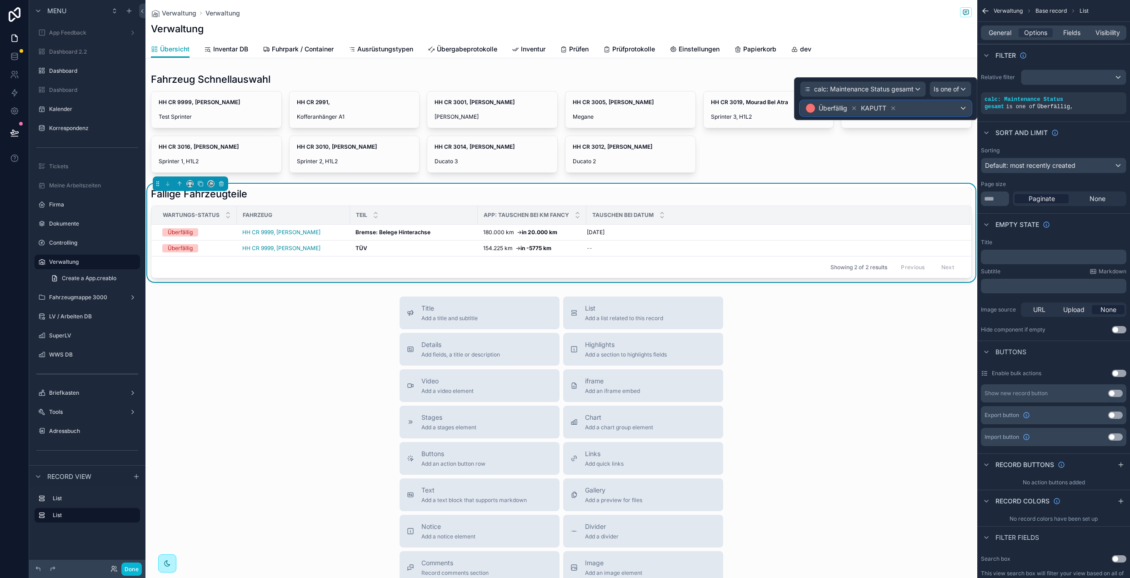
click at [888, 109] on div "KAPUTT" at bounding box center [878, 108] width 37 height 11
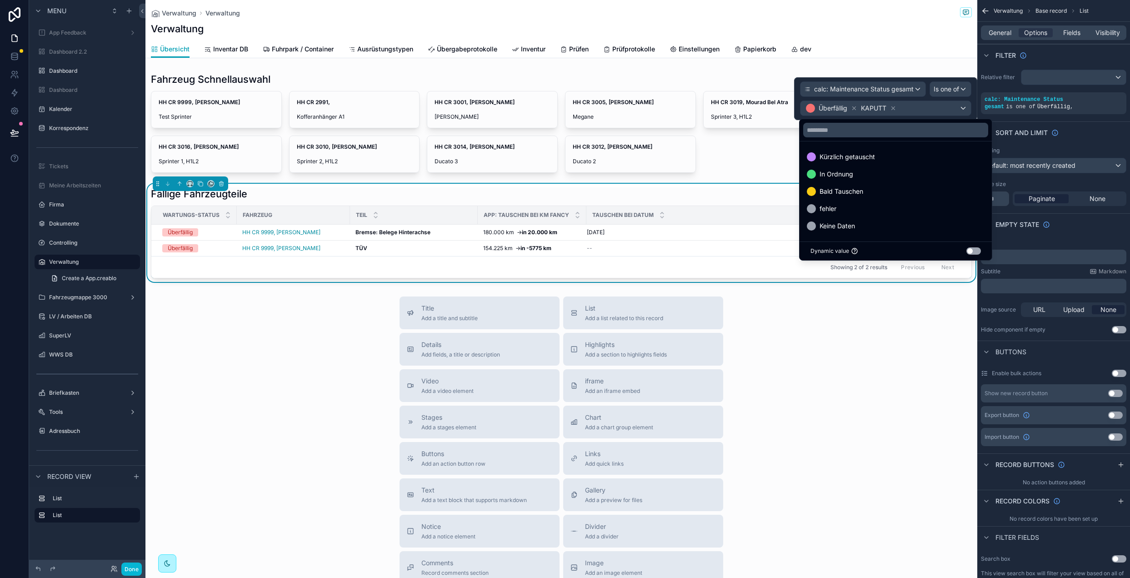
click at [892, 108] on div at bounding box center [885, 98] width 183 height 43
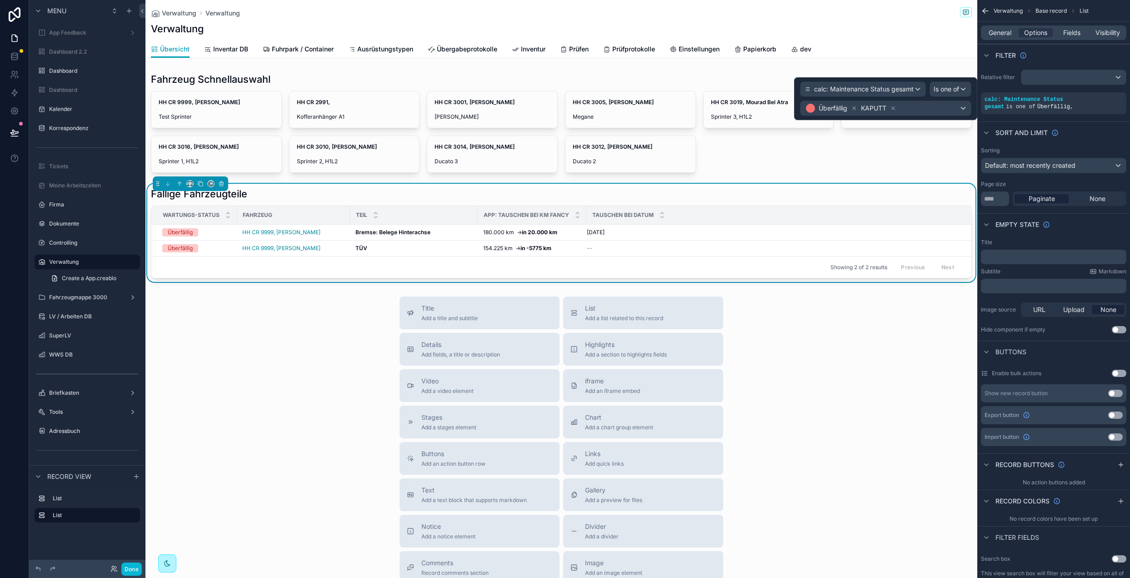
click at [893, 108] on icon at bounding box center [893, 108] width 3 height 3
click at [907, 108] on div "Überfällig" at bounding box center [885, 108] width 170 height 15
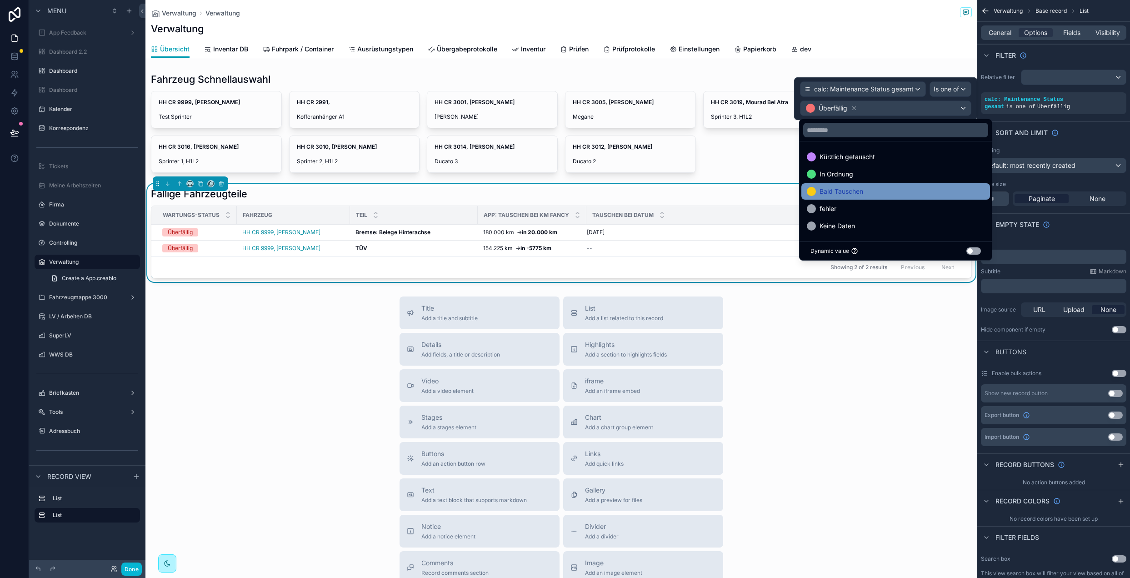
click at [863, 185] on div "Bald Tauschen" at bounding box center [895, 191] width 189 height 16
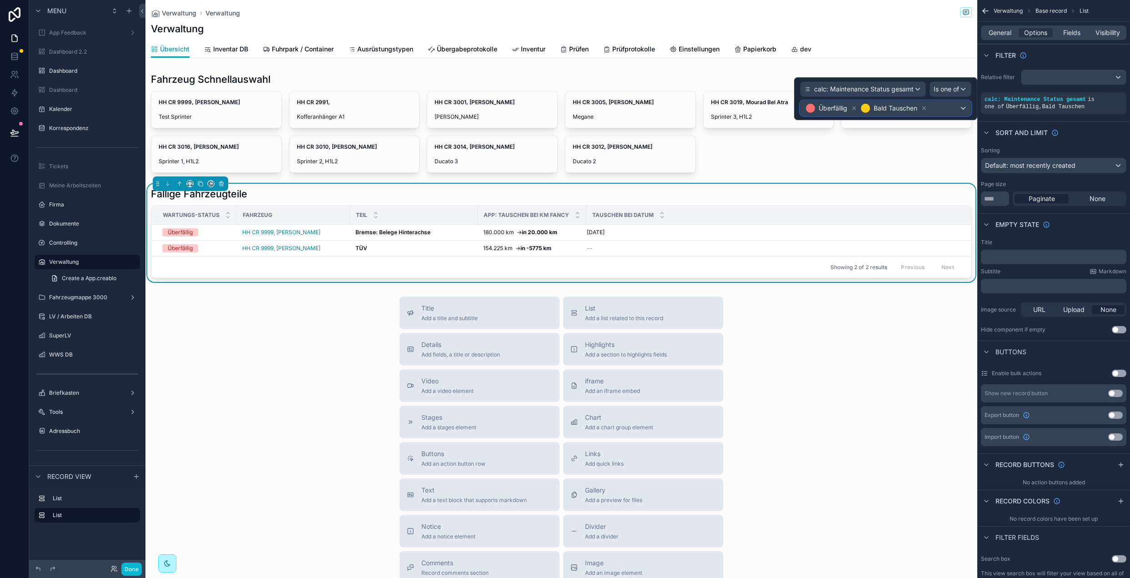
click at [938, 108] on div "Überfällig Bald Tauschen" at bounding box center [885, 108] width 170 height 15
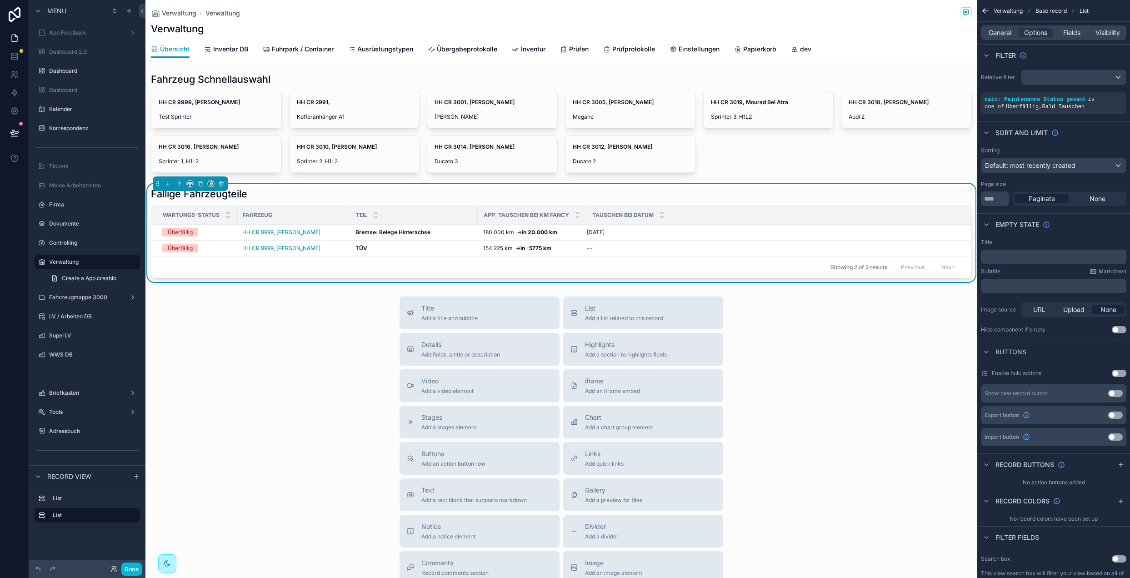
click at [231, 348] on div "Title Add a title and subtitle List Add a list related to this record Details A…" at bounding box center [561, 458] width 832 height 324
click at [288, 333] on div "Title Add a title and subtitle List Add a list related to this record Details A…" at bounding box center [561, 458] width 832 height 324
click at [289, 326] on div "Title Add a title and subtitle List Add a list related to this record Details A…" at bounding box center [561, 458] width 832 height 324
click at [1075, 29] on span "Fields" at bounding box center [1071, 32] width 17 height 9
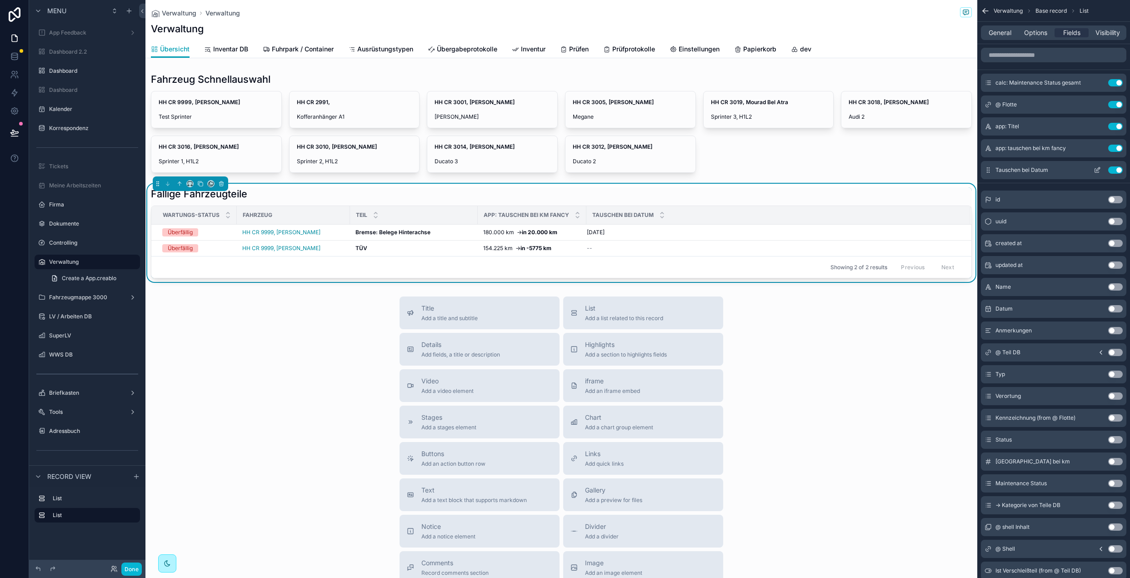
click at [1097, 169] on icon "scrollable content" at bounding box center [1096, 169] width 7 height 7
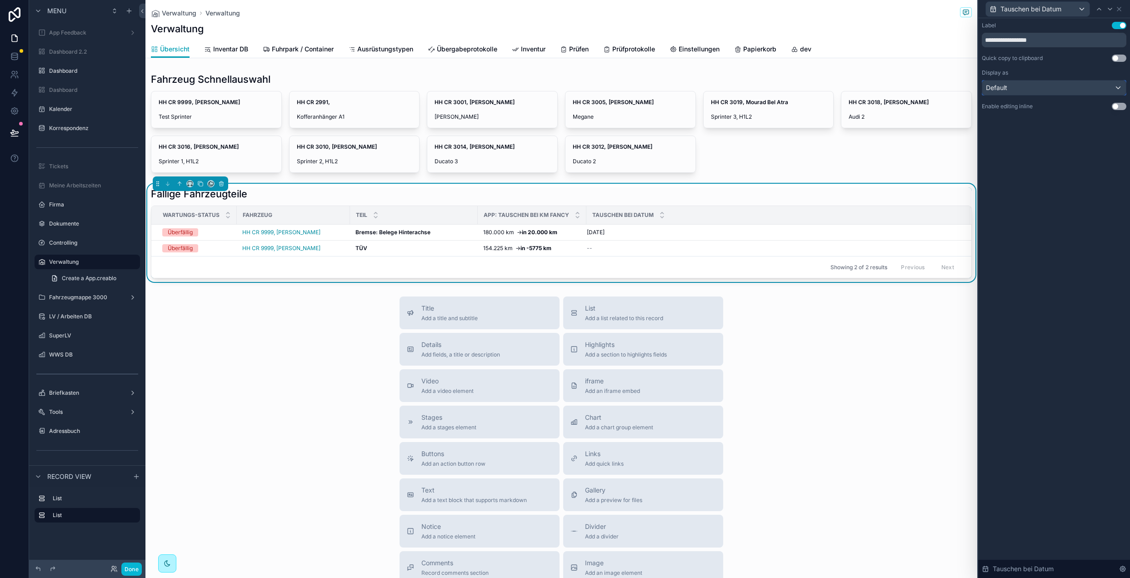
click at [1039, 91] on div "Default" at bounding box center [1054, 87] width 144 height 15
click at [1030, 146] on div "Relative date" at bounding box center [1053, 153] width 139 height 16
click at [282, 377] on div "Title Add a title and subtitle List Add a list related to this record Details A…" at bounding box center [561, 458] width 832 height 324
click at [308, 379] on div "Title Add a title and subtitle List Add a list related to this record Details A…" at bounding box center [561, 458] width 832 height 324
click at [1122, 9] on icon at bounding box center [1118, 8] width 7 height 7
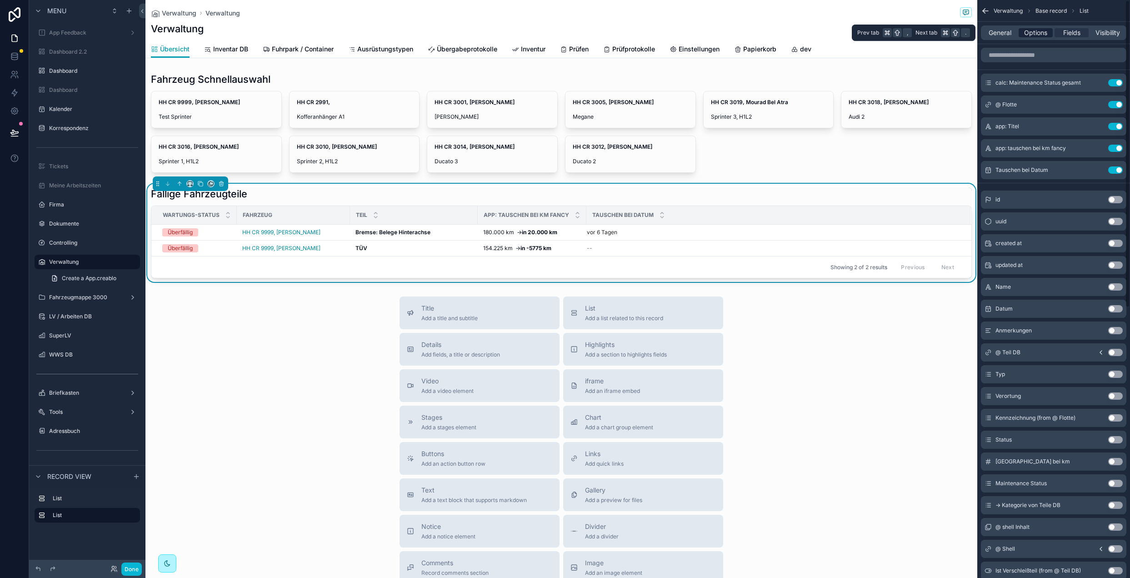
click at [1031, 35] on span "Options" at bounding box center [1035, 32] width 23 height 9
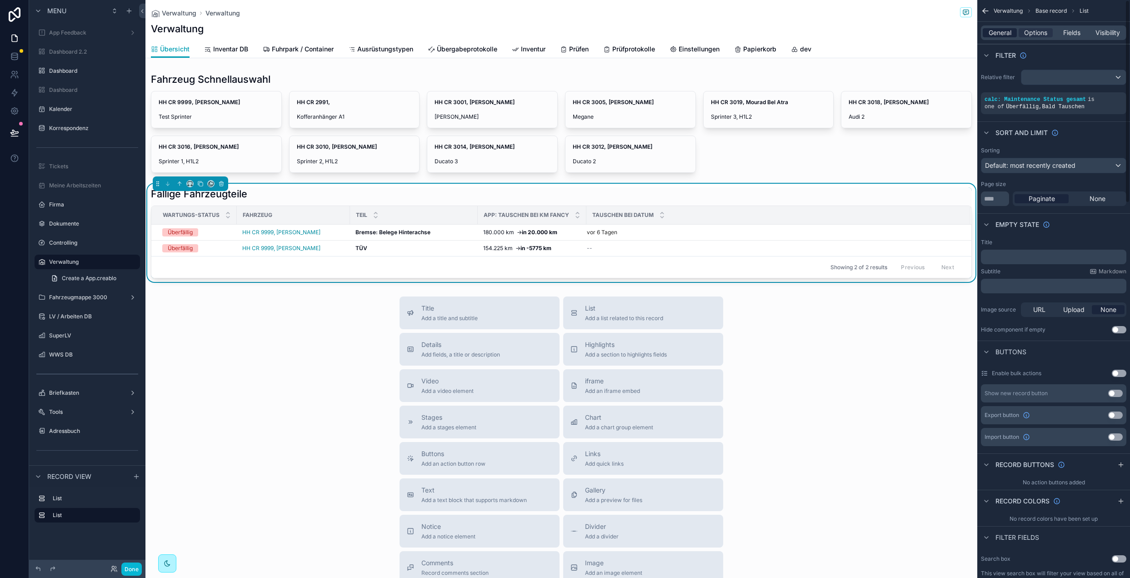
click at [995, 30] on span "General" at bounding box center [999, 32] width 23 height 9
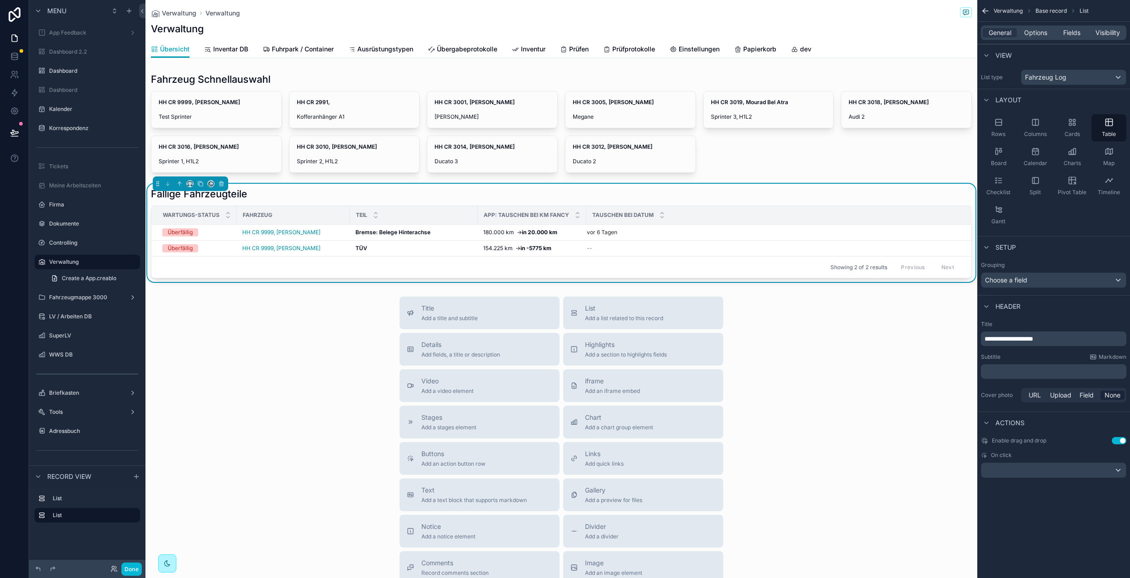
click at [311, 345] on div "Title Add a title and subtitle List Add a list related to this record Details A…" at bounding box center [561, 458] width 832 height 324
click at [321, 77] on div "scrollable content" at bounding box center [561, 122] width 832 height 107
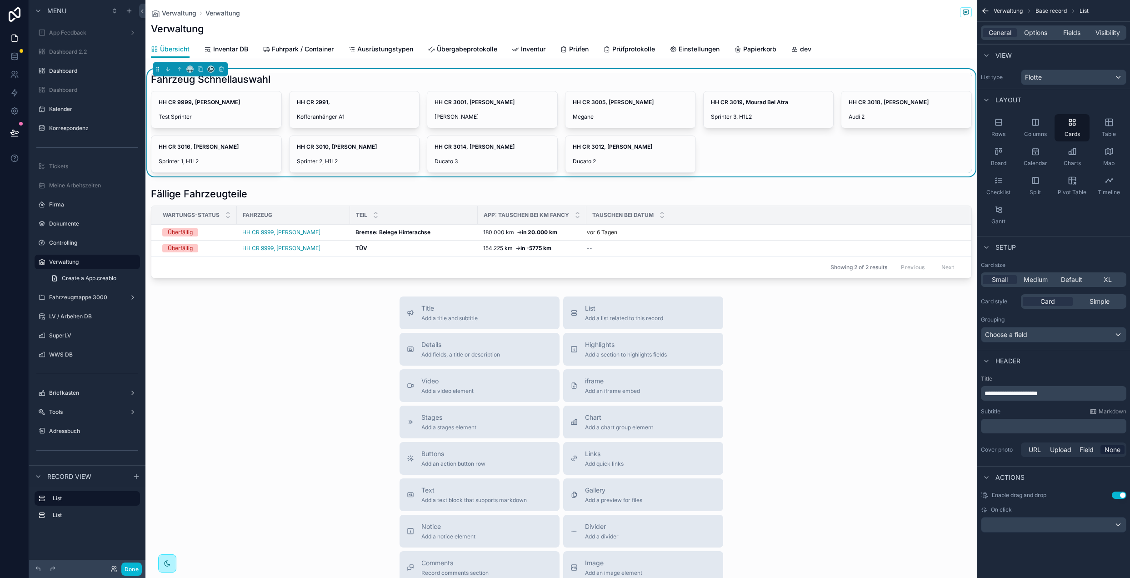
click at [309, 345] on div "Title Add a title and subtitle List Add a list related to this record Details A…" at bounding box center [561, 458] width 832 height 324
click at [348, 80] on div "Fahrzeug Schnellauswahl" at bounding box center [561, 79] width 821 height 13
click at [322, 194] on div "scrollable content" at bounding box center [561, 233] width 832 height 98
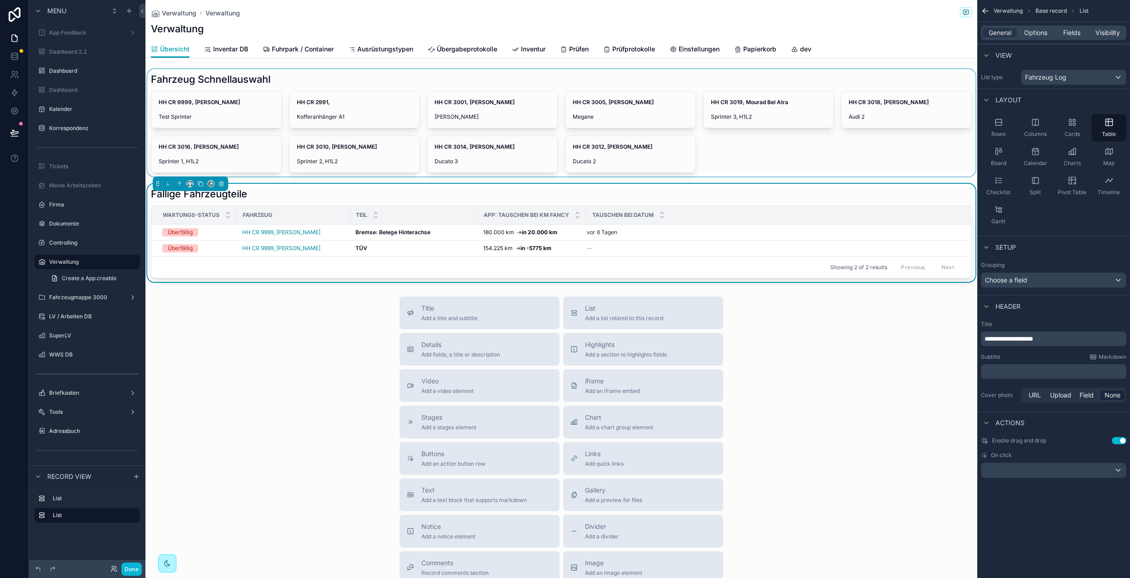
click at [271, 80] on div "scrollable content" at bounding box center [561, 122] width 832 height 107
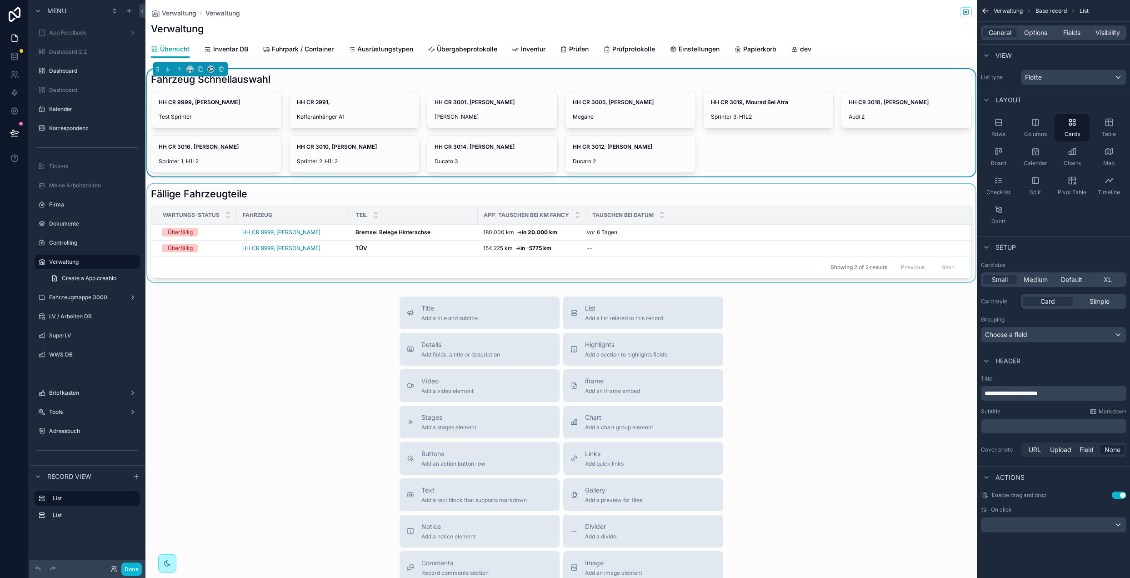
click at [277, 193] on div "scrollable content" at bounding box center [561, 233] width 832 height 98
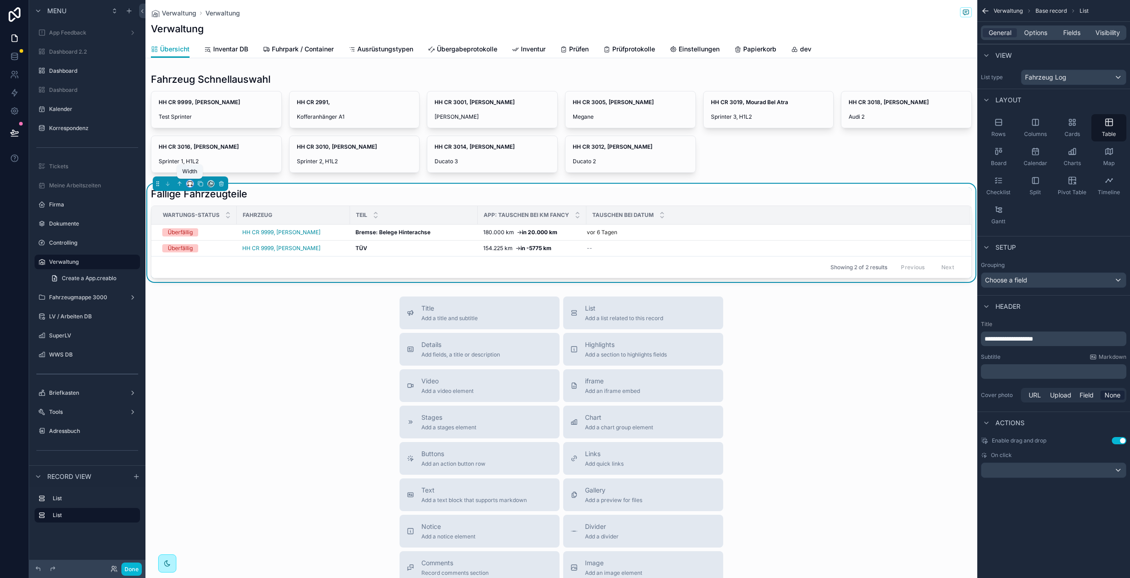
click at [190, 184] on icon "scrollable content" at bounding box center [190, 183] width 6 height 6
click at [211, 253] on div "50%" at bounding box center [209, 252] width 31 height 11
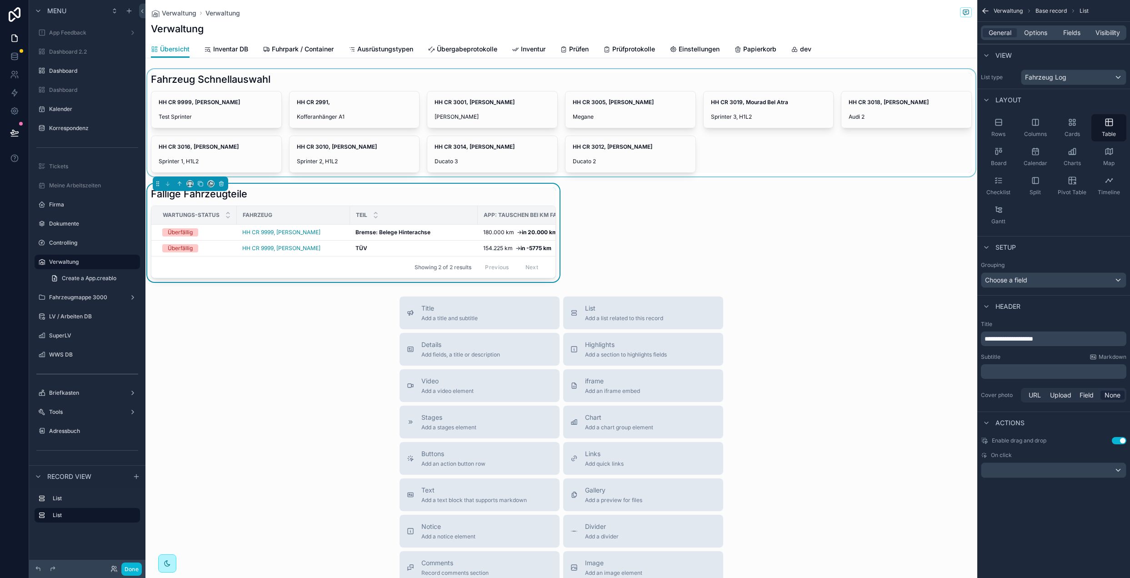
click at [469, 83] on div "scrollable content" at bounding box center [561, 122] width 832 height 107
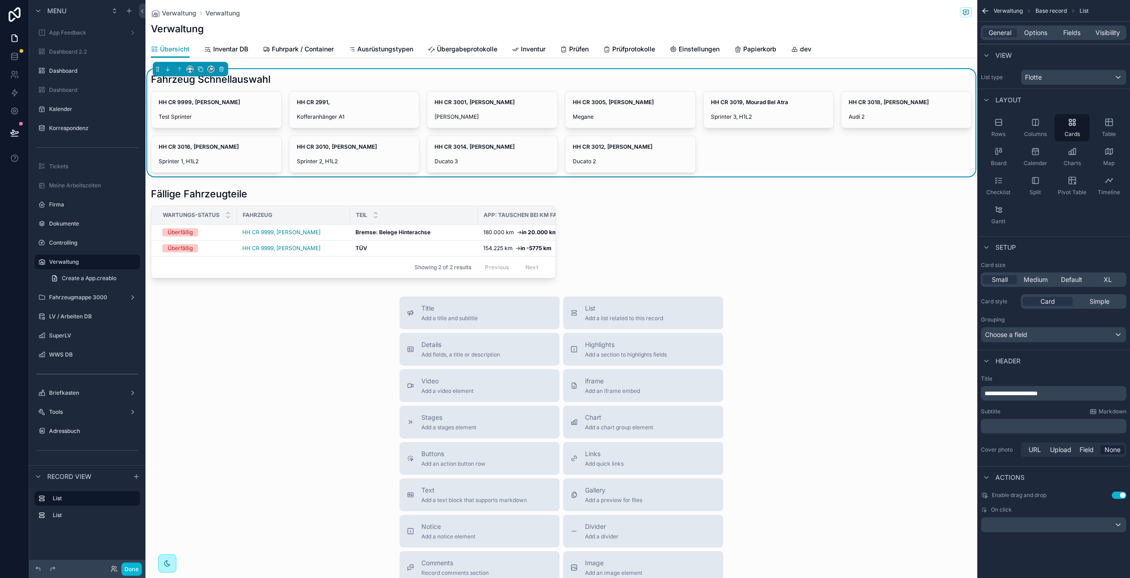
click at [260, 304] on div "Title Add a title and subtitle List Add a list related to this record Details A…" at bounding box center [561, 458] width 832 height 324
click at [311, 306] on div "Title Add a title and subtitle List Add a list related to this record Details A…" at bounding box center [561, 458] width 832 height 324
click at [295, 196] on div "scrollable content" at bounding box center [353, 233] width 416 height 98
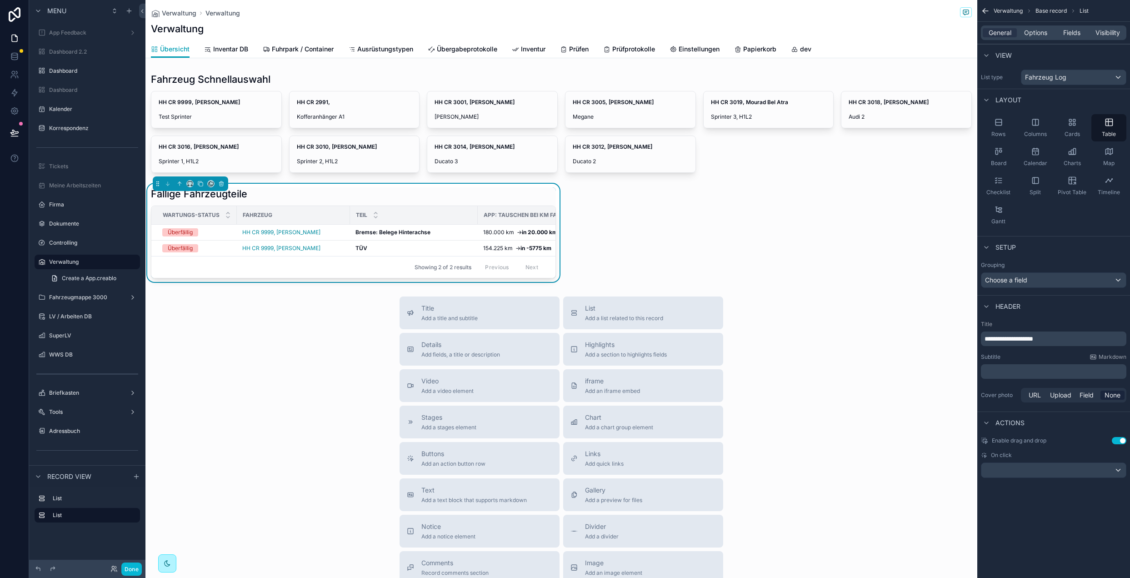
drag, startPoint x: 268, startPoint y: 315, endPoint x: 280, endPoint y: 317, distance: 12.0
click at [268, 315] on div "Title Add a title and subtitle List Add a list related to this record Details A…" at bounding box center [561, 458] width 832 height 324
click at [334, 342] on div "Title Add a title and subtitle List Add a list related to this record Details A…" at bounding box center [561, 458] width 832 height 324
click at [23, 88] on link at bounding box center [14, 93] width 29 height 18
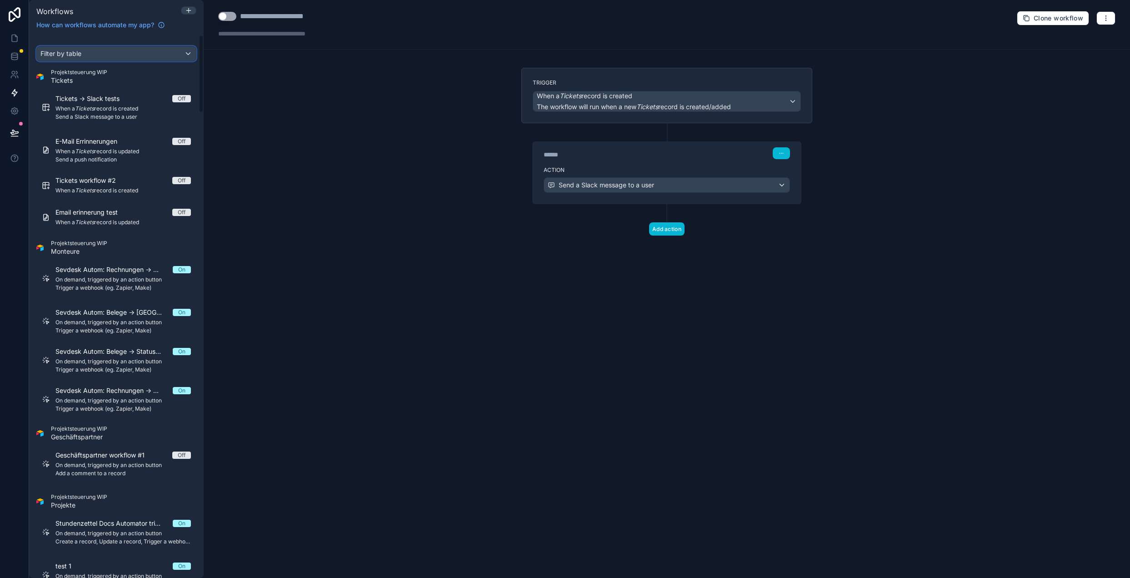
click at [104, 56] on div "Filter by table" at bounding box center [116, 53] width 159 height 15
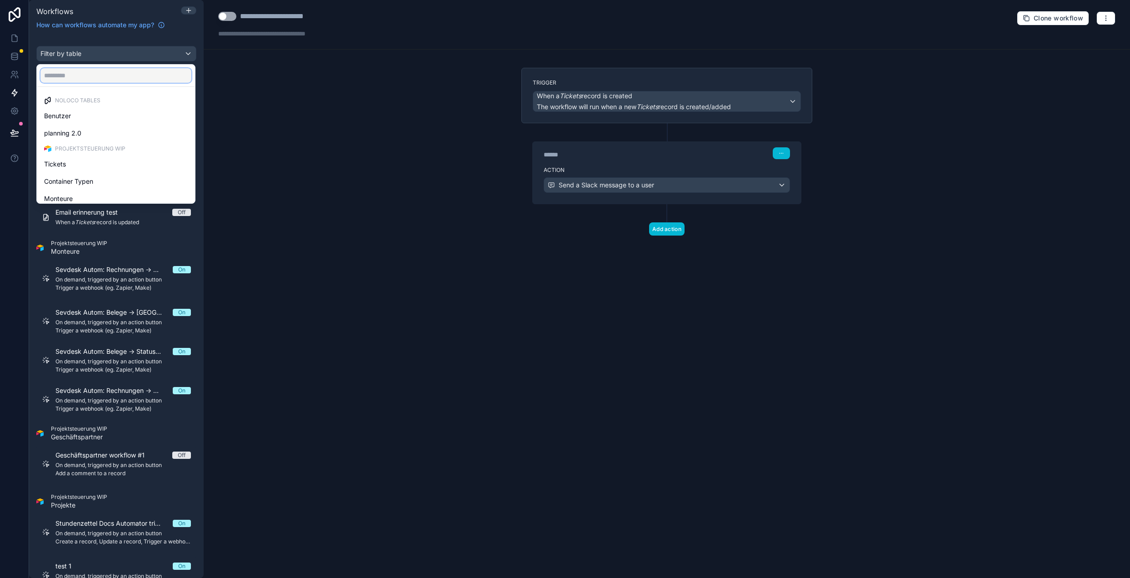
click at [99, 76] on input "text" at bounding box center [115, 75] width 151 height 15
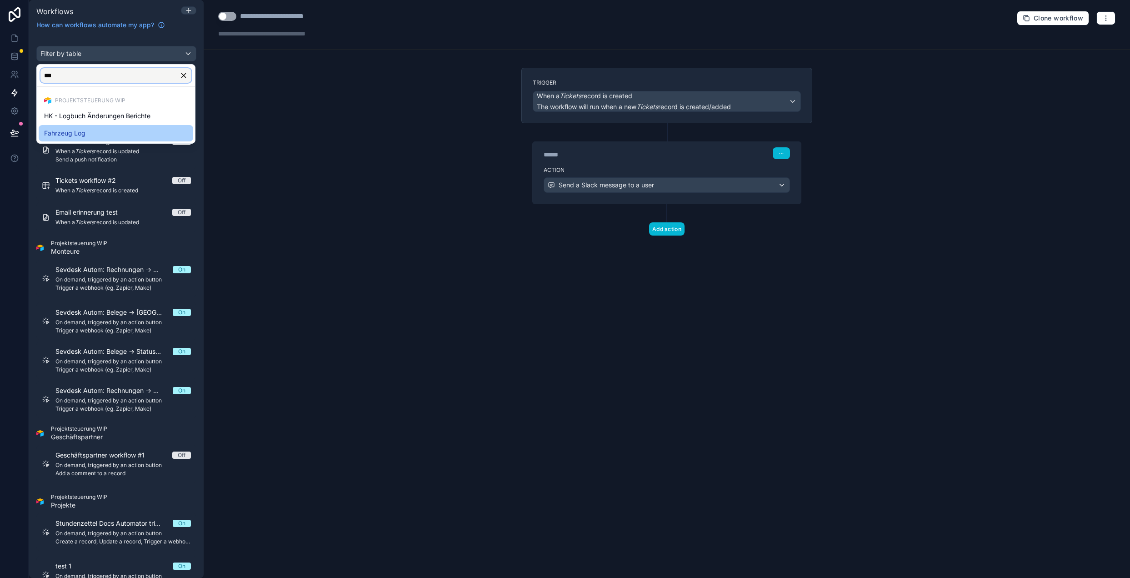
type input "***"
click at [113, 132] on div "Fahrzeug Log" at bounding box center [116, 133] width 144 height 11
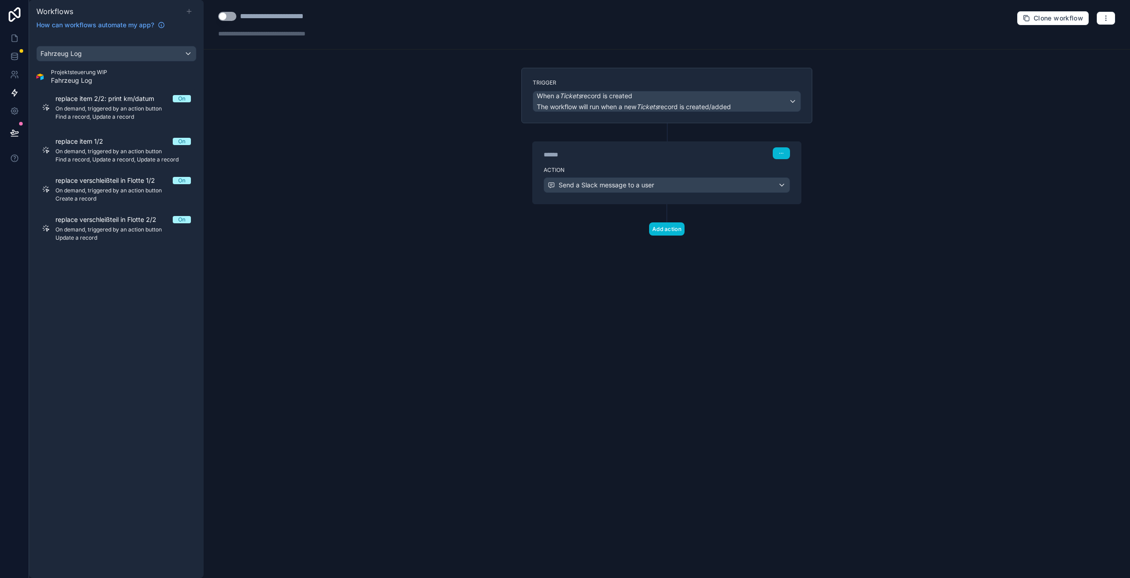
click at [188, 11] on icon at bounding box center [188, 11] width 7 height 7
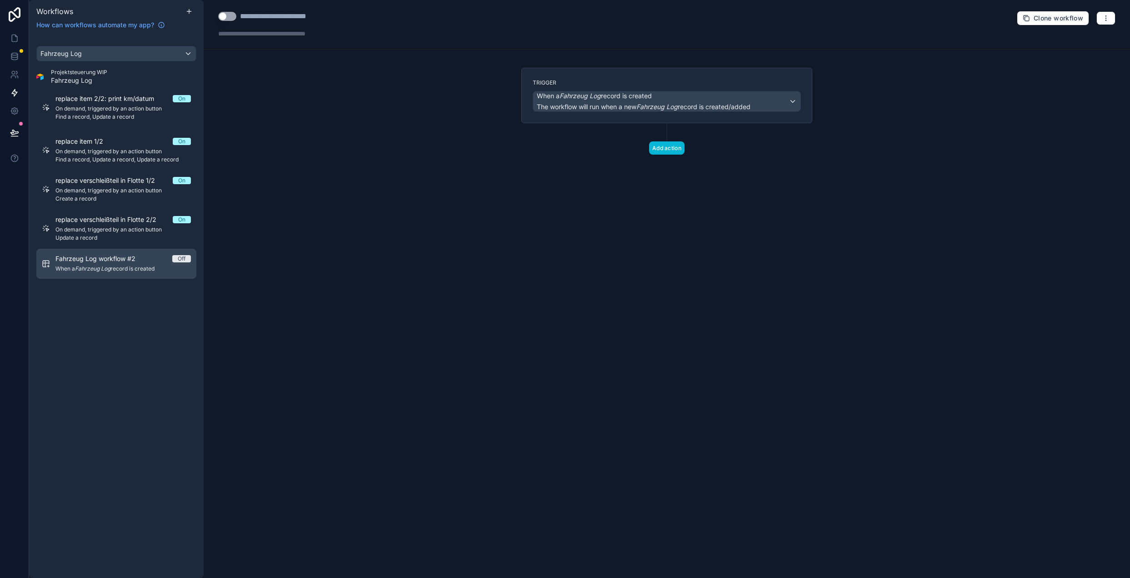
click at [155, 253] on link "Fahrzeug Log workflow #2 Off When a Fahrzeug Log record is created" at bounding box center [116, 264] width 160 height 30
click at [642, 98] on span "When a Fahrzeug Log record is created" at bounding box center [594, 95] width 115 height 9
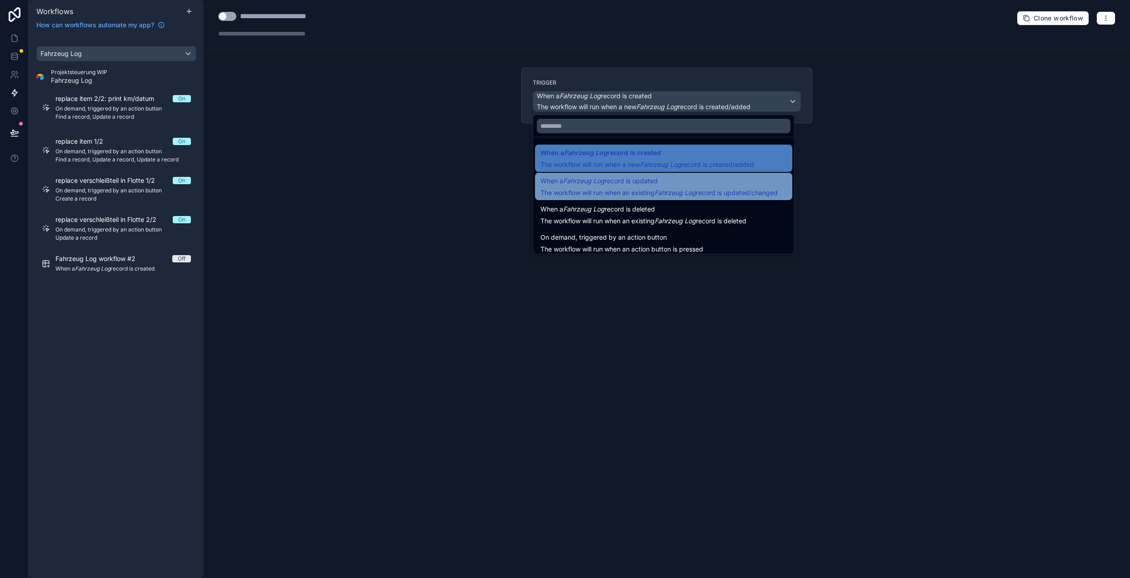
click at [573, 186] on div "When a Fahrzeug Log record is updated The workflow will run when an existing Fa…" at bounding box center [658, 186] width 237 height 22
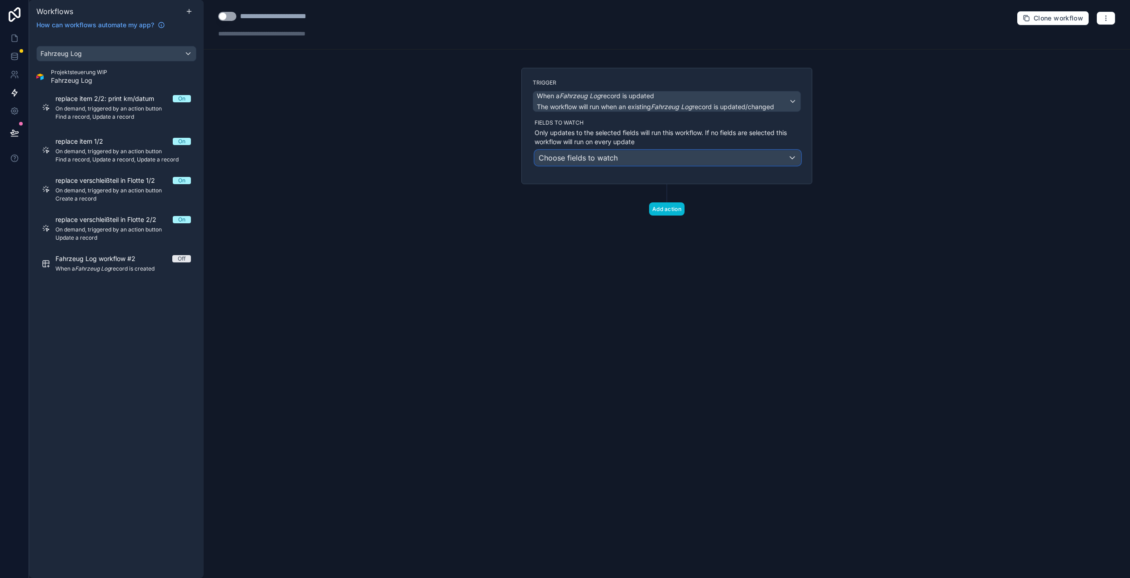
click at [591, 159] on span "Choose fields to watch" at bounding box center [578, 157] width 79 height 9
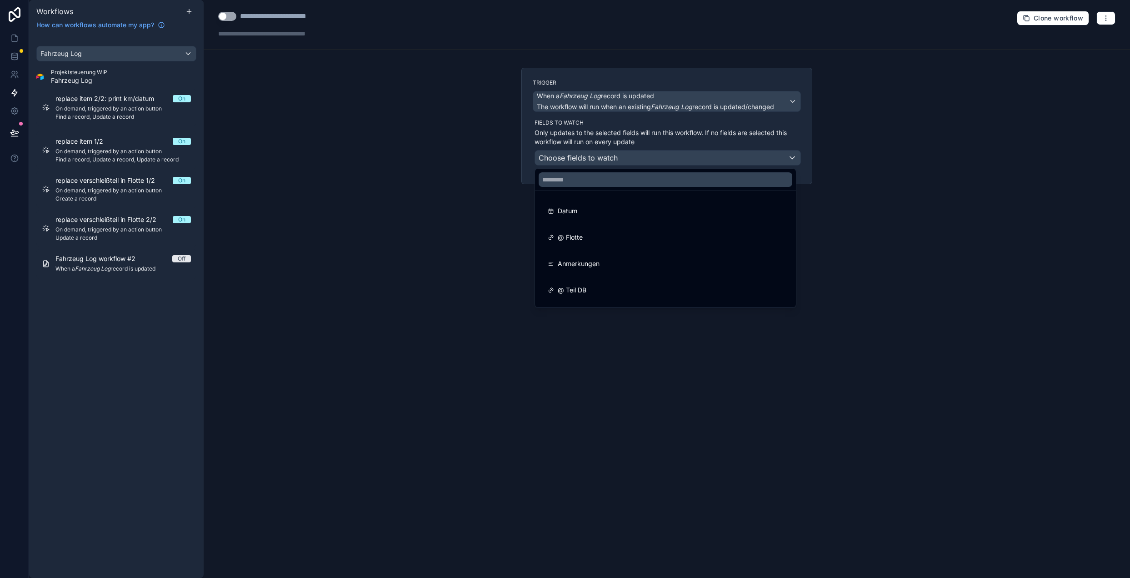
click at [515, 190] on div at bounding box center [565, 289] width 1130 height 578
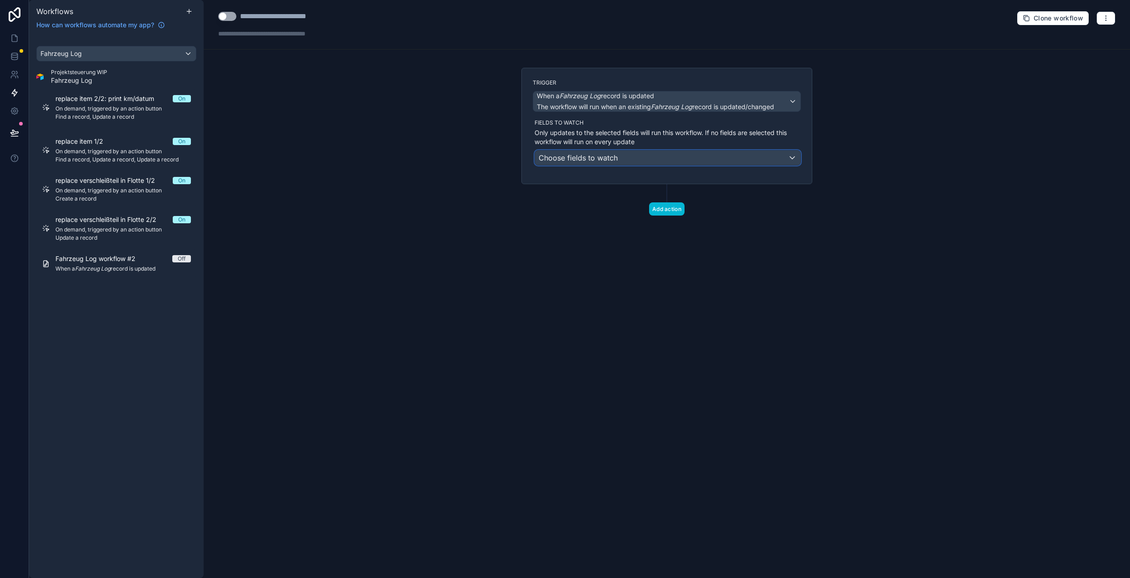
click at [585, 161] on span "Choose fields to watch" at bounding box center [578, 157] width 79 height 9
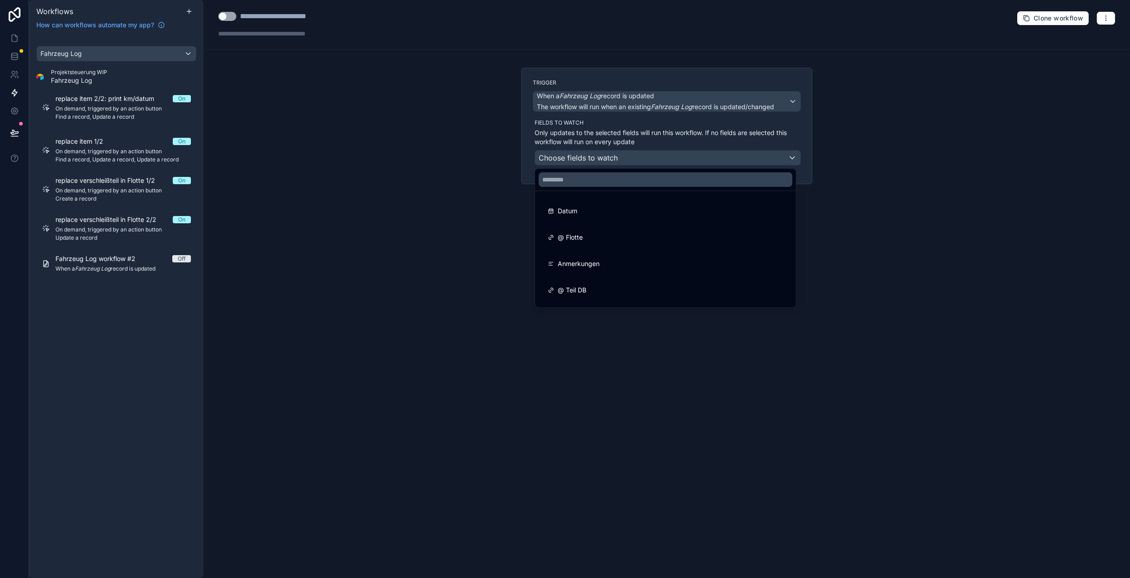
click at [537, 183] on div at bounding box center [665, 180] width 261 height 22
click at [505, 180] on div at bounding box center [565, 289] width 1130 height 578
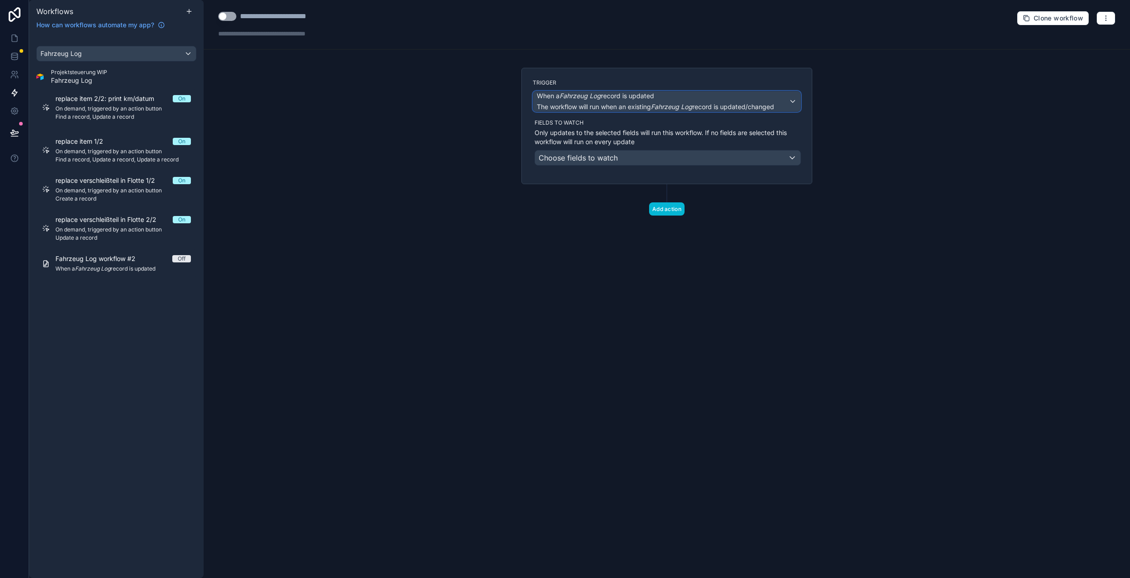
click at [599, 100] on div "When a Fahrzeug Log record is updated The workflow will run when an existing Fa…" at bounding box center [655, 101] width 237 height 20
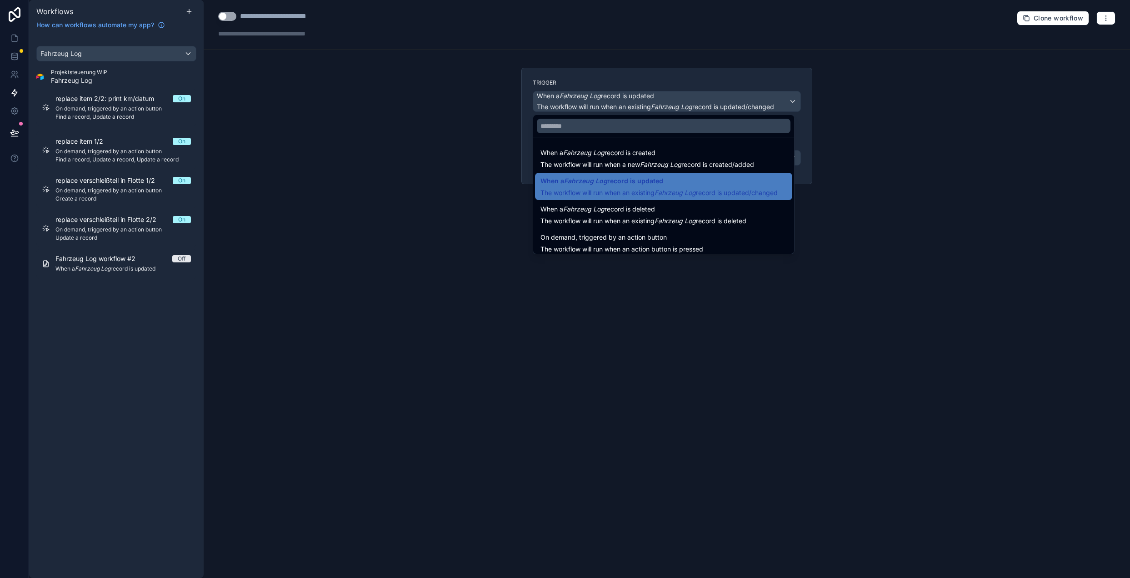
click at [594, 189] on span "The workflow will run when an existing Fahrzeug Log record is updated/changed" at bounding box center [658, 193] width 237 height 8
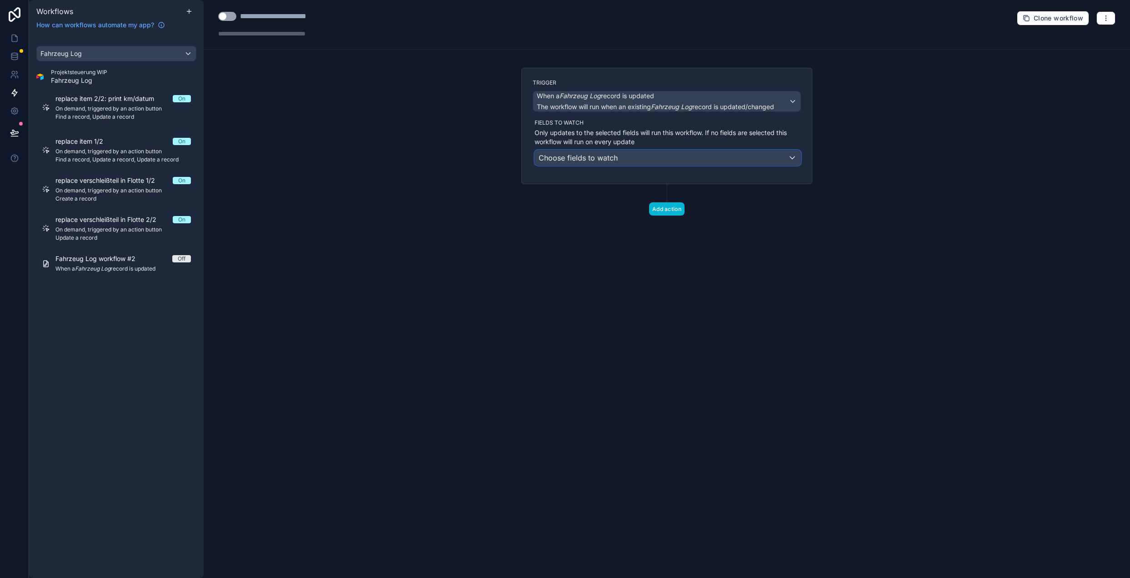
click at [570, 153] on span "Choose fields to watch" at bounding box center [578, 157] width 79 height 9
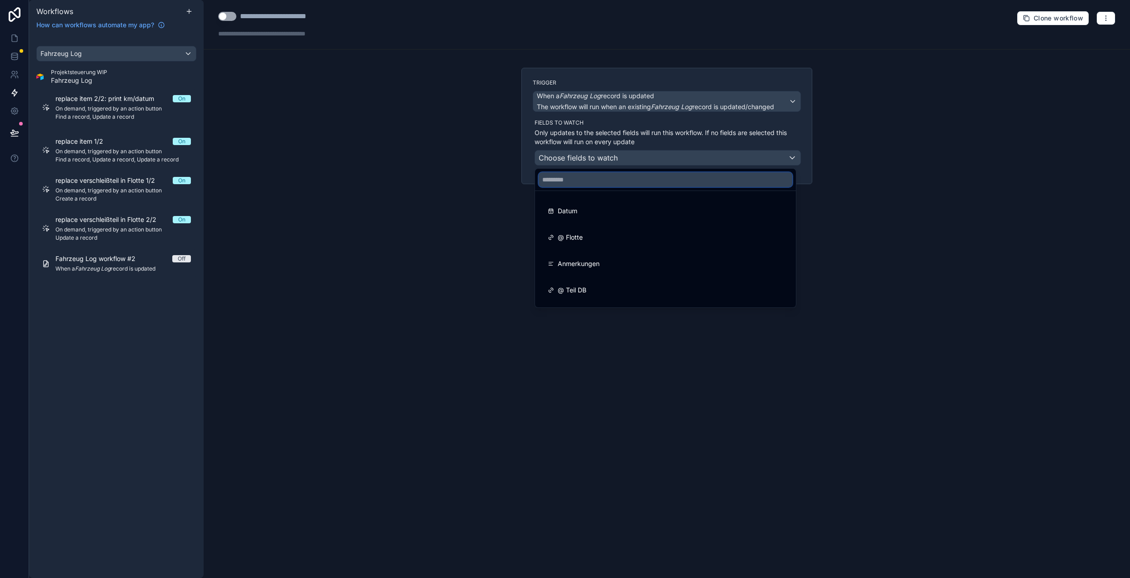
click at [571, 180] on input "text" at bounding box center [666, 179] width 254 height 15
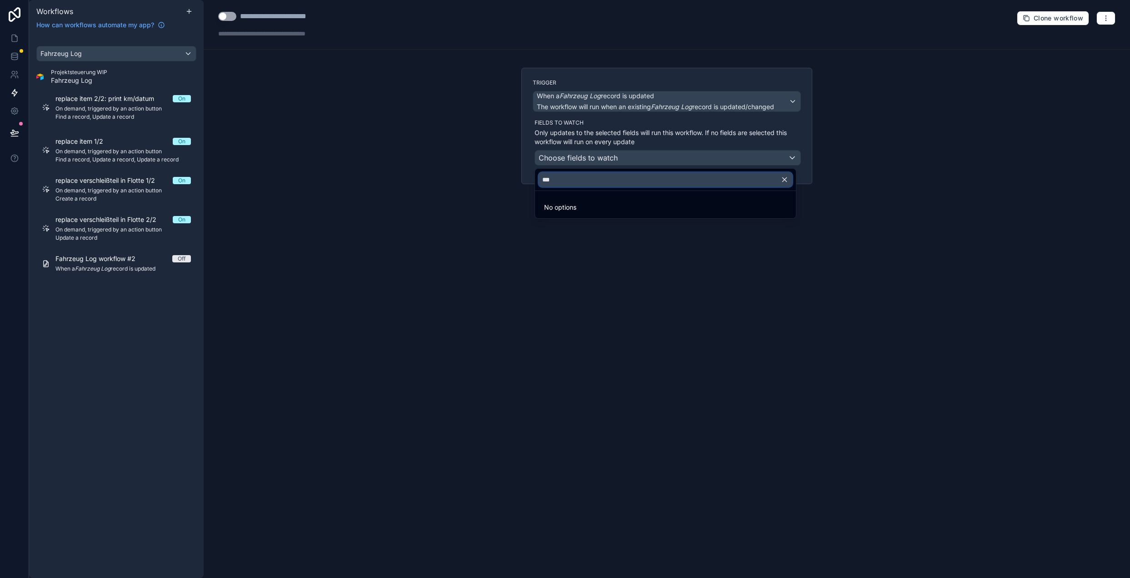
type input "*"
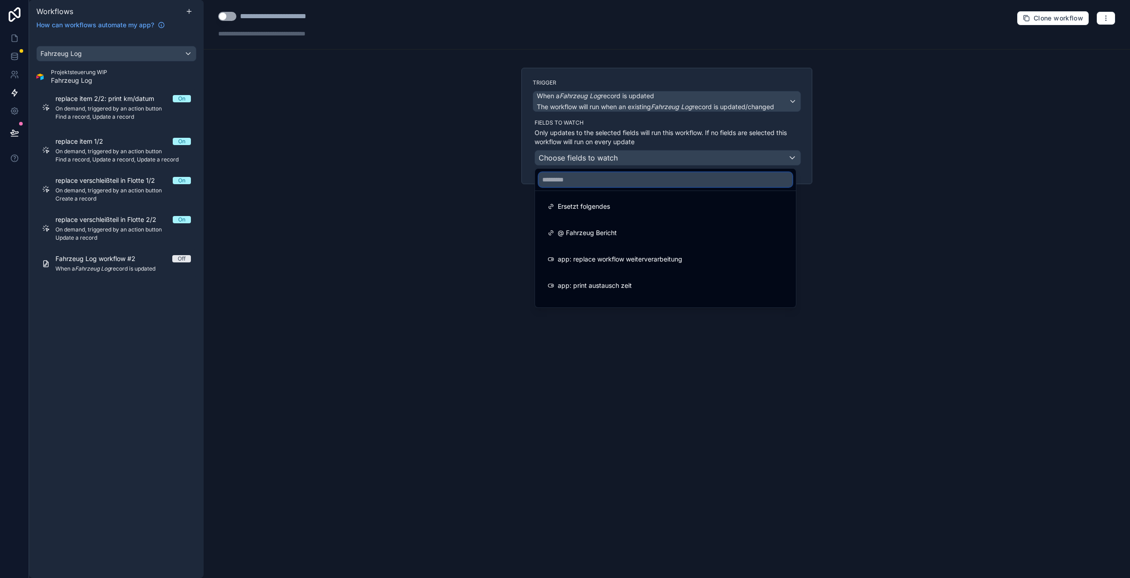
scroll to position [338, 0]
click at [499, 233] on div at bounding box center [565, 289] width 1130 height 578
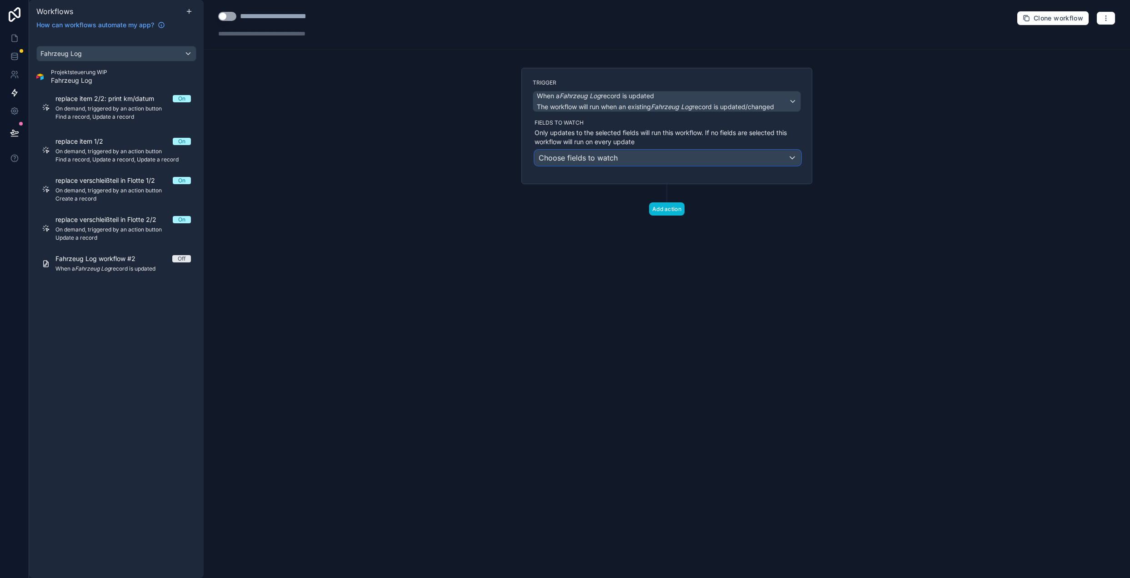
click at [653, 159] on div "Choose fields to watch" at bounding box center [667, 157] width 265 height 15
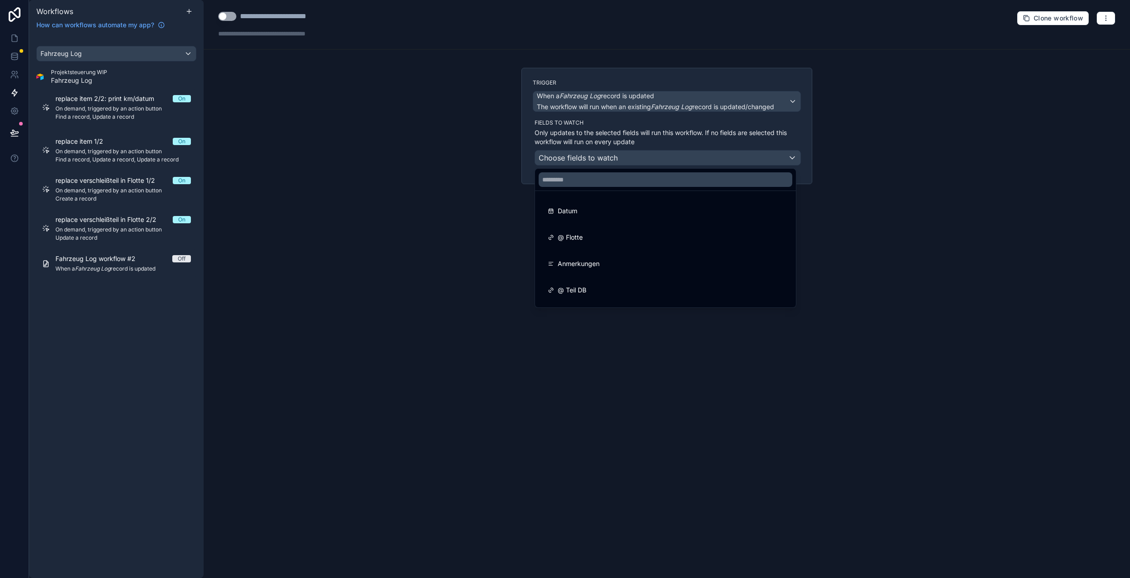
click at [494, 172] on div at bounding box center [565, 289] width 1130 height 578
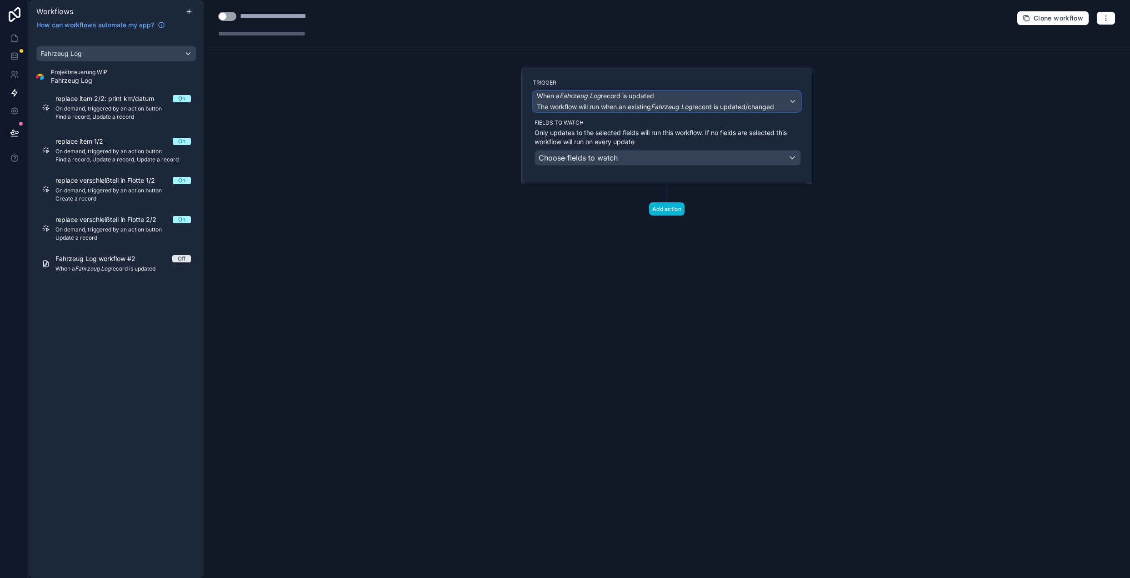
click at [671, 105] on em "Fahrzeug Log" at bounding box center [671, 107] width 41 height 8
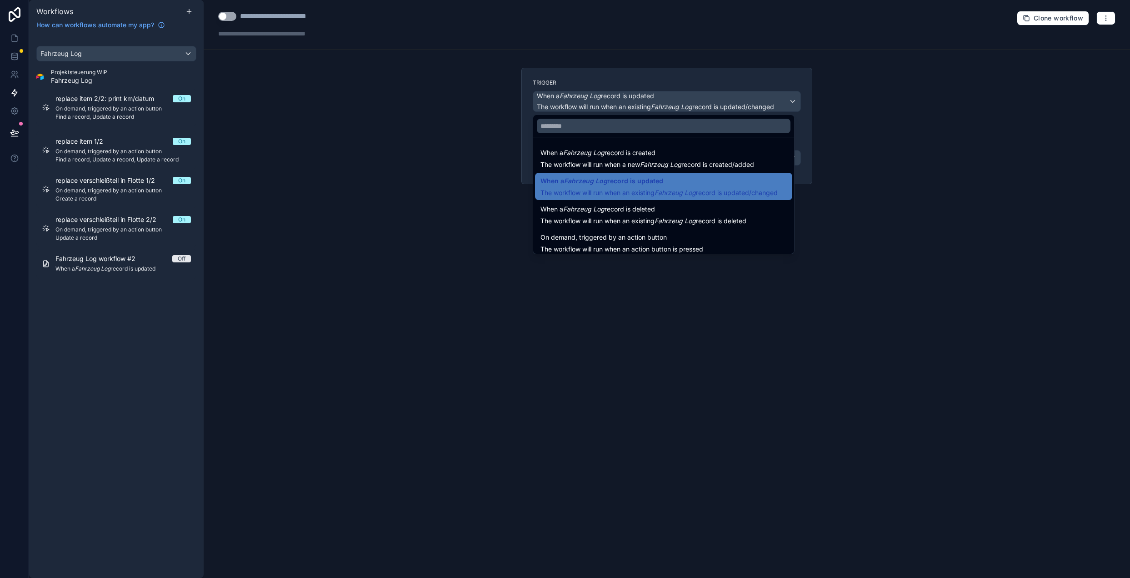
click at [484, 204] on div at bounding box center [565, 289] width 1130 height 578
